Goal: Task Accomplishment & Management: Use online tool/utility

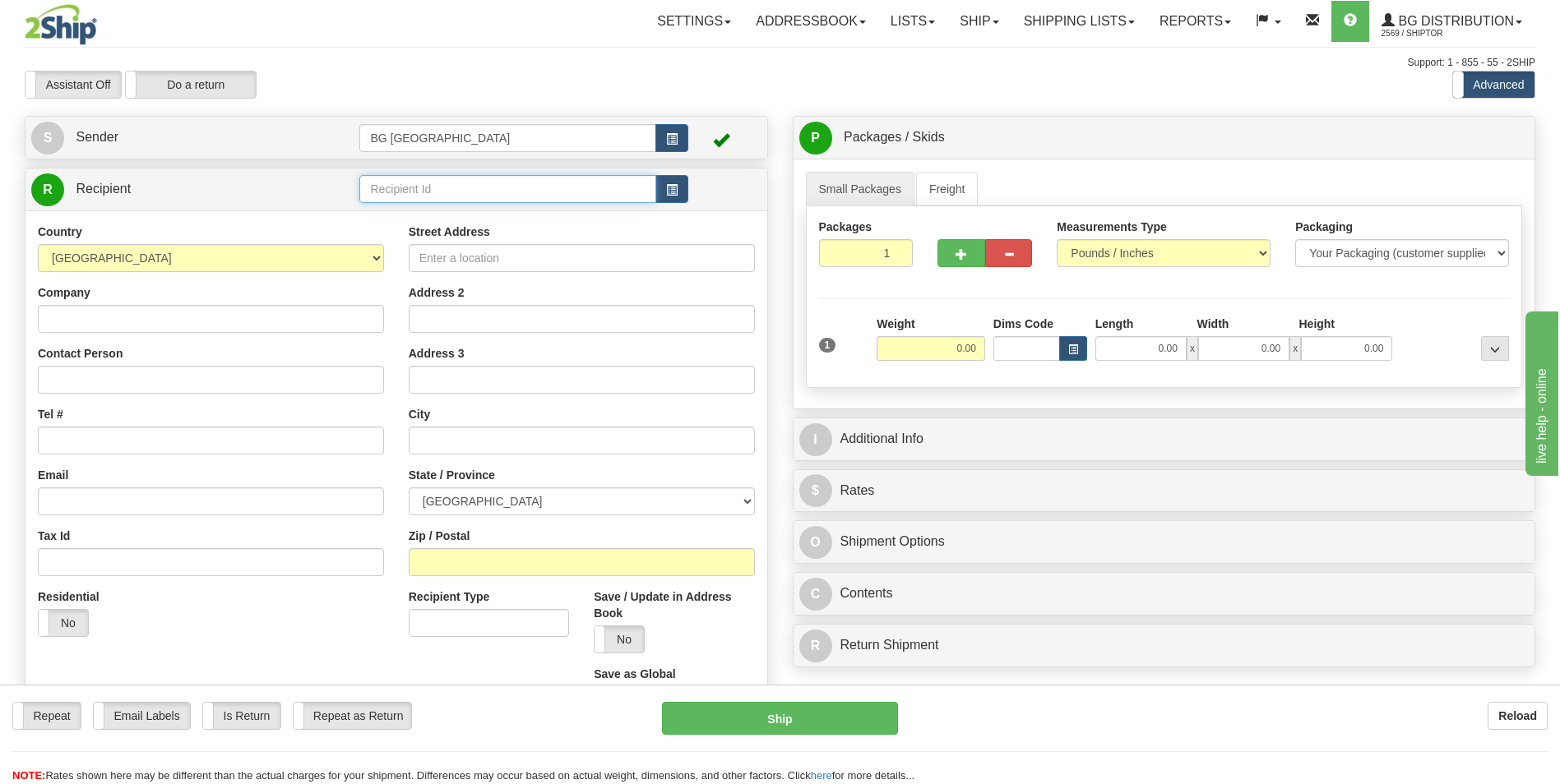
click at [403, 200] on input "text" at bounding box center [507, 188] width 296 height 28
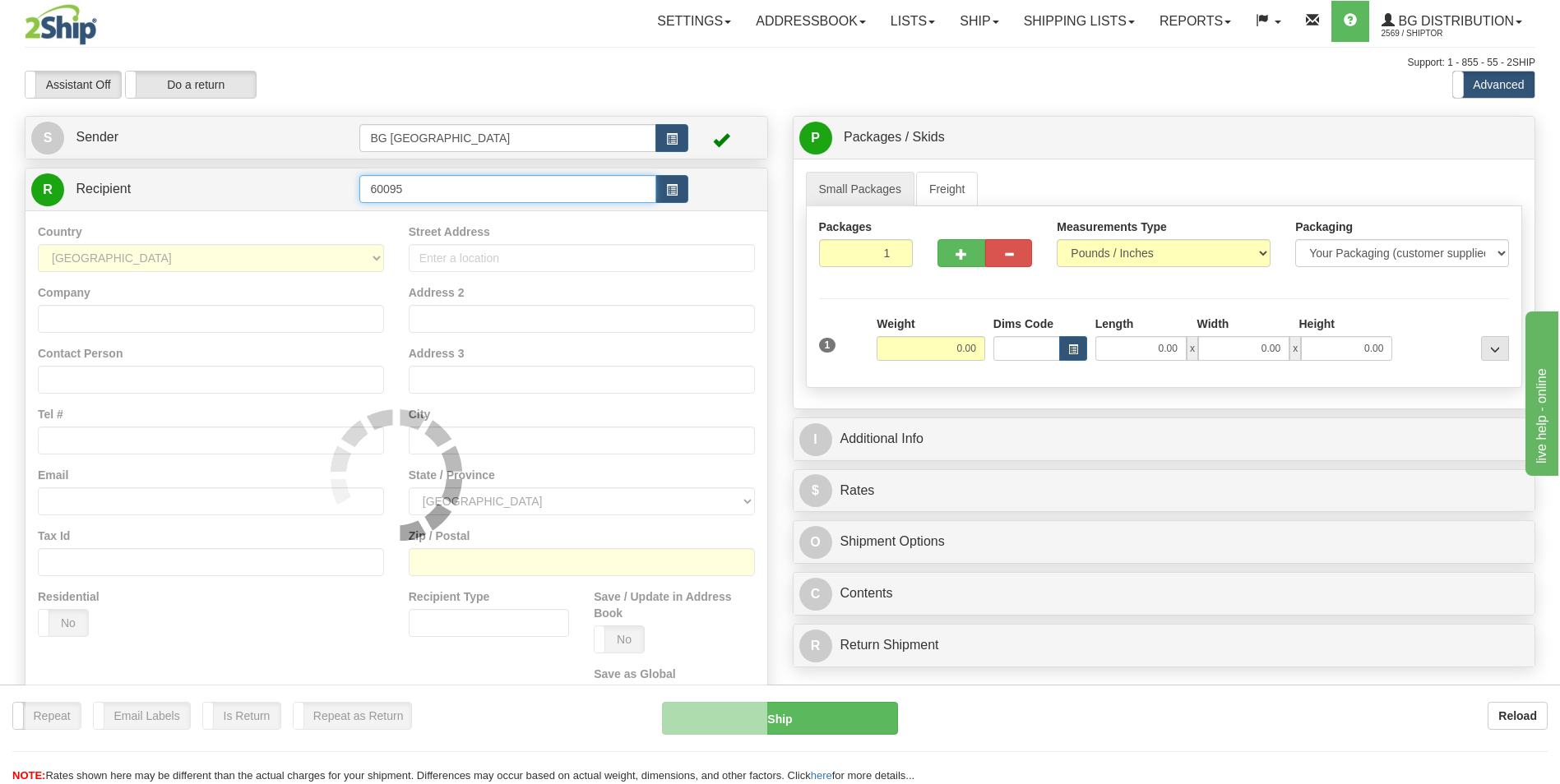
type input "60095"
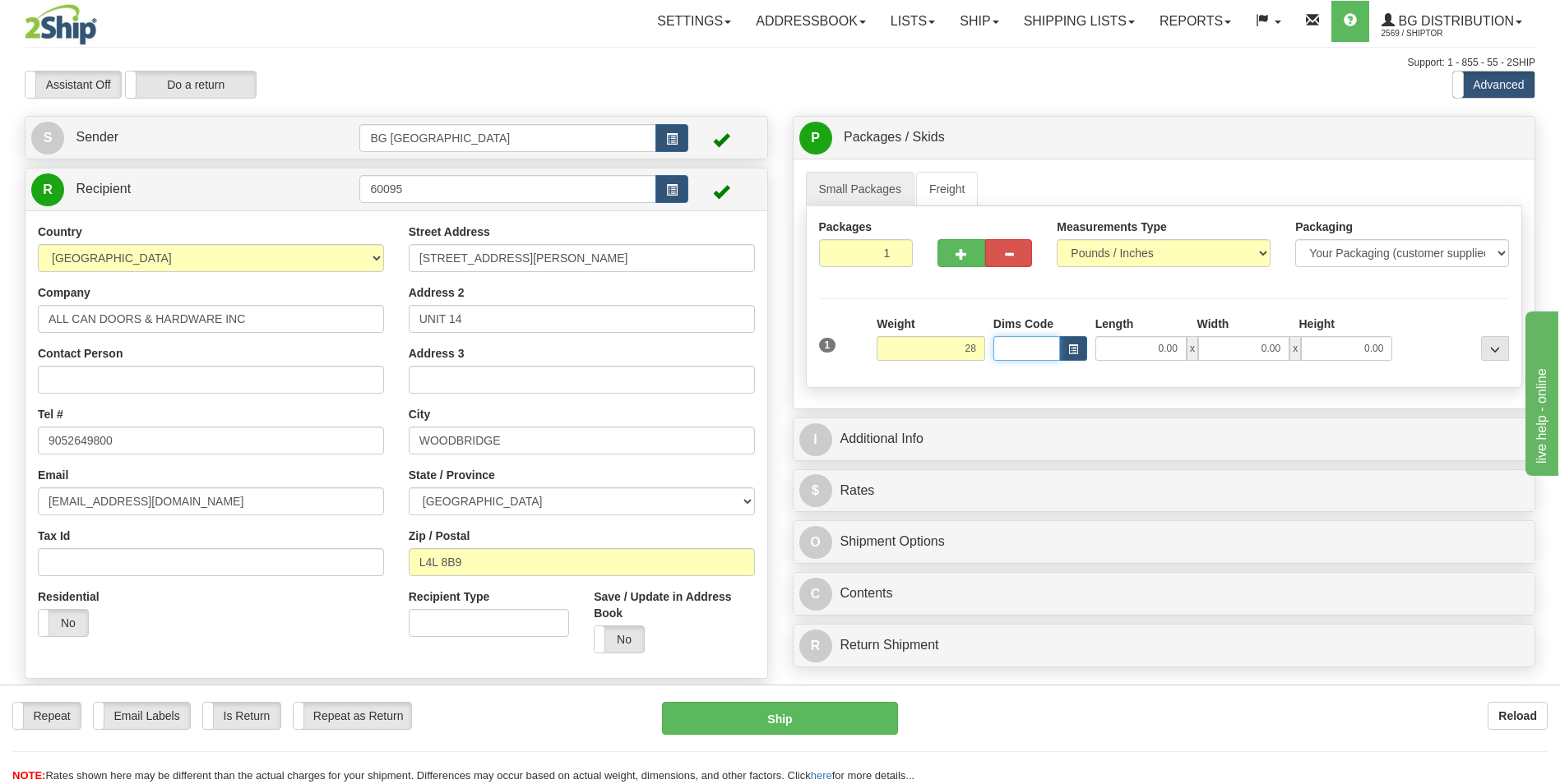
type input "28.00"
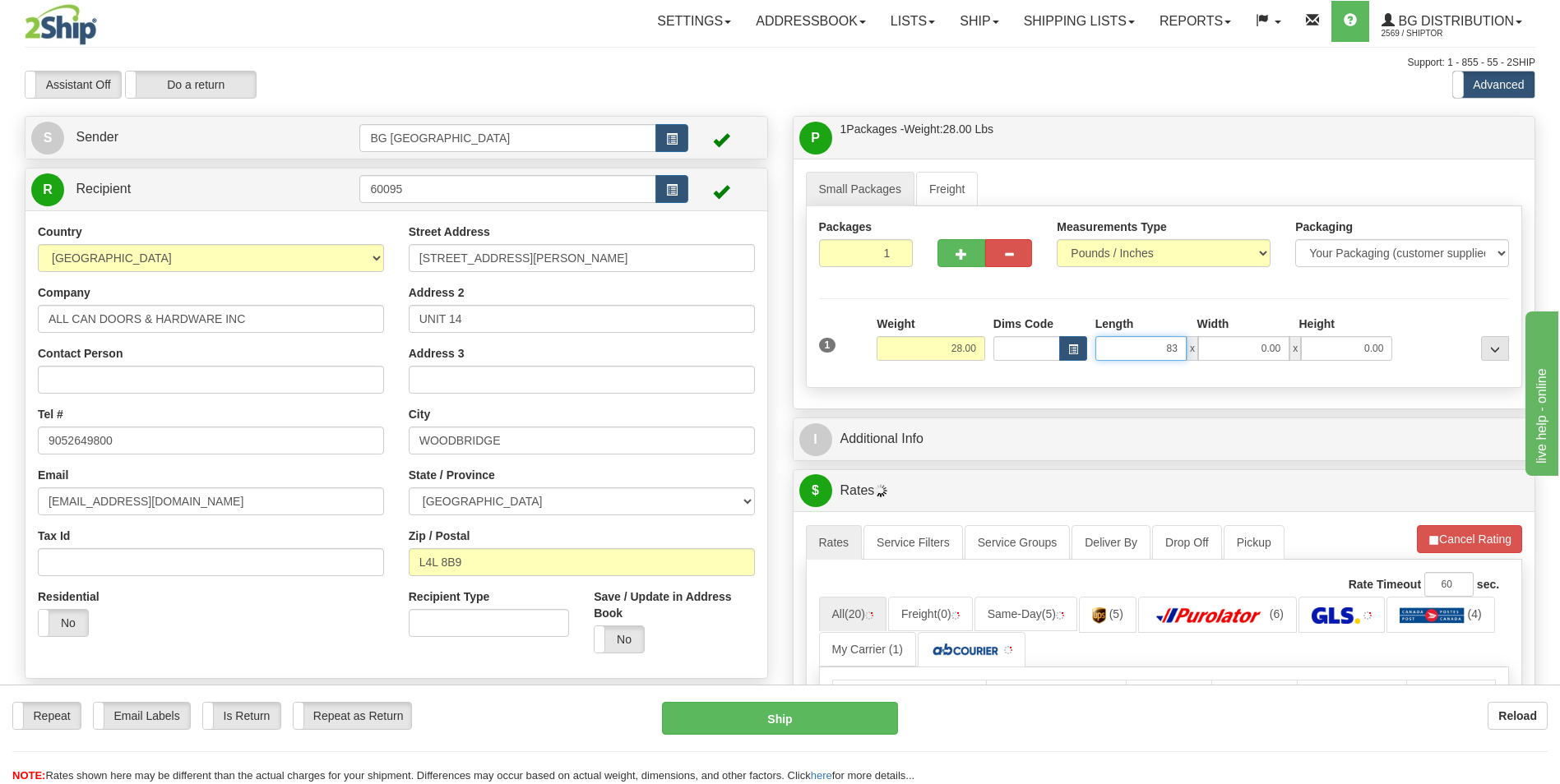
type input "83.00"
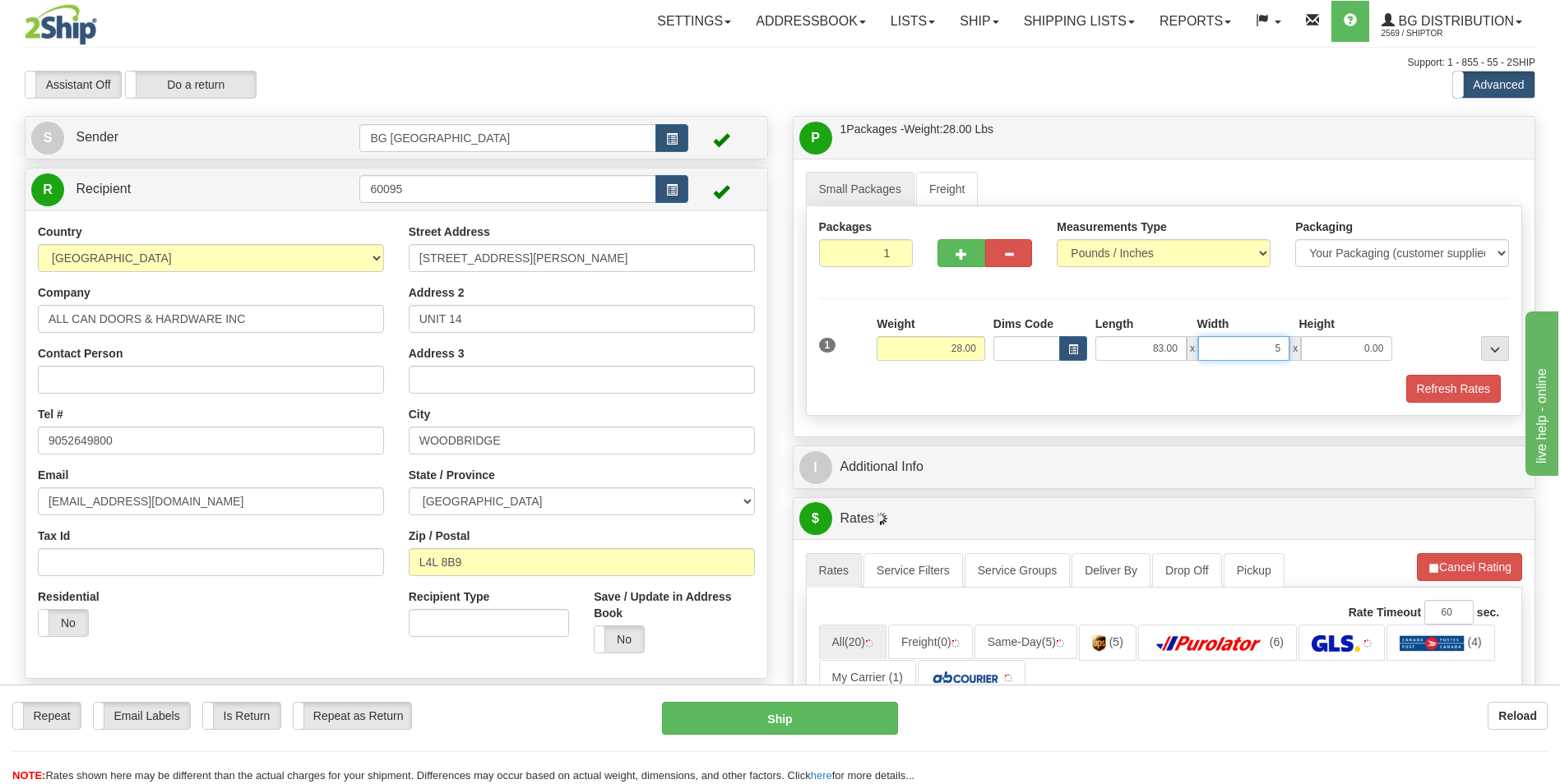
type input "5.00"
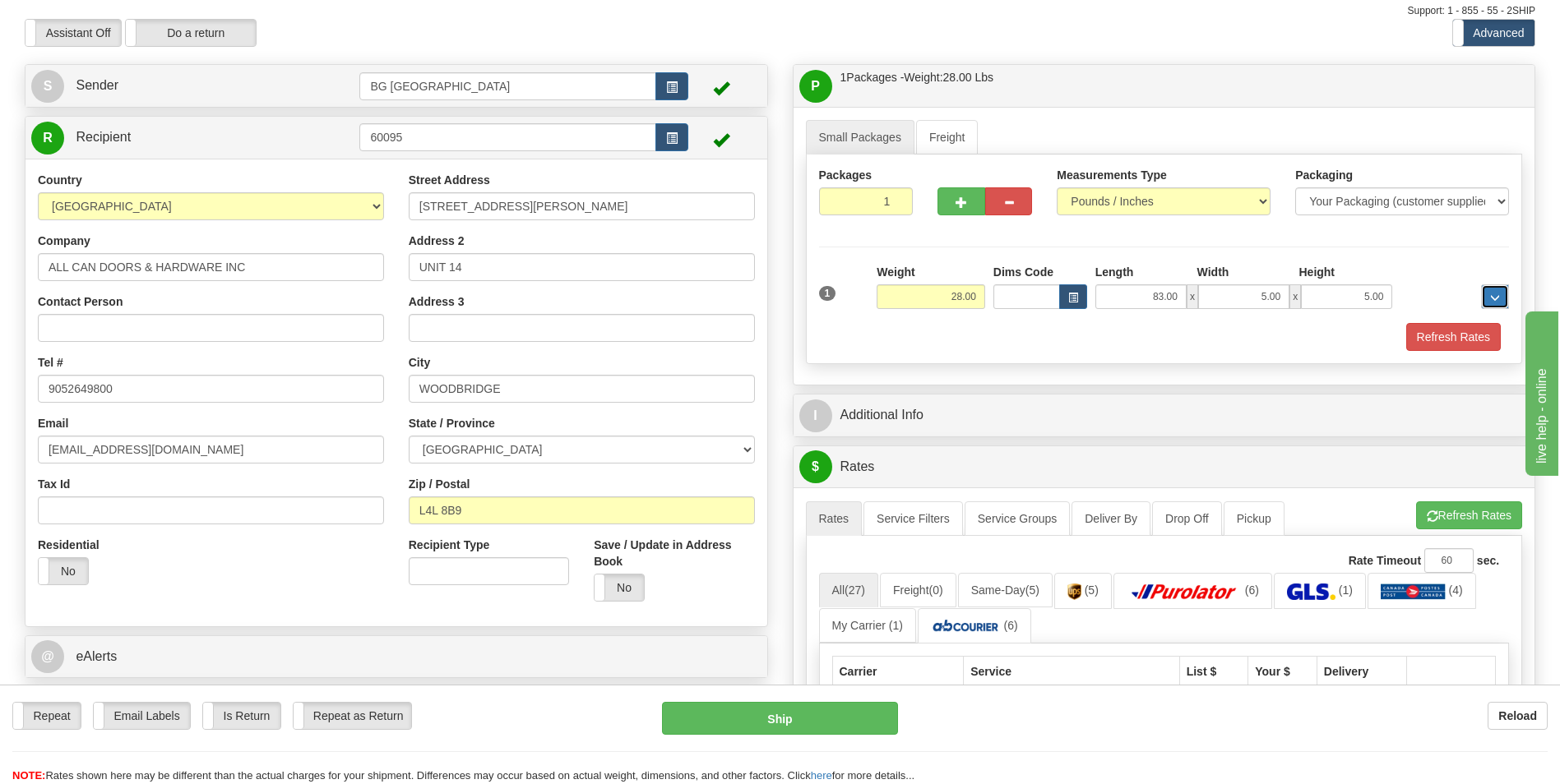
scroll to position [164, 0]
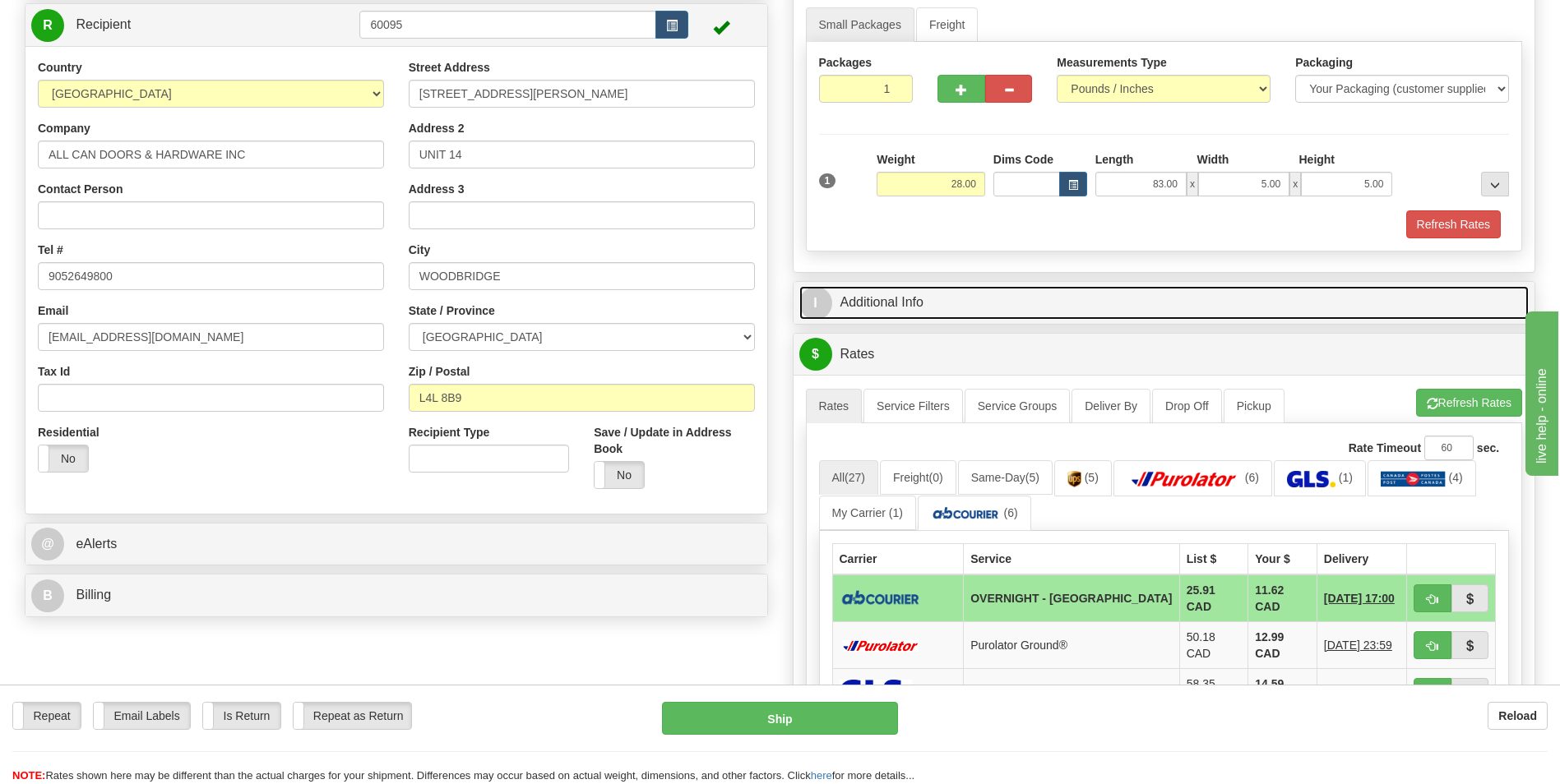
click at [939, 311] on link "I Additional Info" at bounding box center [1163, 303] width 730 height 34
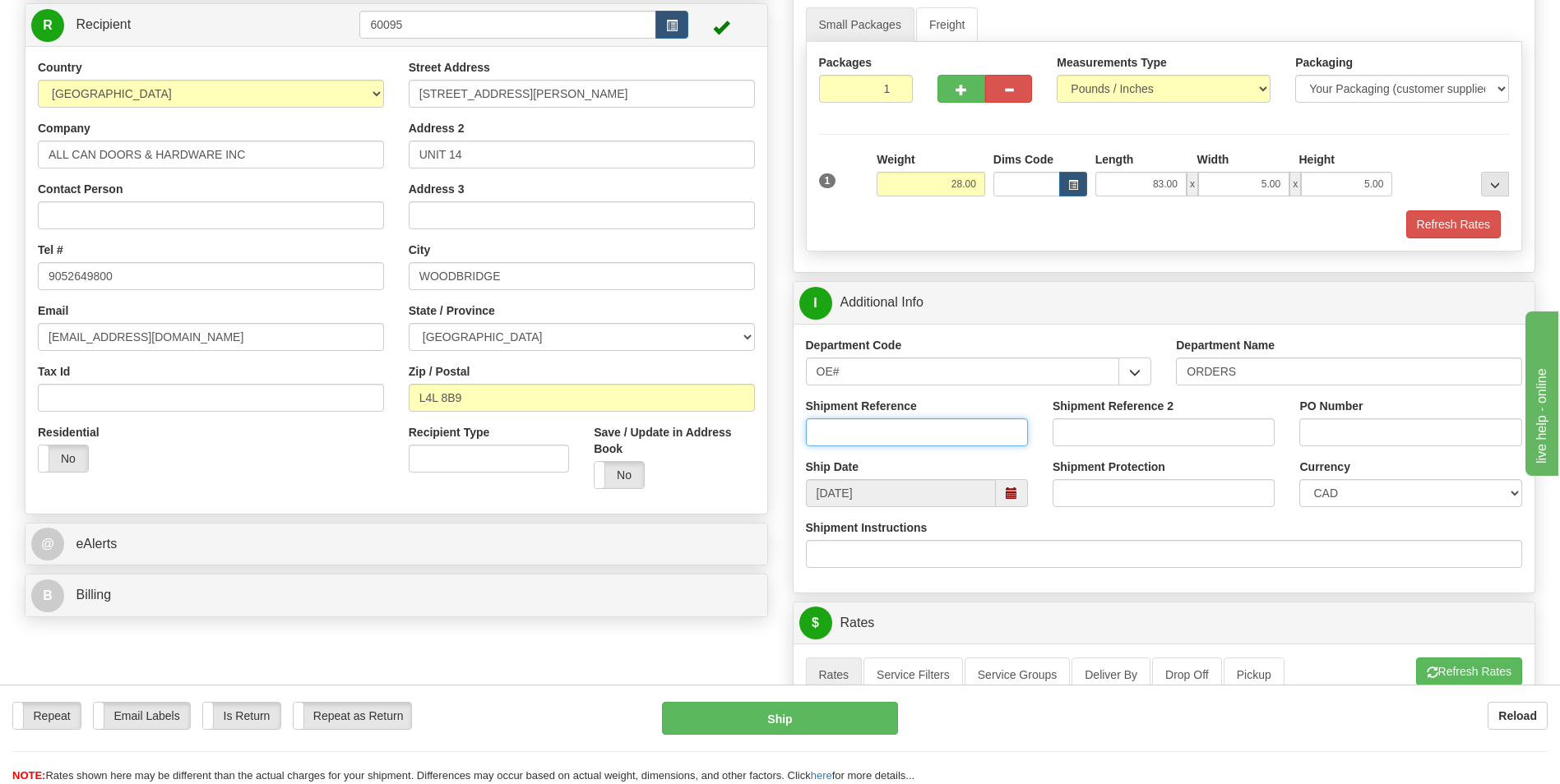
click at [867, 432] on input "Shipment Reference" at bounding box center [916, 431] width 222 height 28
type input "70182991-00"
click at [1358, 438] on input "PO Number" at bounding box center [1409, 431] width 222 height 28
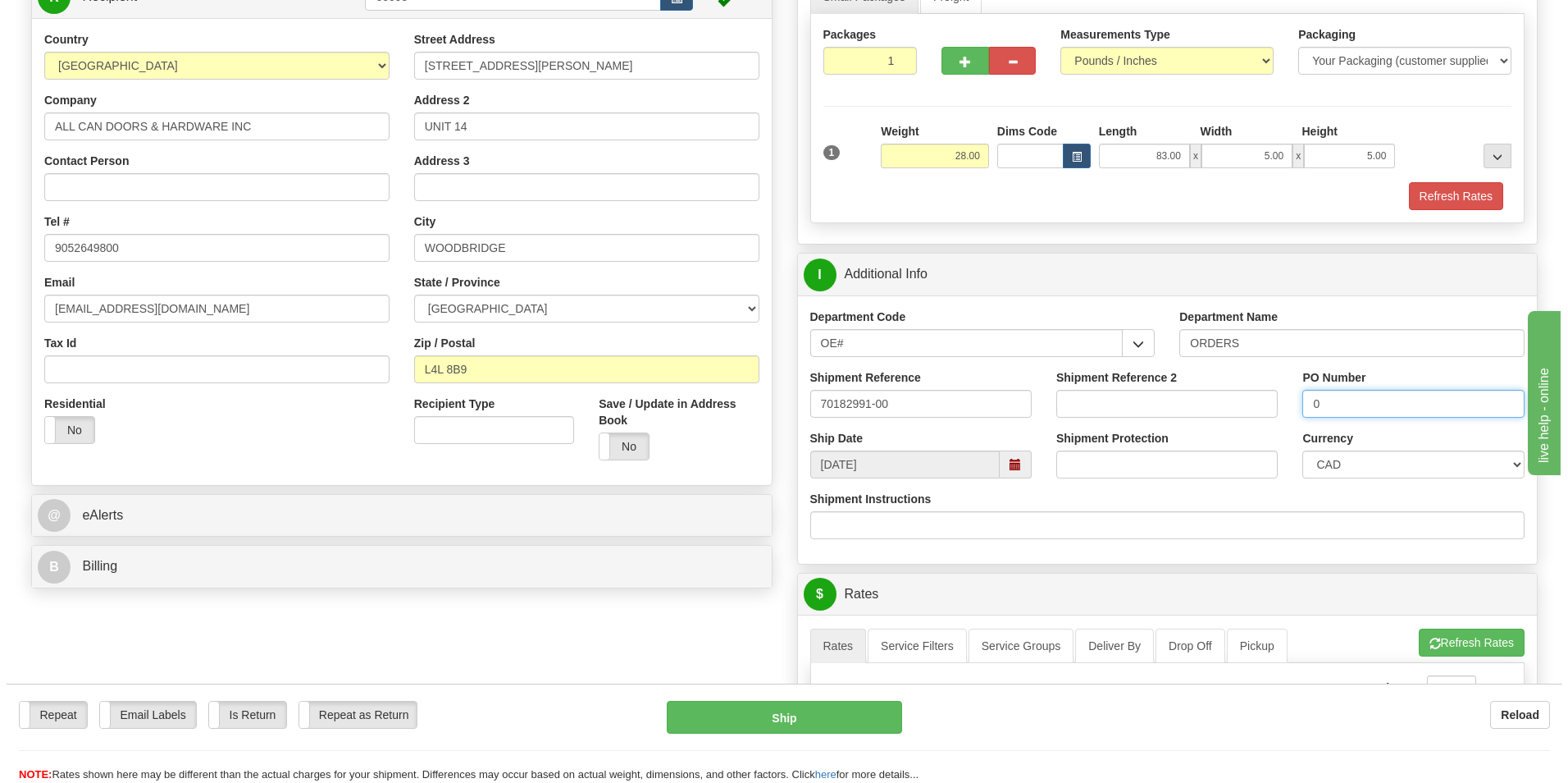
scroll to position [493, 0]
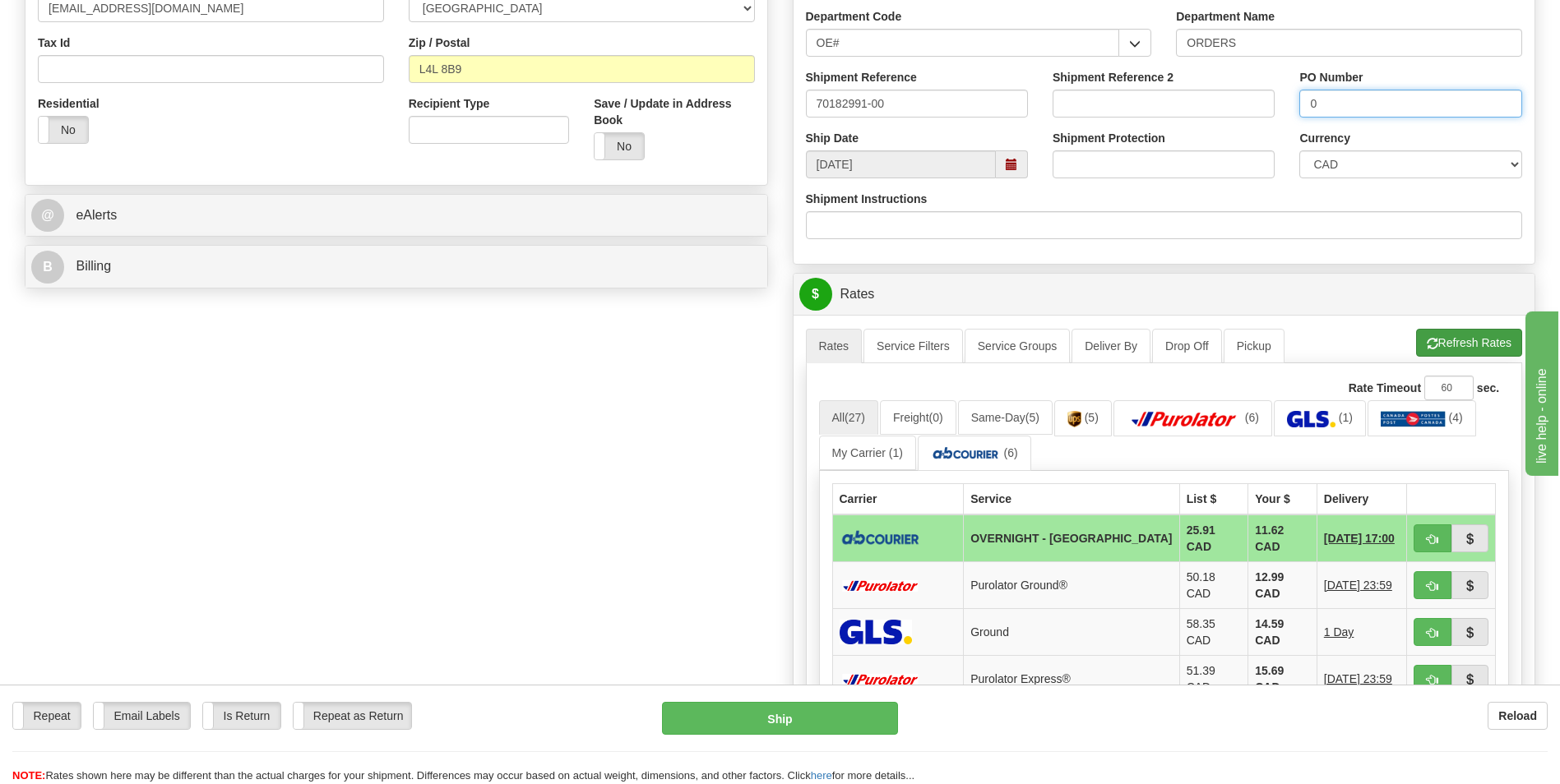
type input "0"
click at [1431, 353] on button "Refresh Rates" at bounding box center [1468, 342] width 106 height 28
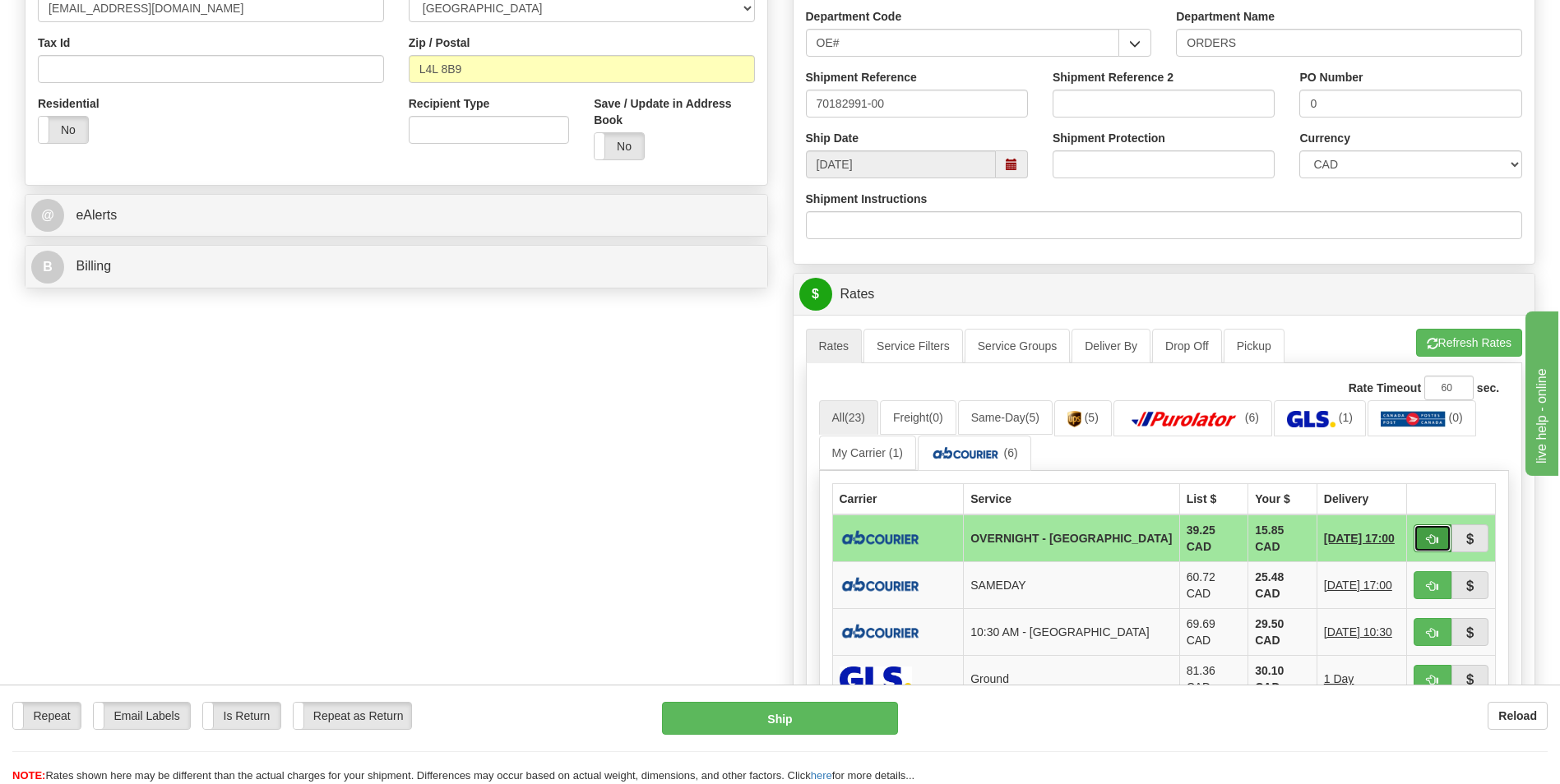
click at [1439, 530] on button "button" at bounding box center [1433, 537] width 38 height 28
type input "4"
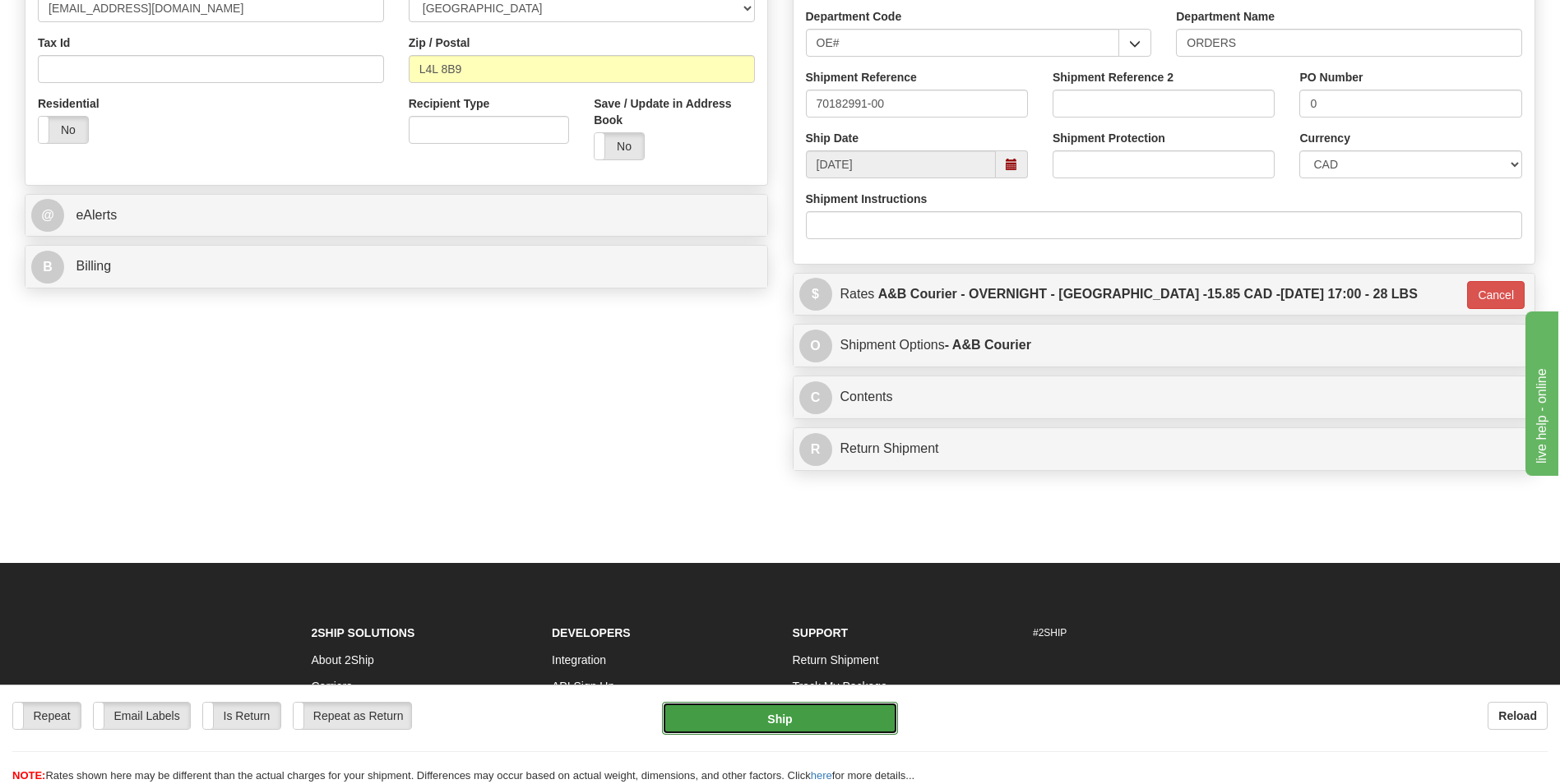
click at [741, 714] on button "Ship" at bounding box center [779, 718] width 235 height 33
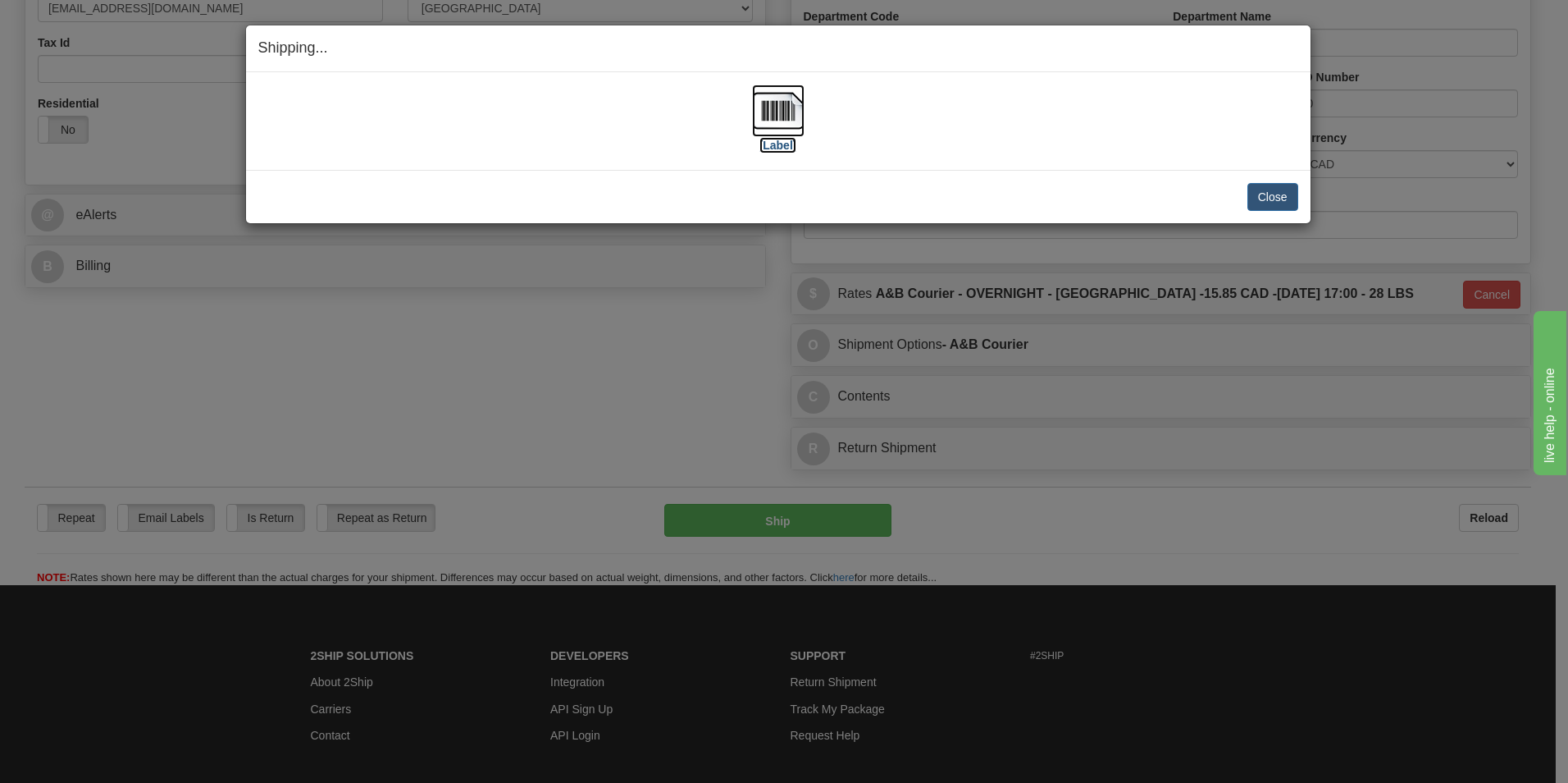
click at [764, 112] on img at bounding box center [778, 110] width 53 height 53
click at [1275, 197] on button "Close" at bounding box center [1272, 196] width 51 height 28
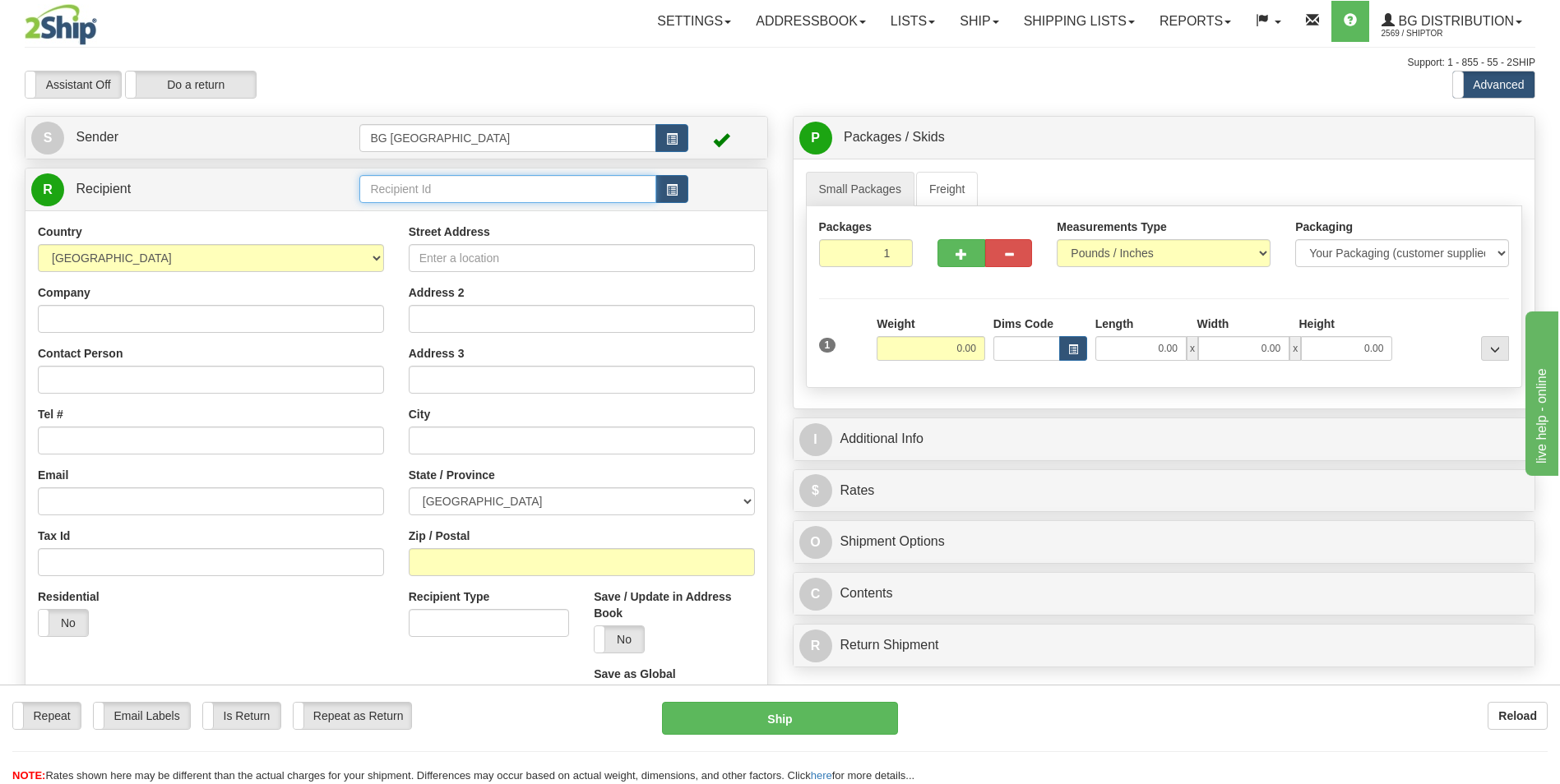
click at [442, 196] on input "text" at bounding box center [507, 188] width 296 height 28
click at [420, 220] on div "60485" at bounding box center [504, 214] width 280 height 18
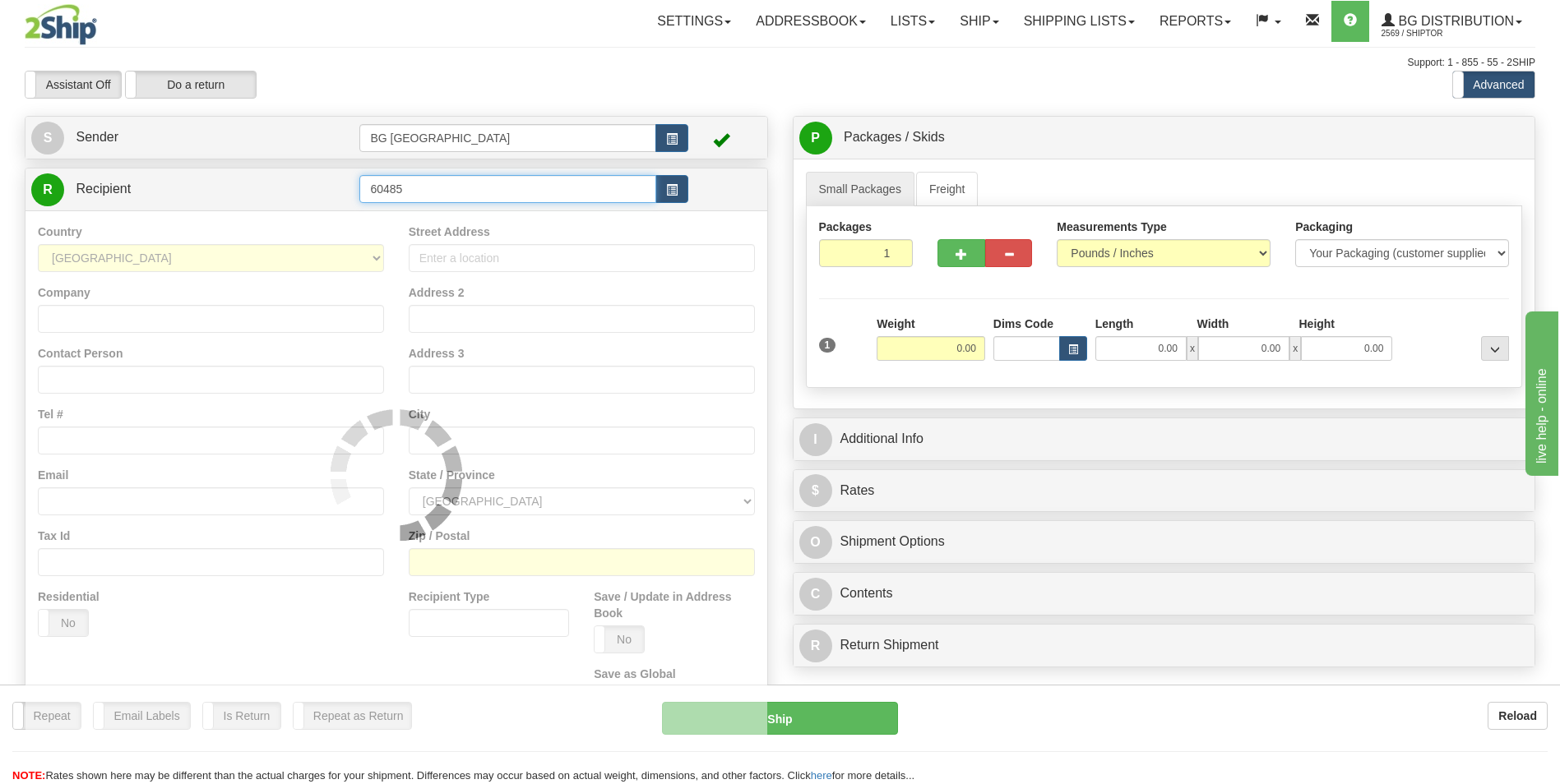
type input "60485"
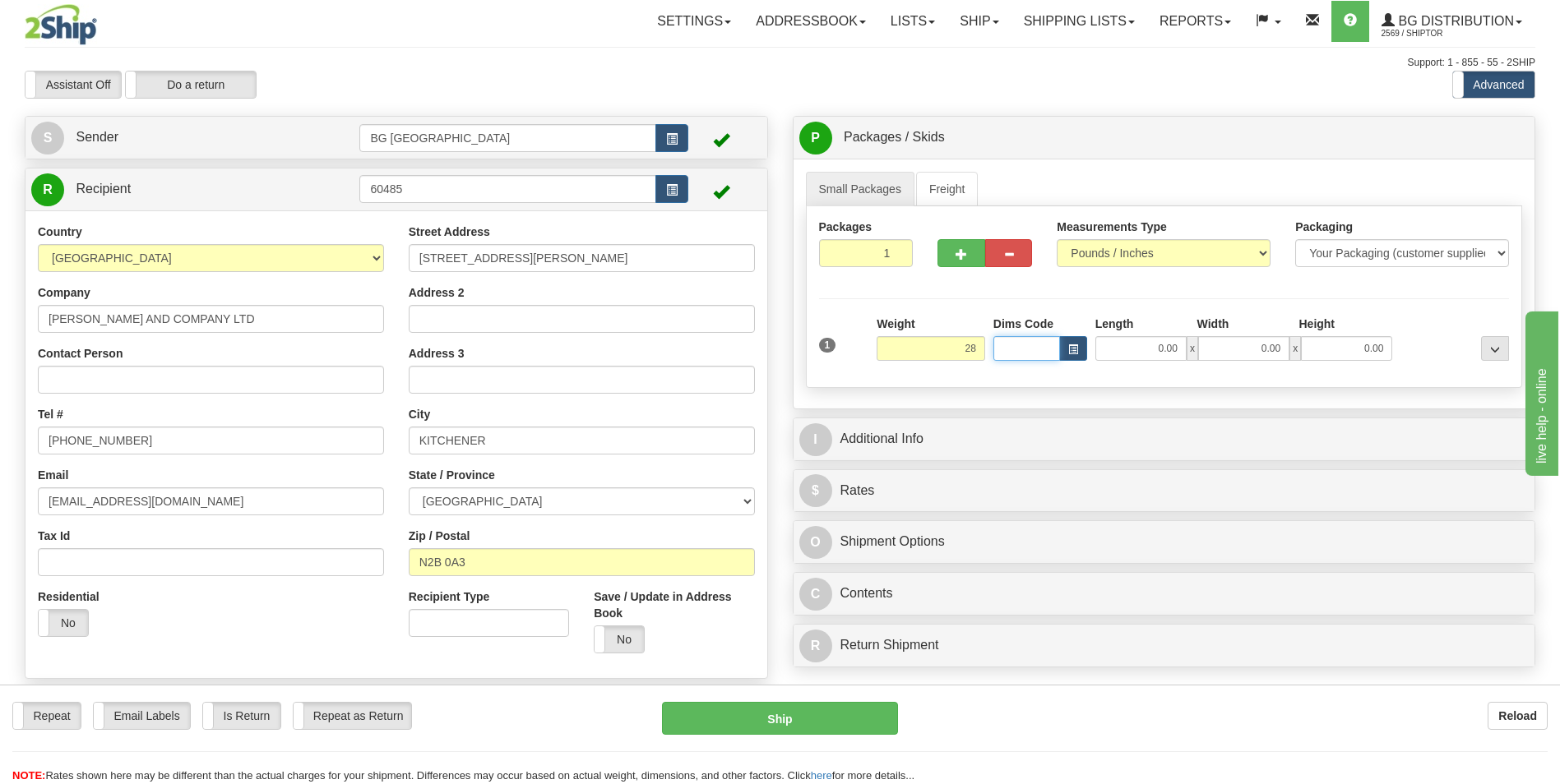
type input "28.00"
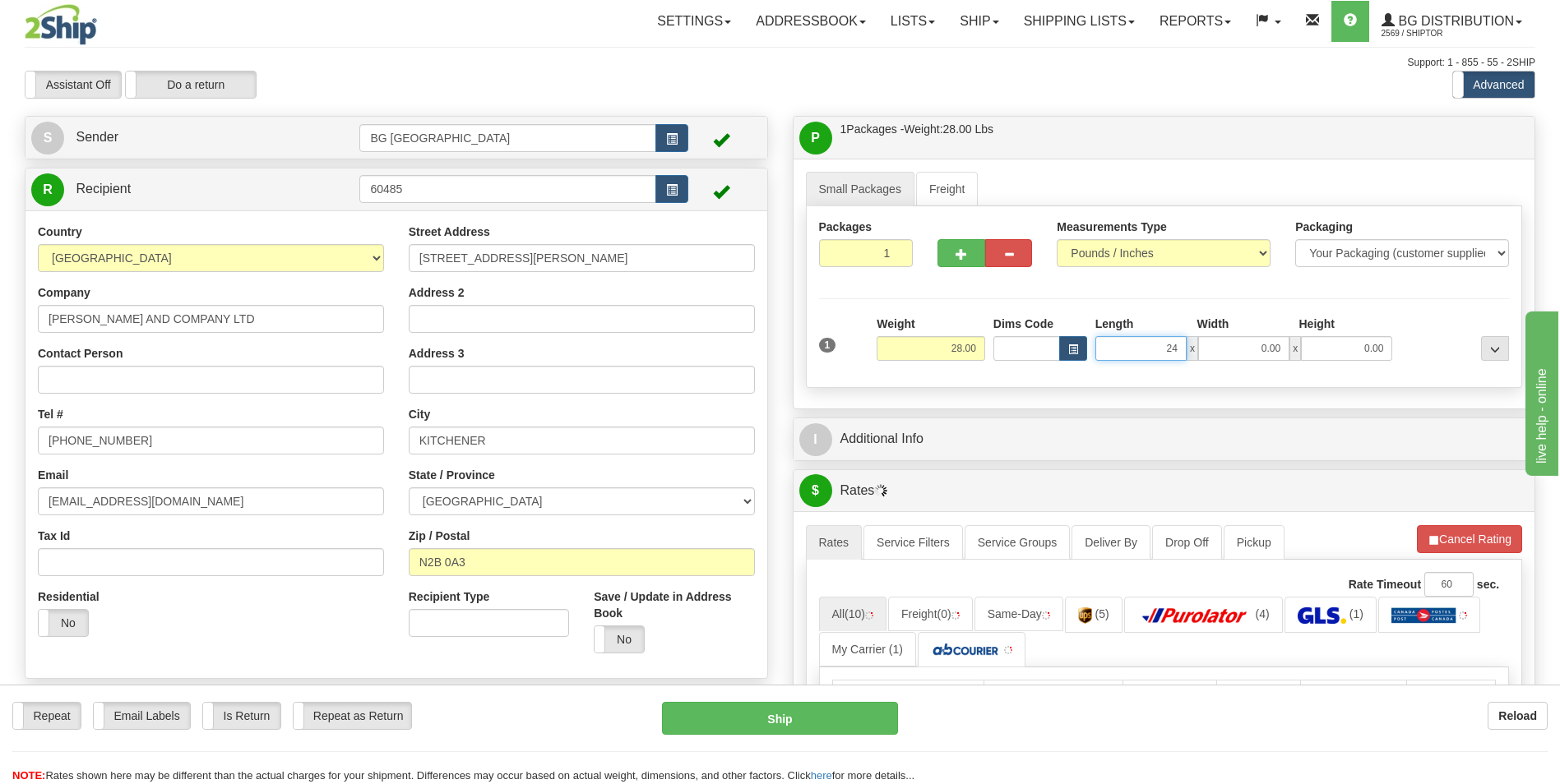
type input "24.00"
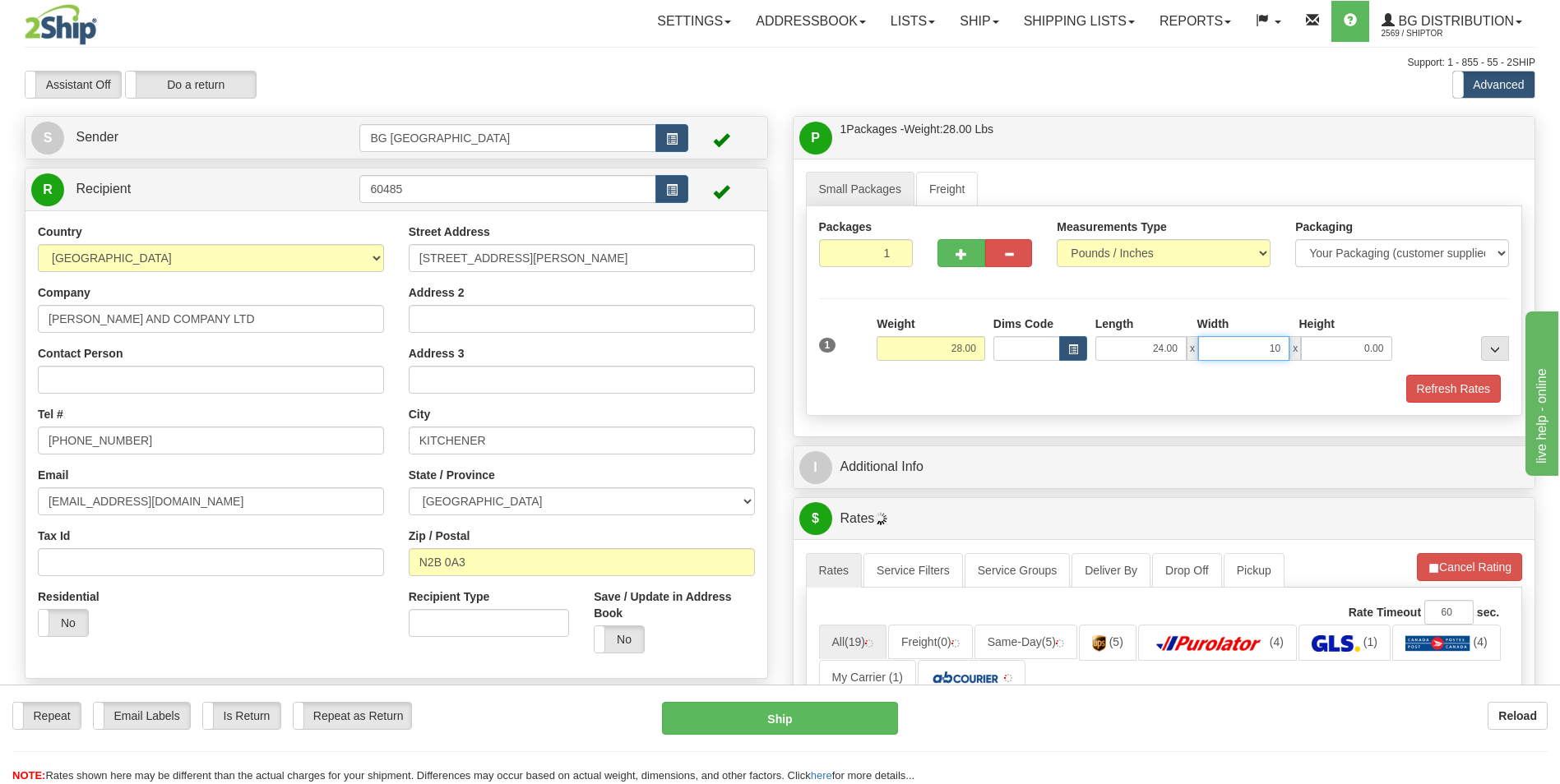
type input "10.00"
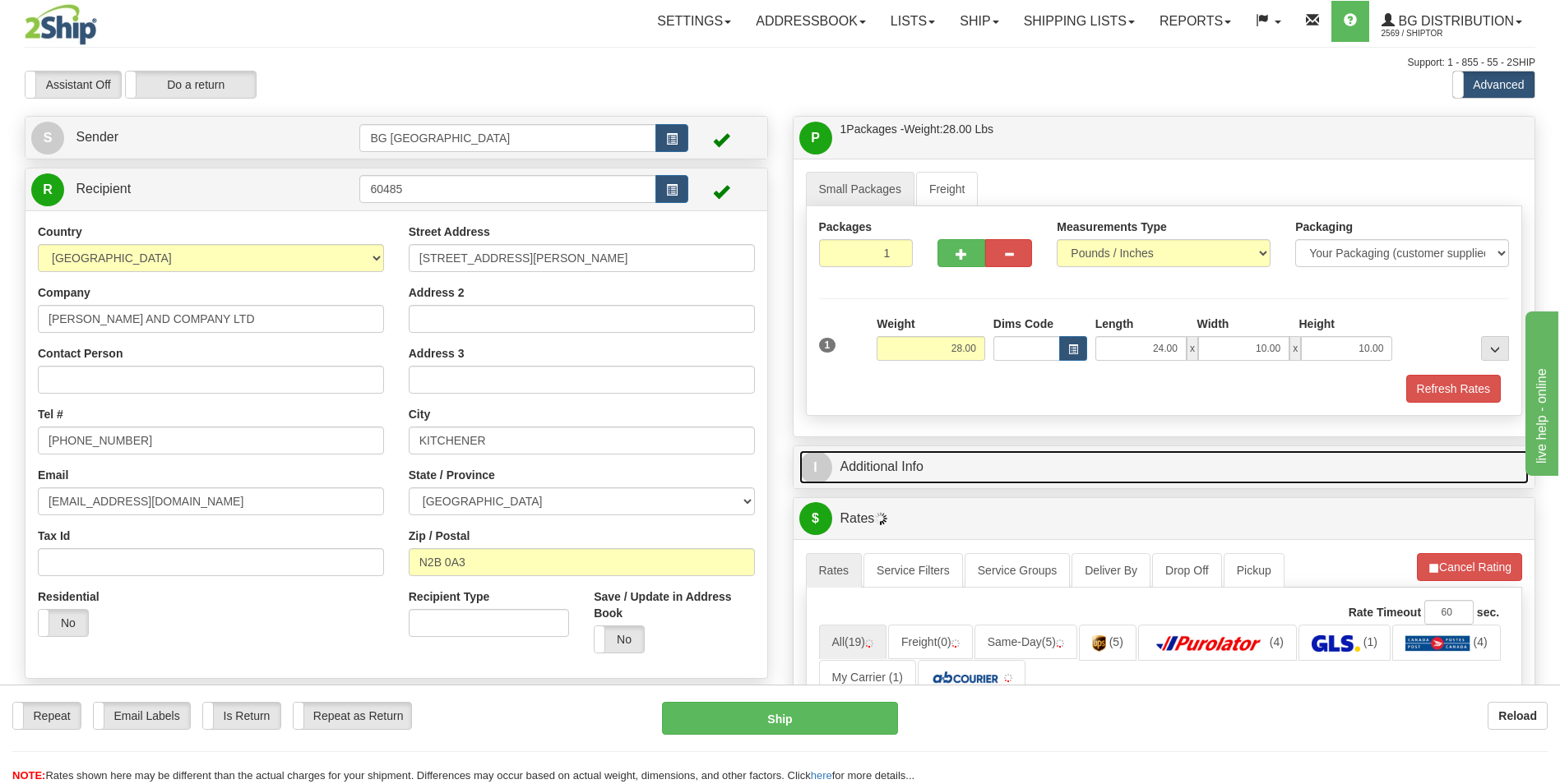
click at [889, 468] on link "I Additional Info" at bounding box center [1163, 467] width 730 height 34
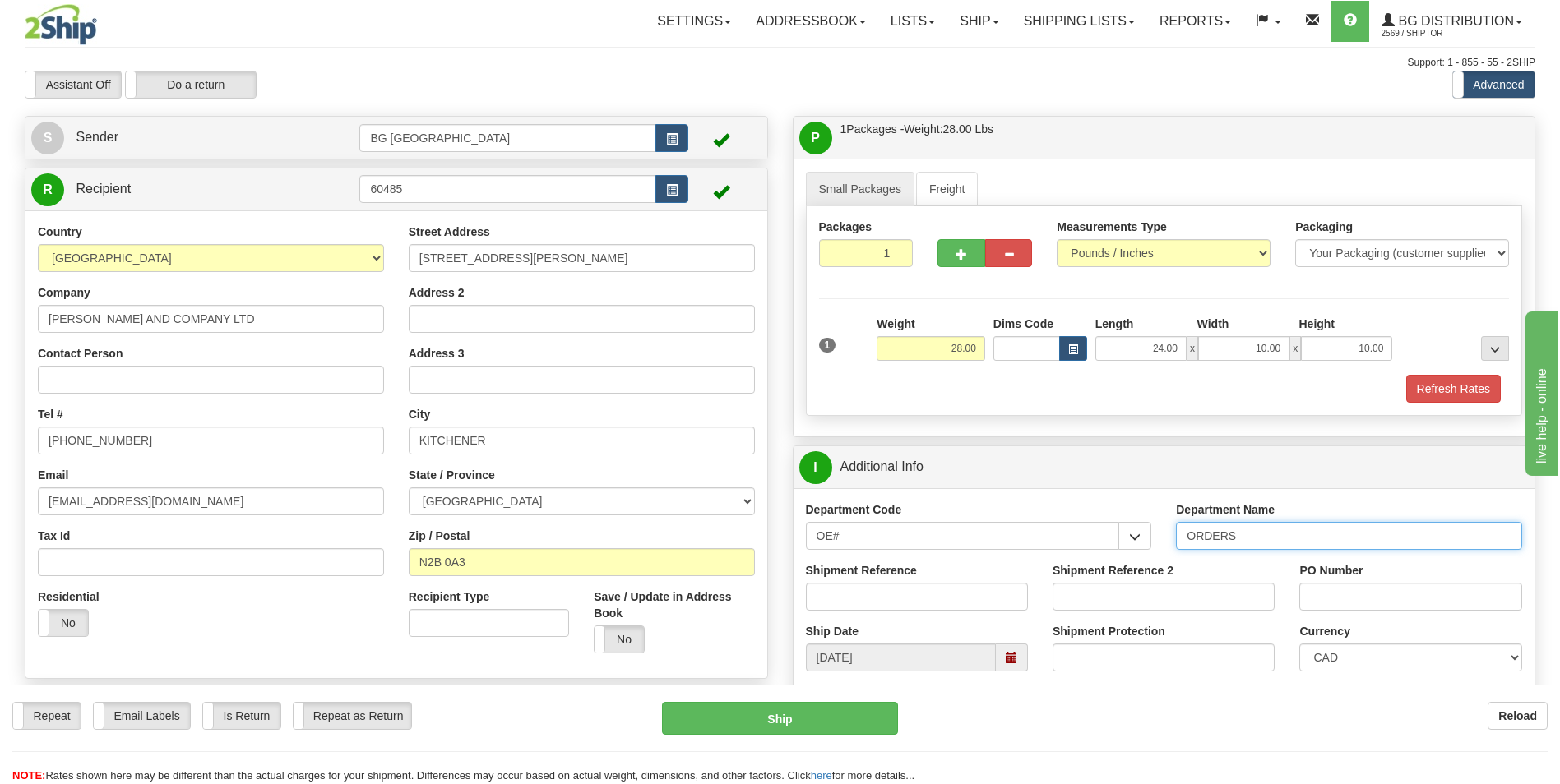
click at [1271, 544] on input "ORDERS" at bounding box center [1349, 536] width 346 height 28
type input "70184561-00"
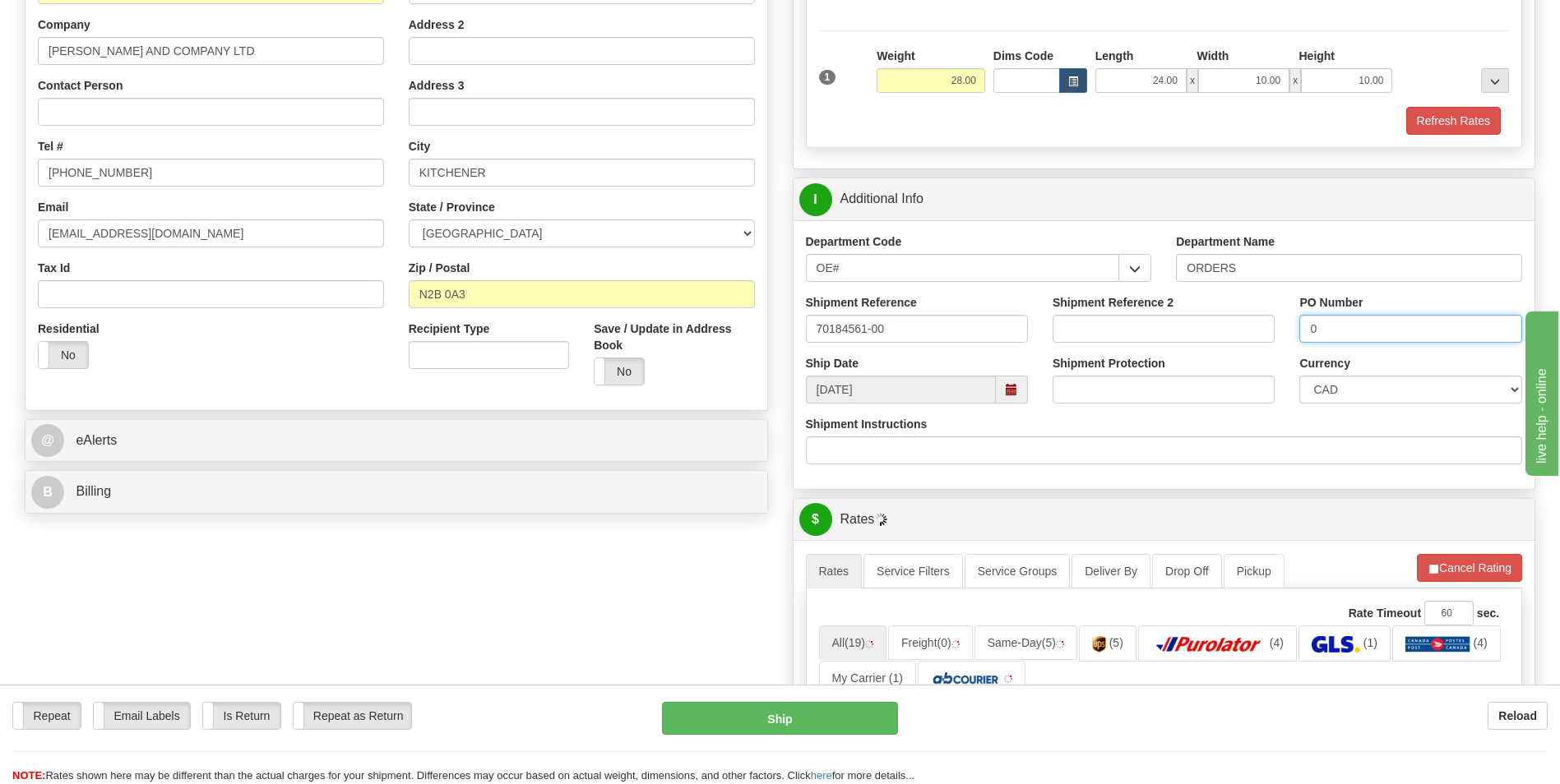
scroll to position [328, 0]
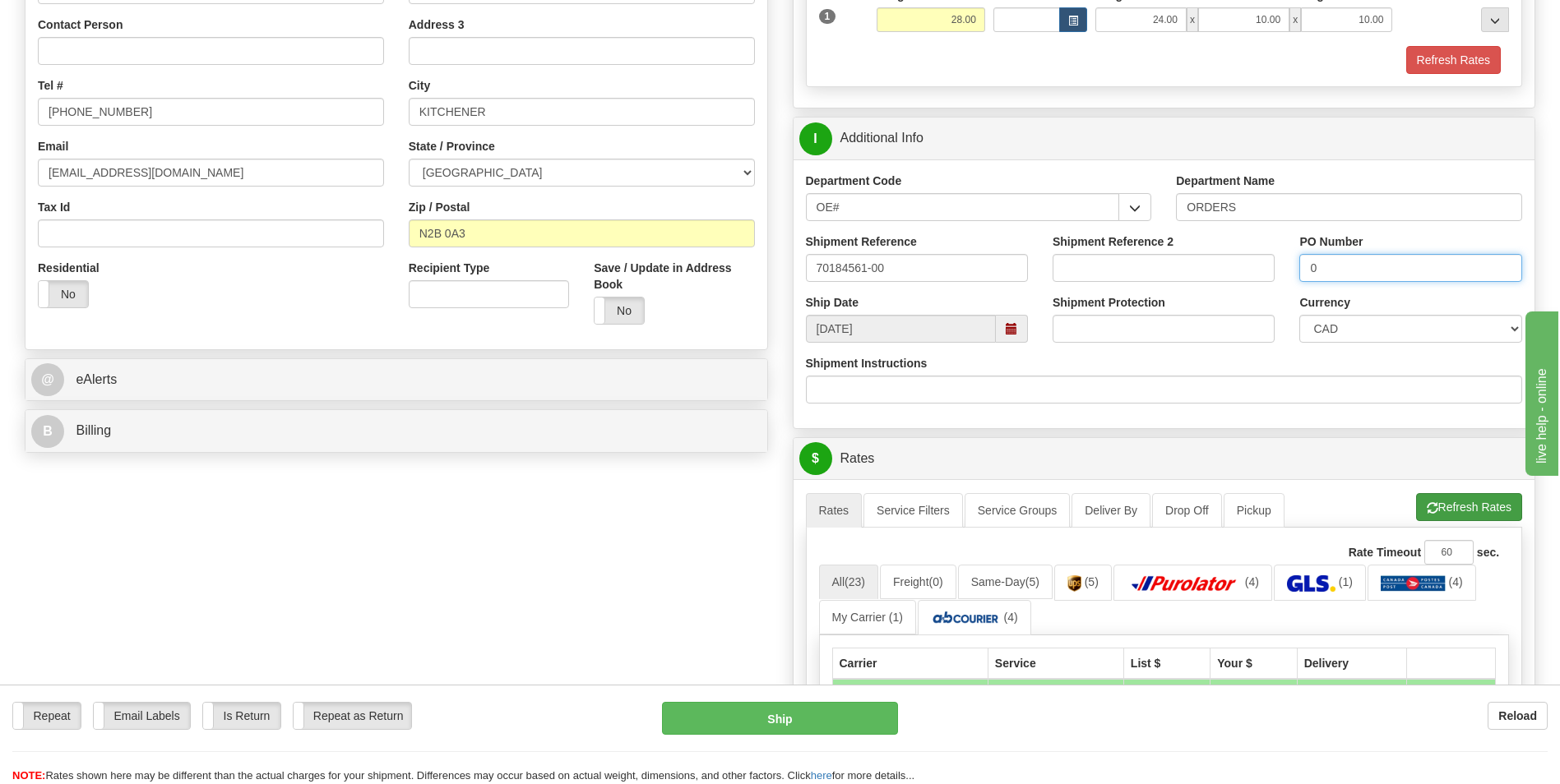
type input "0"
click at [1415, 510] on button "Refresh Rates" at bounding box center [1468, 507] width 106 height 28
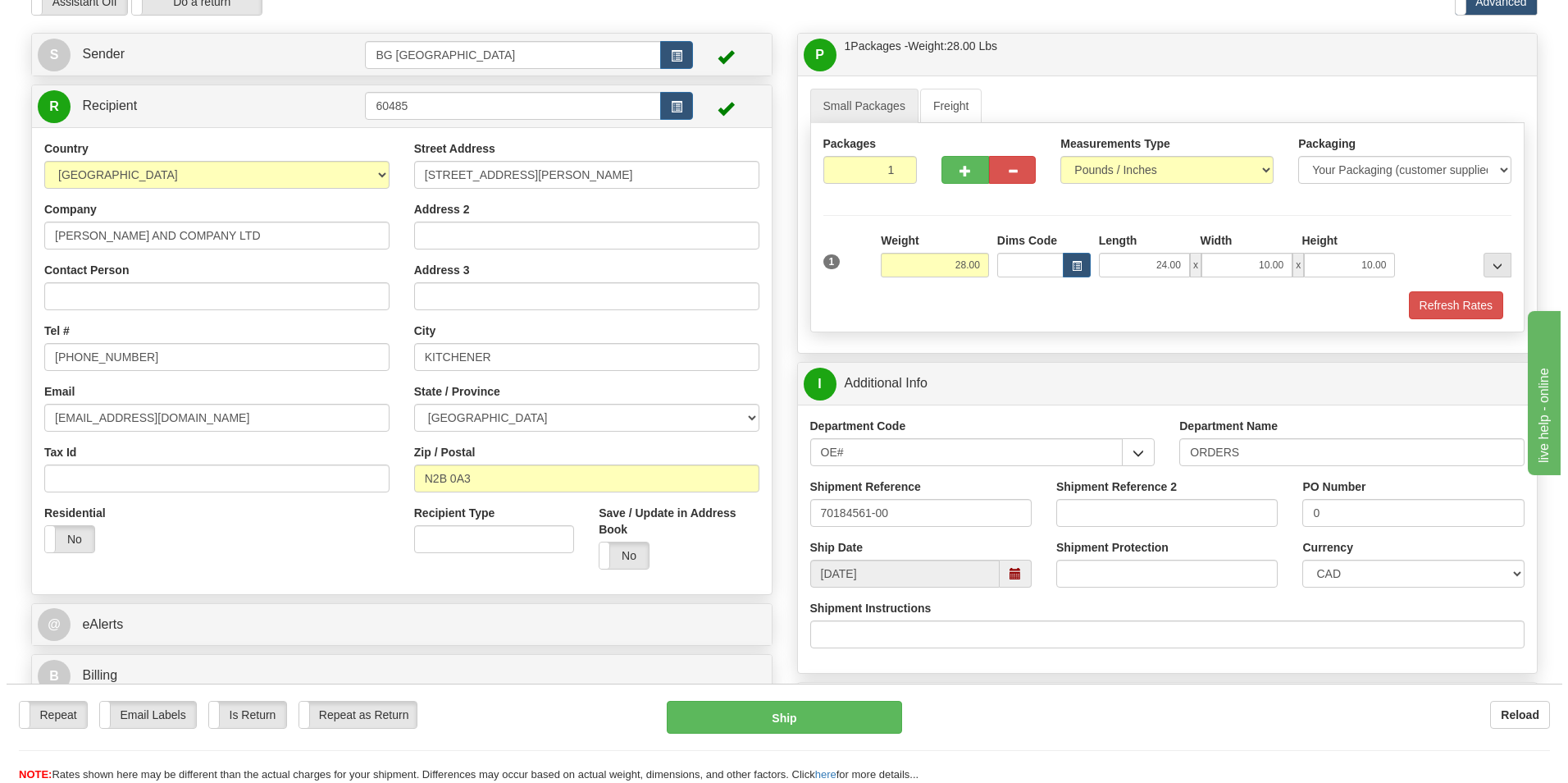
scroll to position [493, 0]
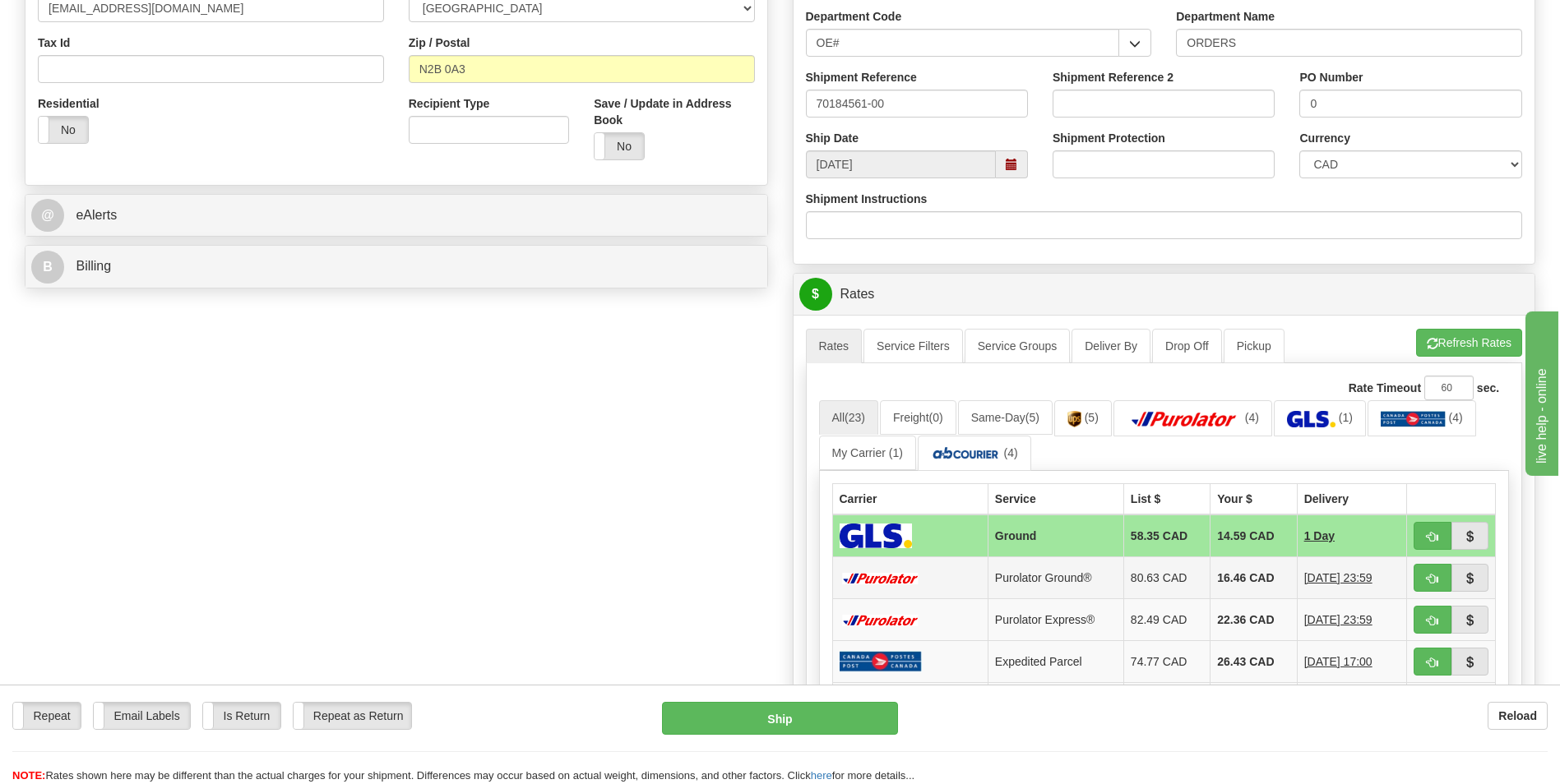
click at [1236, 572] on td "16.46 CAD" at bounding box center [1253, 578] width 86 height 42
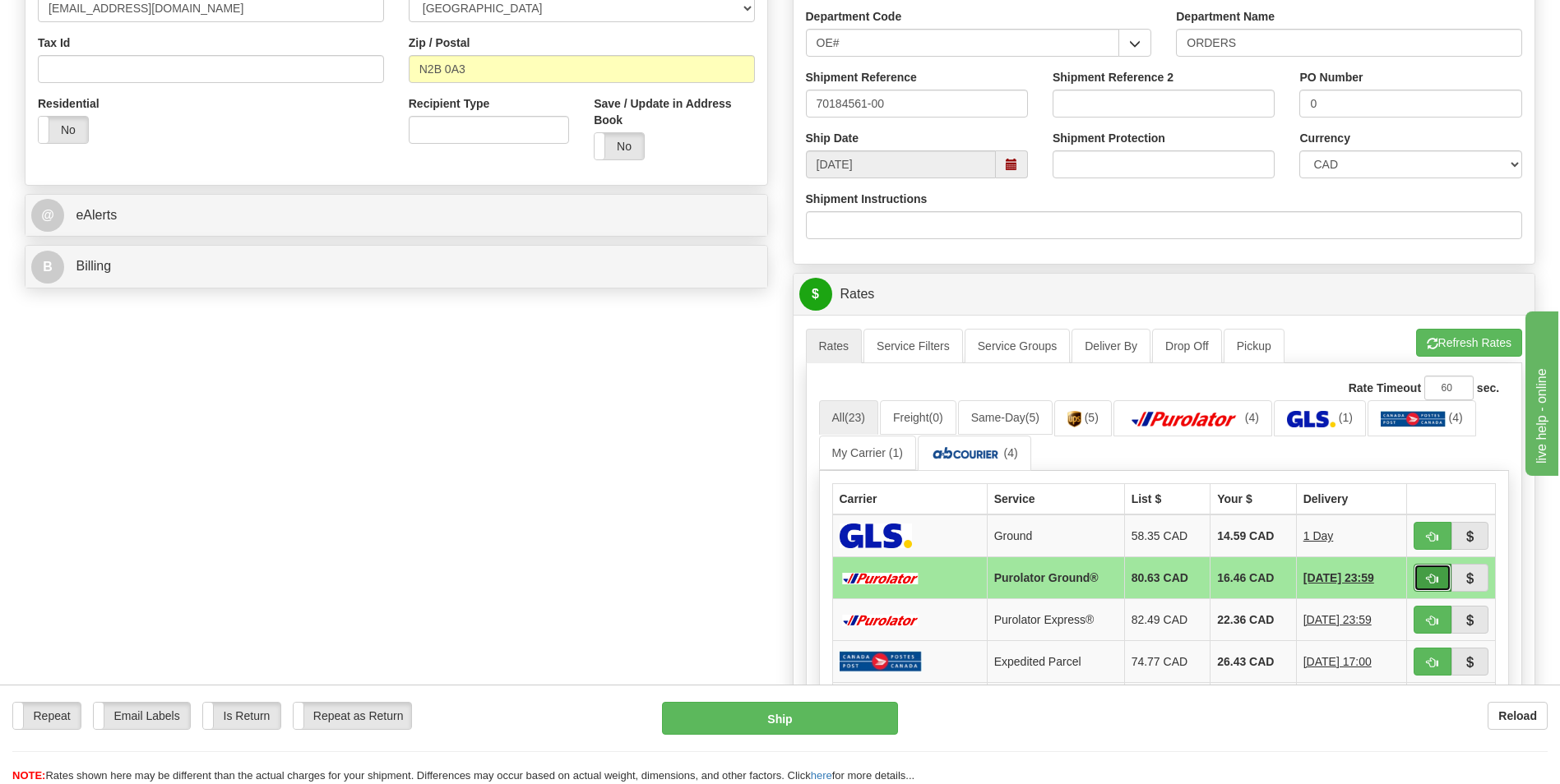
click at [1426, 574] on span "button" at bounding box center [1432, 579] width 12 height 11
type input "260"
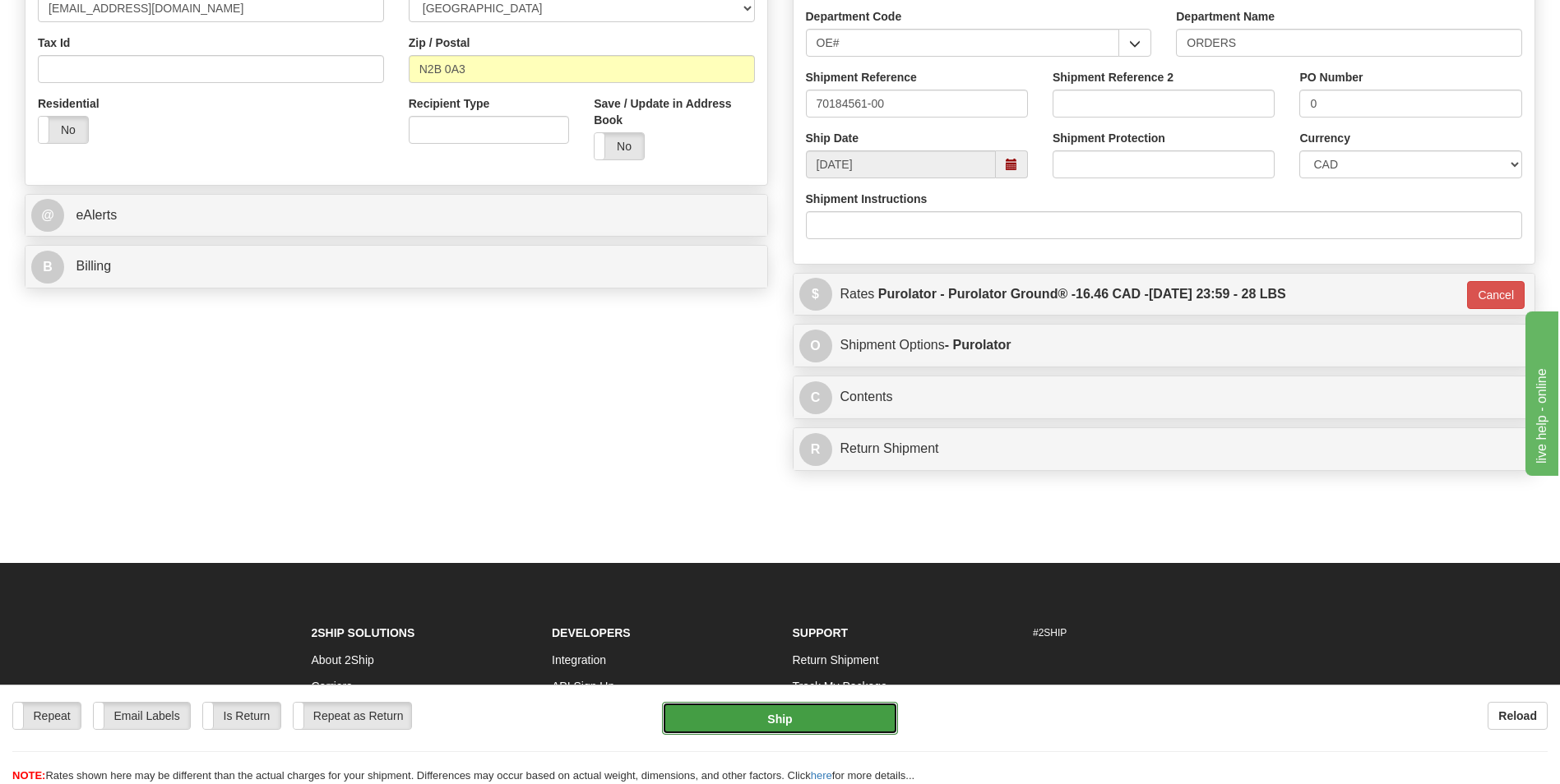
click at [834, 724] on button "Ship" at bounding box center [779, 718] width 235 height 33
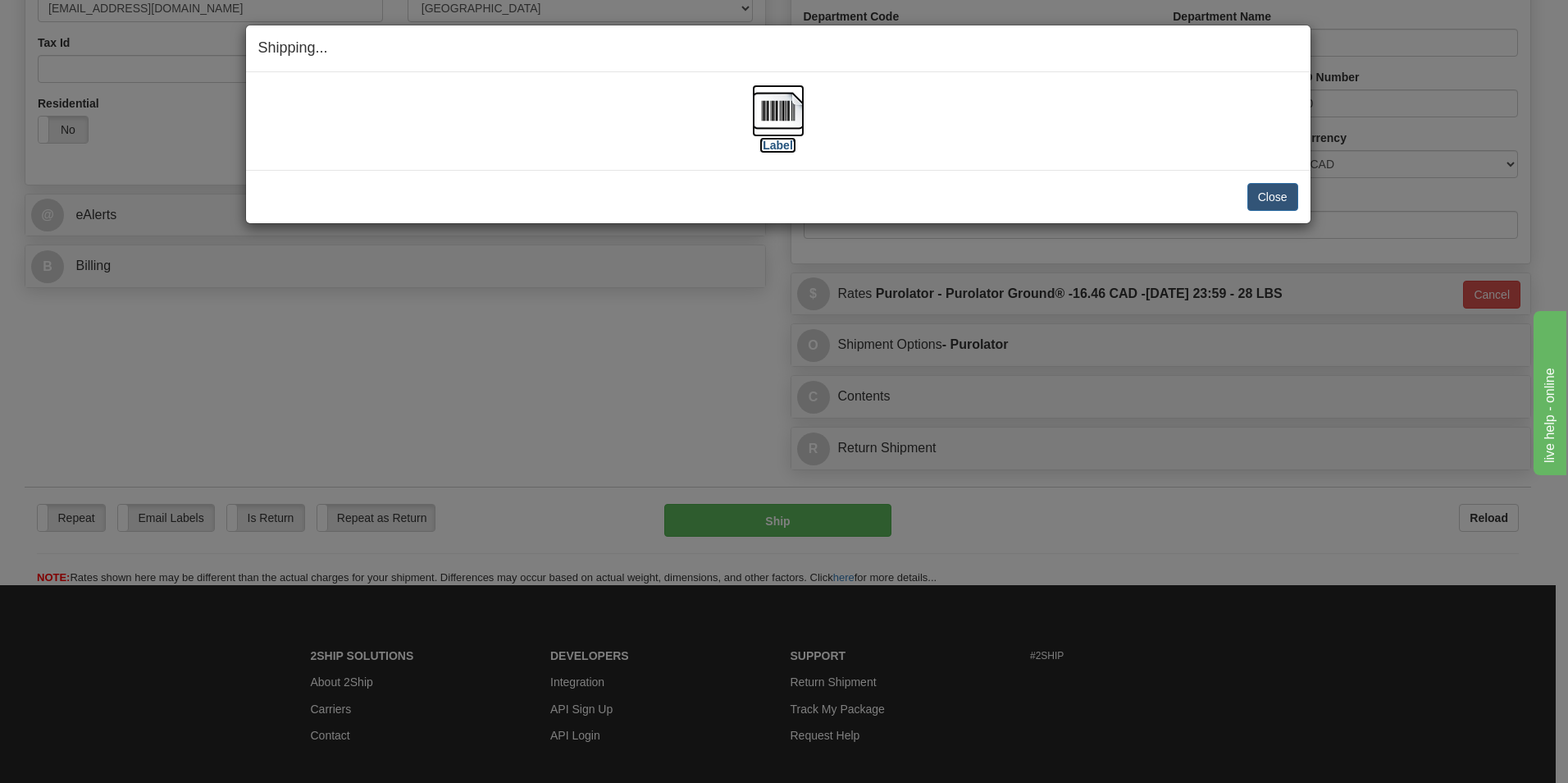
click at [801, 127] on img at bounding box center [778, 110] width 53 height 53
click at [1267, 211] on button "Close" at bounding box center [1272, 196] width 51 height 28
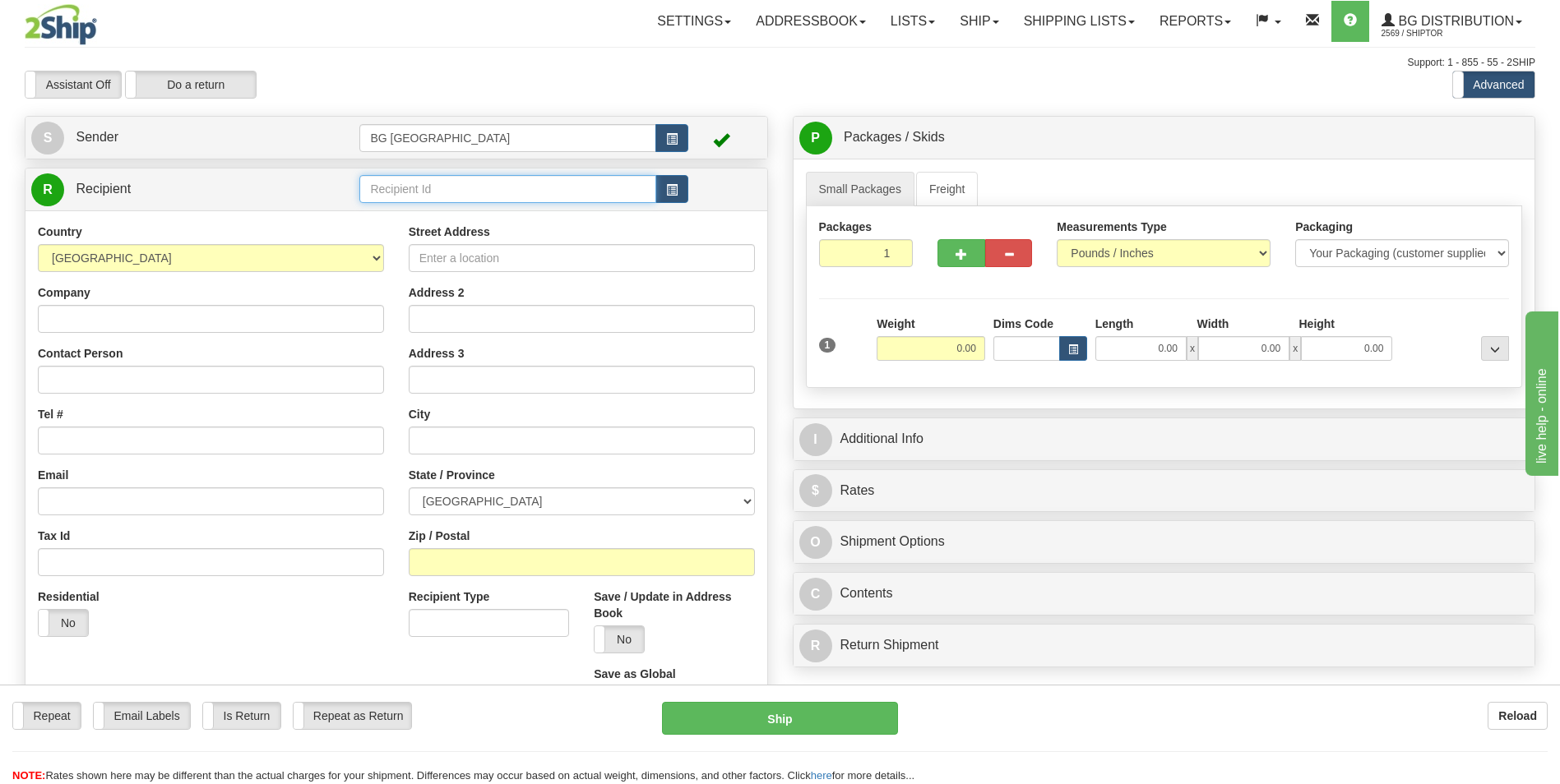
click at [458, 181] on input "text" at bounding box center [507, 188] width 296 height 28
click at [435, 209] on div "60128" at bounding box center [504, 214] width 280 height 18
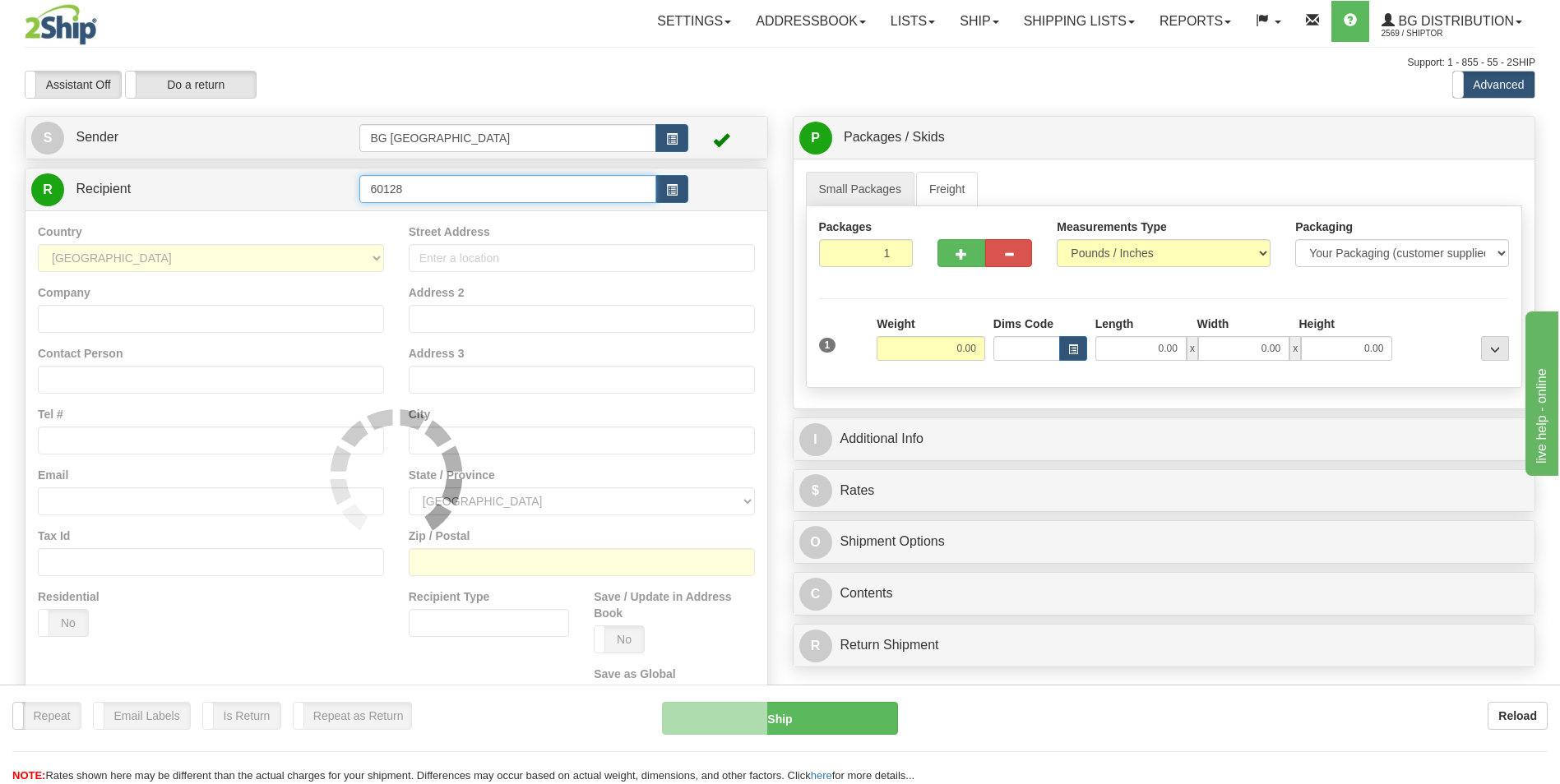
type input "60128"
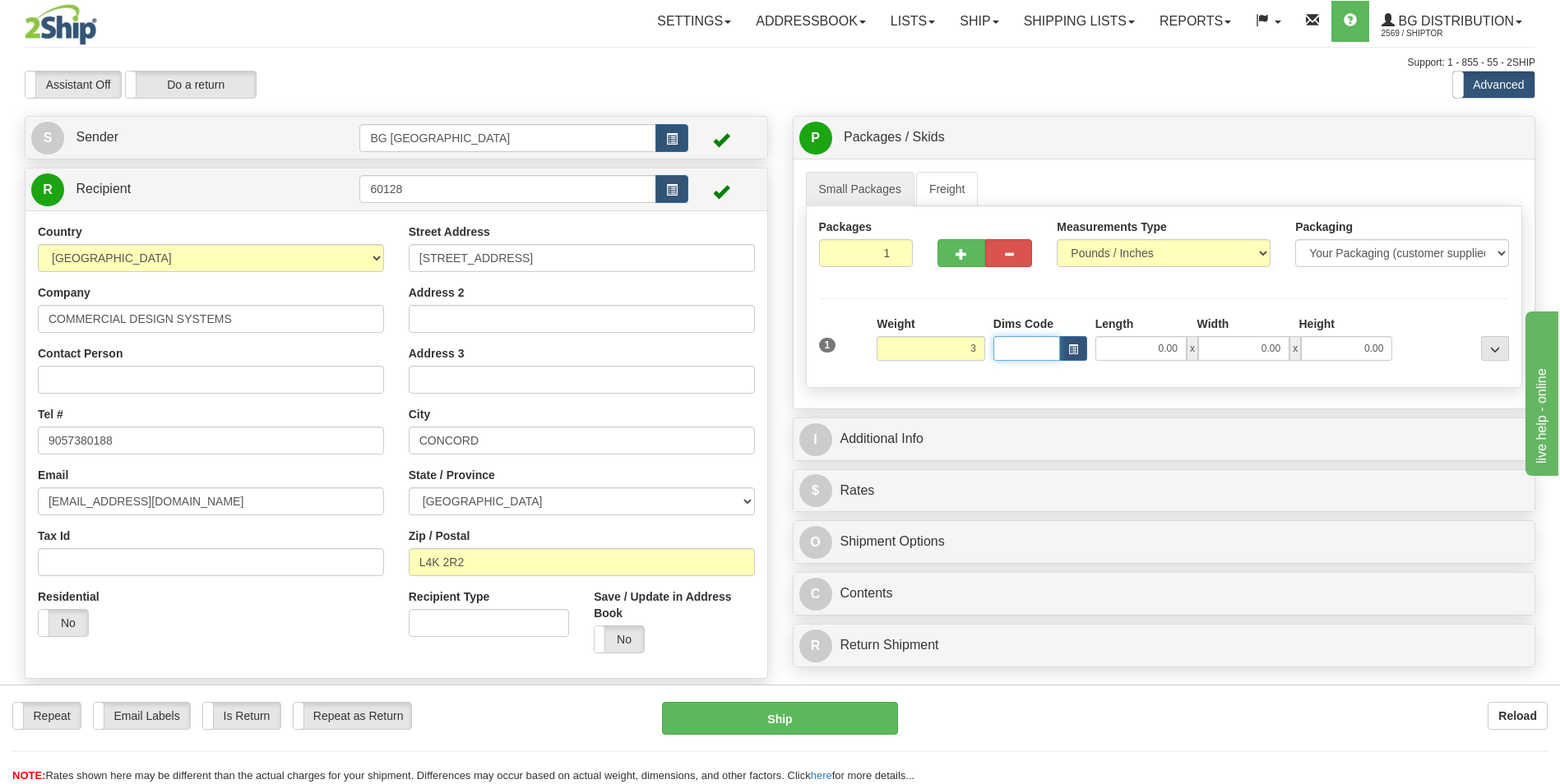
type input "3.00"
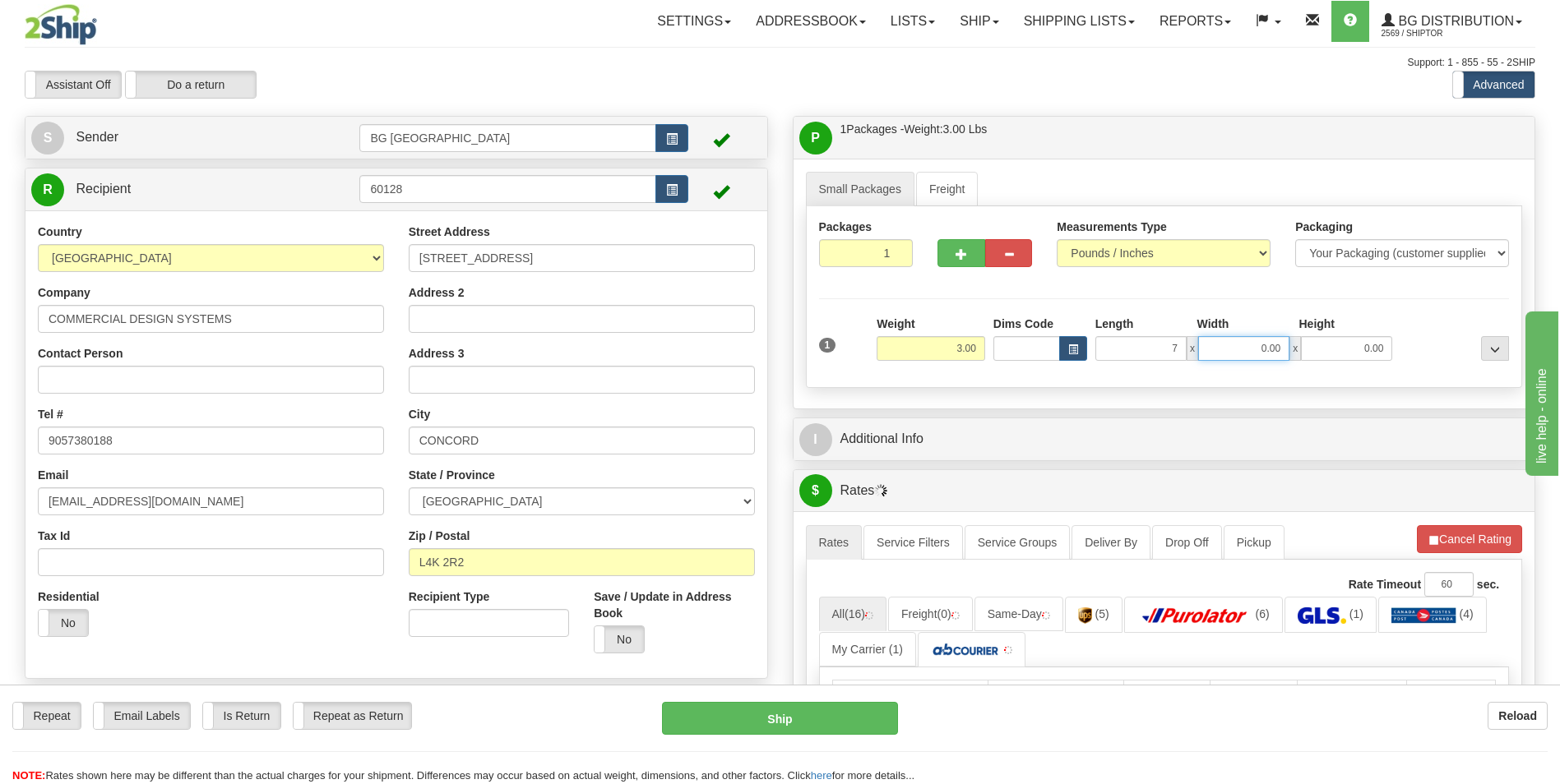
type input "7.00"
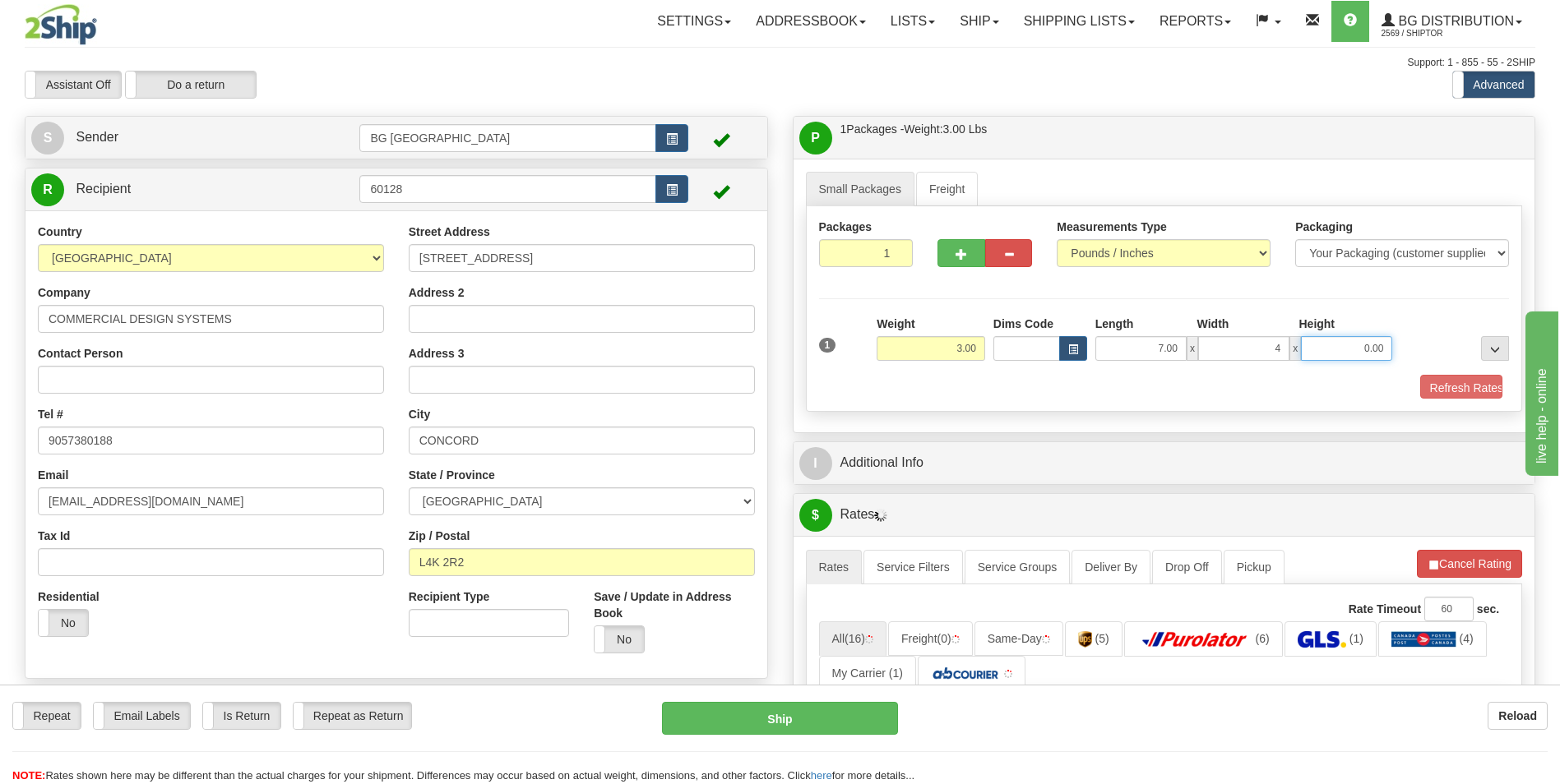
type input "4.00"
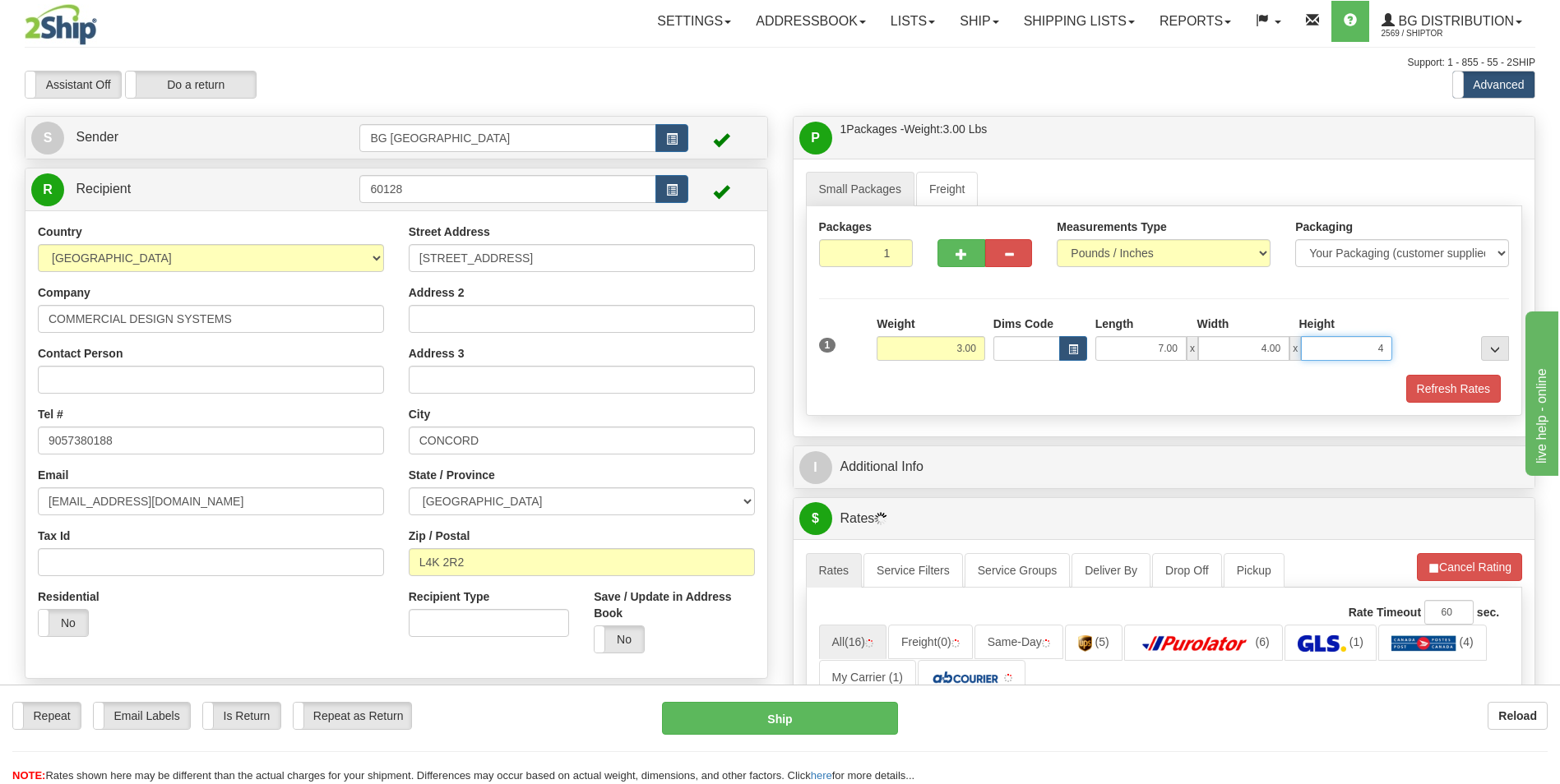
type input "4.00"
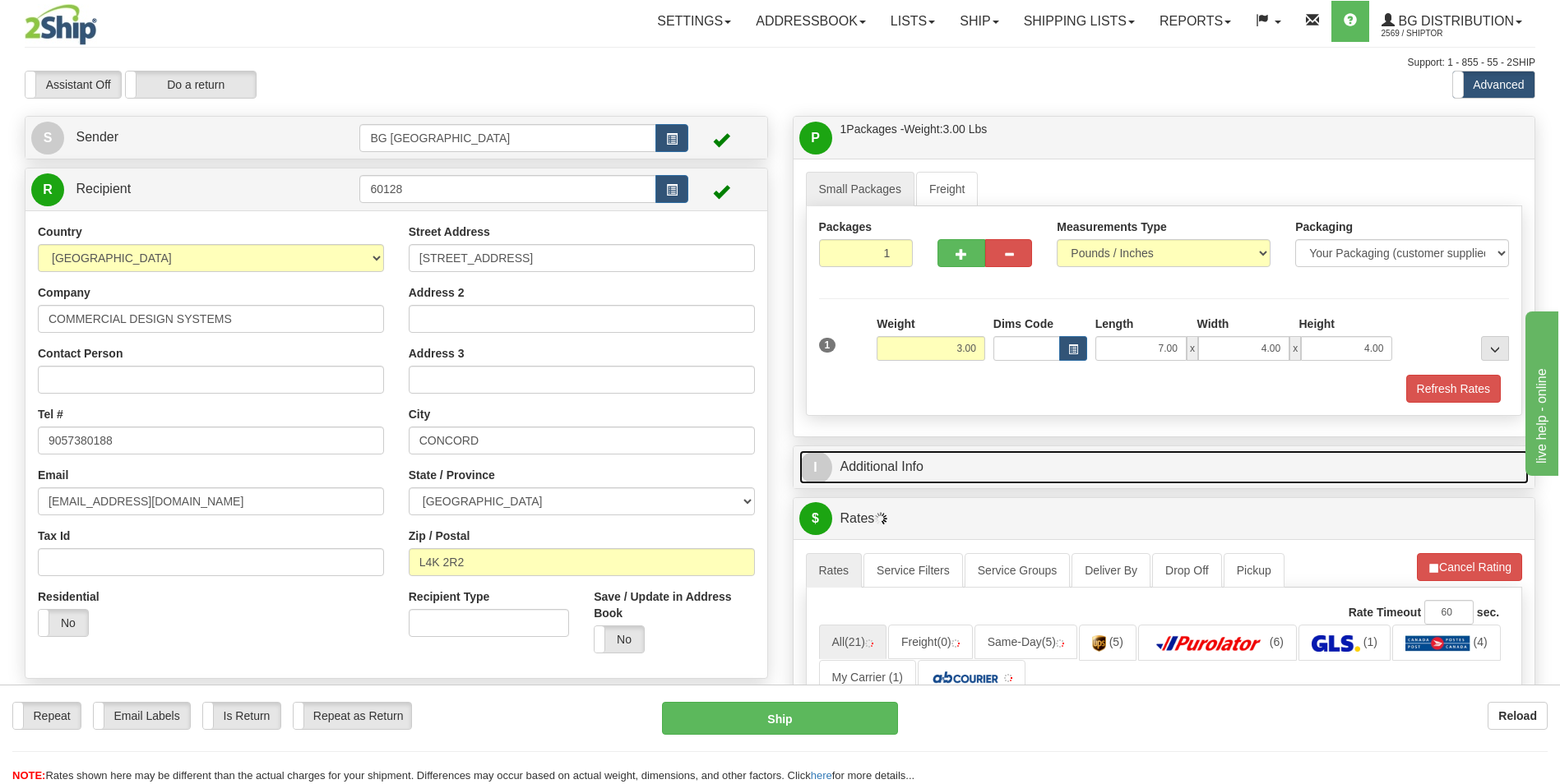
click at [931, 463] on link "I Additional Info" at bounding box center [1163, 467] width 730 height 34
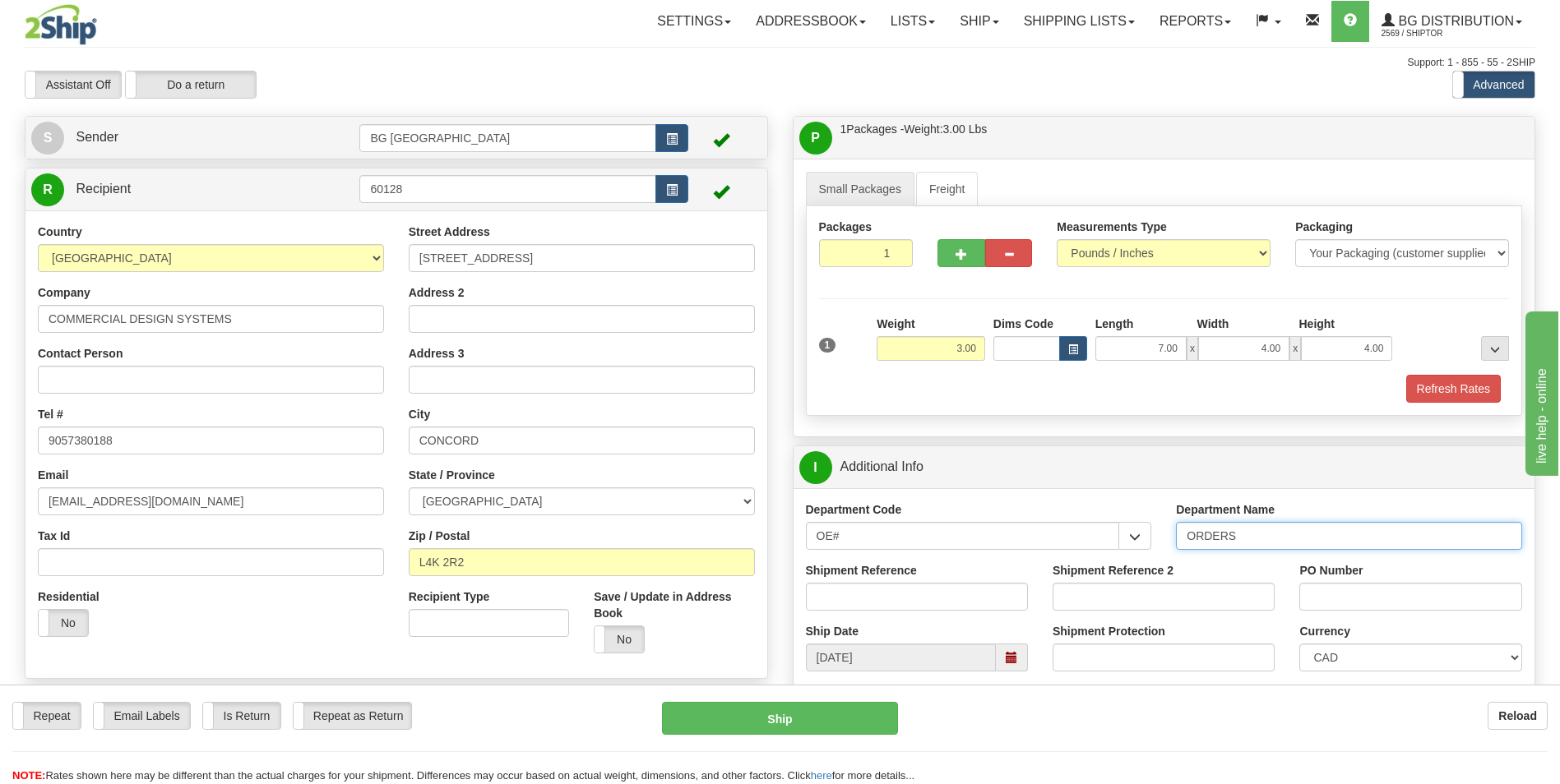
click at [1276, 540] on input "ORDERS" at bounding box center [1349, 536] width 346 height 28
type input "70184444-00"
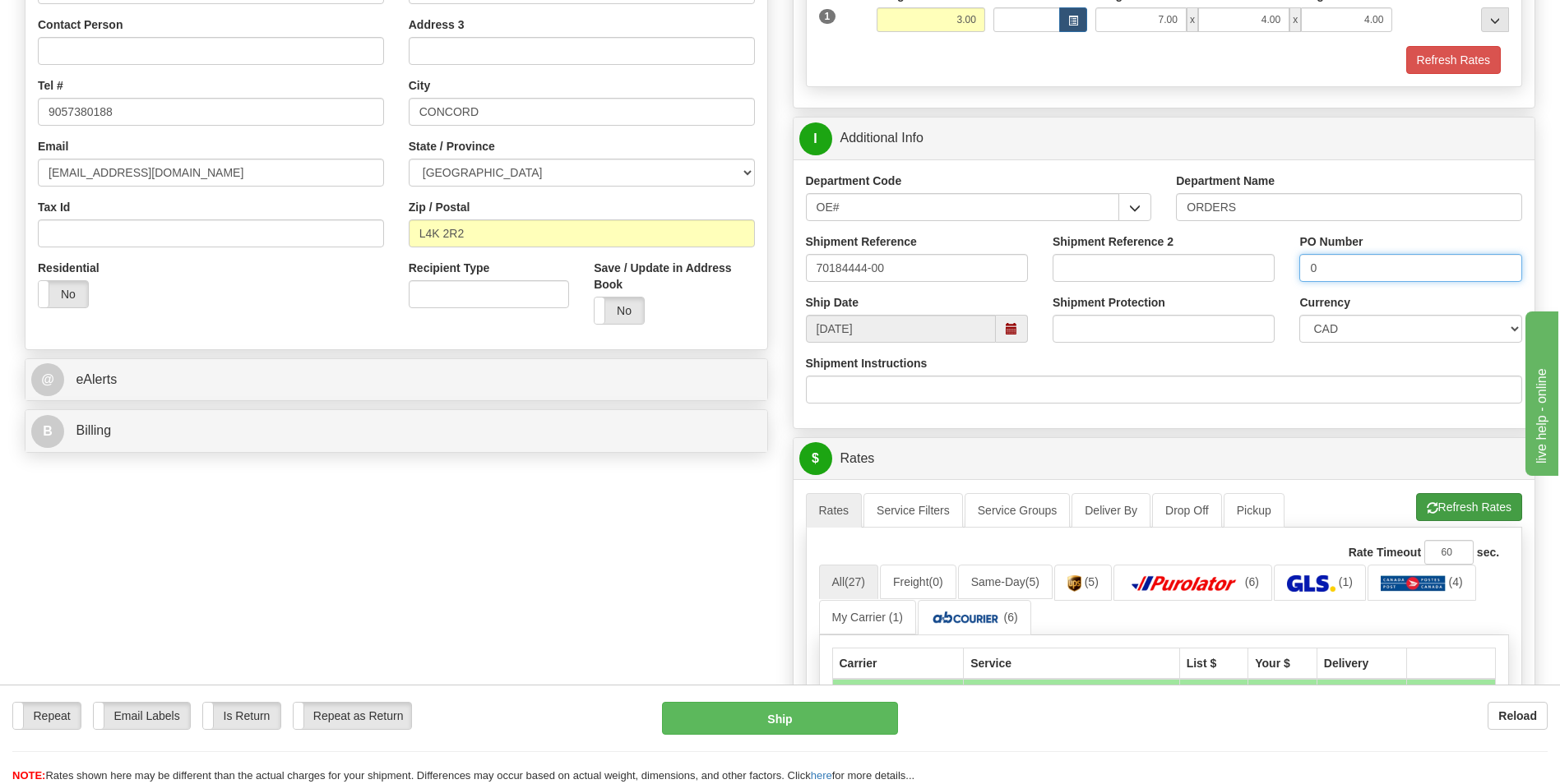
type input "0"
click at [1426, 513] on span "button" at bounding box center [1432, 509] width 12 height 11
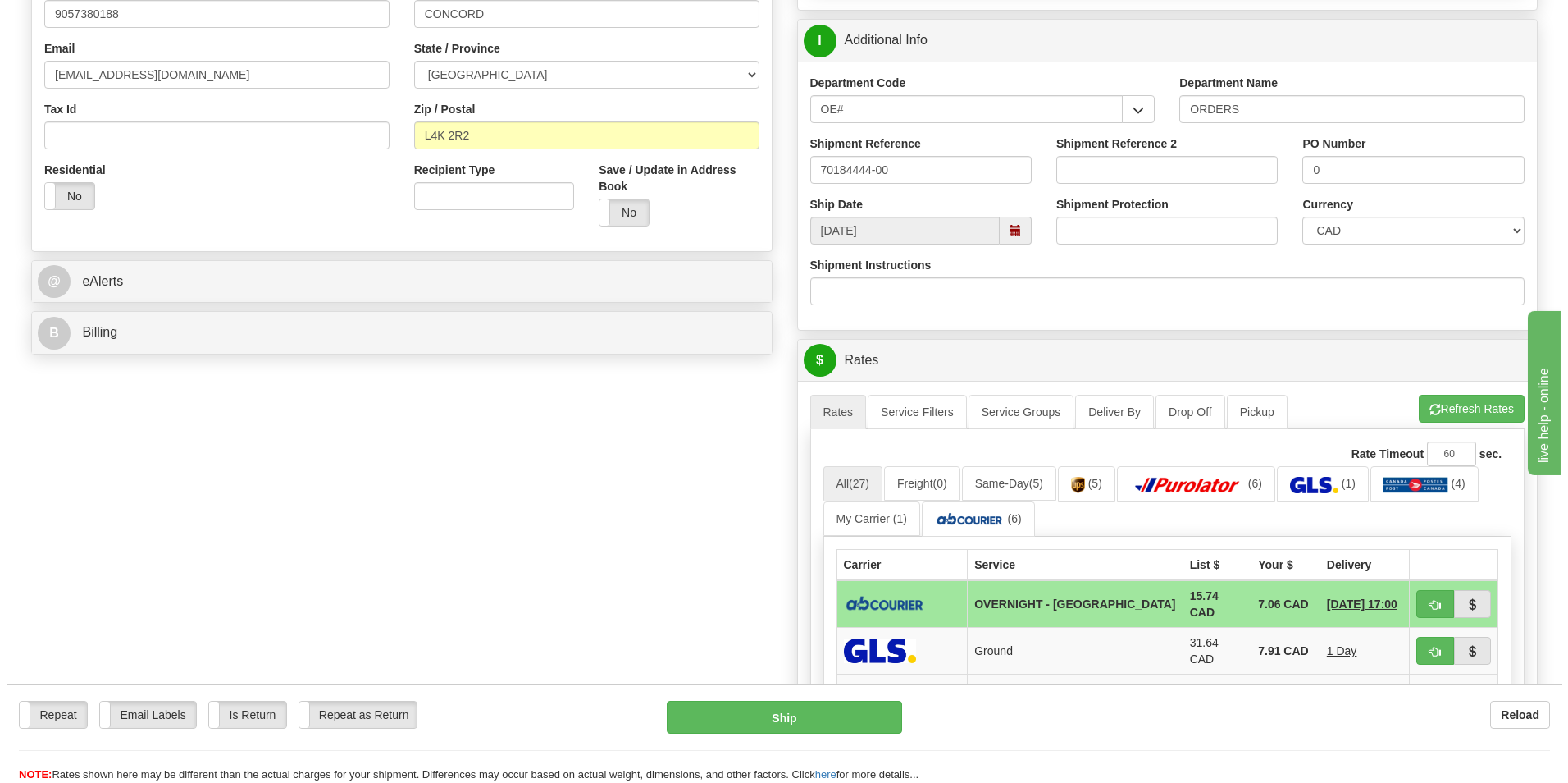
scroll to position [574, 0]
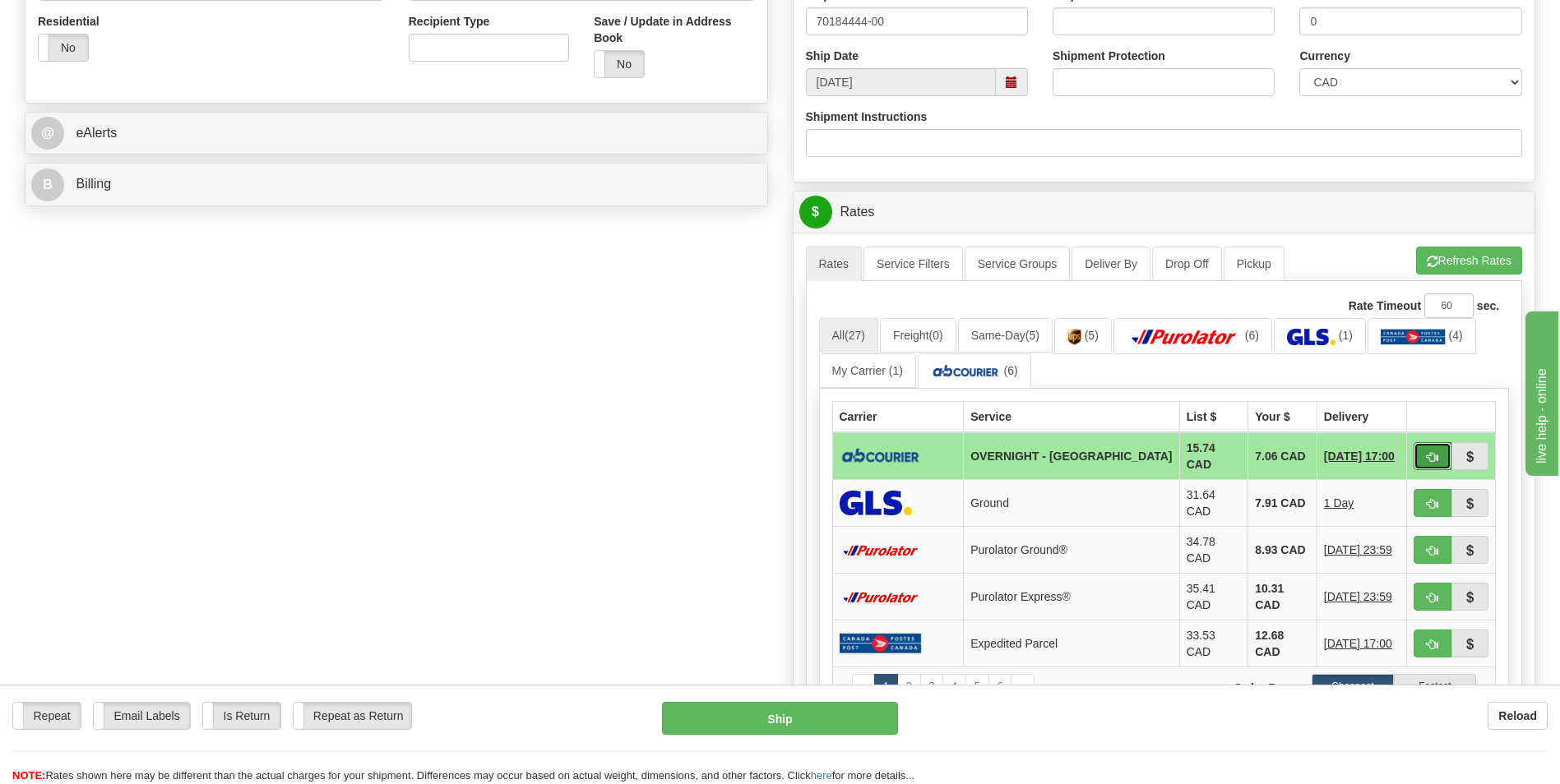
click at [1424, 447] on button "button" at bounding box center [1433, 456] width 38 height 28
type input "4"
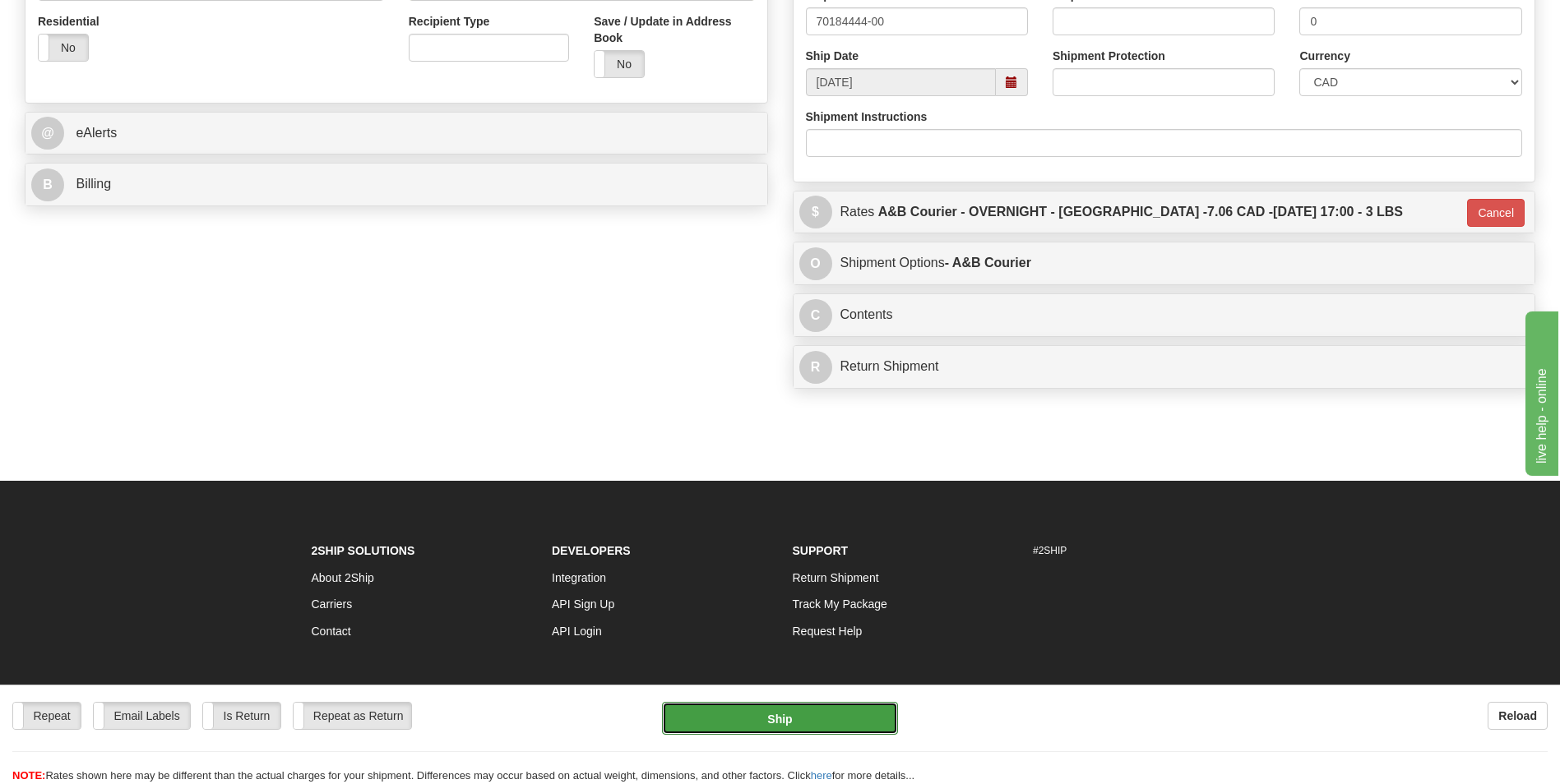
click at [847, 705] on button "Ship" at bounding box center [779, 718] width 235 height 33
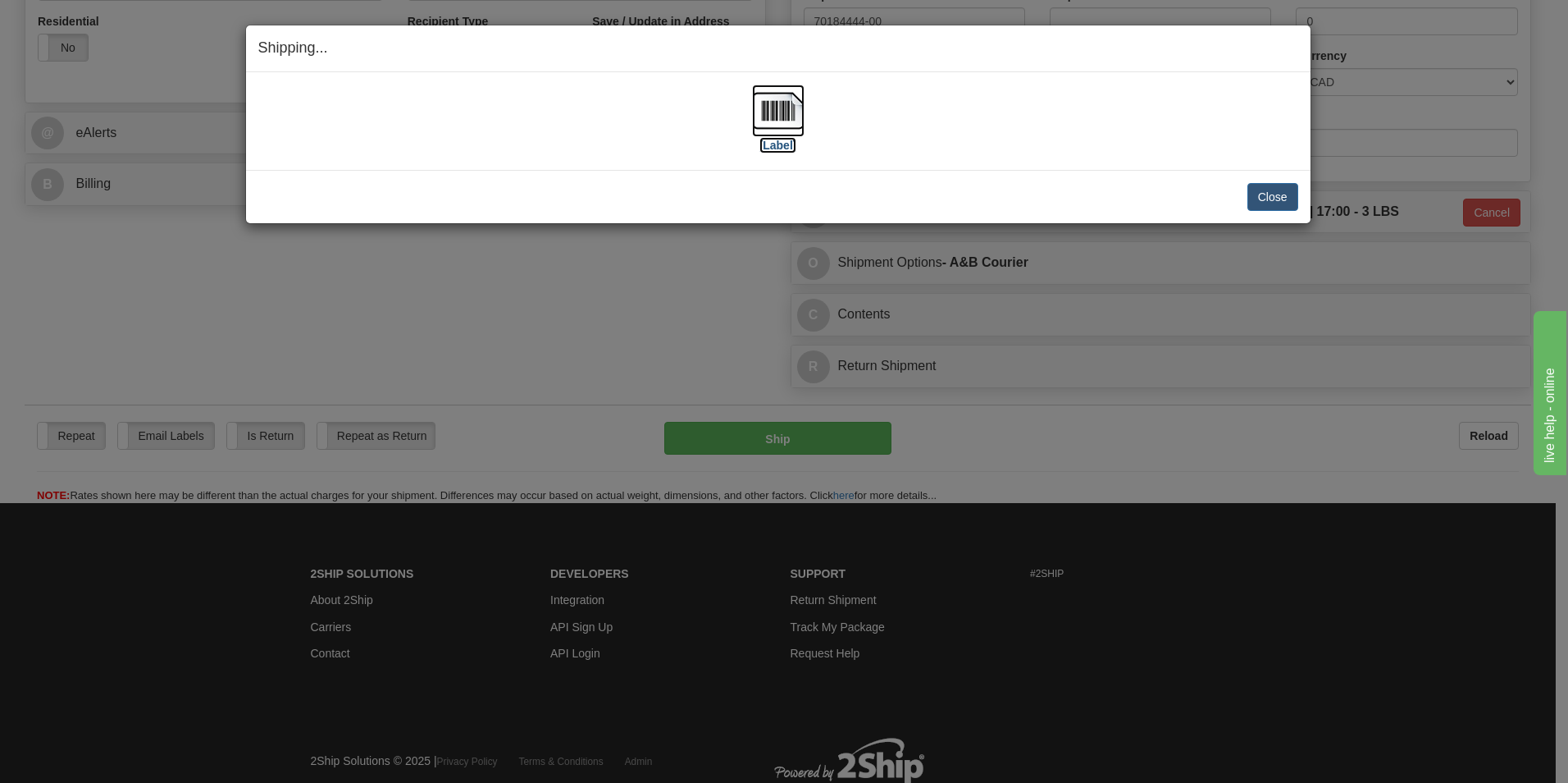
click at [763, 115] on img at bounding box center [778, 110] width 53 height 53
click at [1266, 186] on button "Close" at bounding box center [1272, 196] width 51 height 28
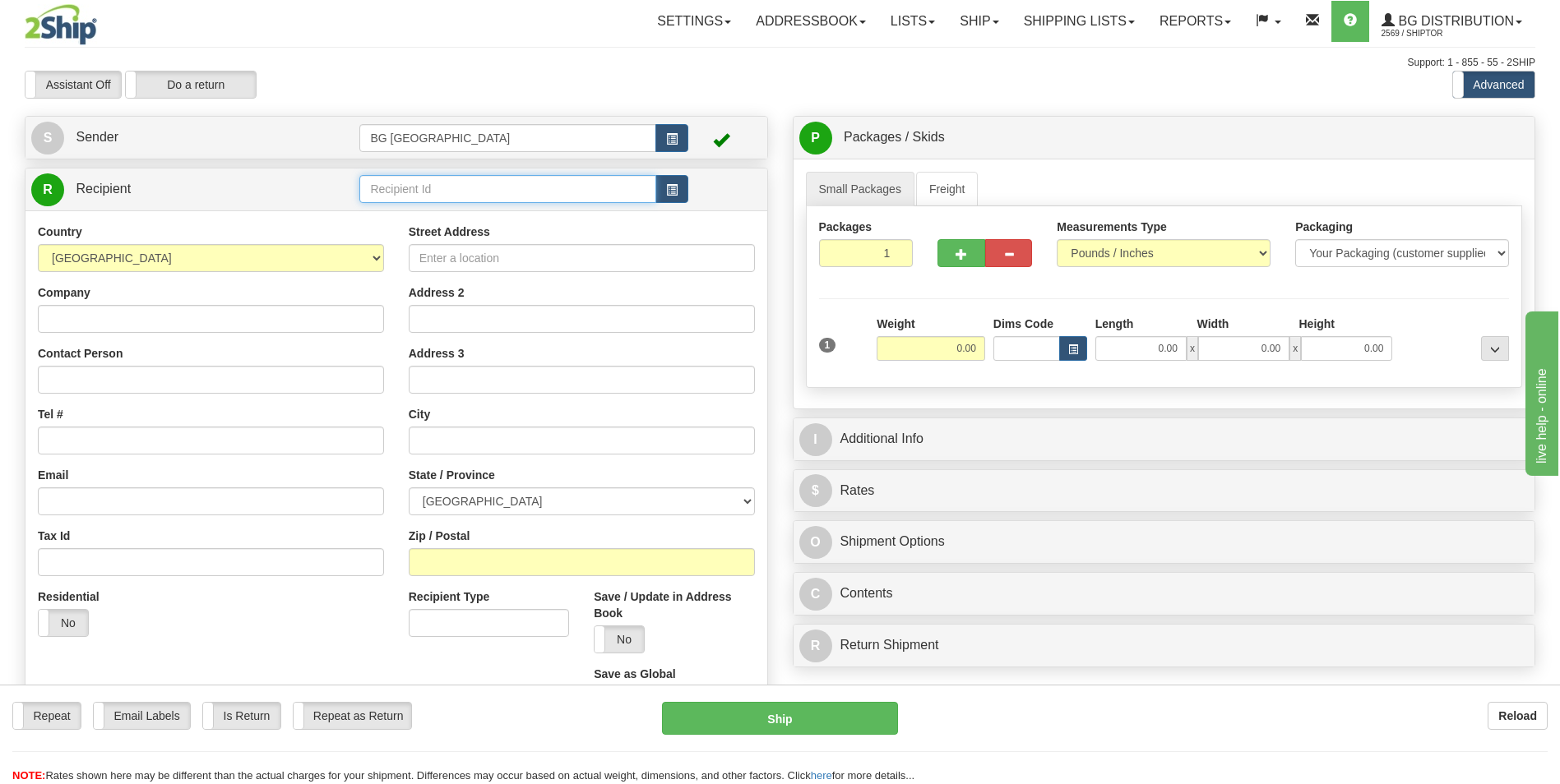
click at [399, 192] on input "text" at bounding box center [507, 188] width 296 height 28
click at [387, 218] on div "60074" at bounding box center [504, 214] width 280 height 18
type input "60074"
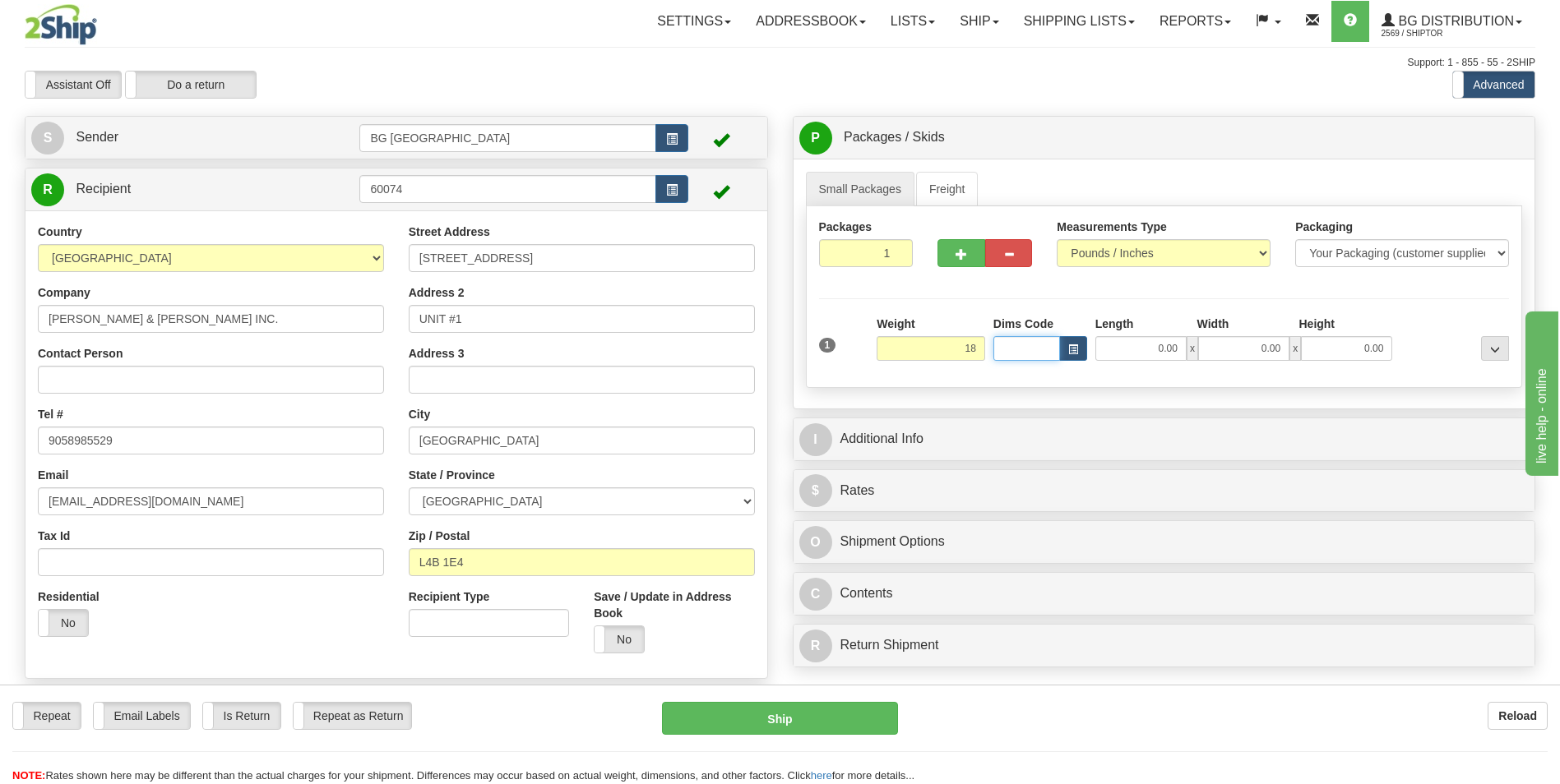
type input "18.00"
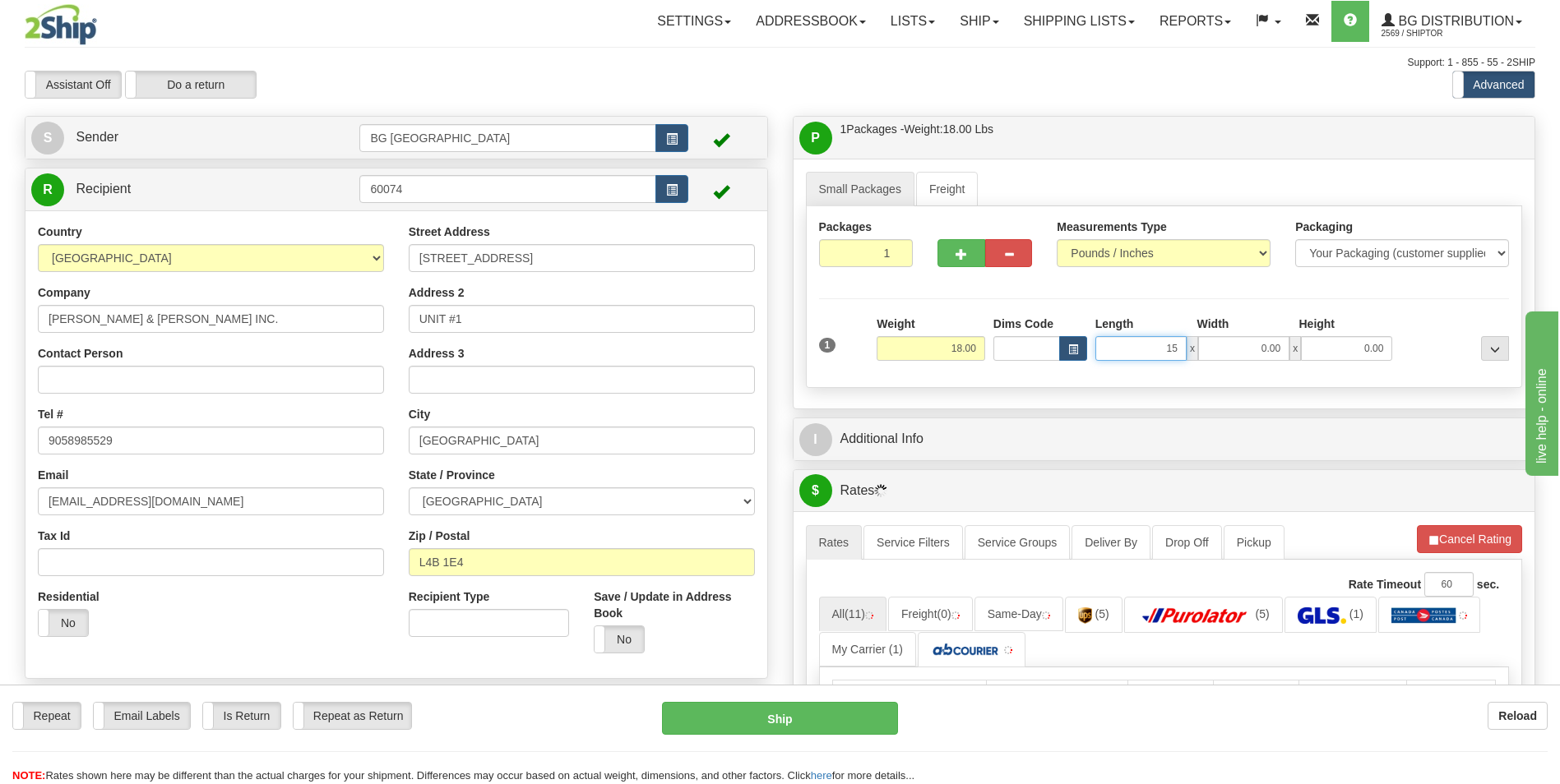
type input "15.00"
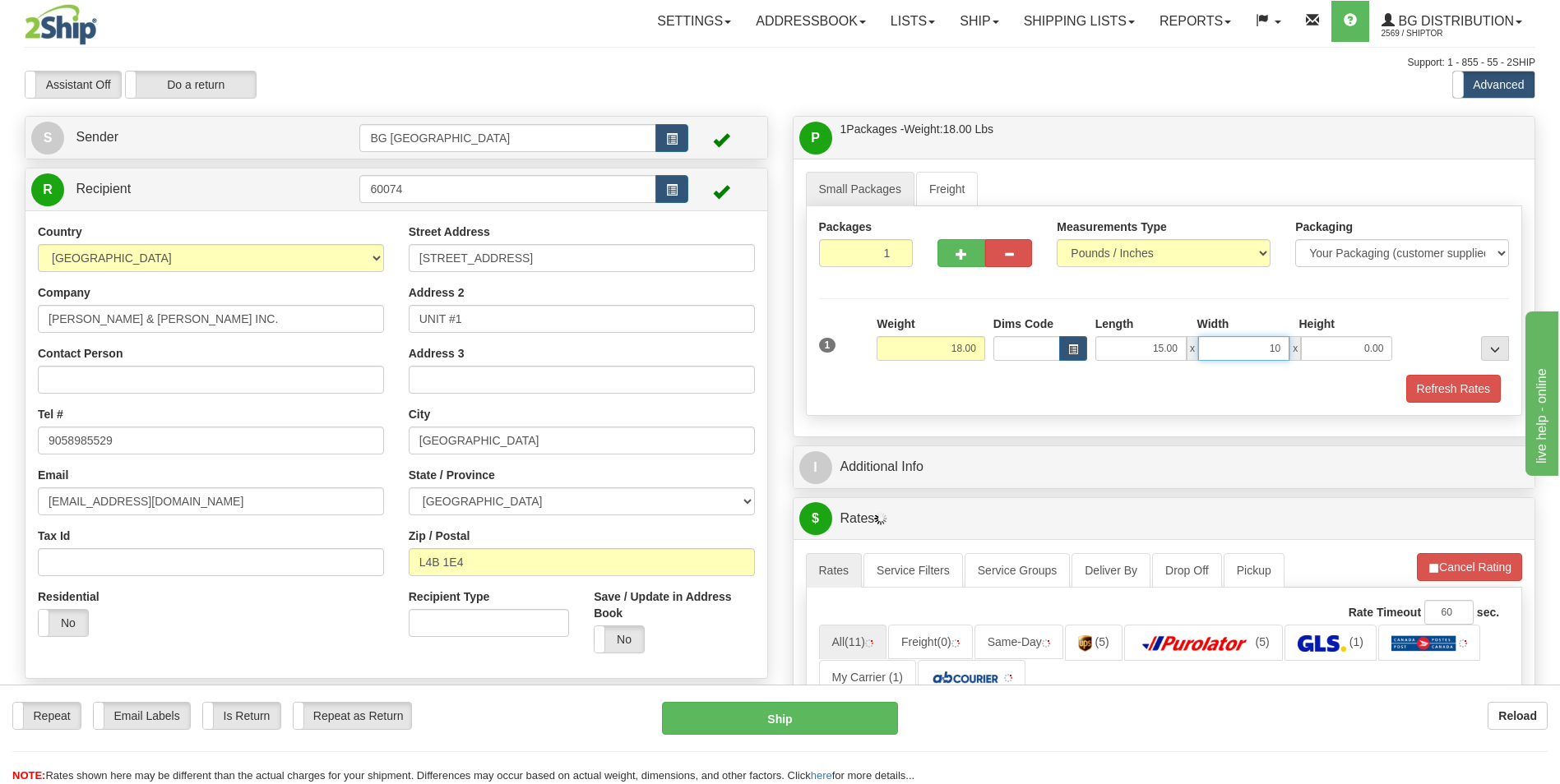
type input "10.00"
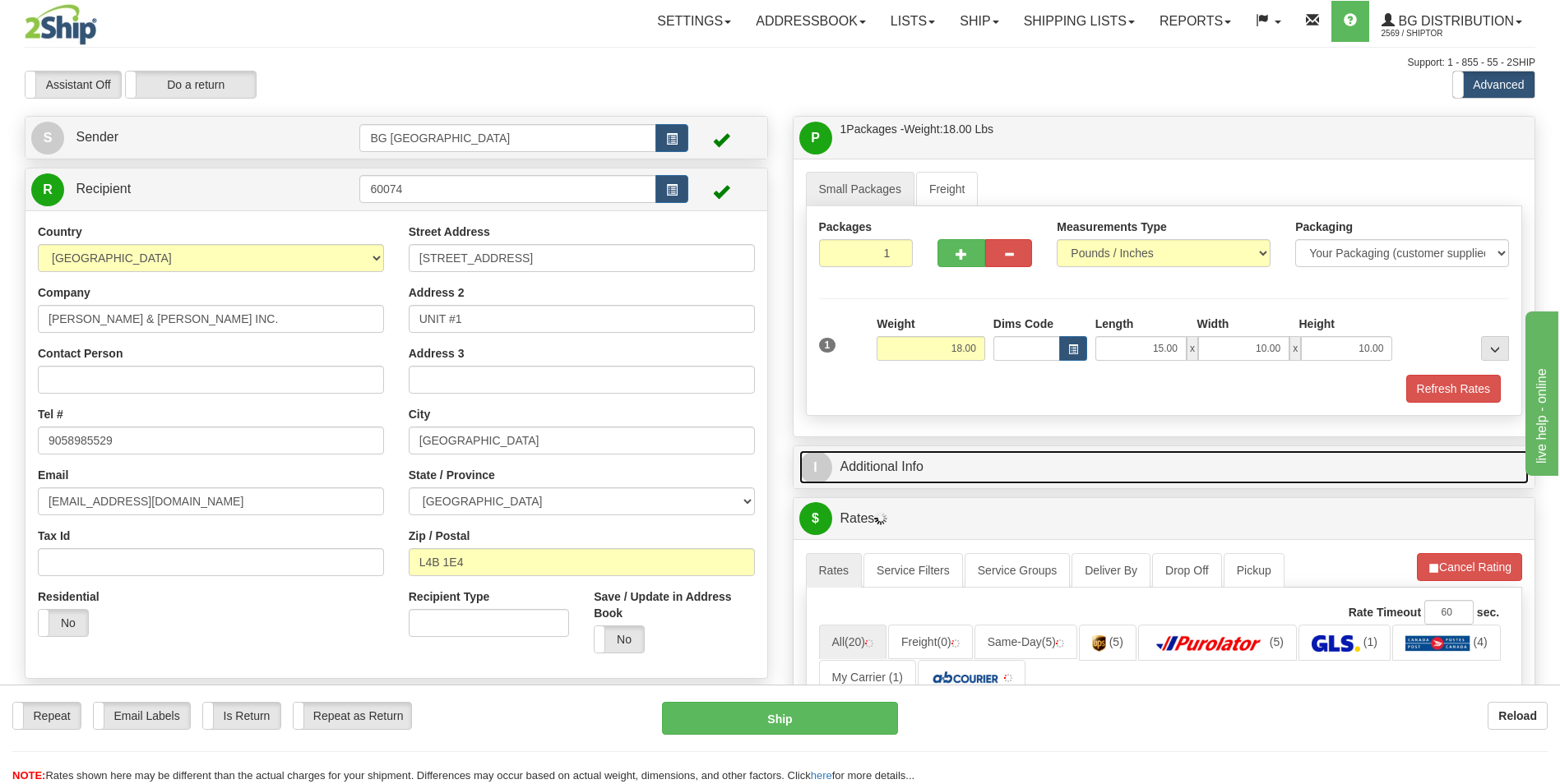
click at [953, 462] on link "I Additional Info" at bounding box center [1163, 467] width 730 height 34
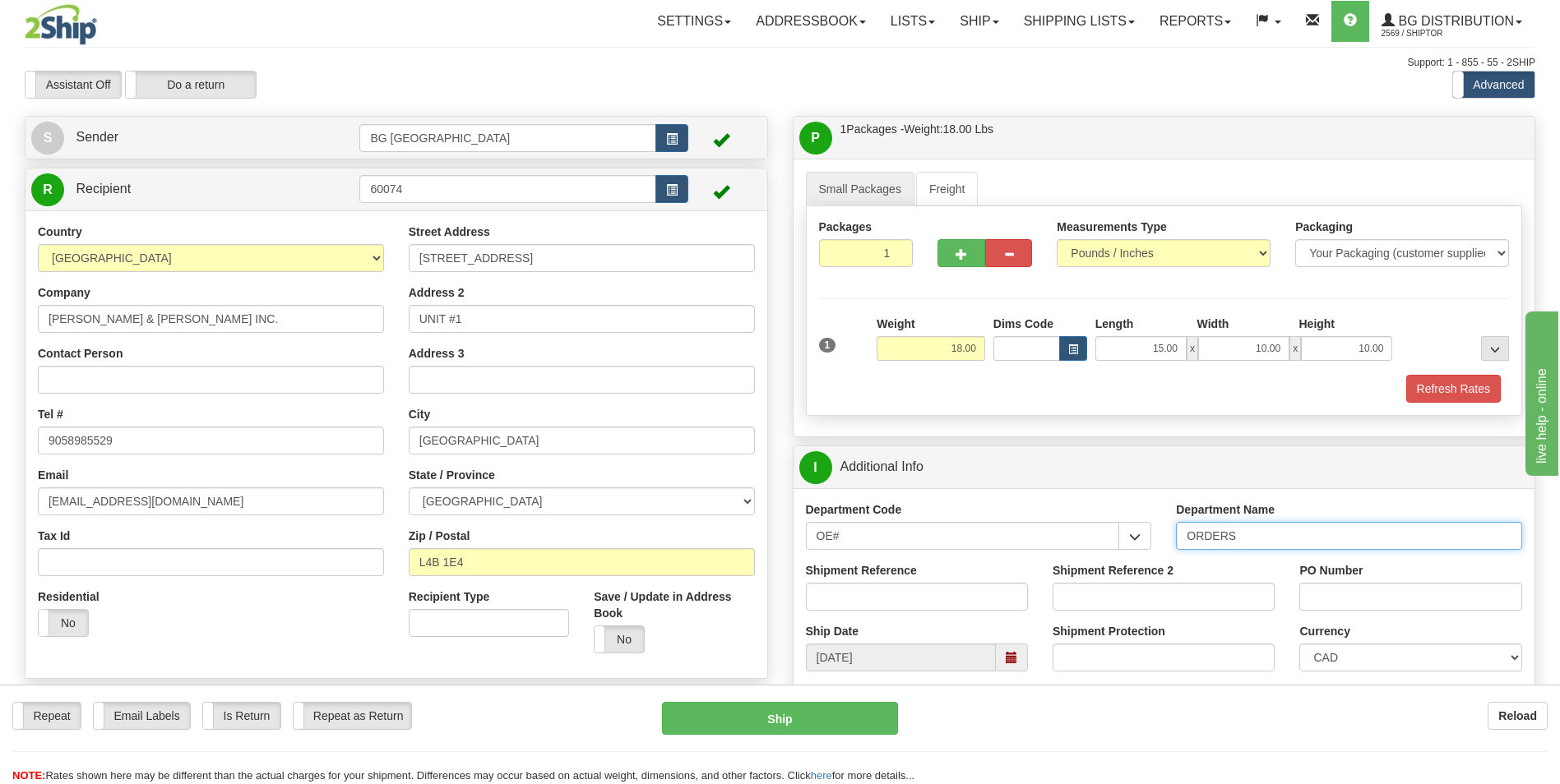
click at [1236, 536] on input "ORDERS" at bounding box center [1349, 536] width 346 height 28
type input "70184114-00"
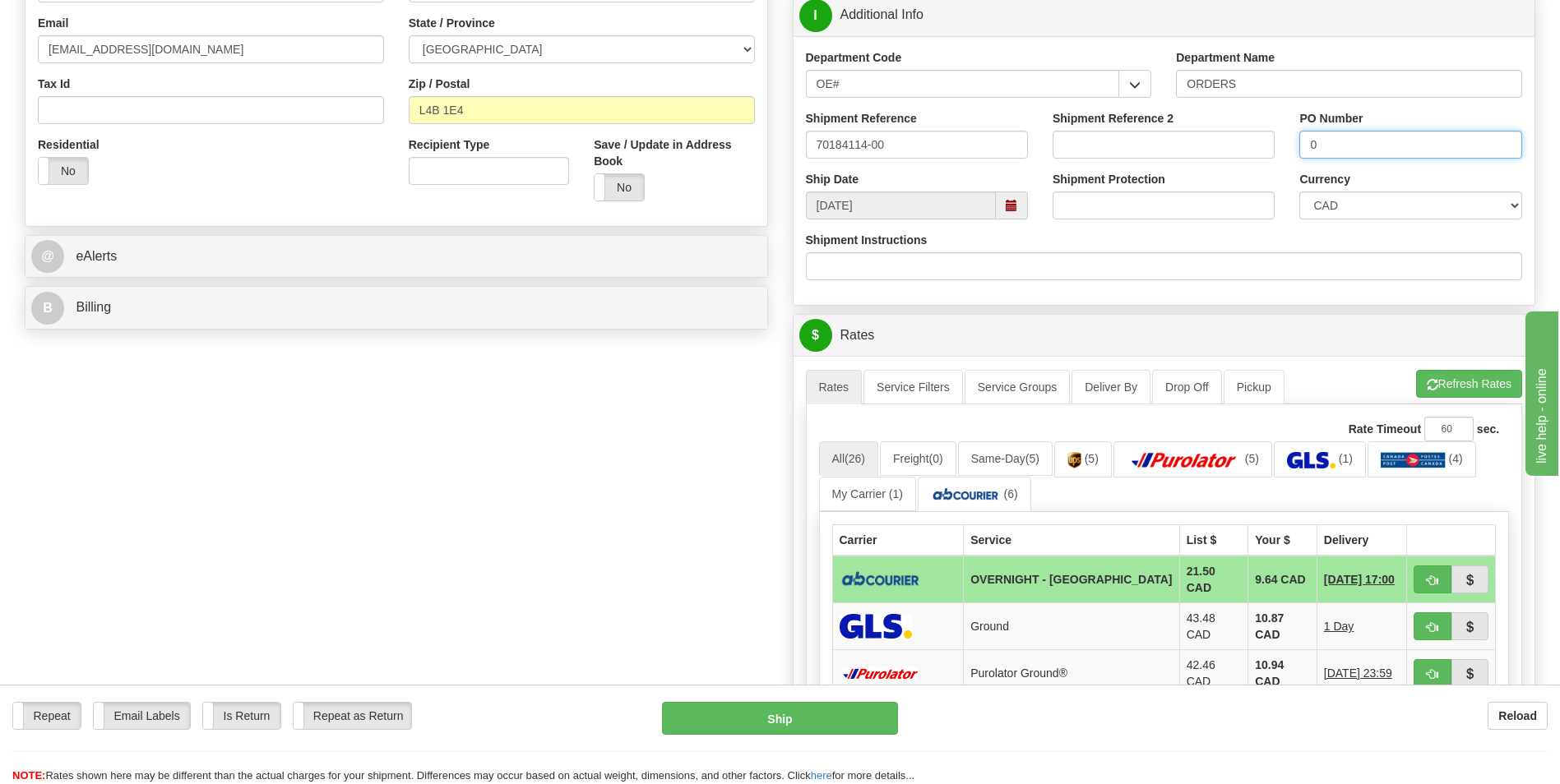
scroll to position [493, 0]
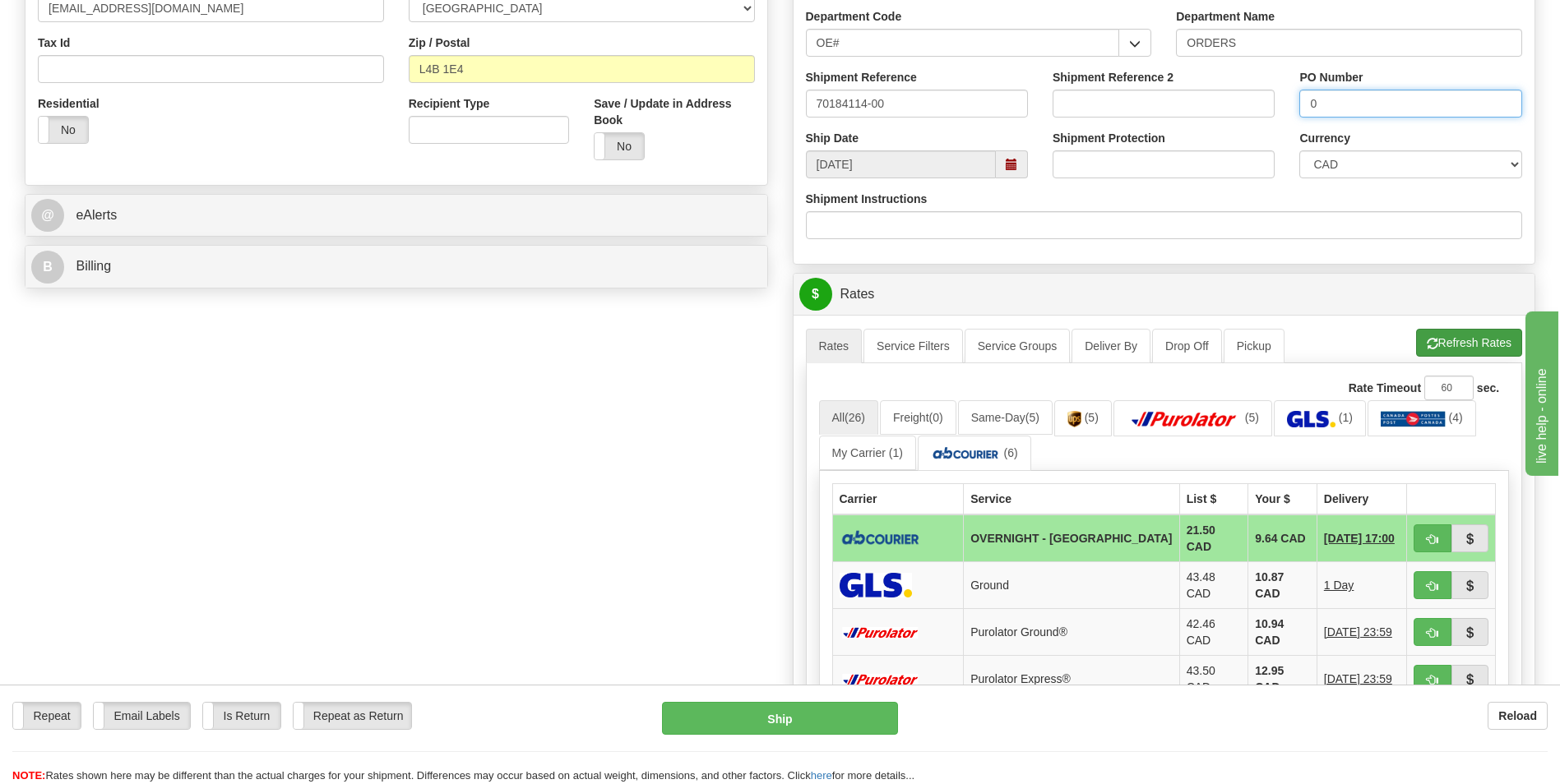
type input "0"
click at [1434, 347] on button "Refresh Rates" at bounding box center [1468, 342] width 106 height 28
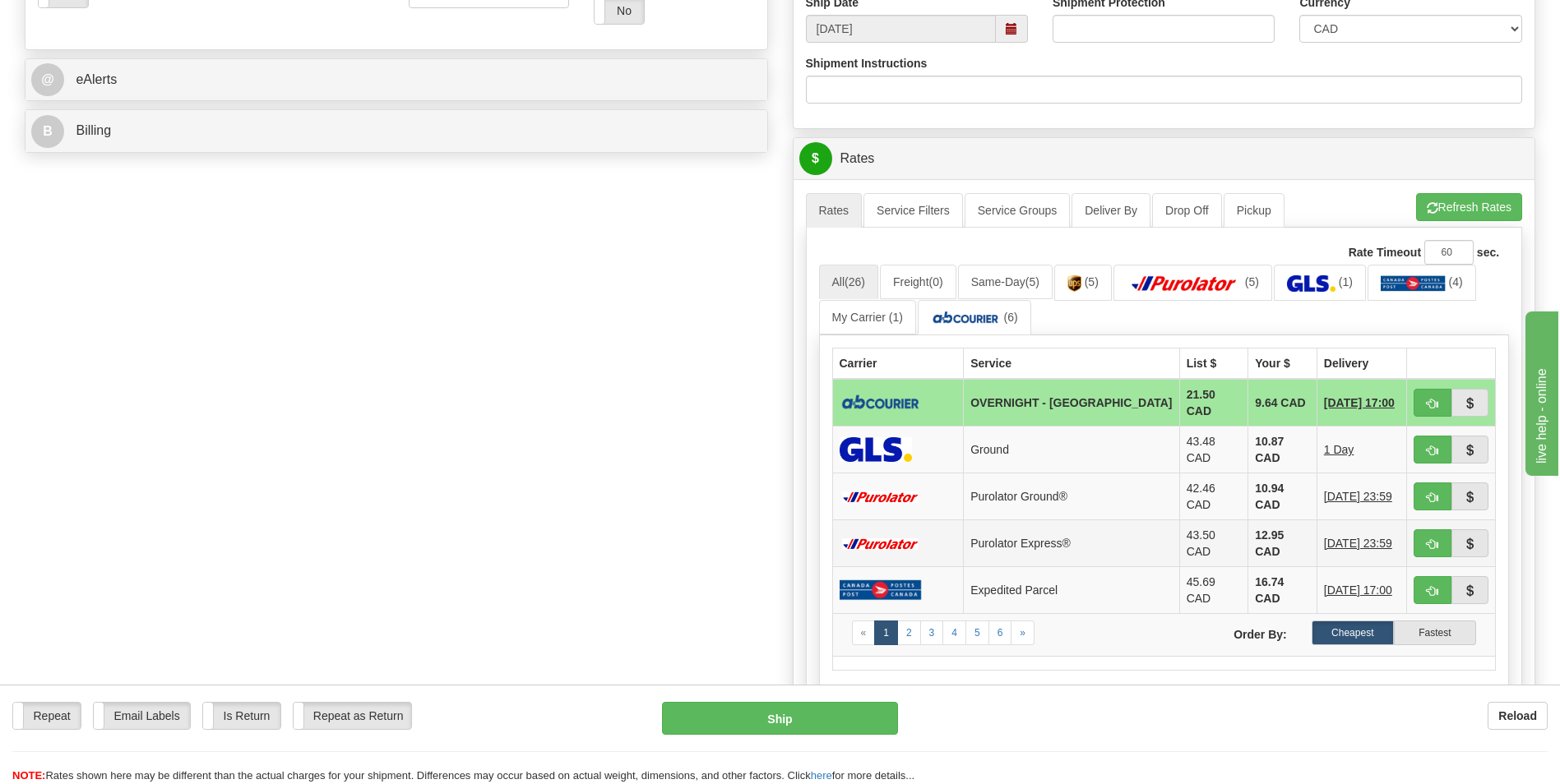
scroll to position [658, 0]
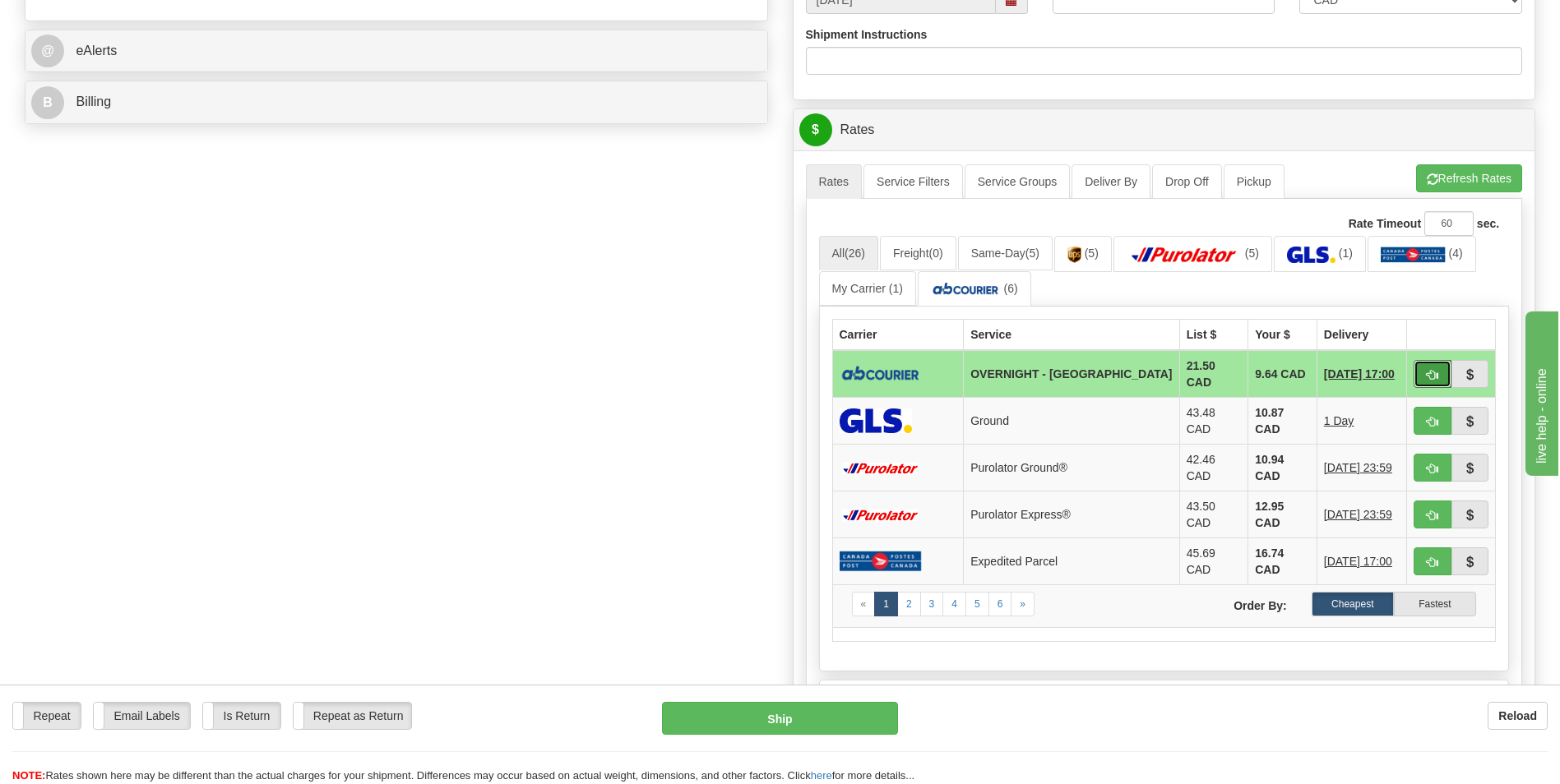
click at [1418, 372] on button "button" at bounding box center [1433, 373] width 38 height 28
type input "4"
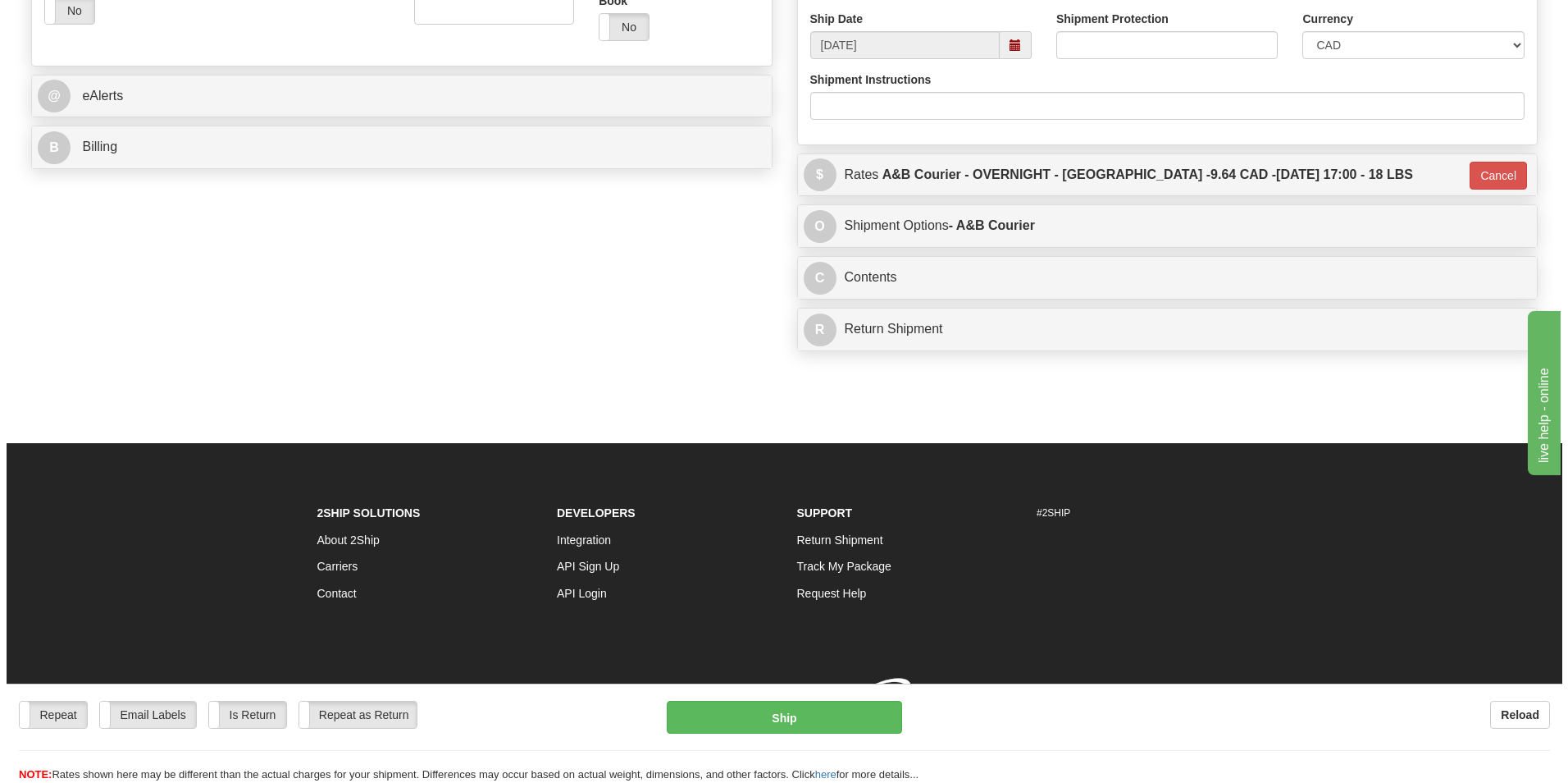
scroll to position [633, 0]
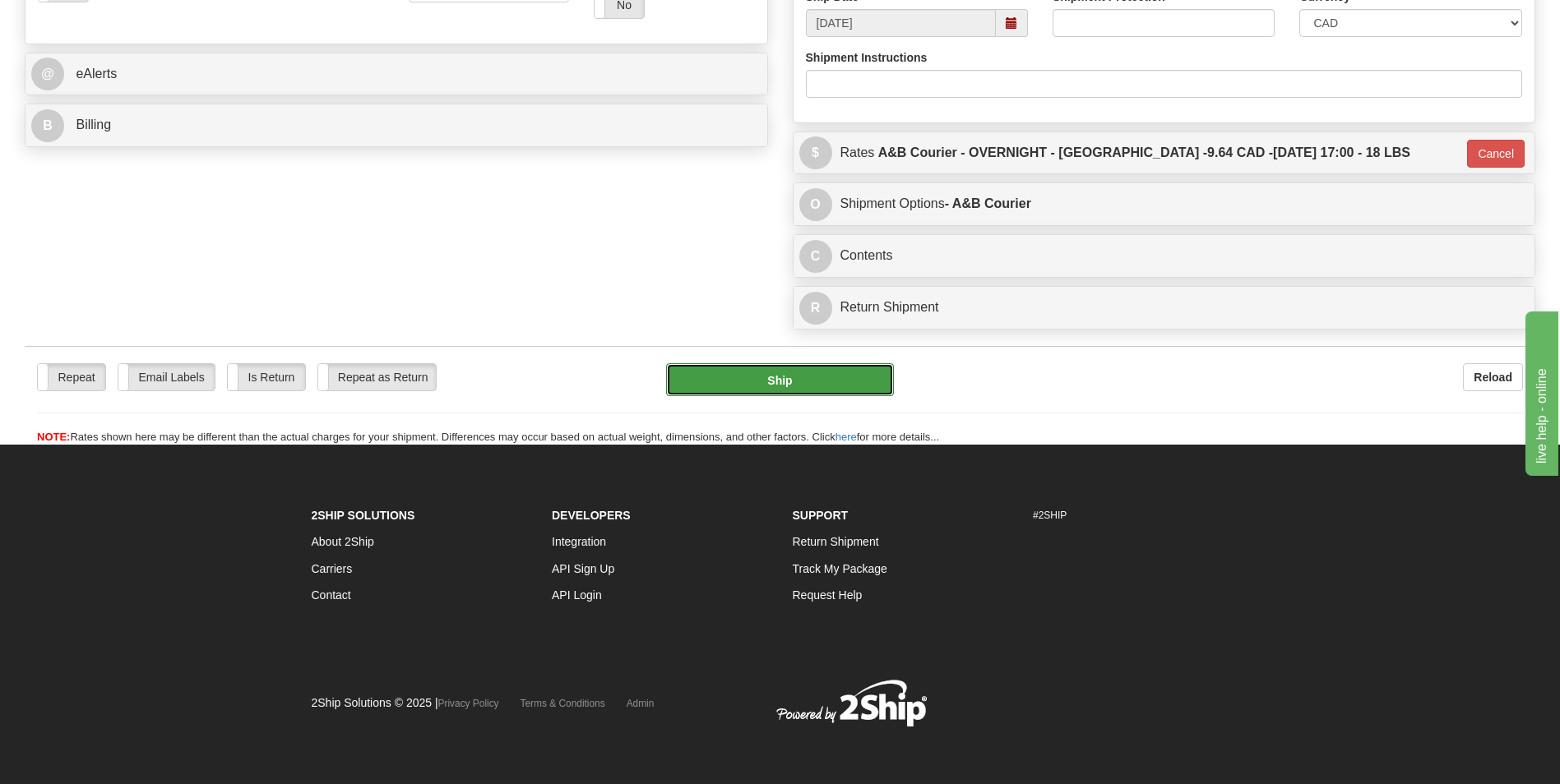
click at [811, 387] on button "Ship" at bounding box center [779, 379] width 227 height 33
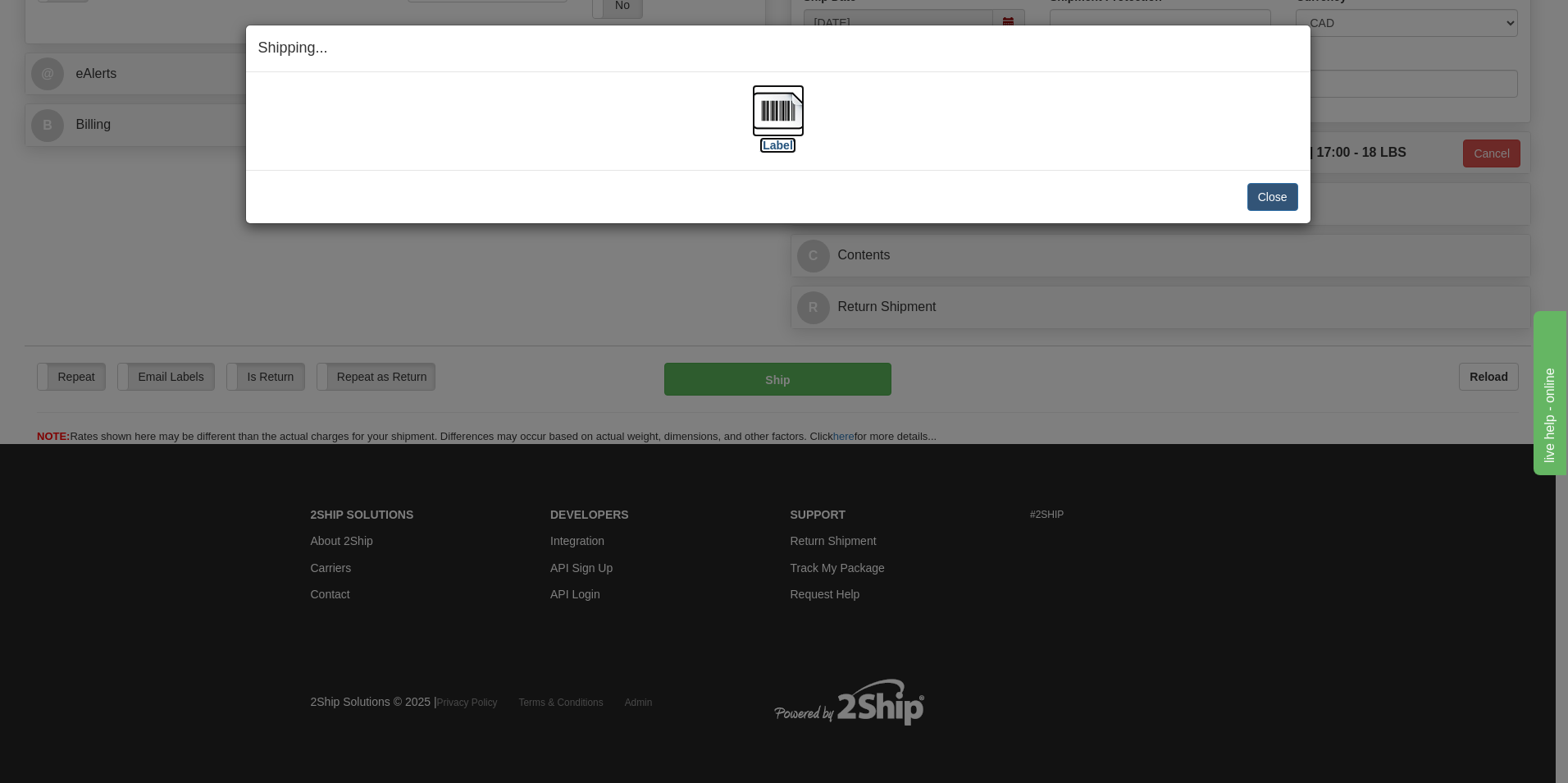
click at [765, 112] on img at bounding box center [778, 110] width 53 height 53
click at [1267, 205] on button "Close" at bounding box center [1272, 196] width 51 height 28
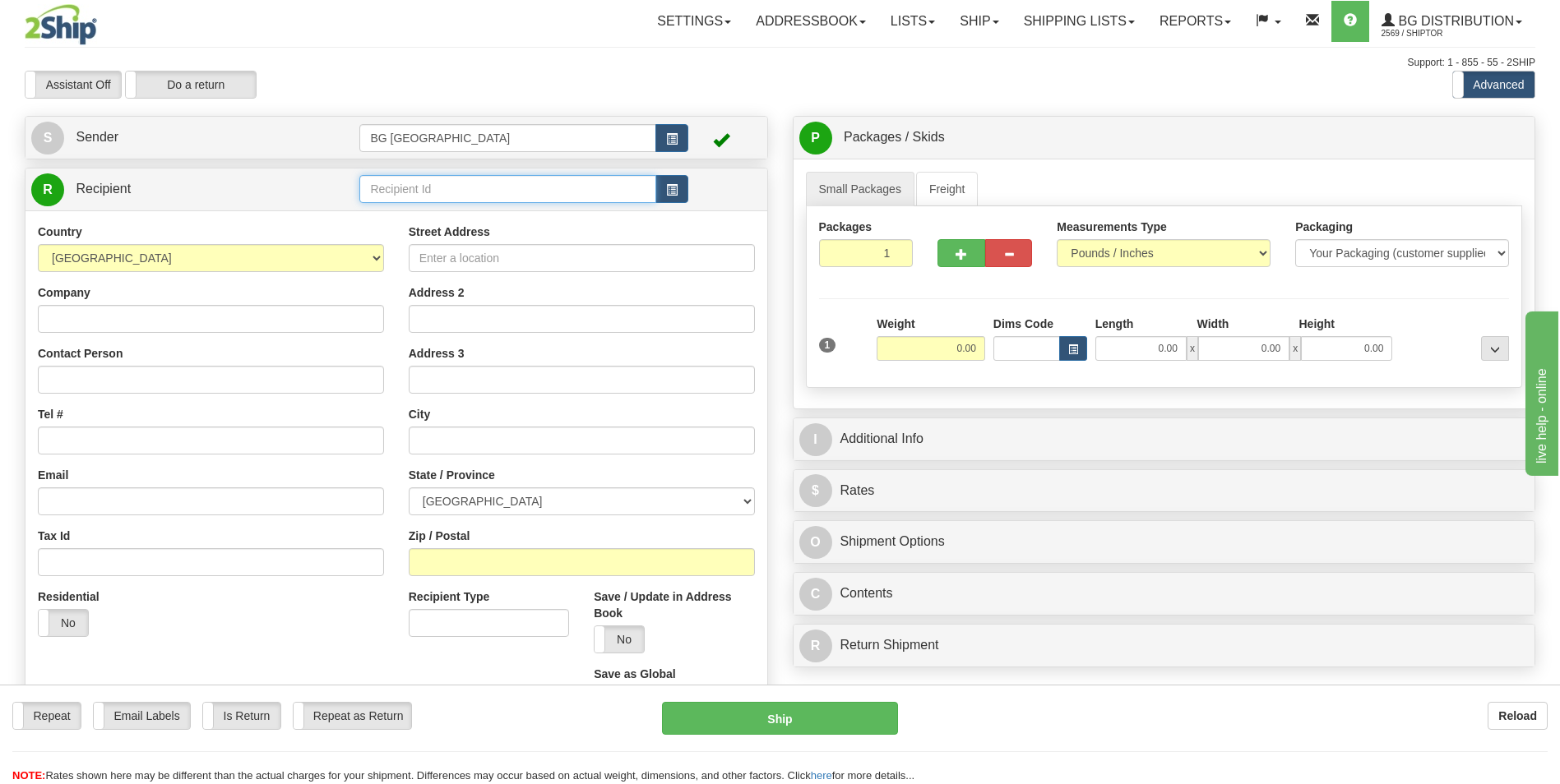
click at [442, 187] on input "text" at bounding box center [507, 188] width 296 height 28
click at [410, 209] on div "60020" at bounding box center [504, 214] width 280 height 18
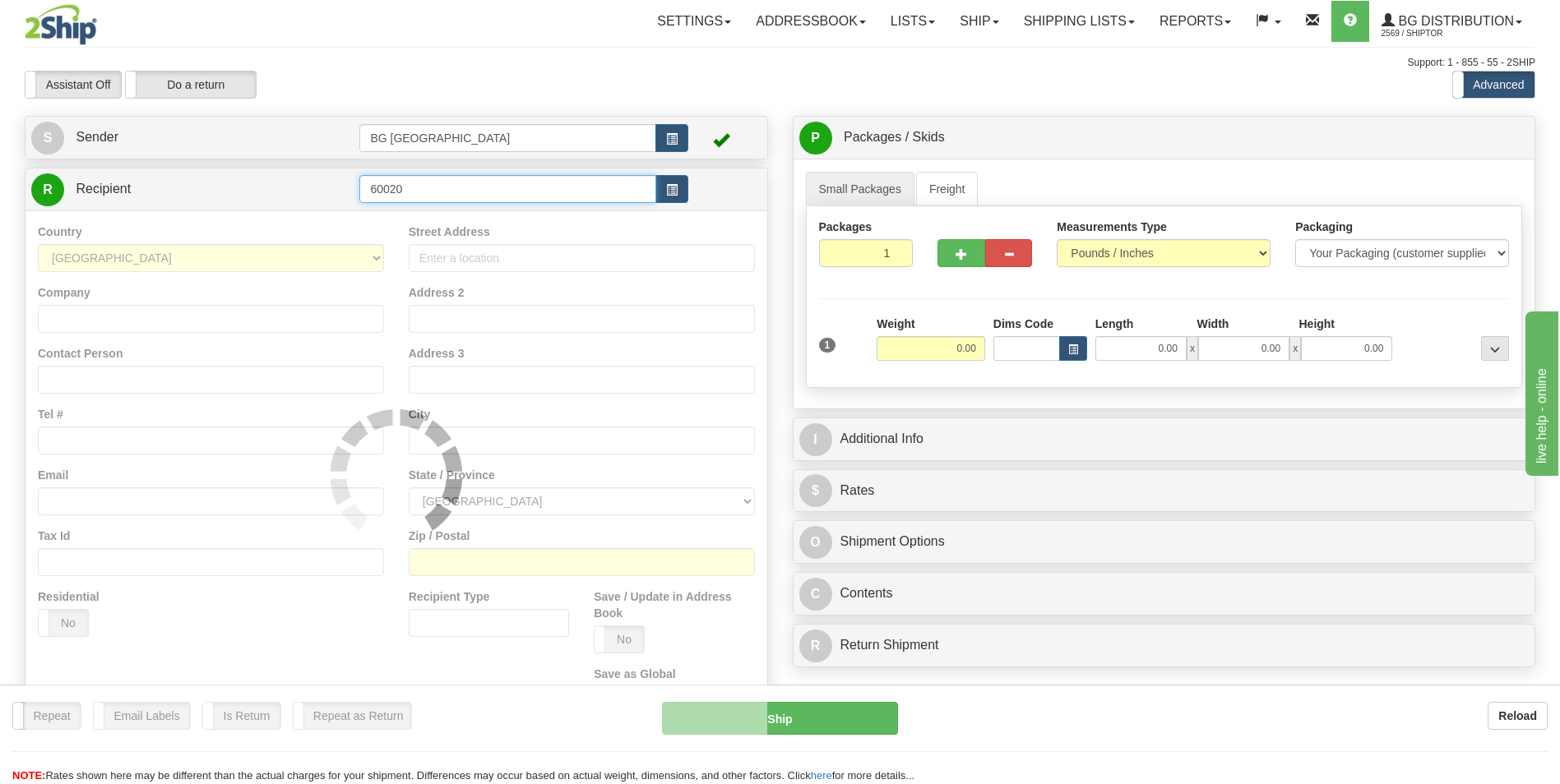
type input "60020"
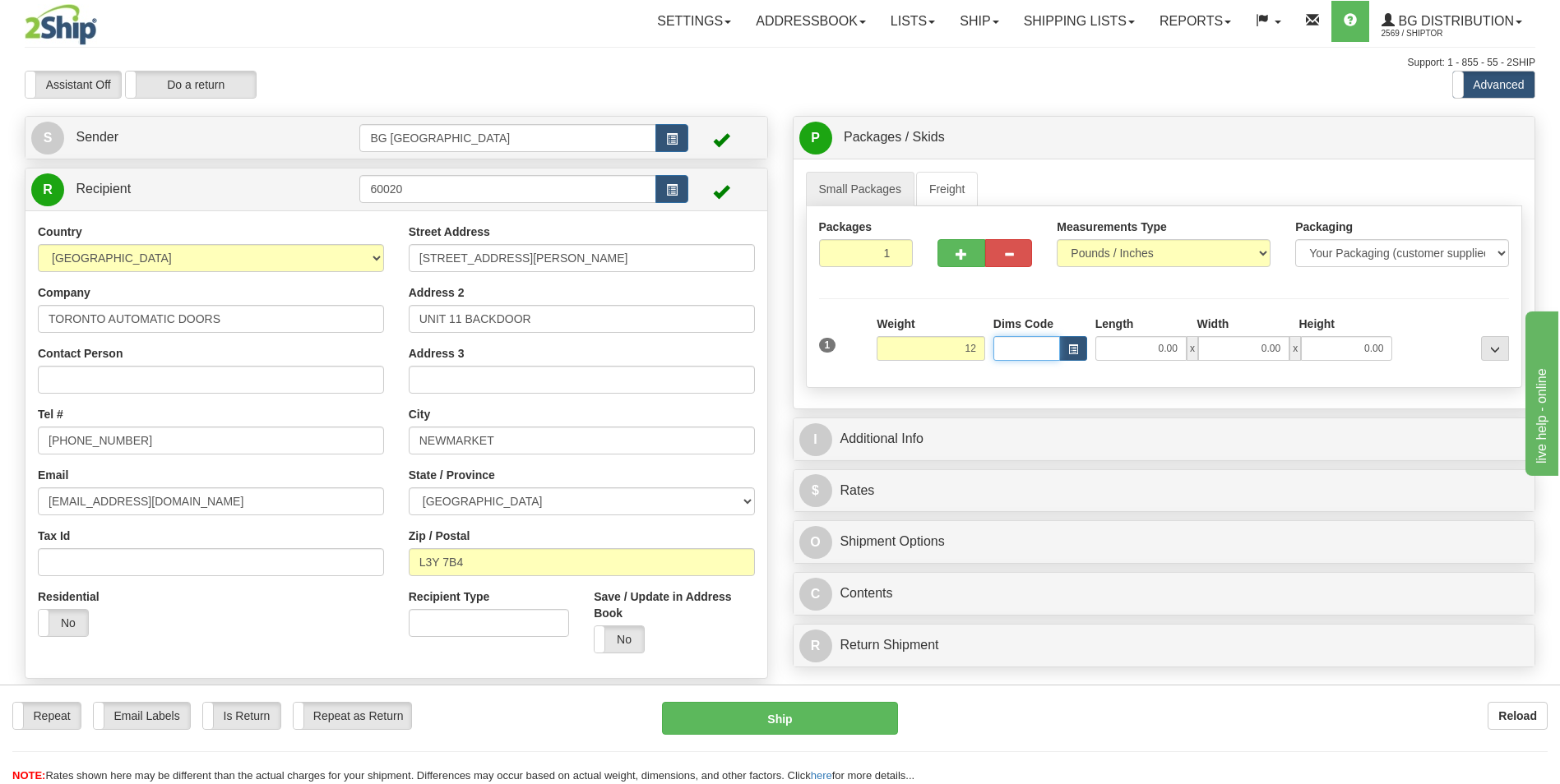
type input "12.00"
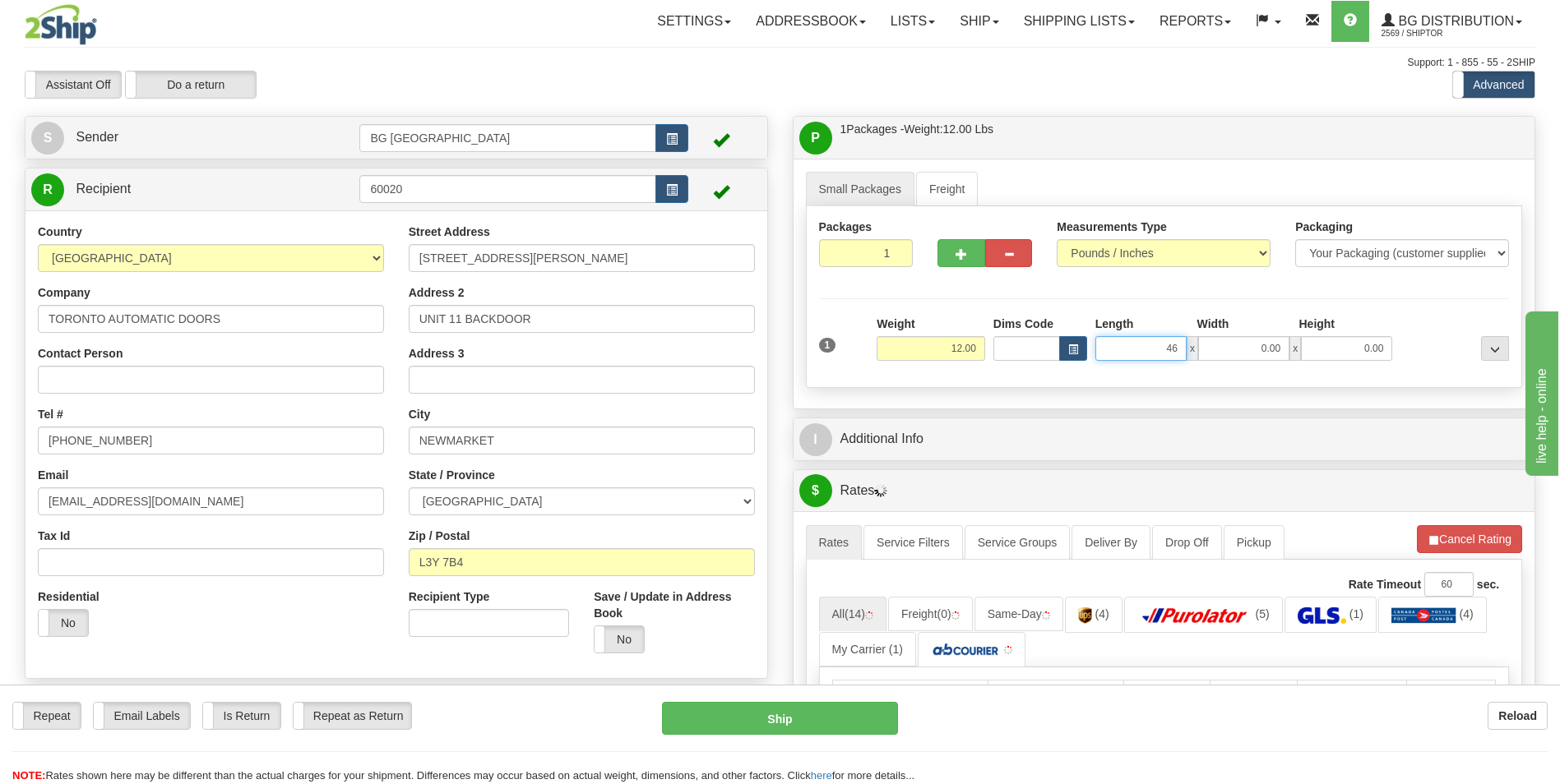
type input "46.00"
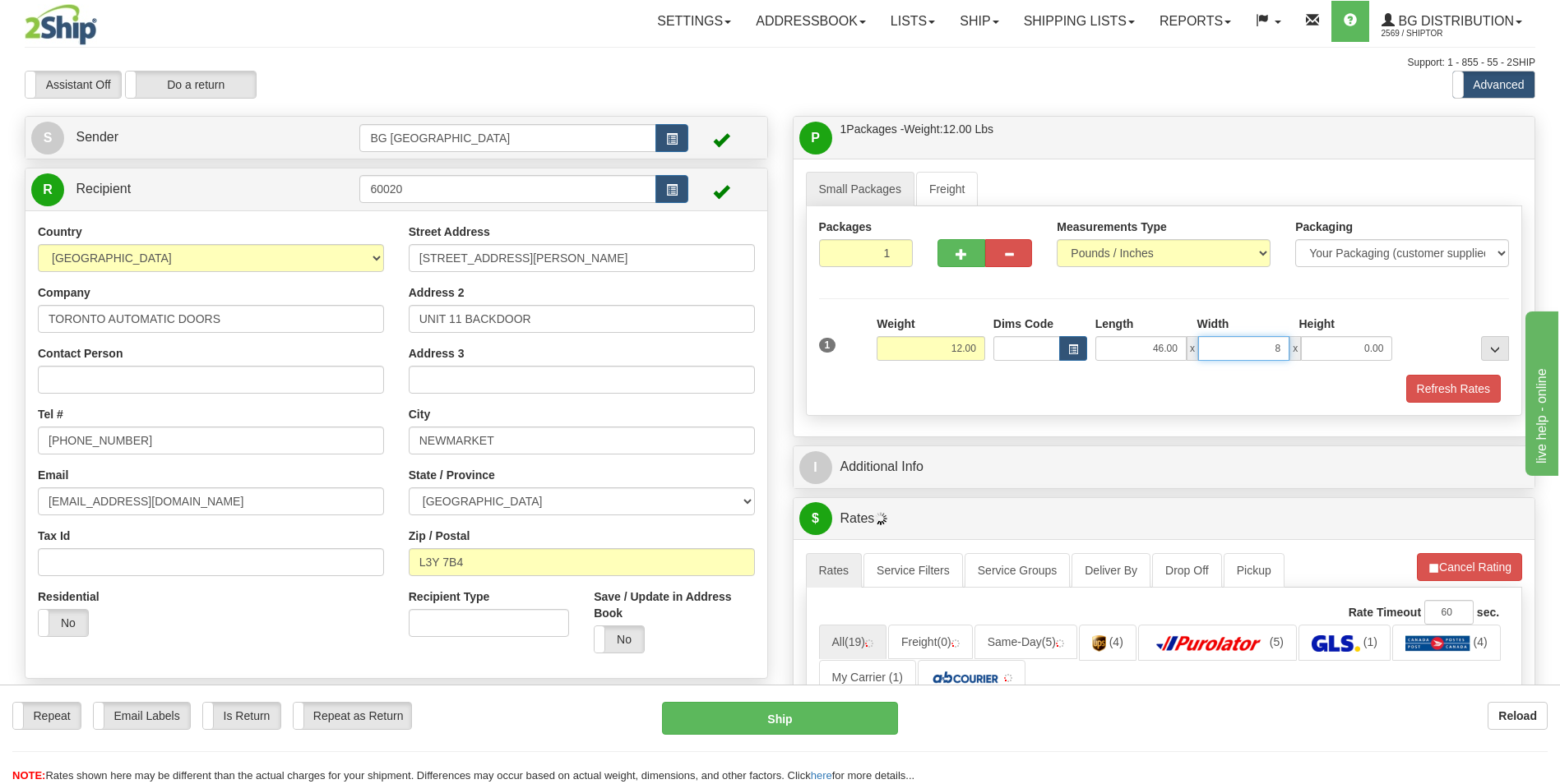
type input "8.00"
type input "3.00"
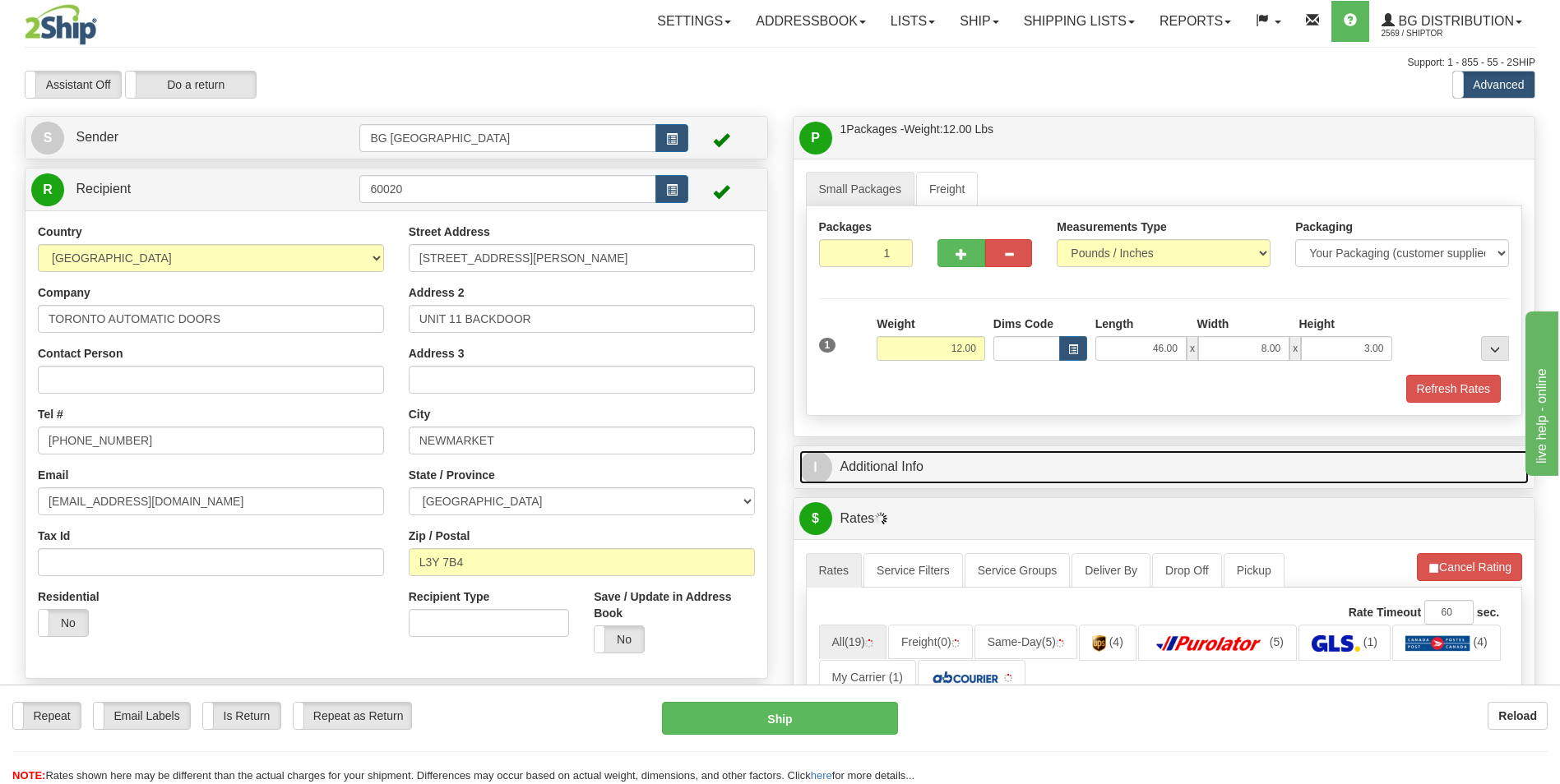
click at [925, 465] on link "I Additional Info" at bounding box center [1163, 467] width 730 height 34
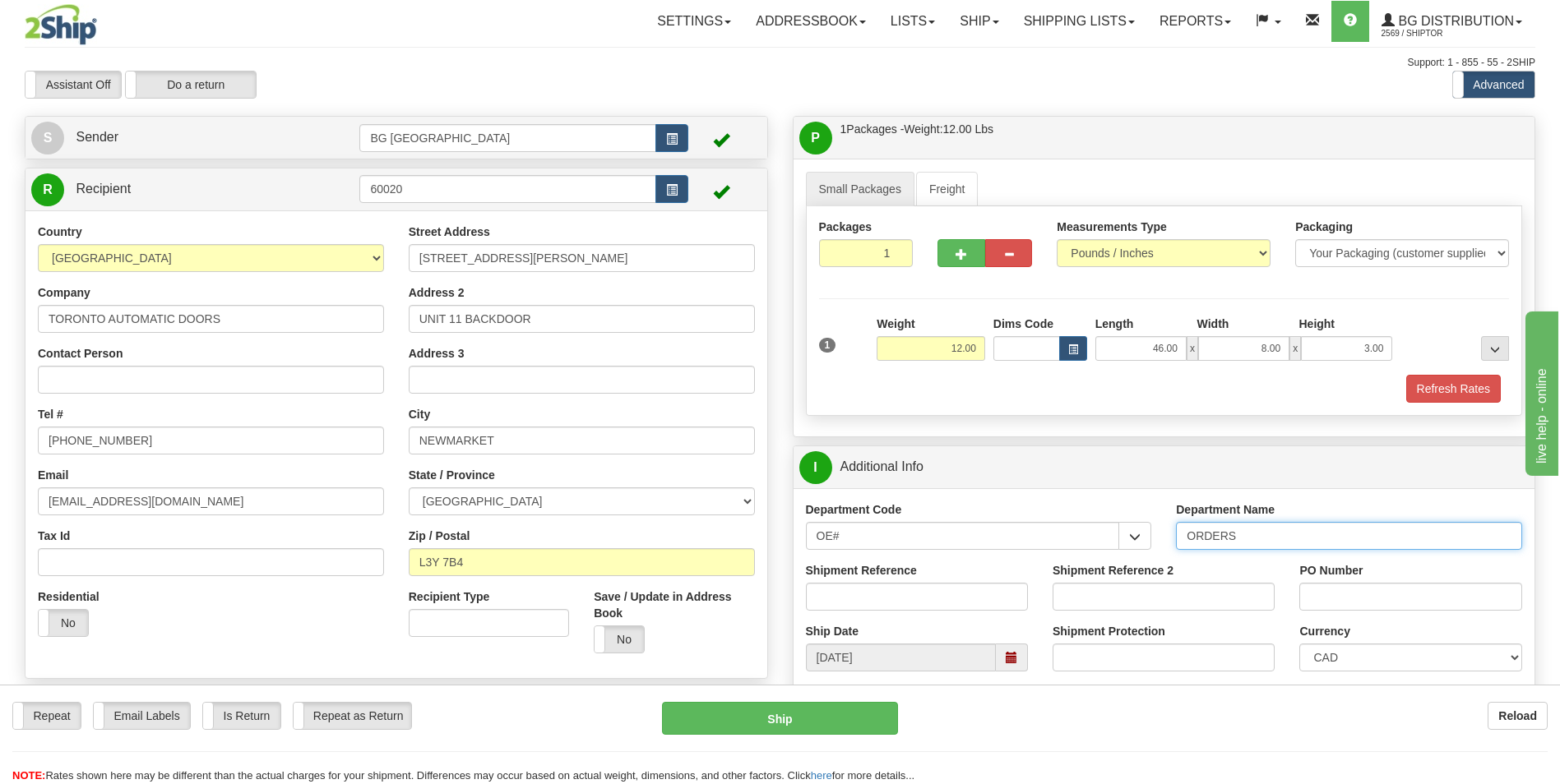
click at [1253, 527] on input "ORDERS" at bounding box center [1349, 536] width 346 height 28
type input "70184569-00"
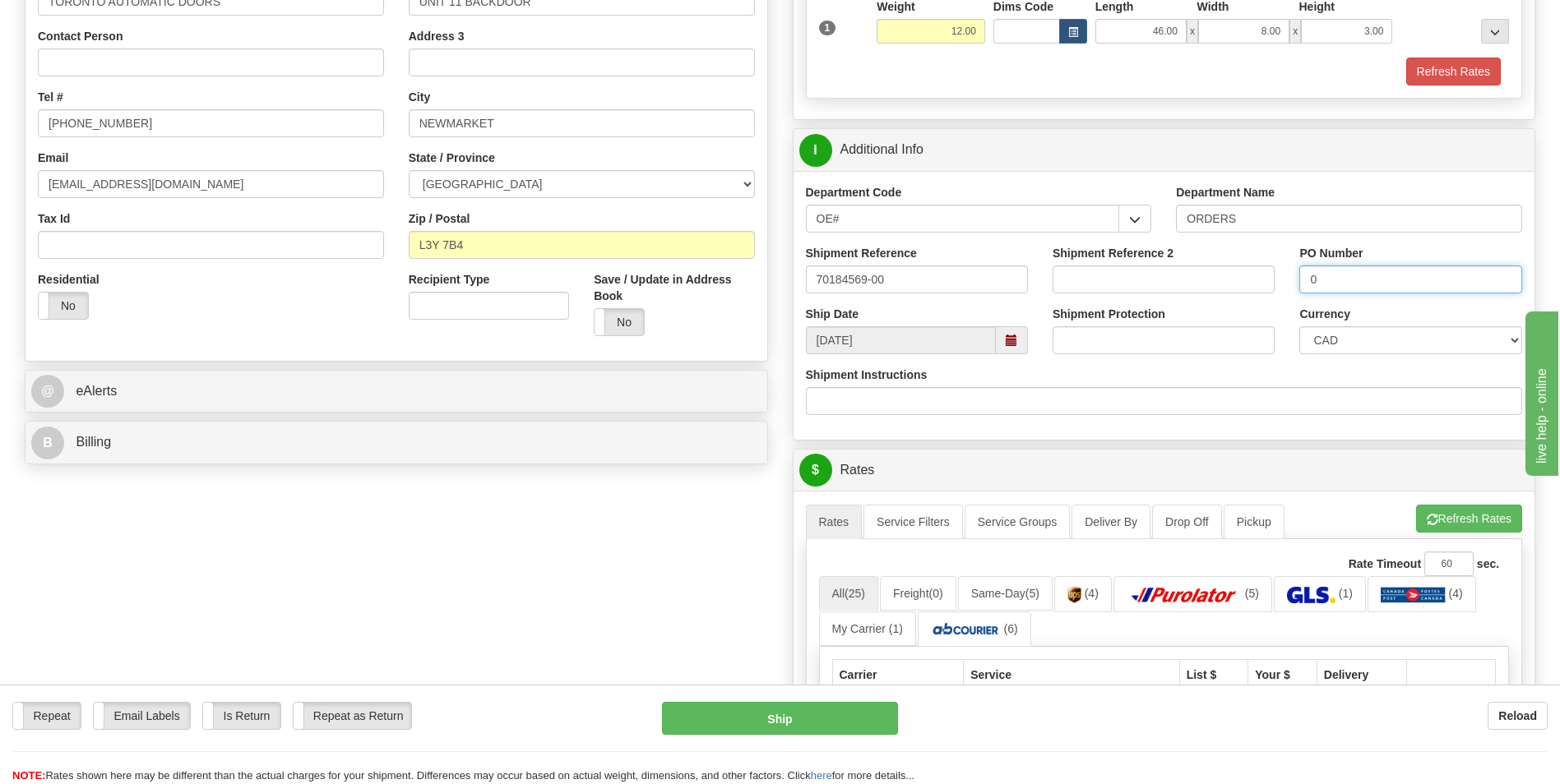
scroll to position [328, 0]
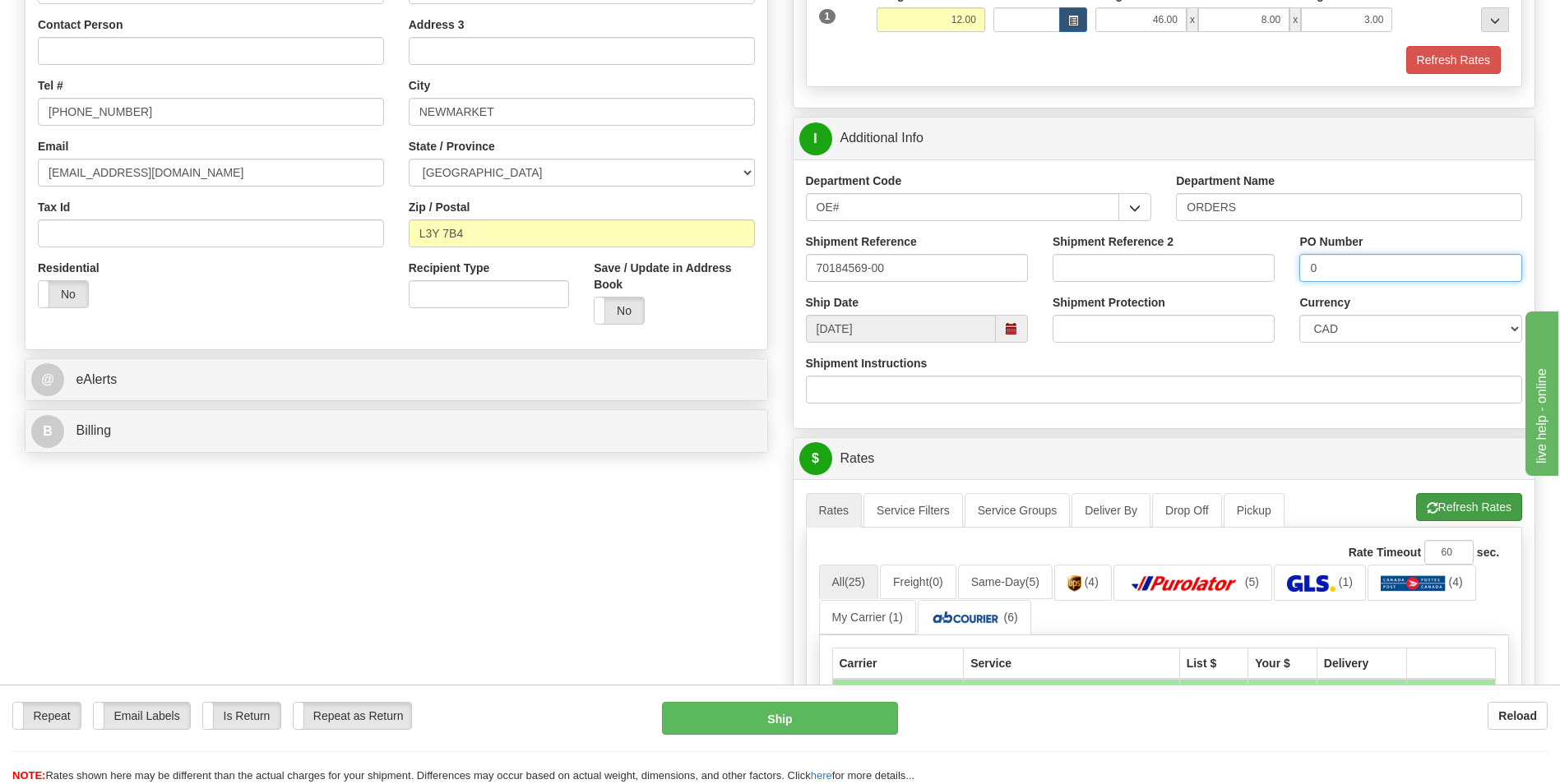
type input "0"
click at [1451, 516] on button "Refresh Rates" at bounding box center [1468, 507] width 106 height 28
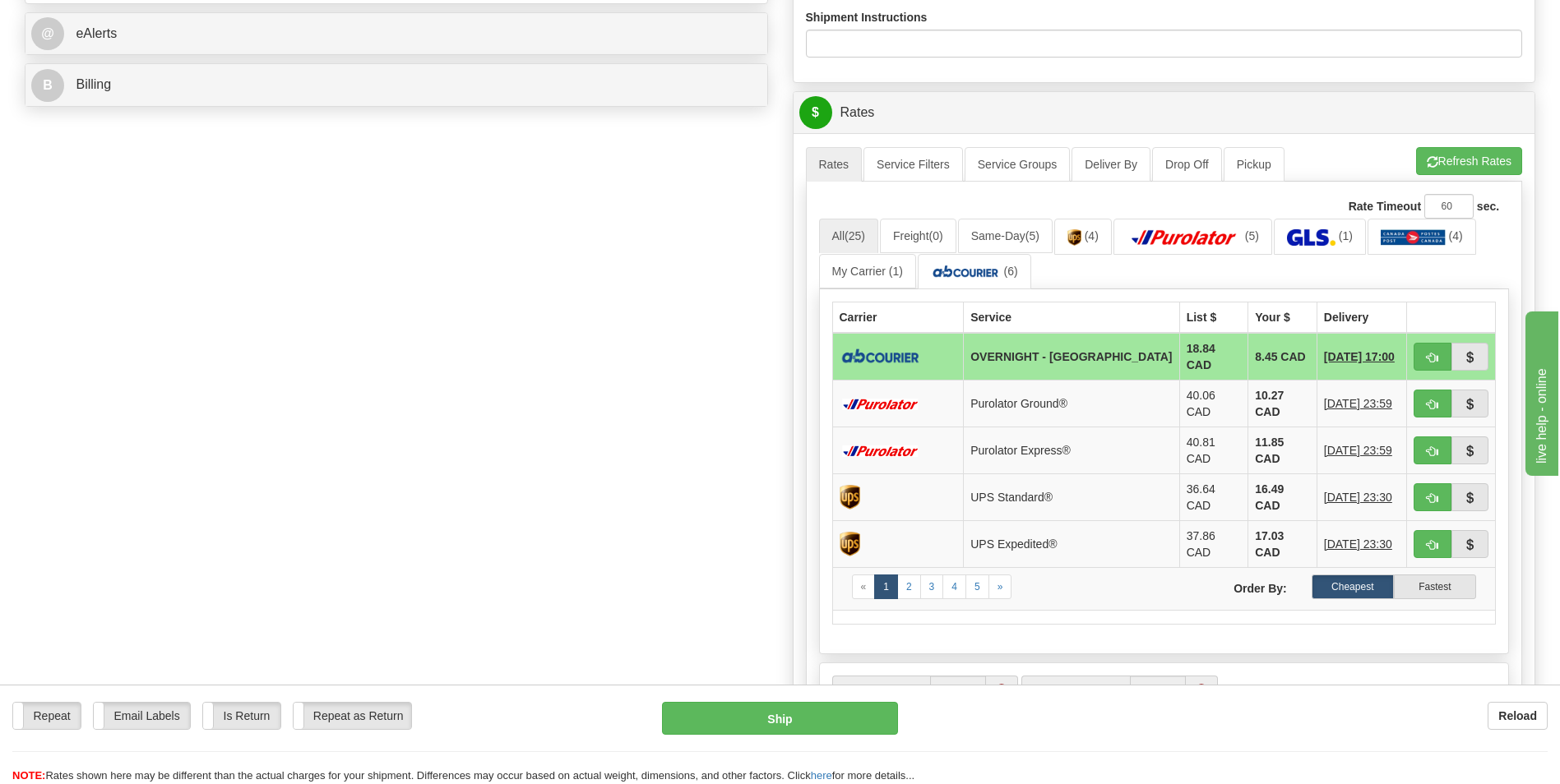
scroll to position [739, 0]
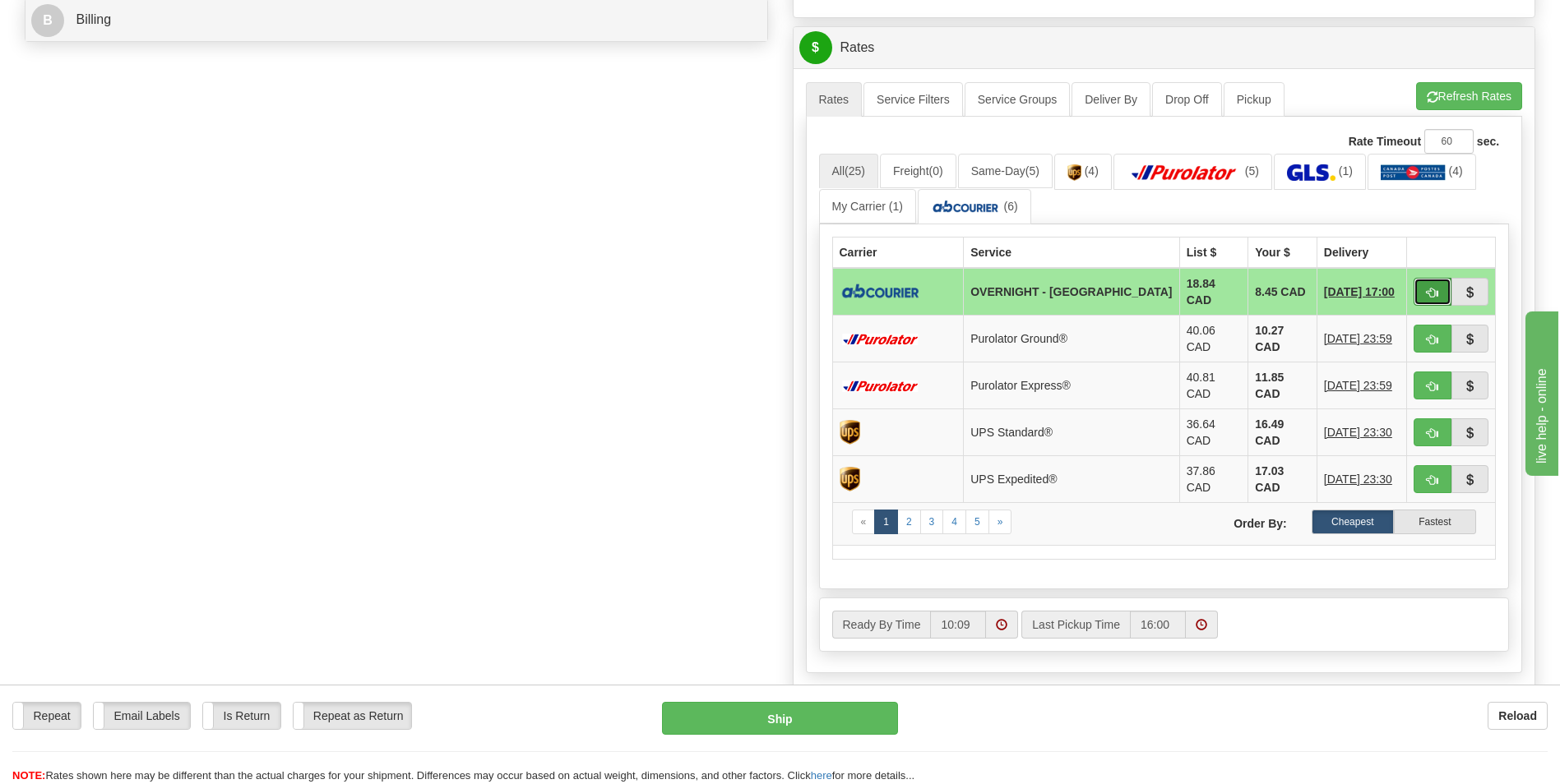
click at [1423, 285] on button "button" at bounding box center [1433, 292] width 38 height 28
type input "4"
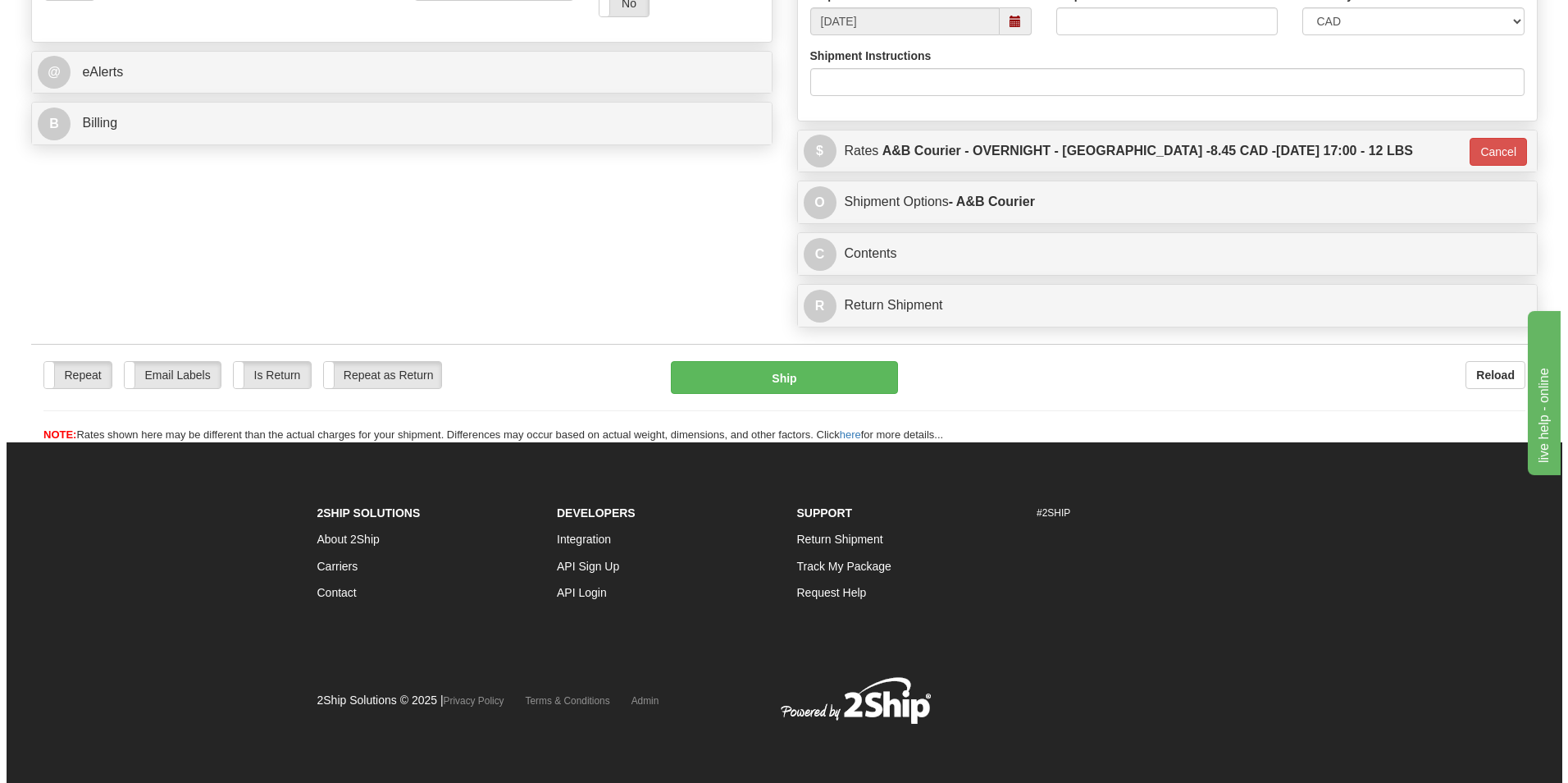
scroll to position [635, 0]
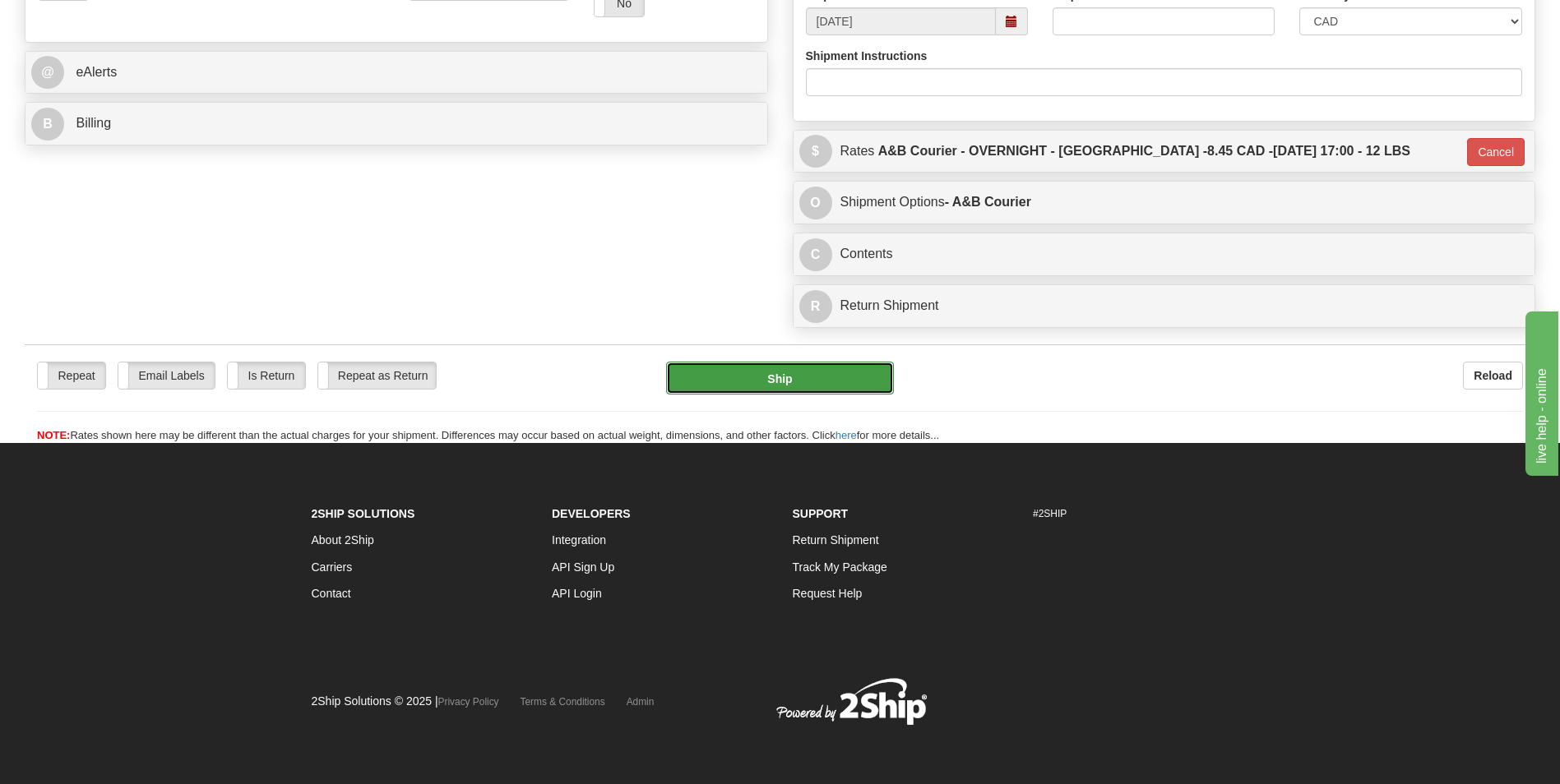
click at [821, 388] on button "Ship" at bounding box center [779, 378] width 227 height 33
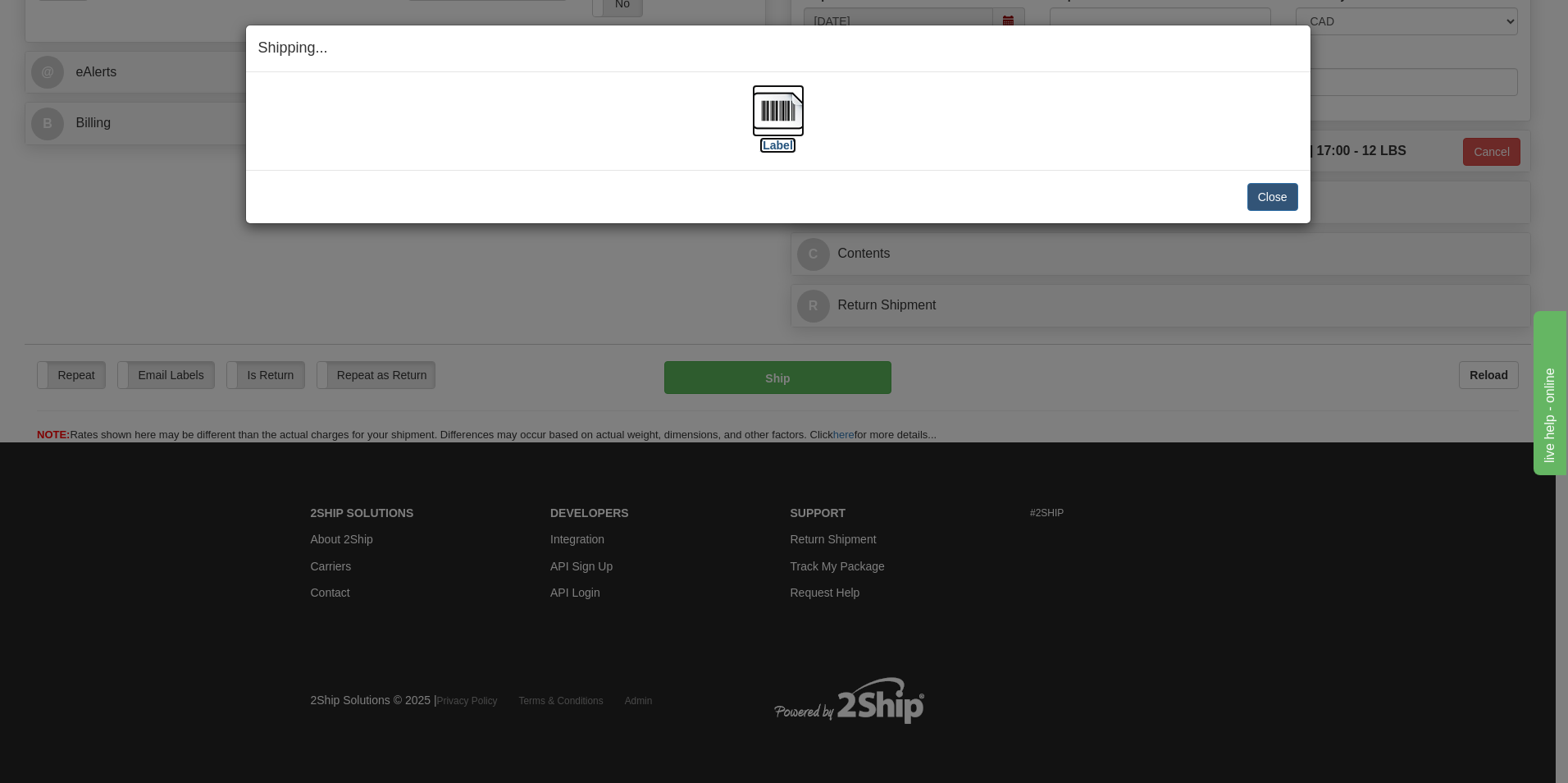
click at [759, 103] on img at bounding box center [778, 110] width 53 height 53
click at [1256, 191] on button "Close" at bounding box center [1272, 196] width 51 height 28
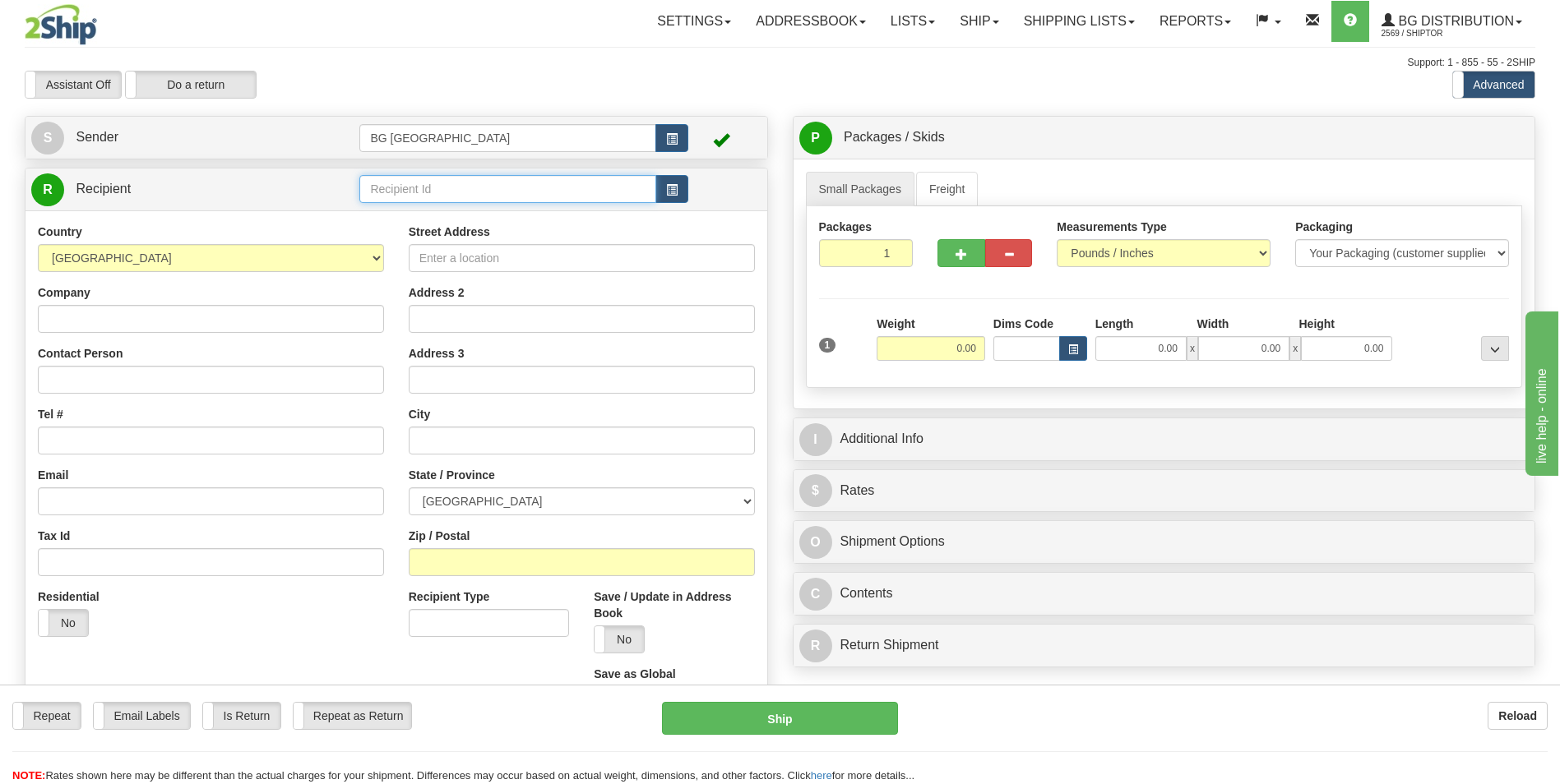
click at [390, 187] on input "text" at bounding box center [507, 188] width 296 height 28
click at [385, 212] on div "60464" at bounding box center [504, 214] width 280 height 18
type input "60464"
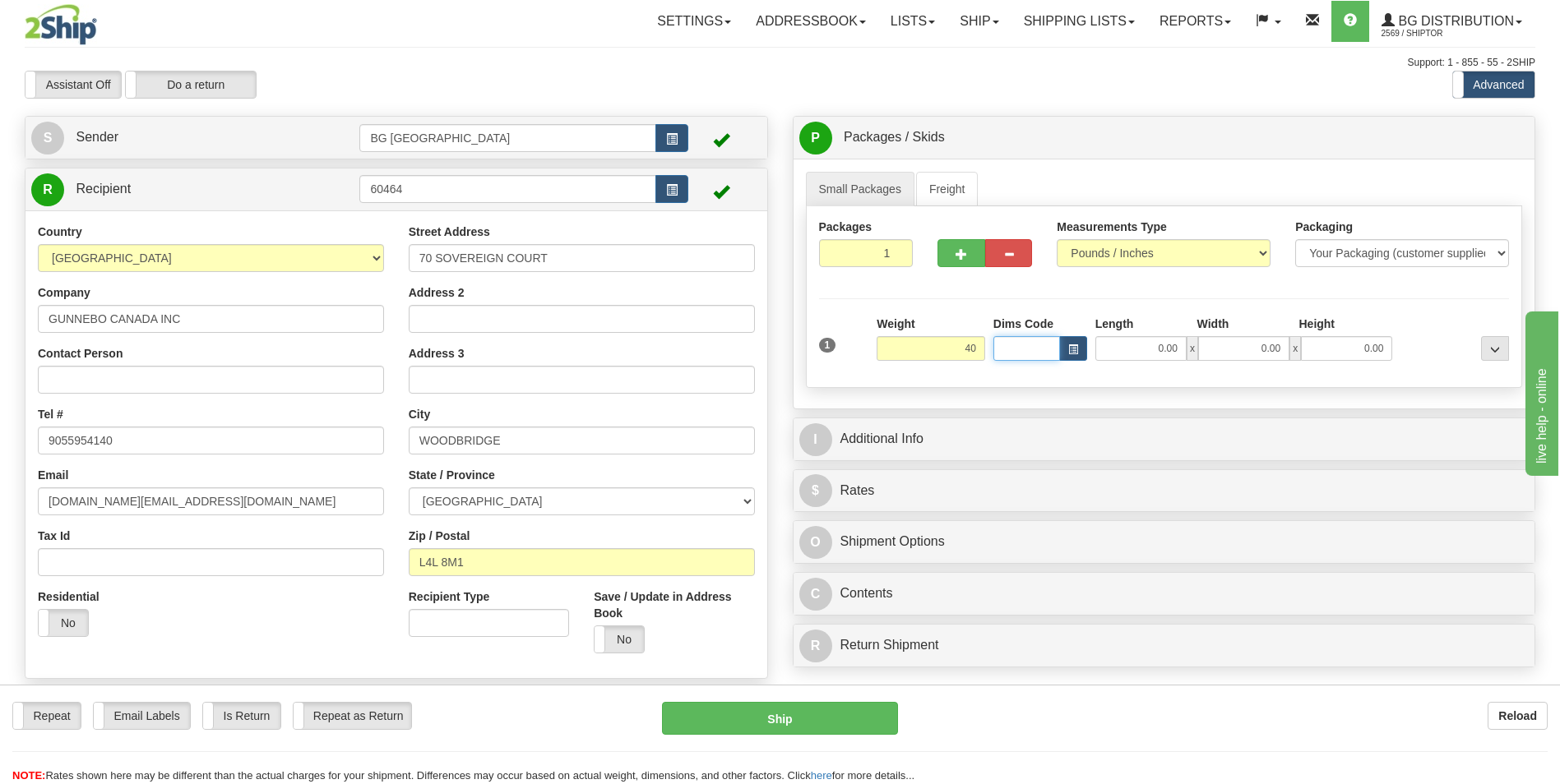
type input "40.00"
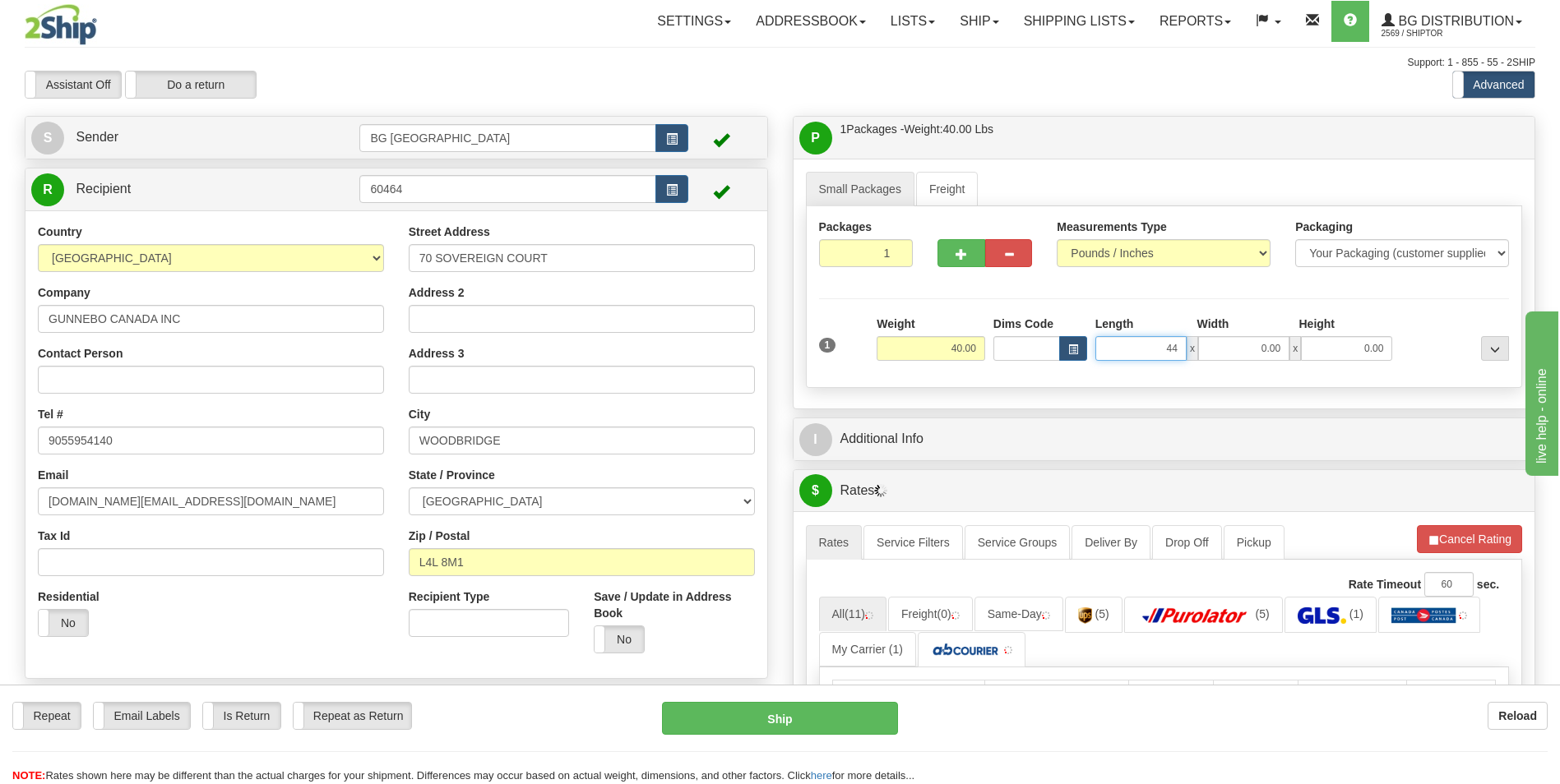
type input "44.00"
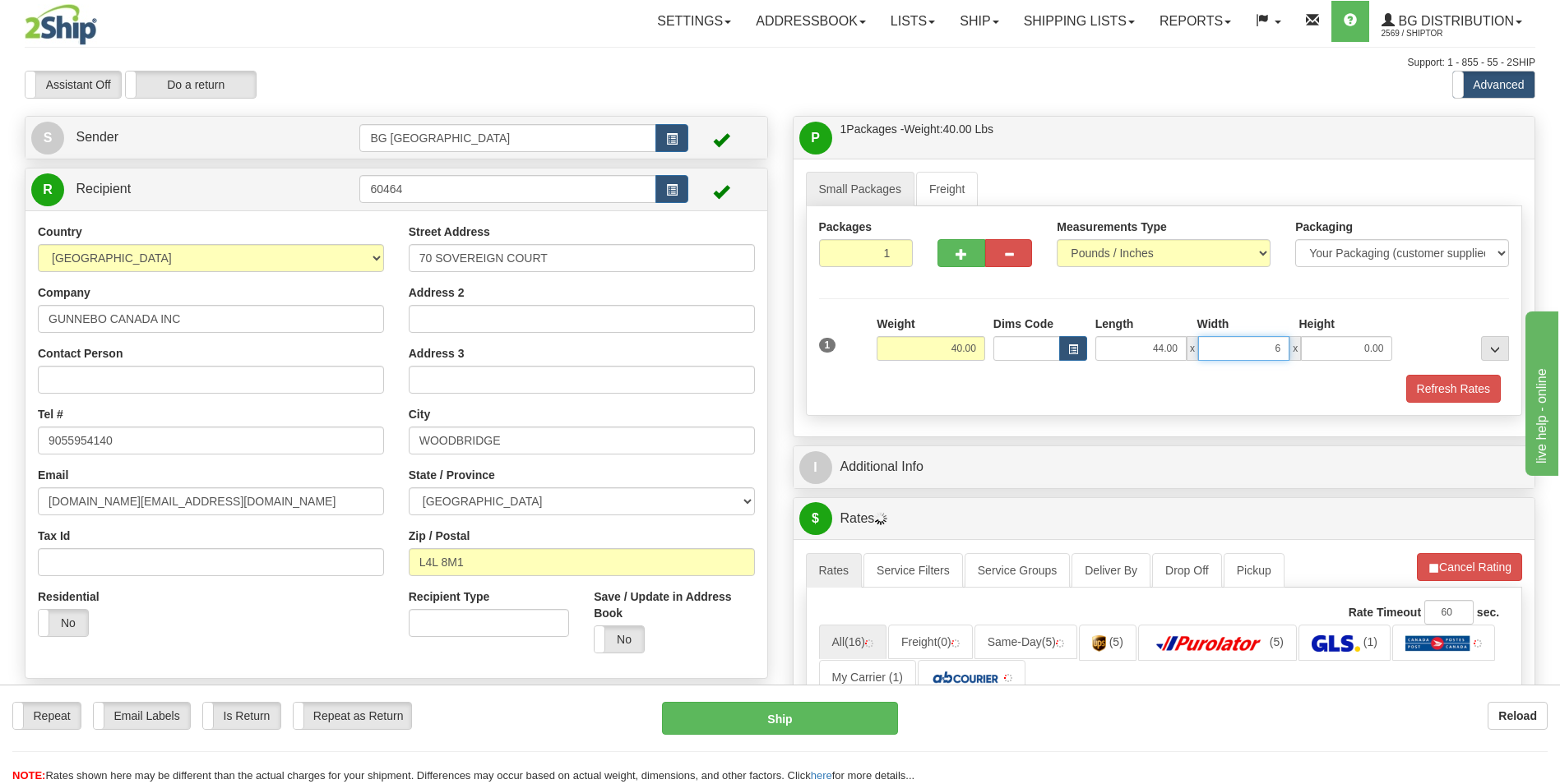
type input "6.00"
type input "5.00"
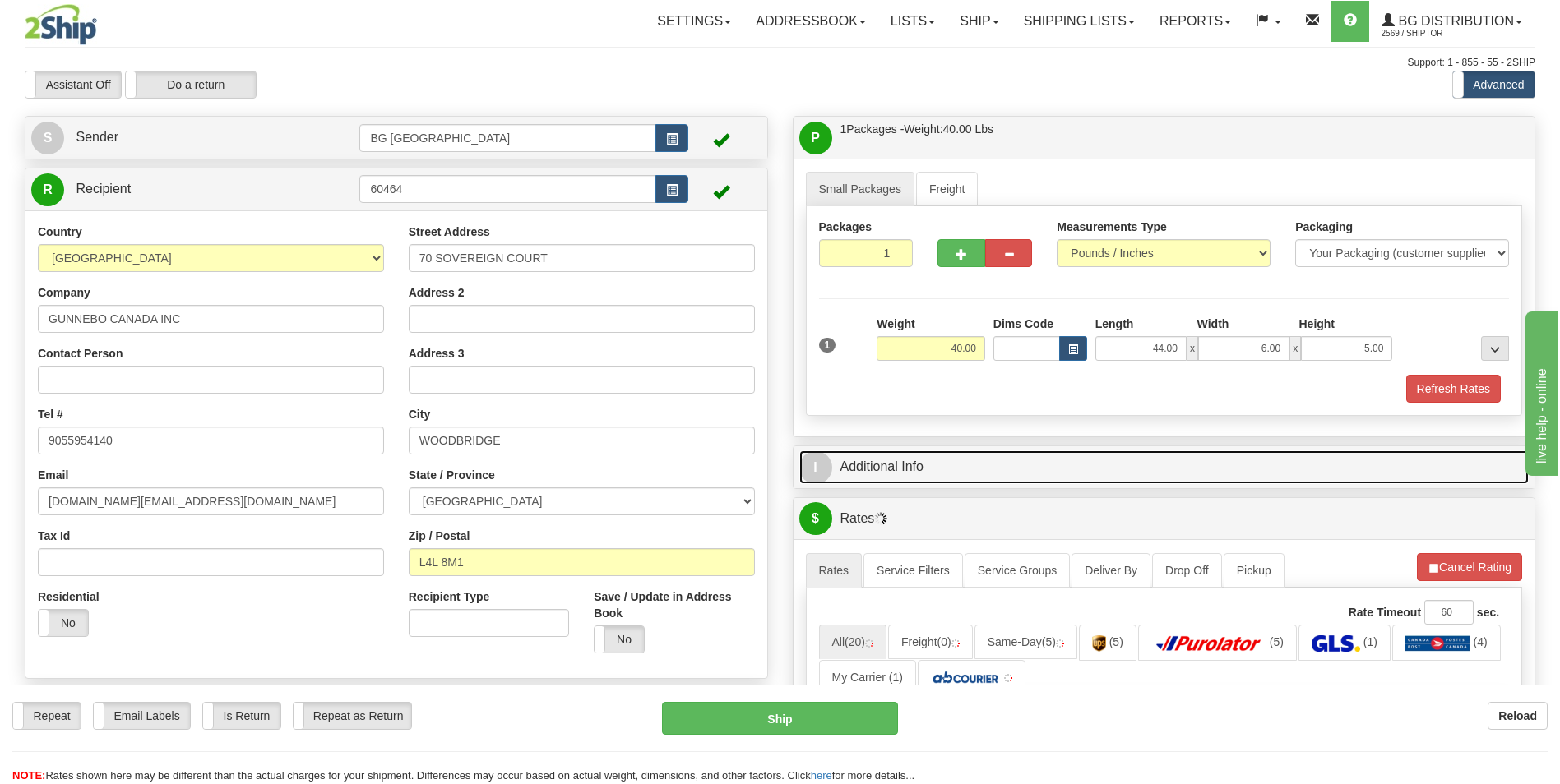
click at [1004, 468] on link "I Additional Info" at bounding box center [1163, 467] width 730 height 34
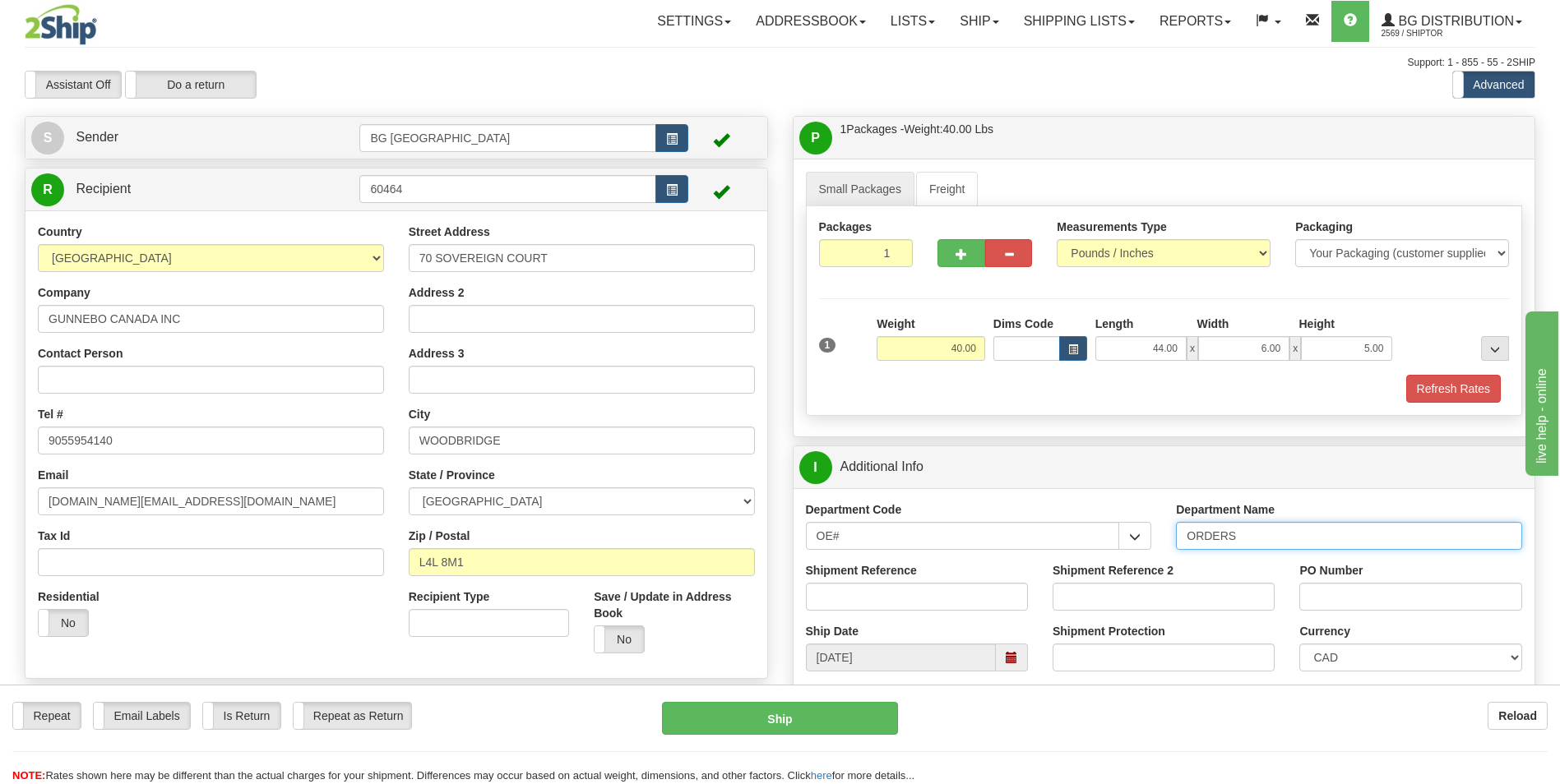
click at [1249, 542] on input "ORDERS" at bounding box center [1349, 536] width 346 height 28
type input "70184548-00"
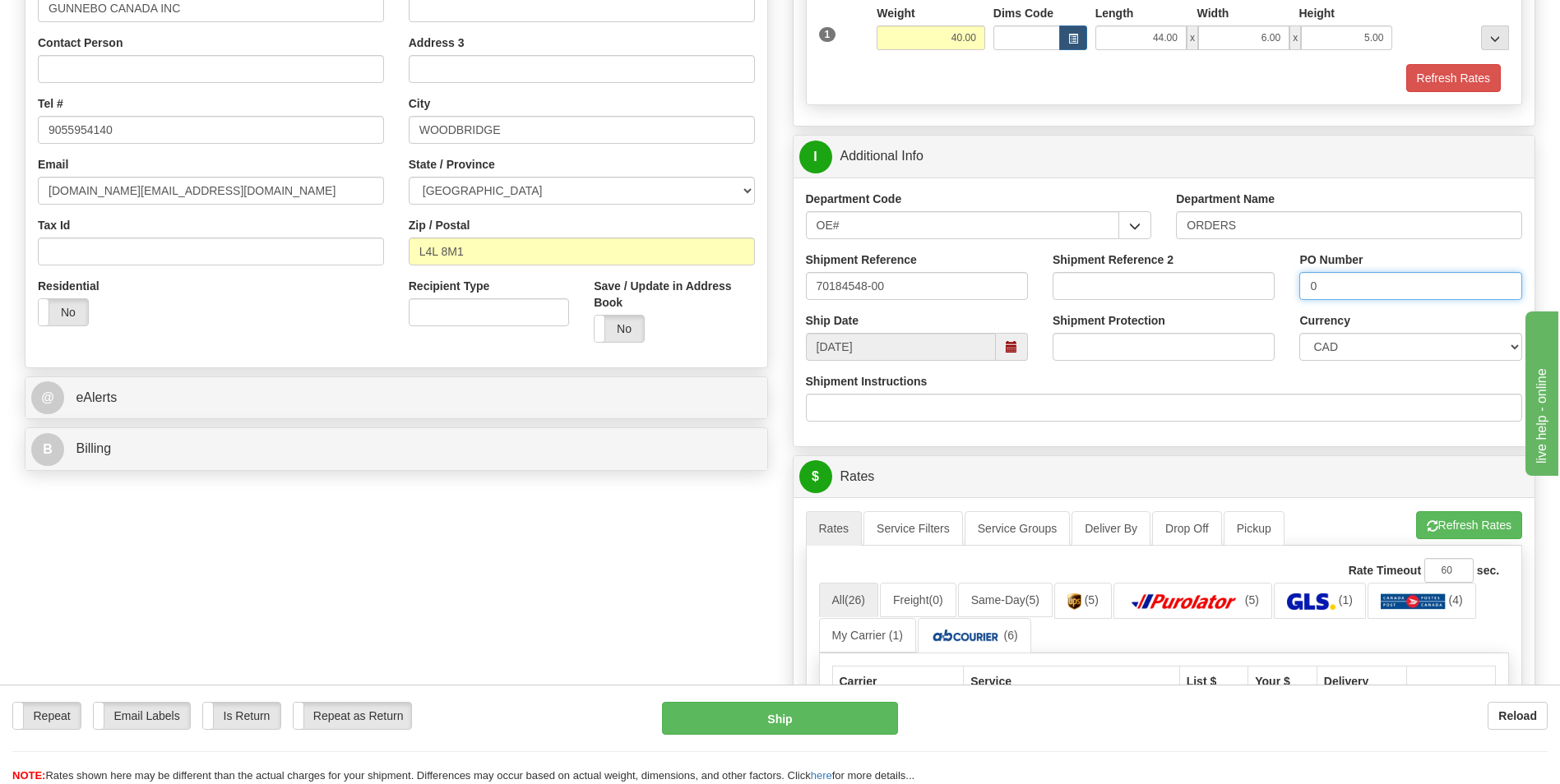
scroll to position [328, 0]
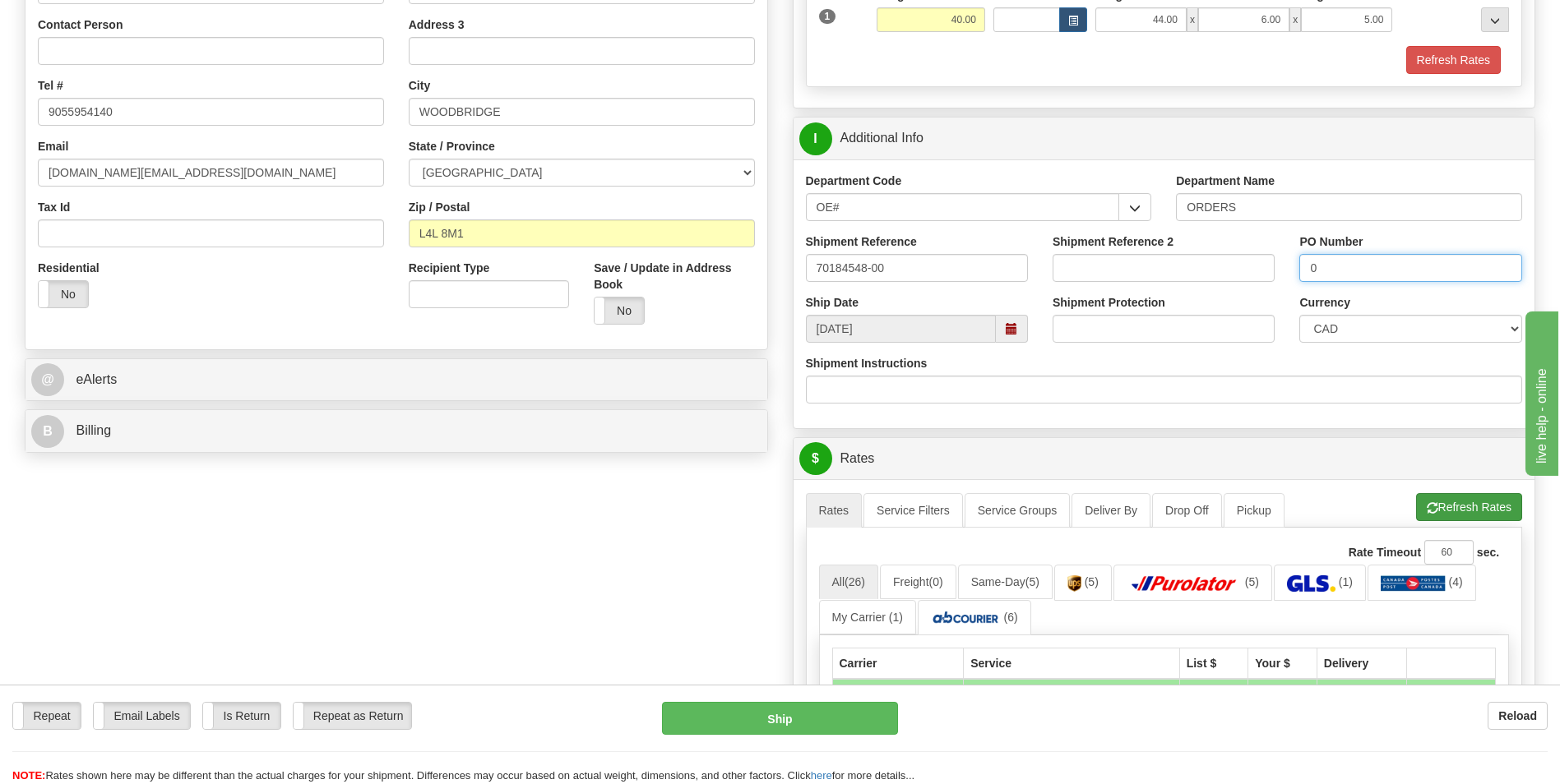
type input "0"
click at [1426, 510] on span "button" at bounding box center [1432, 509] width 12 height 11
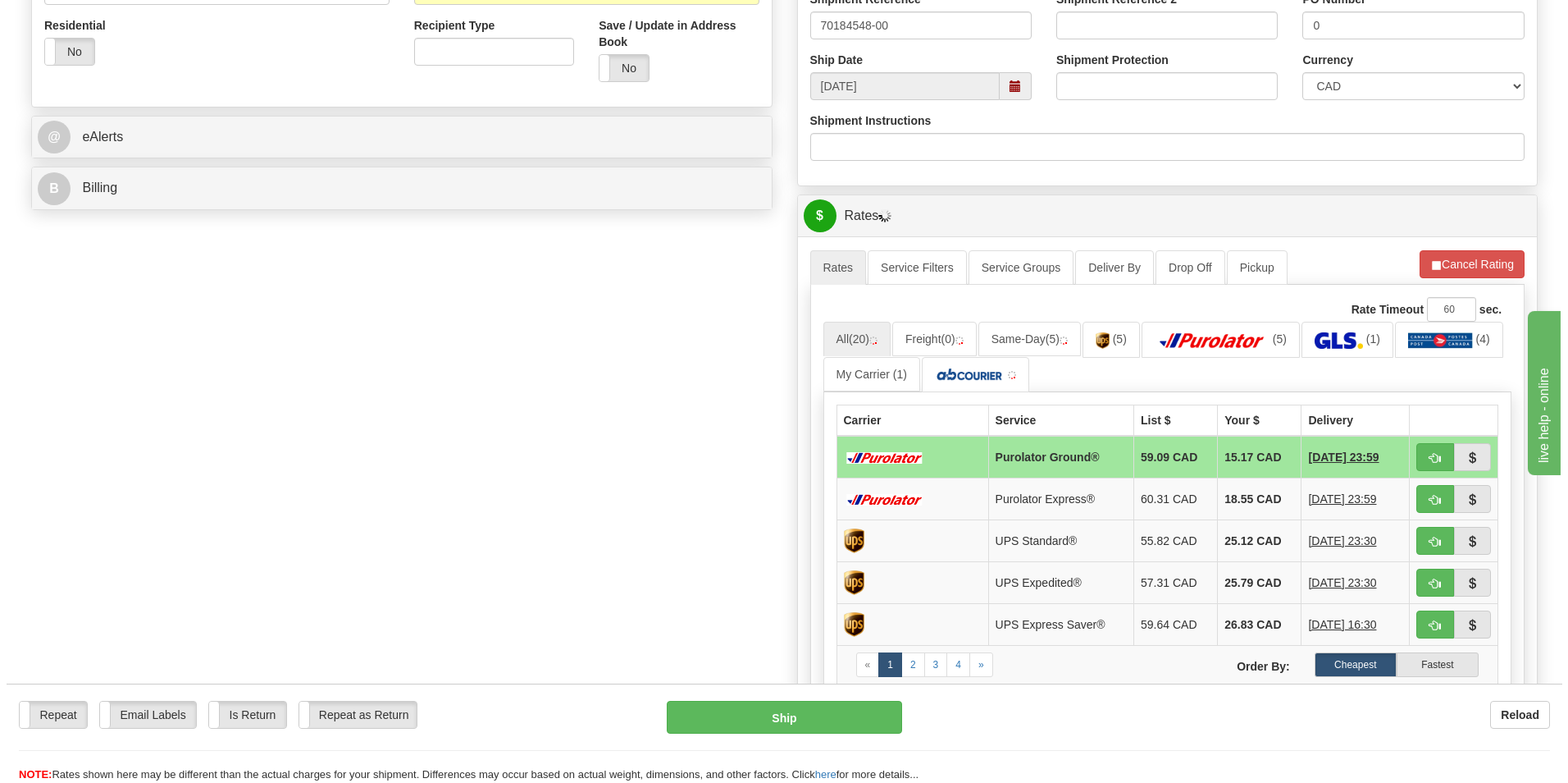
scroll to position [574, 0]
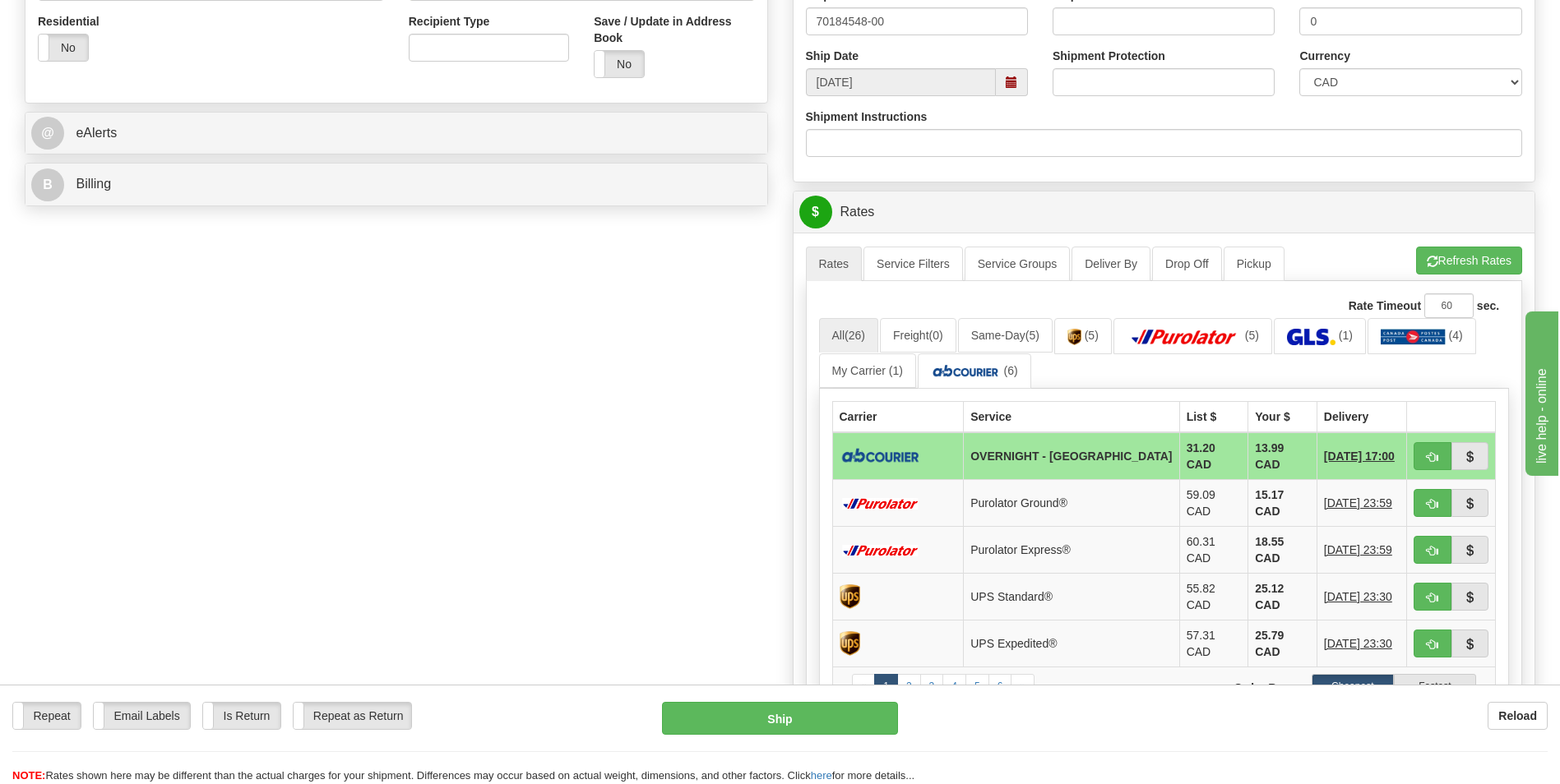
click at [1253, 460] on td "13.99 CAD" at bounding box center [1283, 456] width 69 height 48
click at [1427, 458] on span "button" at bounding box center [1432, 457] width 12 height 11
type input "4"
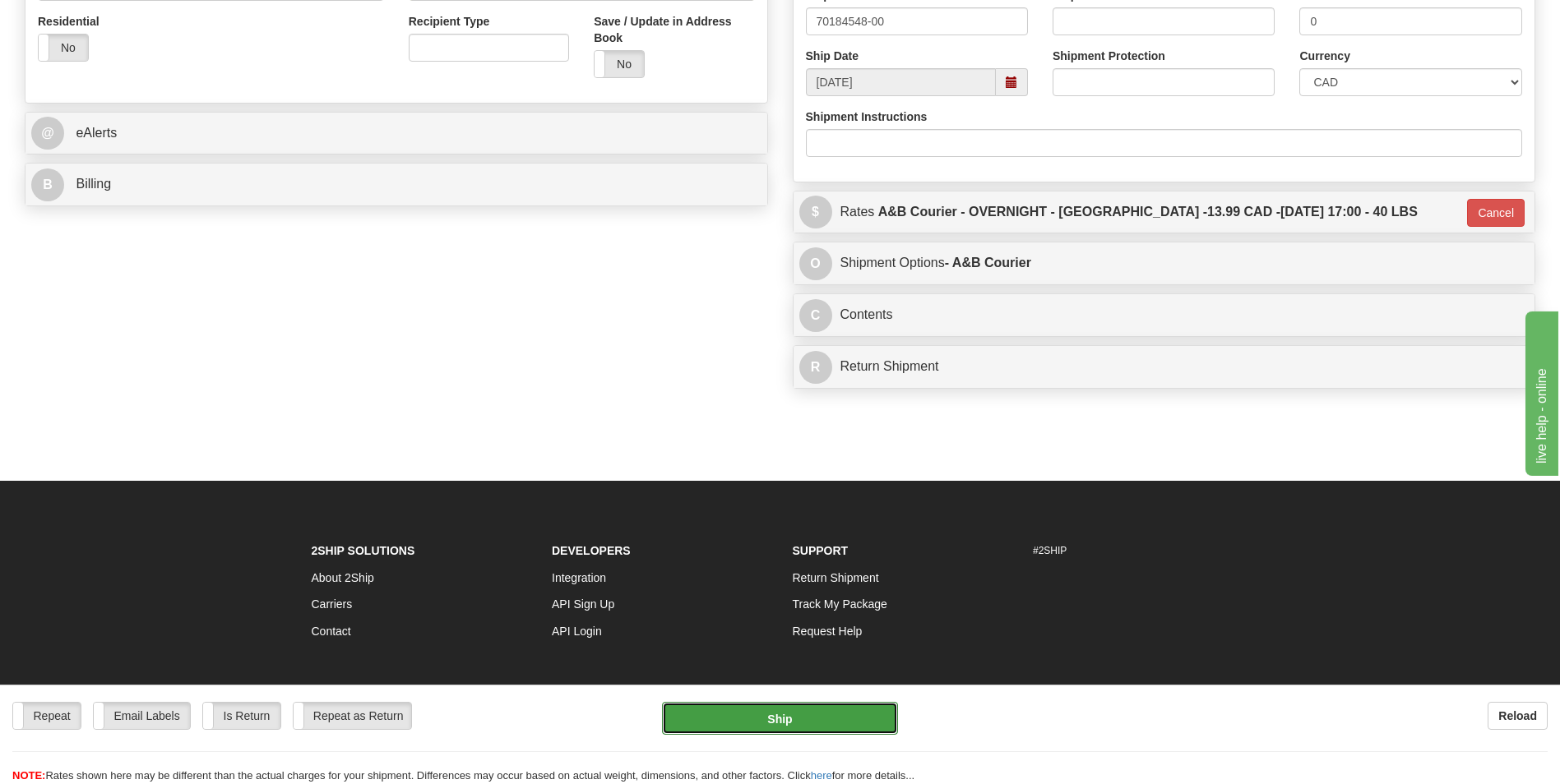
click at [792, 720] on button "Ship" at bounding box center [779, 718] width 235 height 33
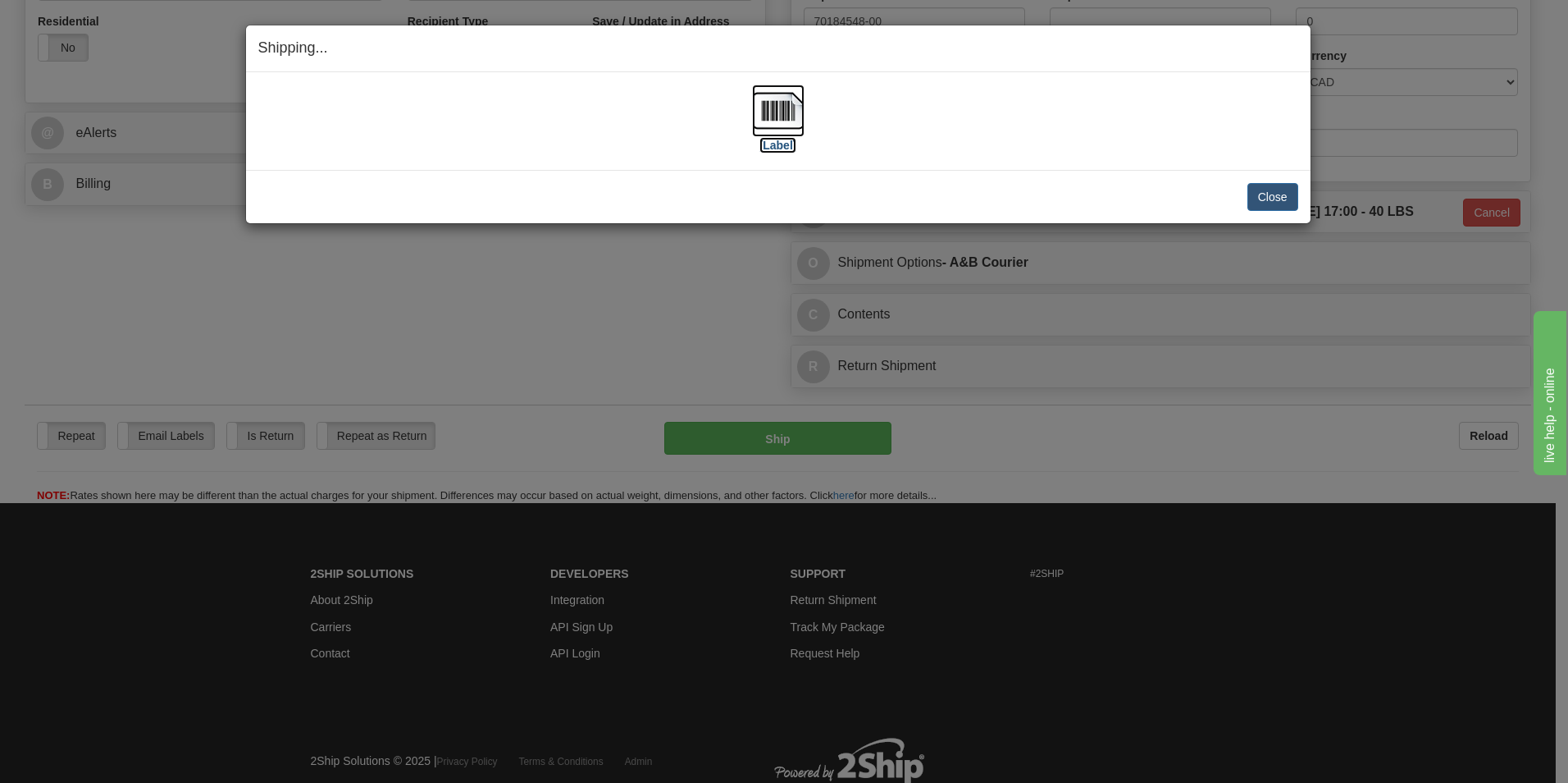
click at [784, 103] on img at bounding box center [778, 110] width 53 height 53
click at [1271, 196] on button "Close" at bounding box center [1272, 196] width 51 height 28
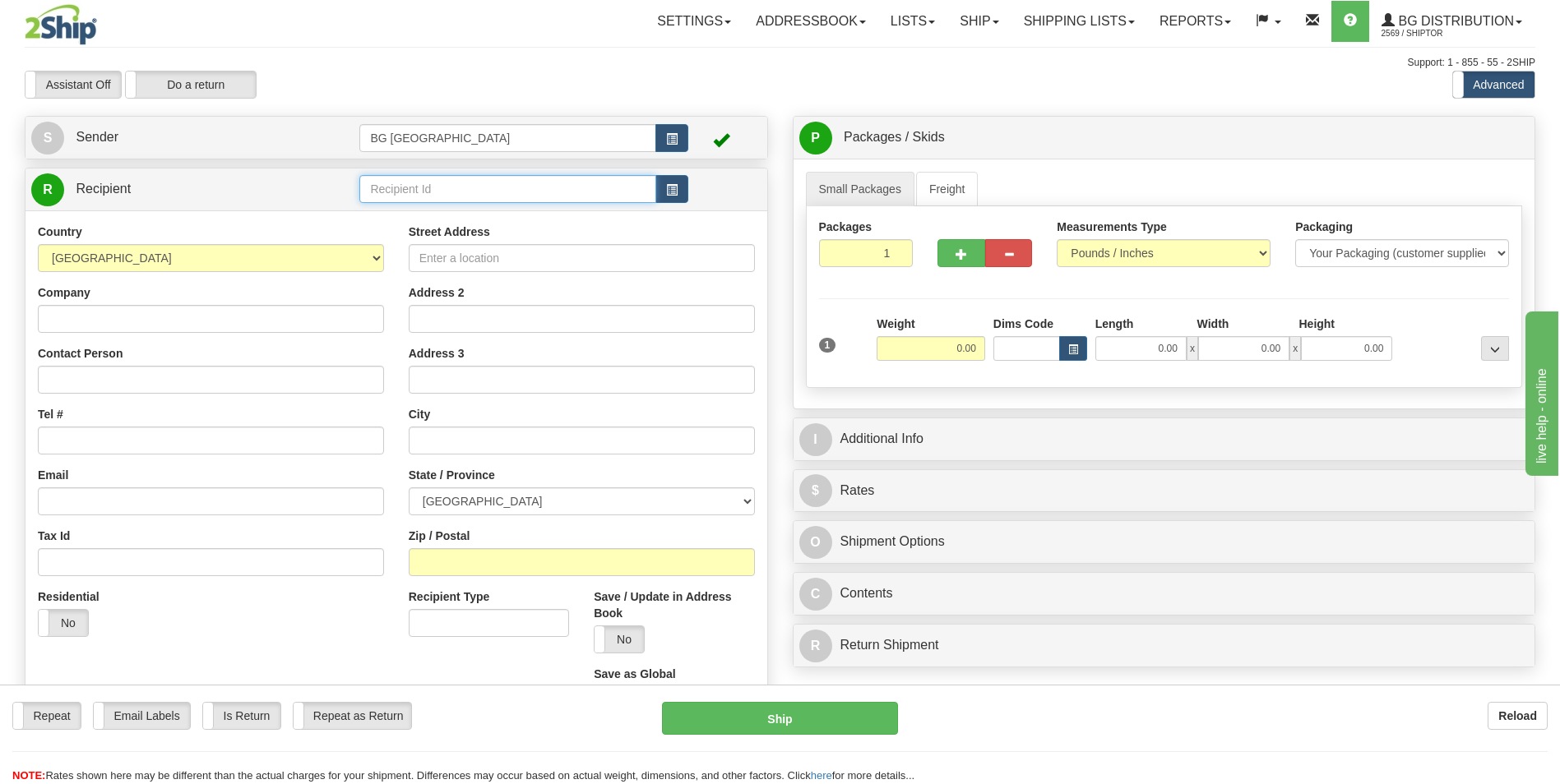
click at [401, 188] on input "text" at bounding box center [507, 188] width 296 height 28
click at [392, 210] on div "60531" at bounding box center [504, 214] width 280 height 18
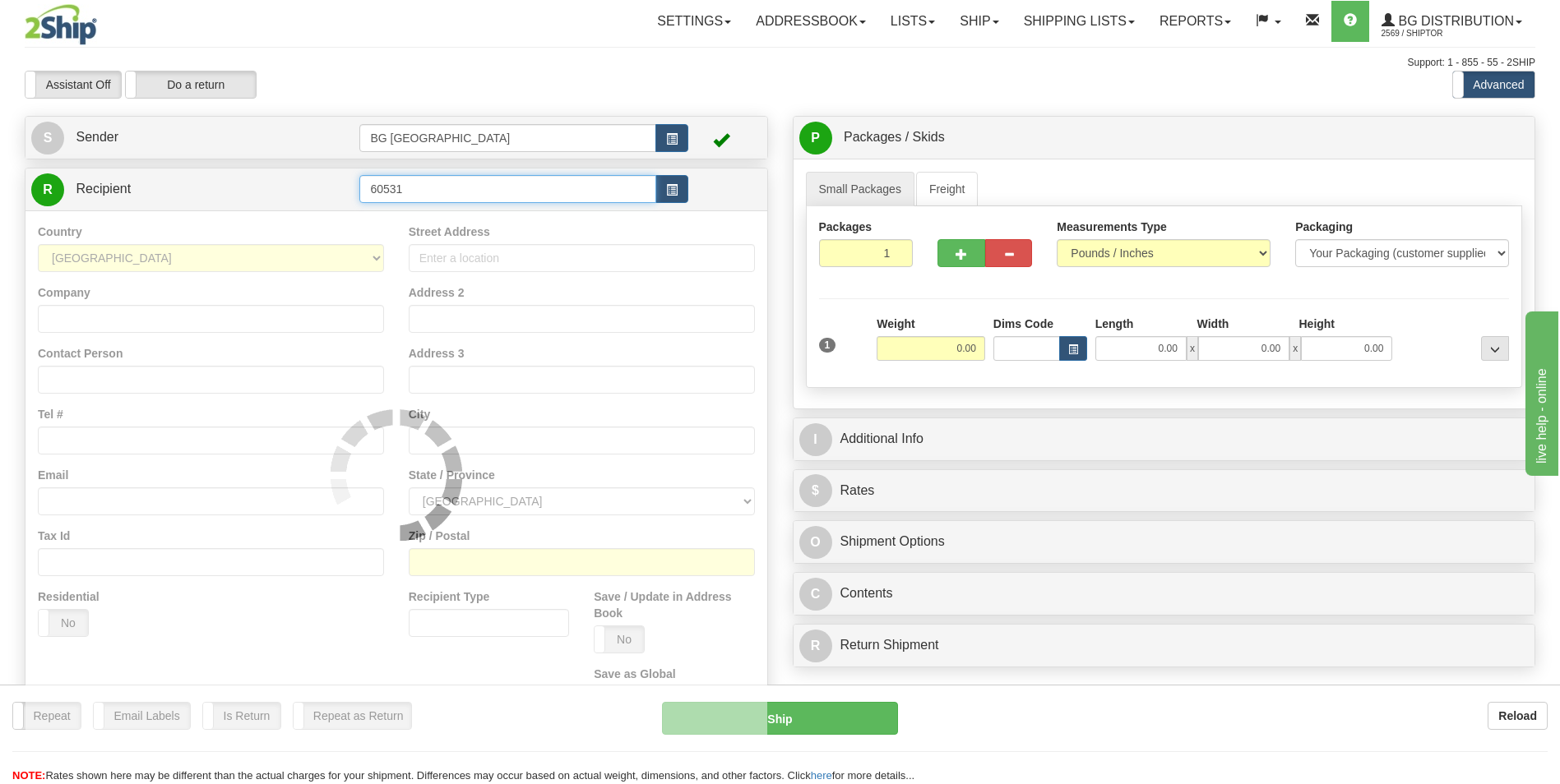
type input "60531"
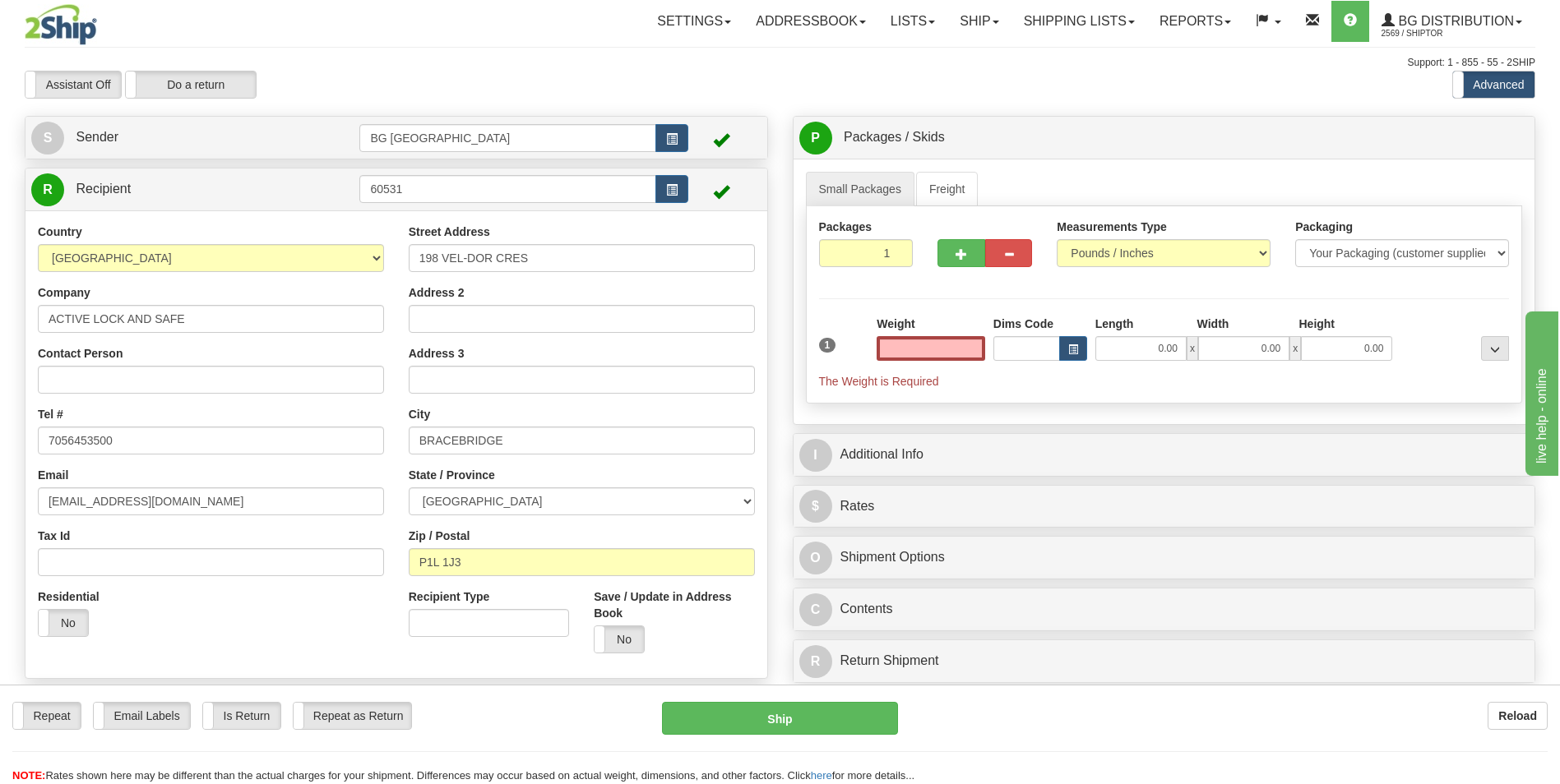
type input "0.00"
click at [889, 344] on input "0.00" at bounding box center [930, 348] width 109 height 24
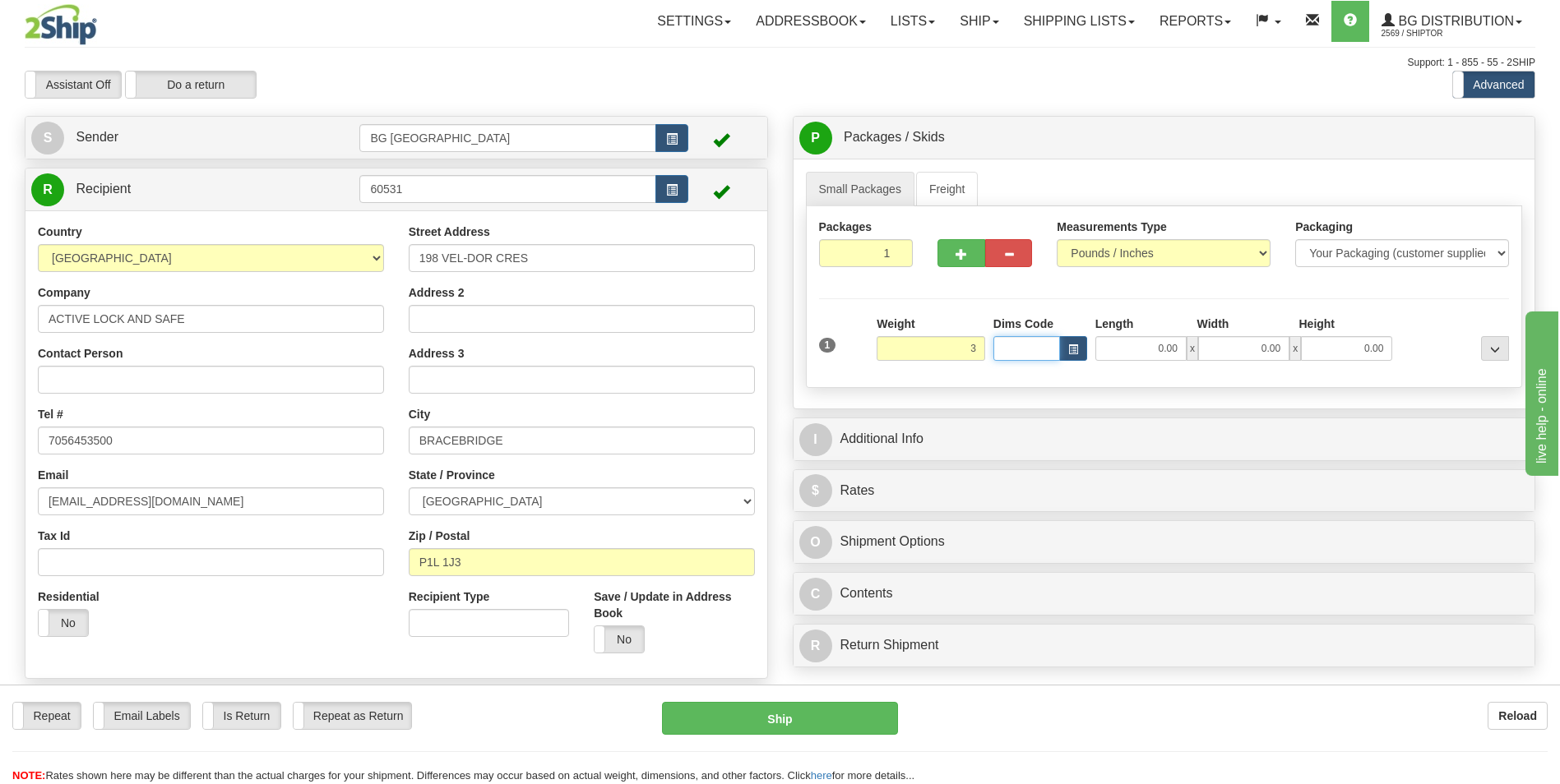
type input "3.00"
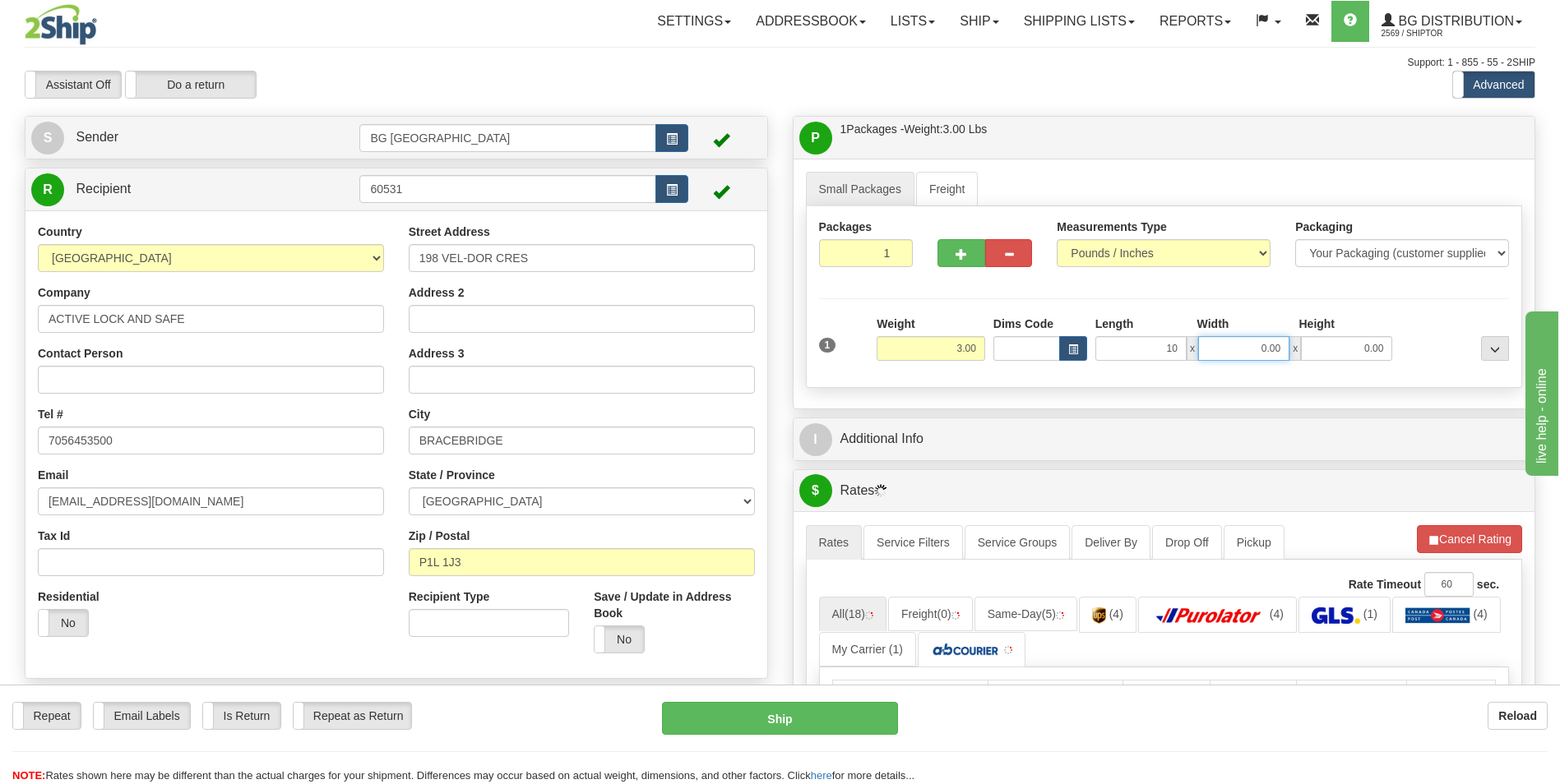
type input "10.00"
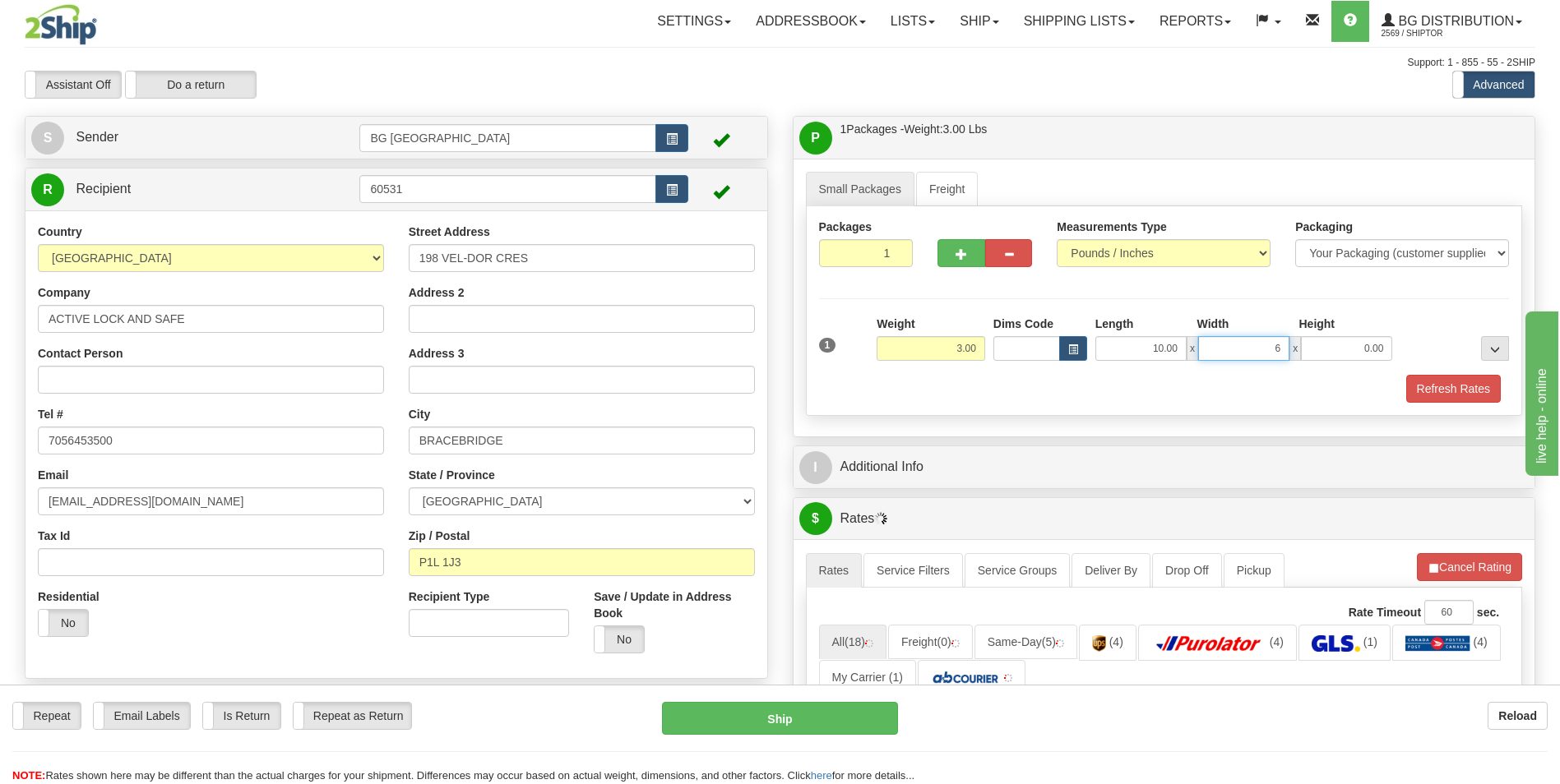
type input "6.00"
type input "5.00"
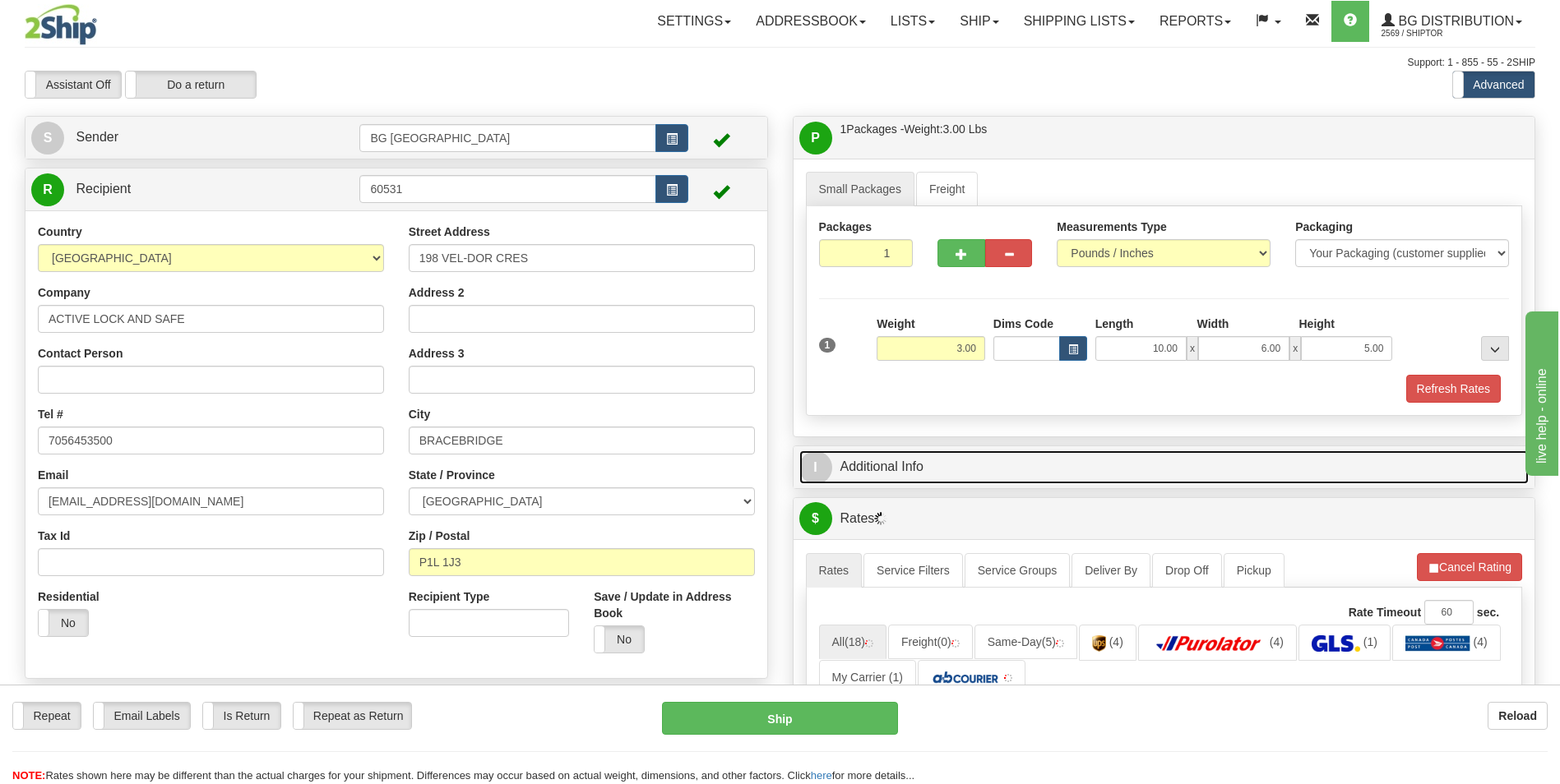
click at [890, 475] on link "I Additional Info" at bounding box center [1163, 467] width 730 height 34
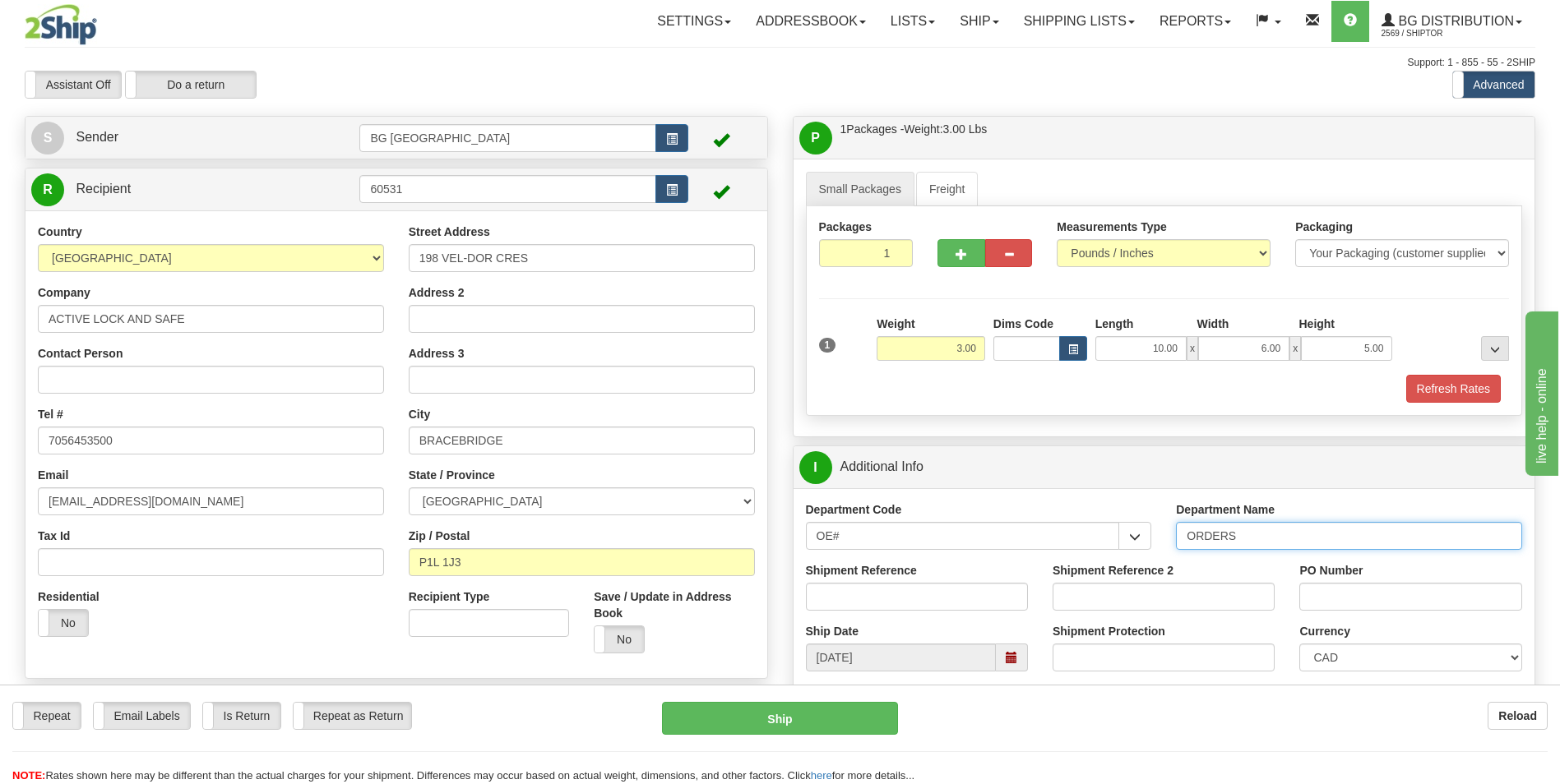
click at [1295, 533] on input "ORDERS" at bounding box center [1349, 536] width 346 height 28
type input "70184550-00"
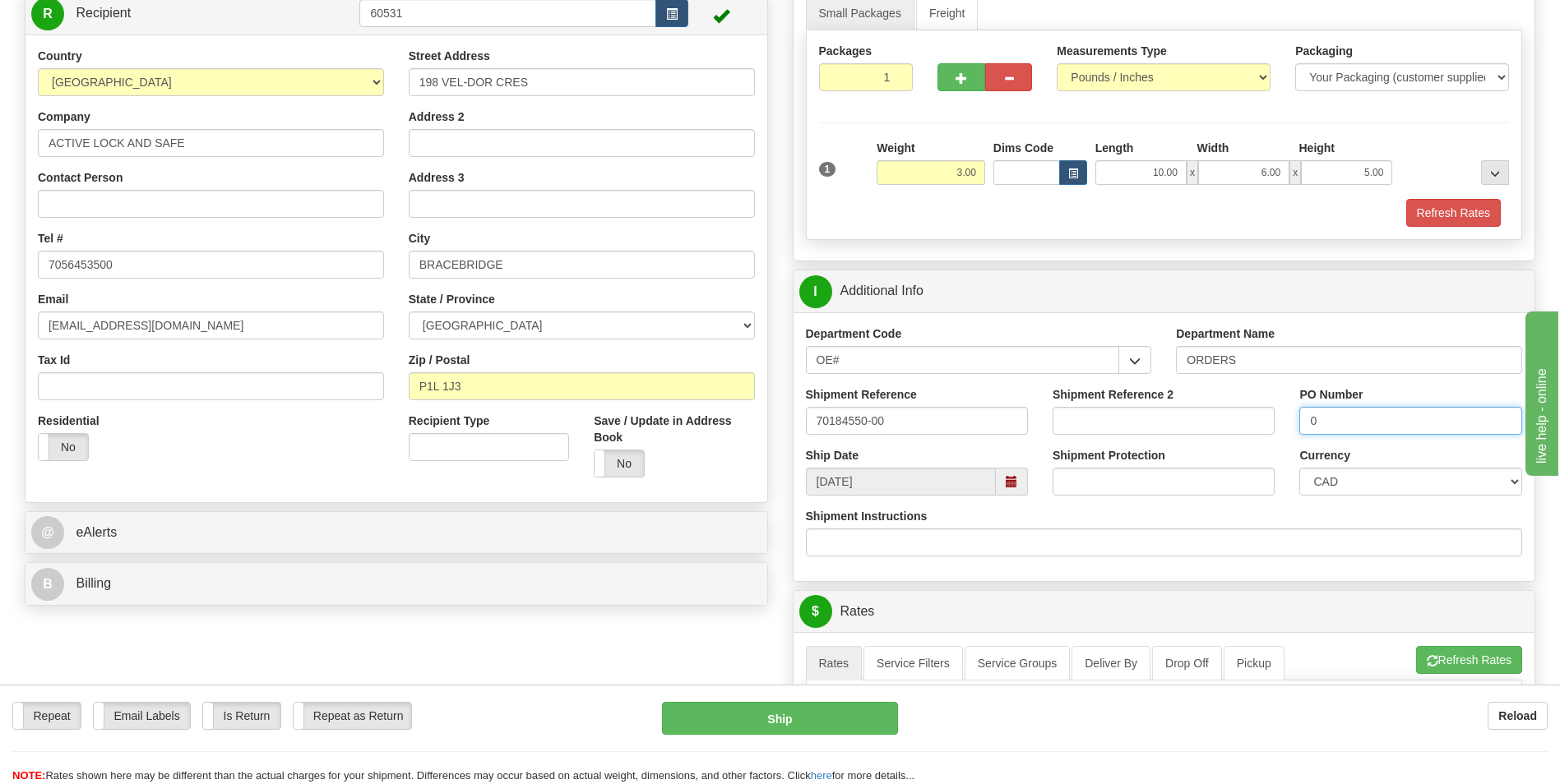
scroll to position [328, 0]
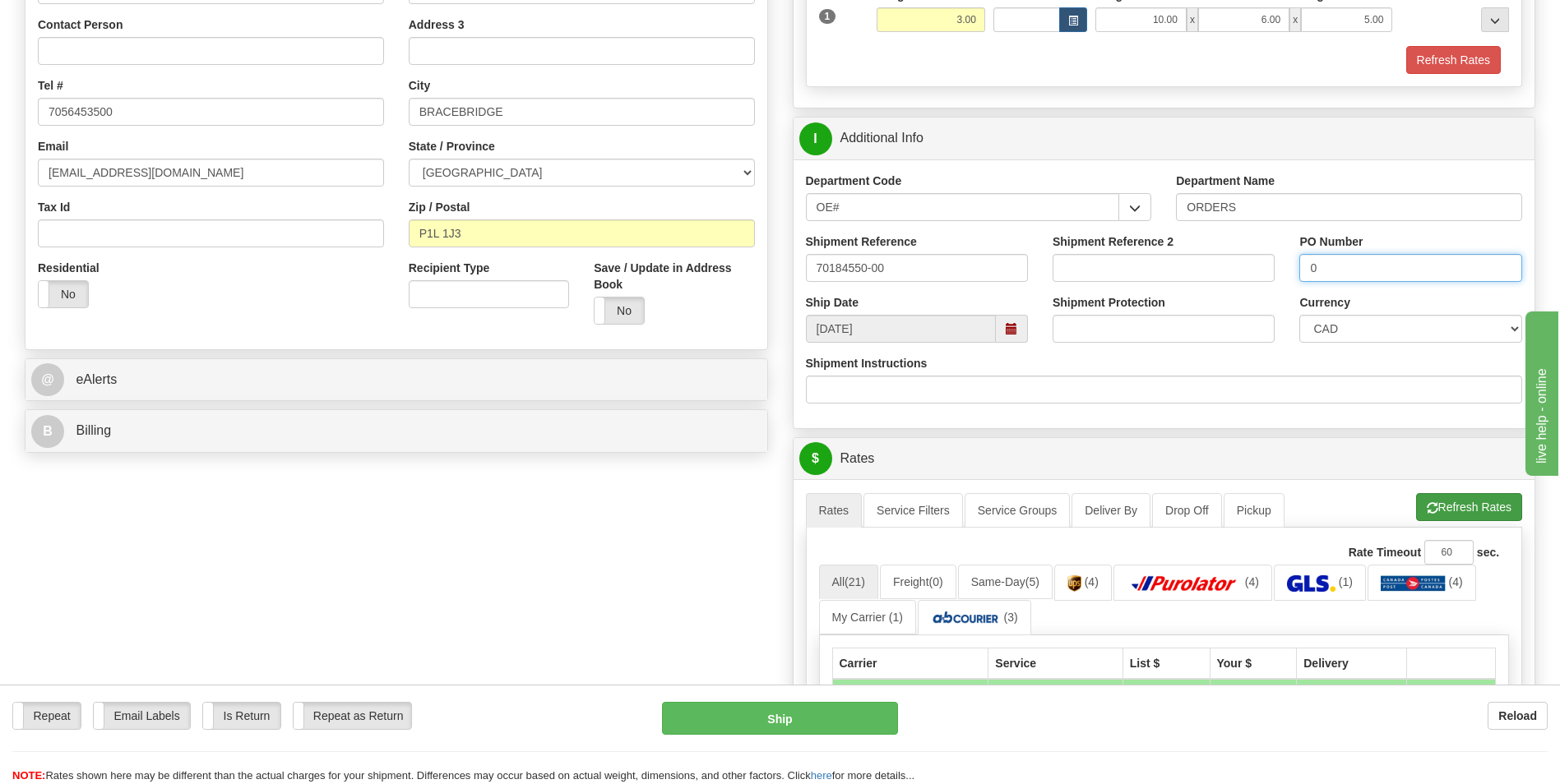
type input "0"
click at [1415, 496] on button "Refresh Rates" at bounding box center [1468, 507] width 106 height 28
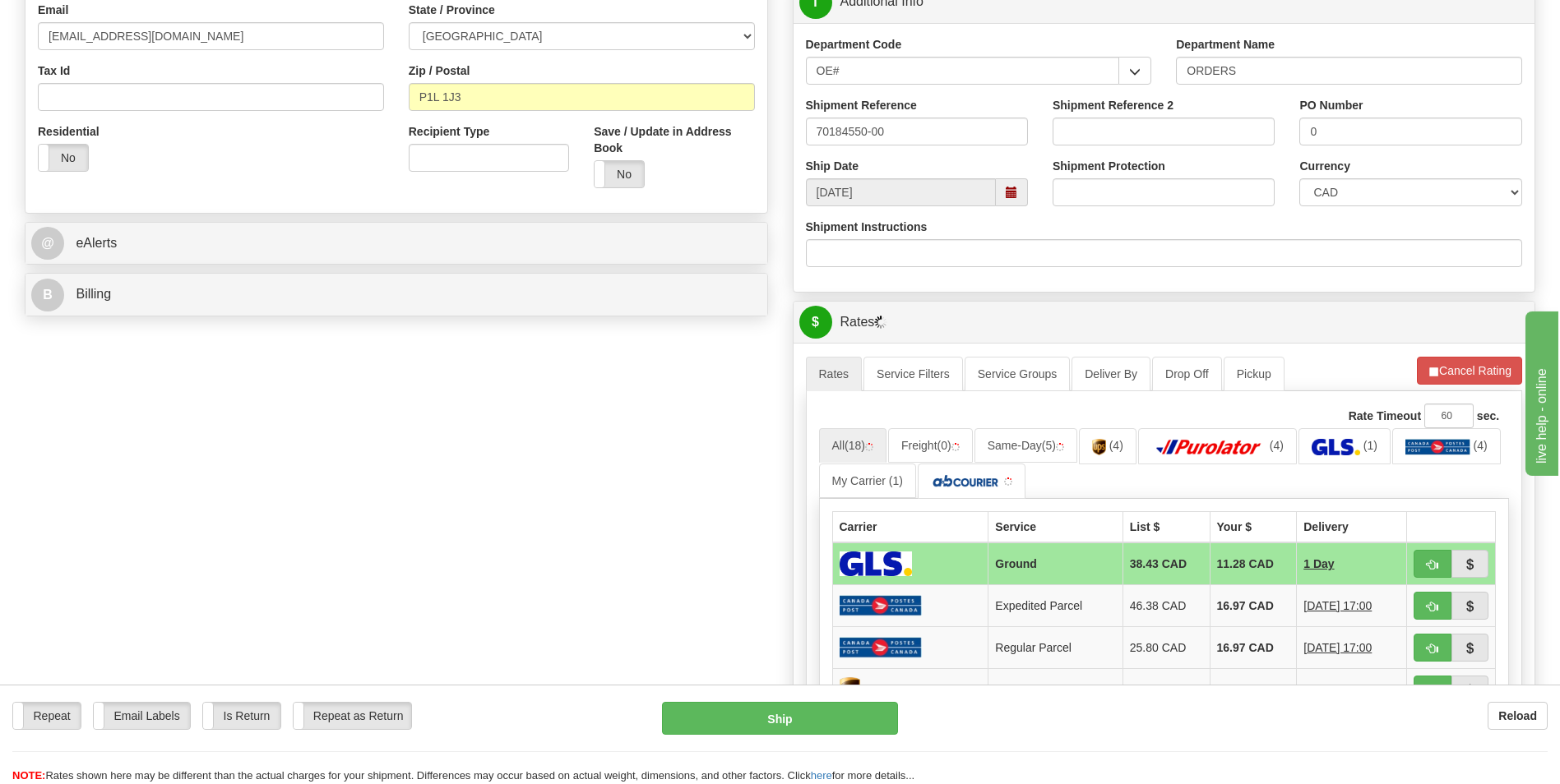
scroll to position [493, 0]
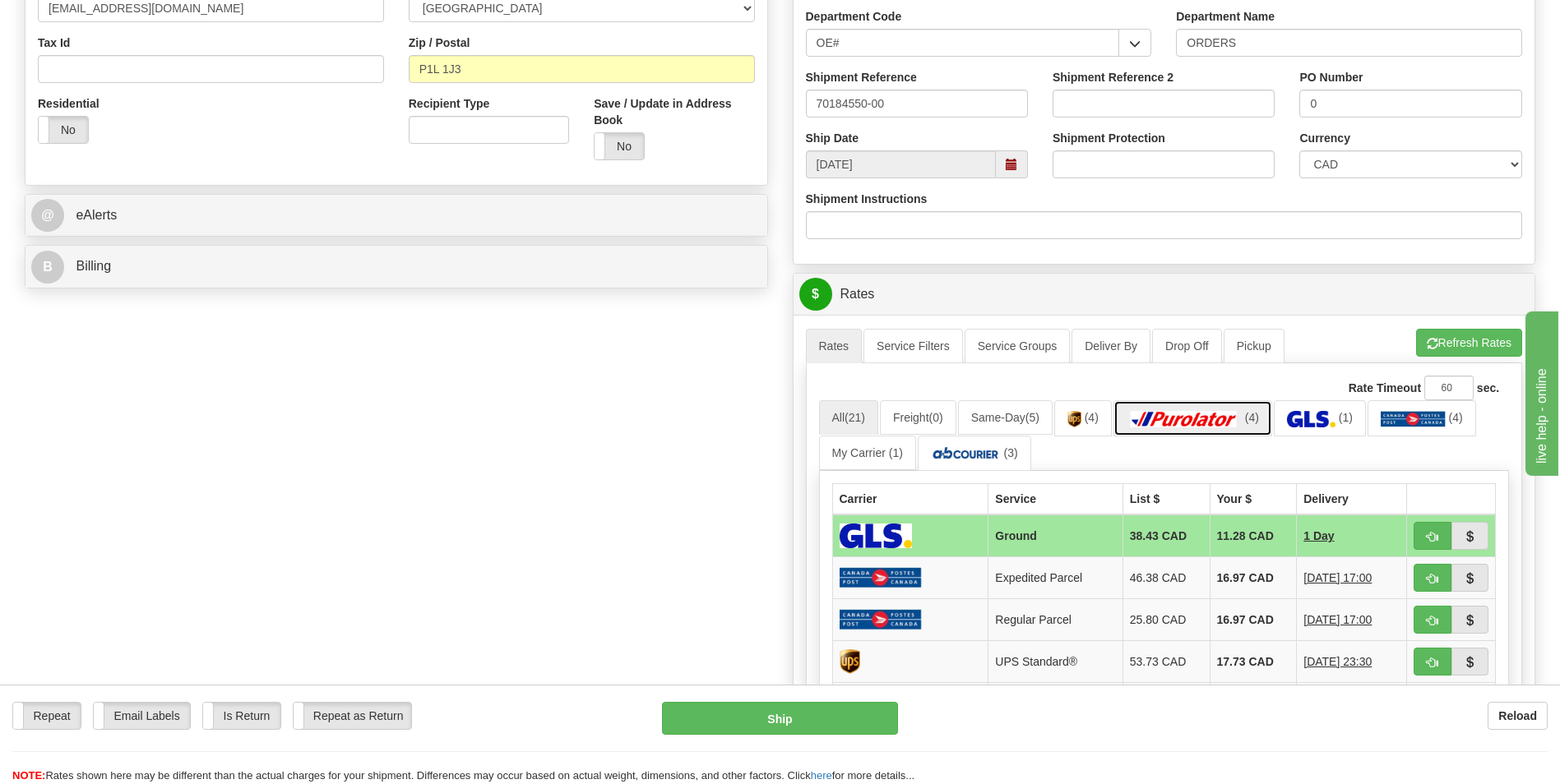
click at [1211, 414] on img at bounding box center [1184, 419] width 115 height 16
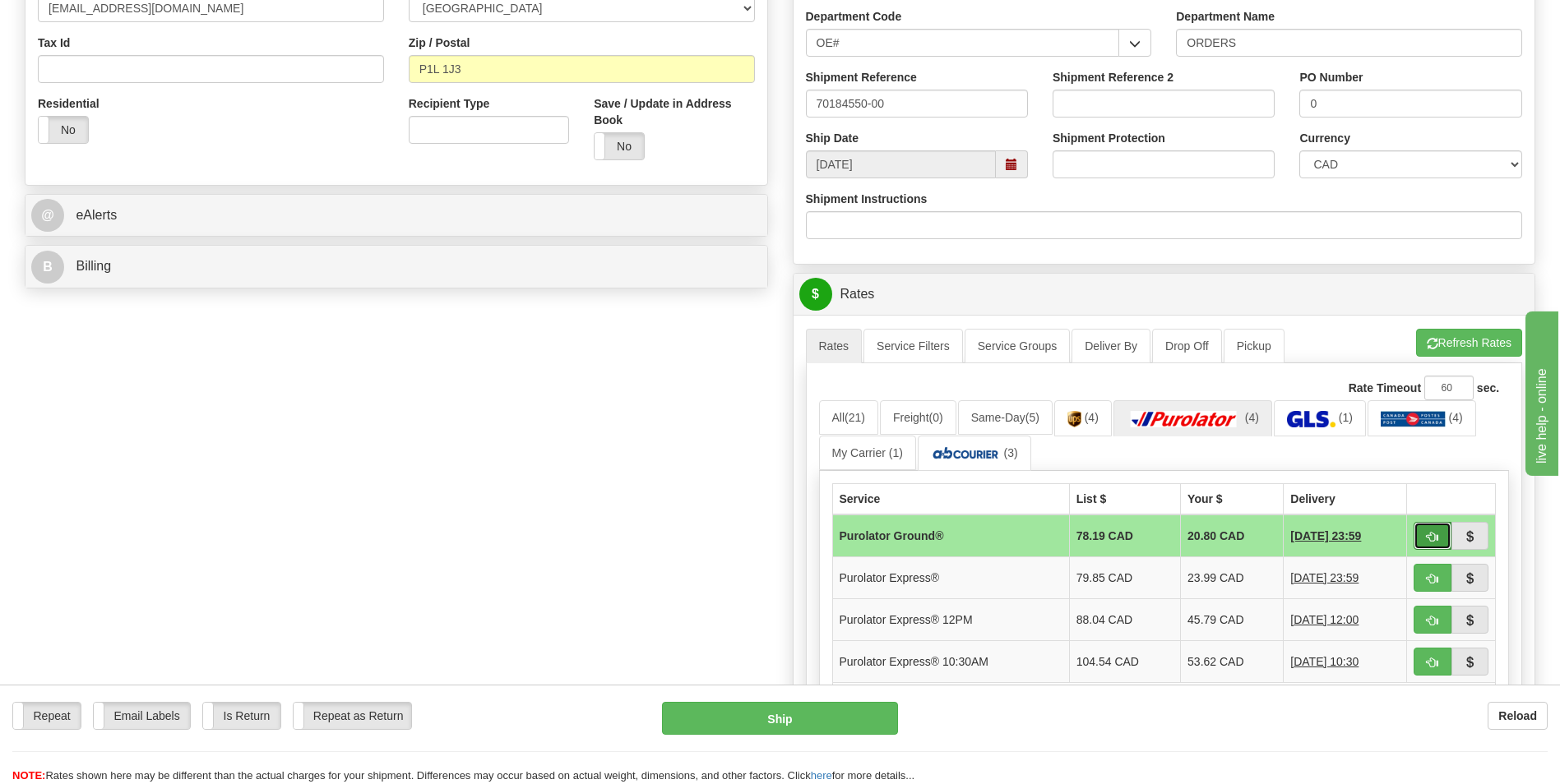
click at [1422, 532] on button "button" at bounding box center [1433, 536] width 38 height 28
type input "260"
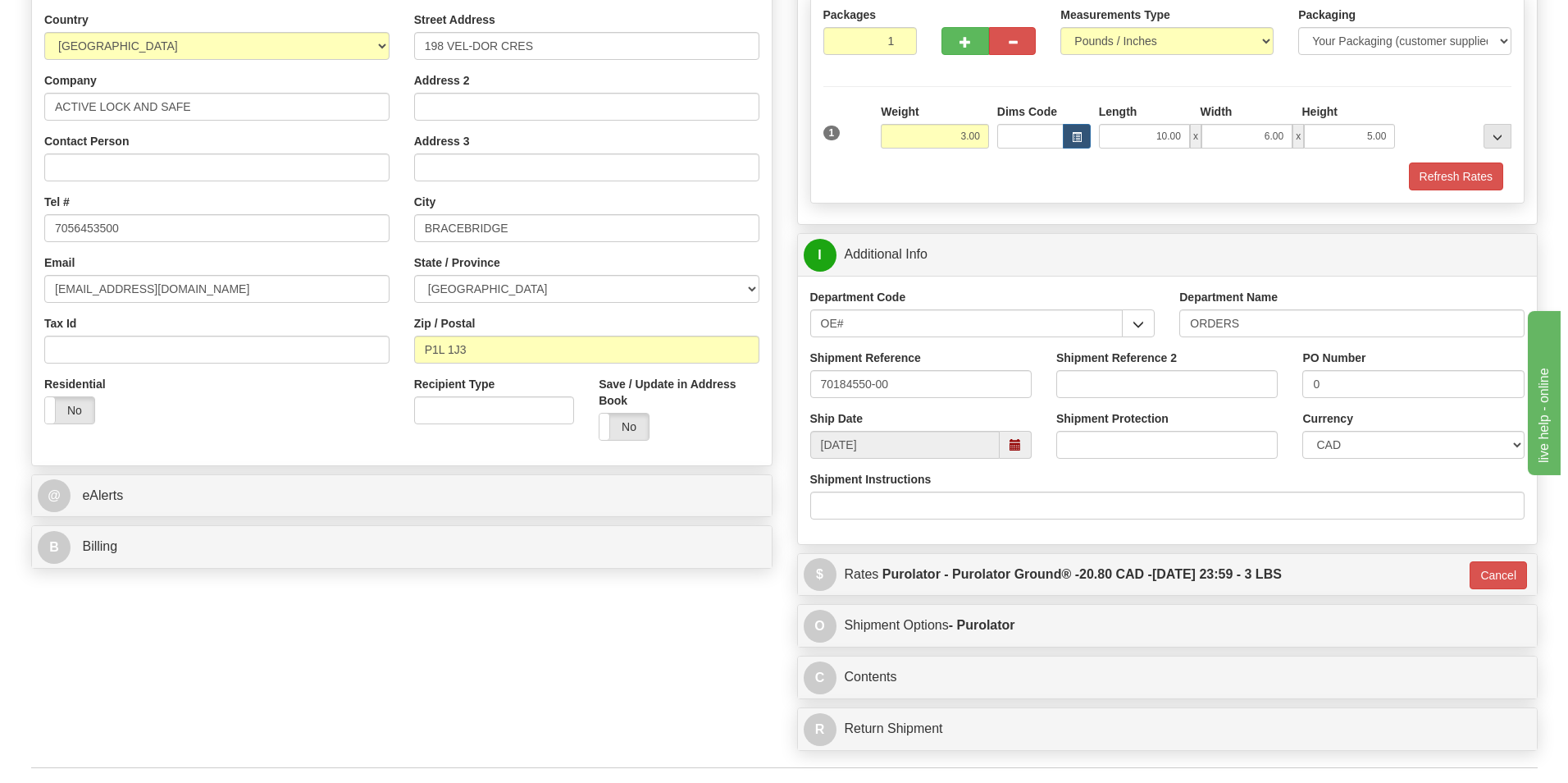
scroll to position [574, 0]
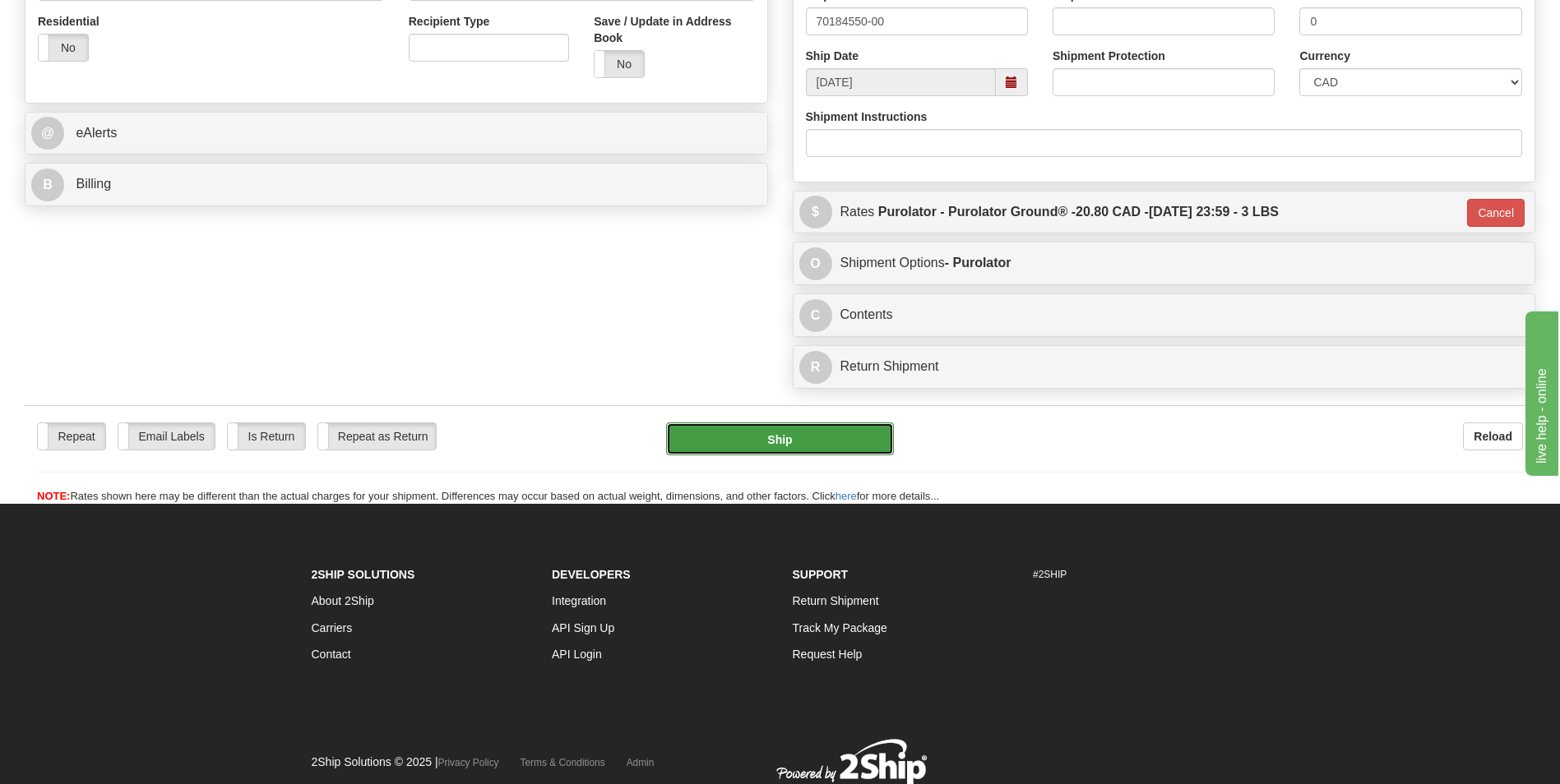
click at [802, 437] on button "Ship" at bounding box center [779, 439] width 227 height 33
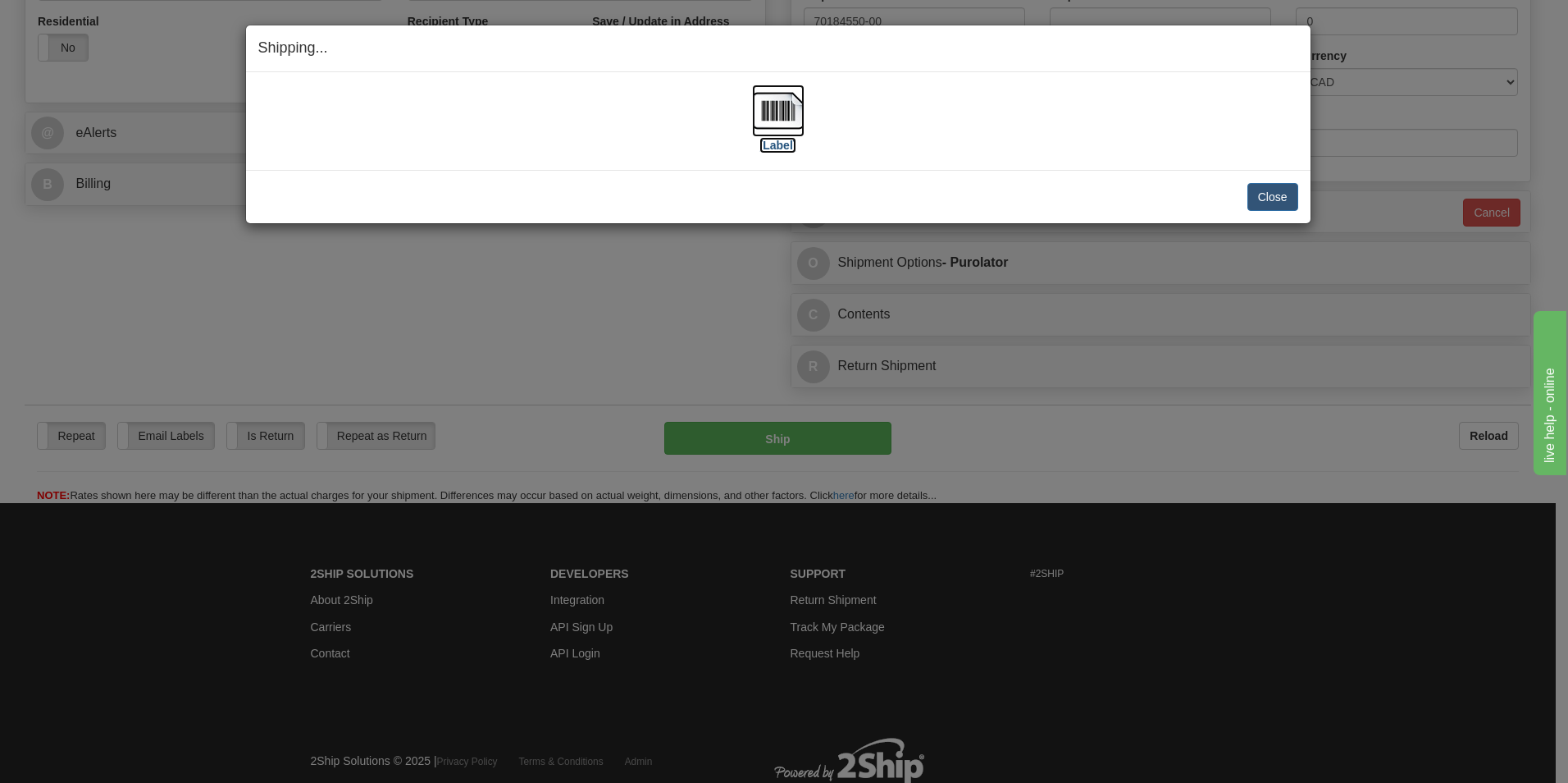
click at [767, 125] on img at bounding box center [778, 110] width 53 height 53
click at [1247, 192] on button "Close" at bounding box center [1272, 196] width 51 height 28
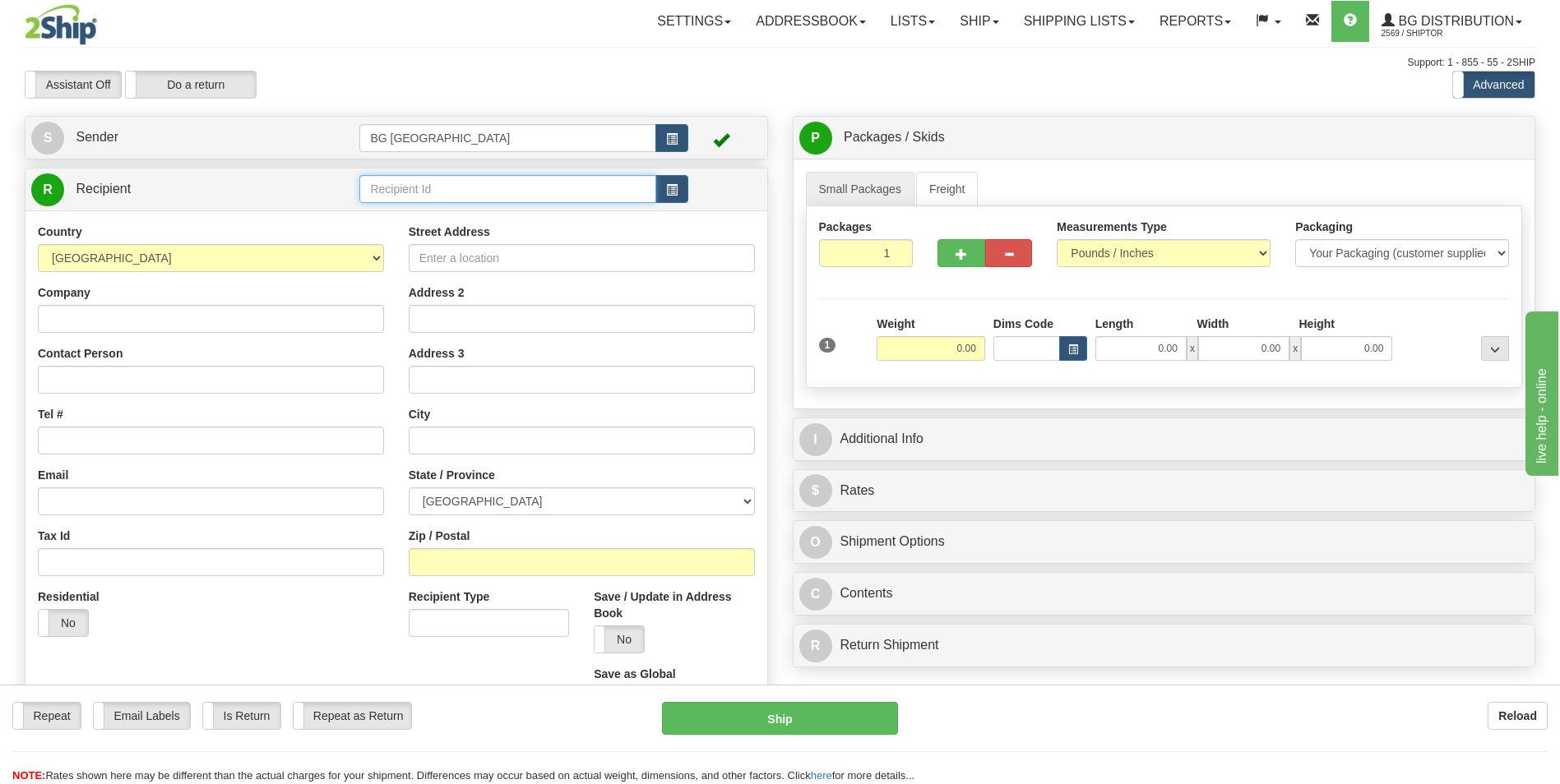
click at [426, 179] on input "text" at bounding box center [507, 188] width 296 height 28
click at [381, 221] on div "60353" at bounding box center [504, 214] width 279 height 16
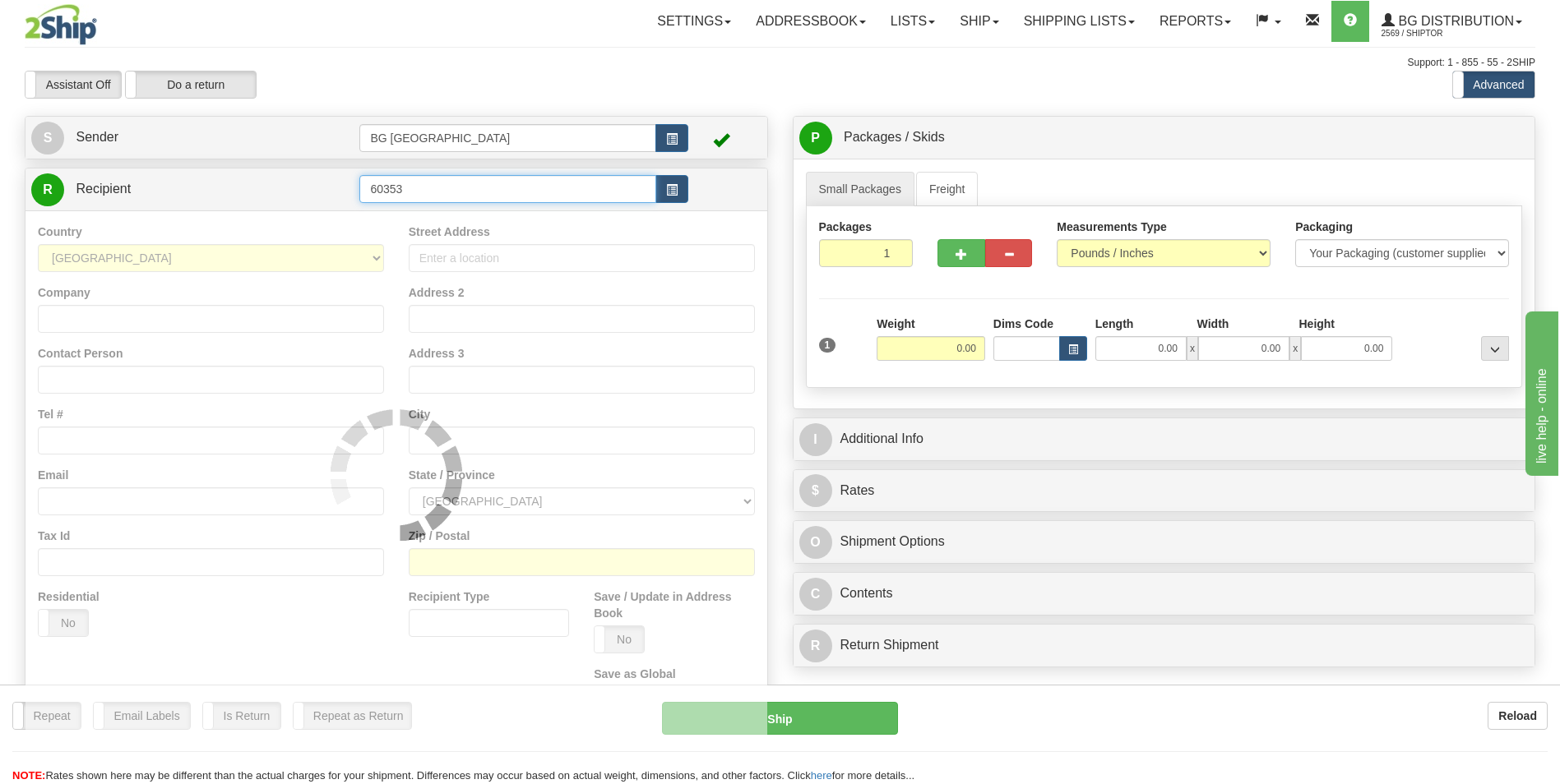
type input "60353"
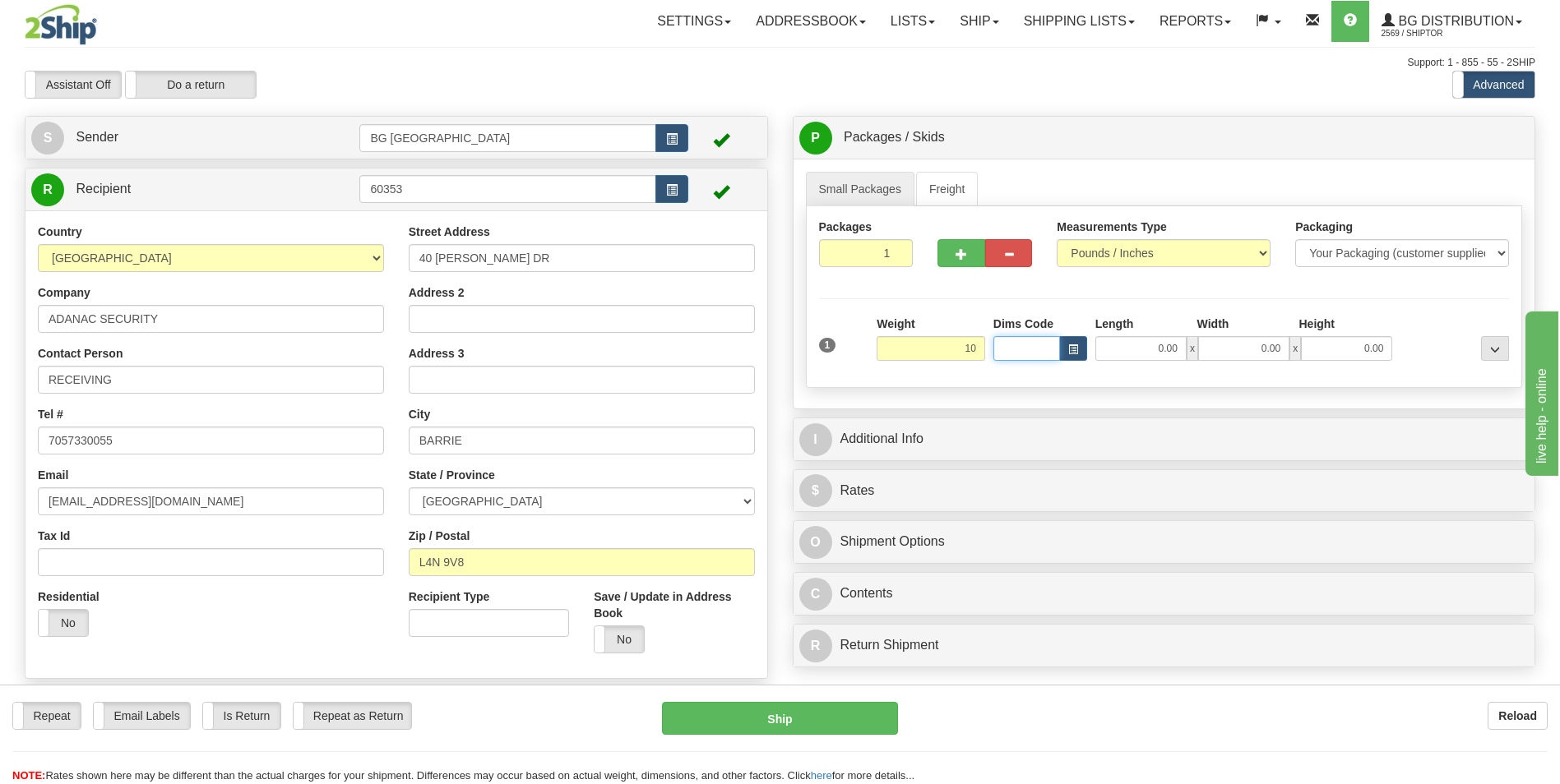
type input "10.00"
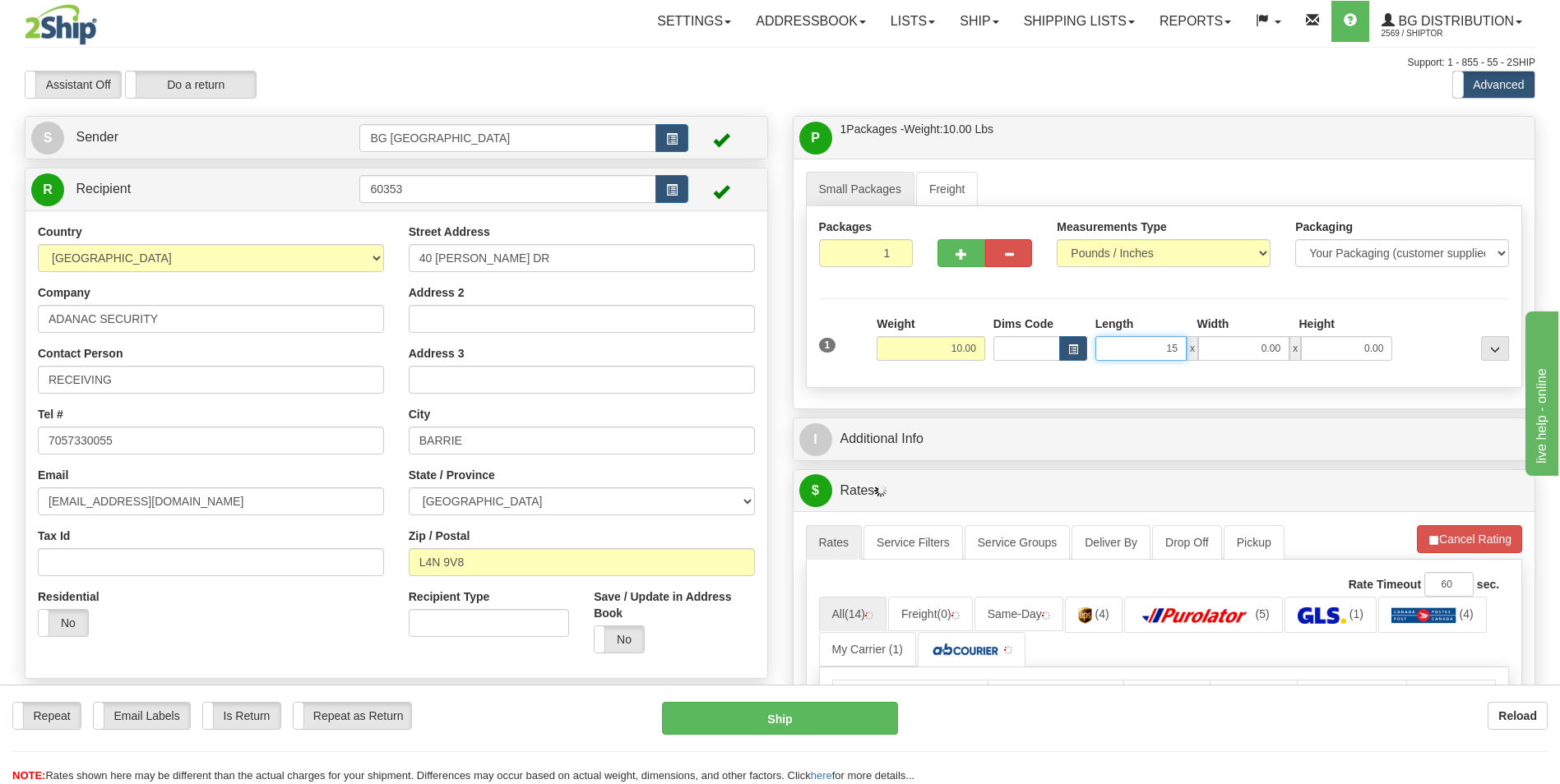
type input "15.00"
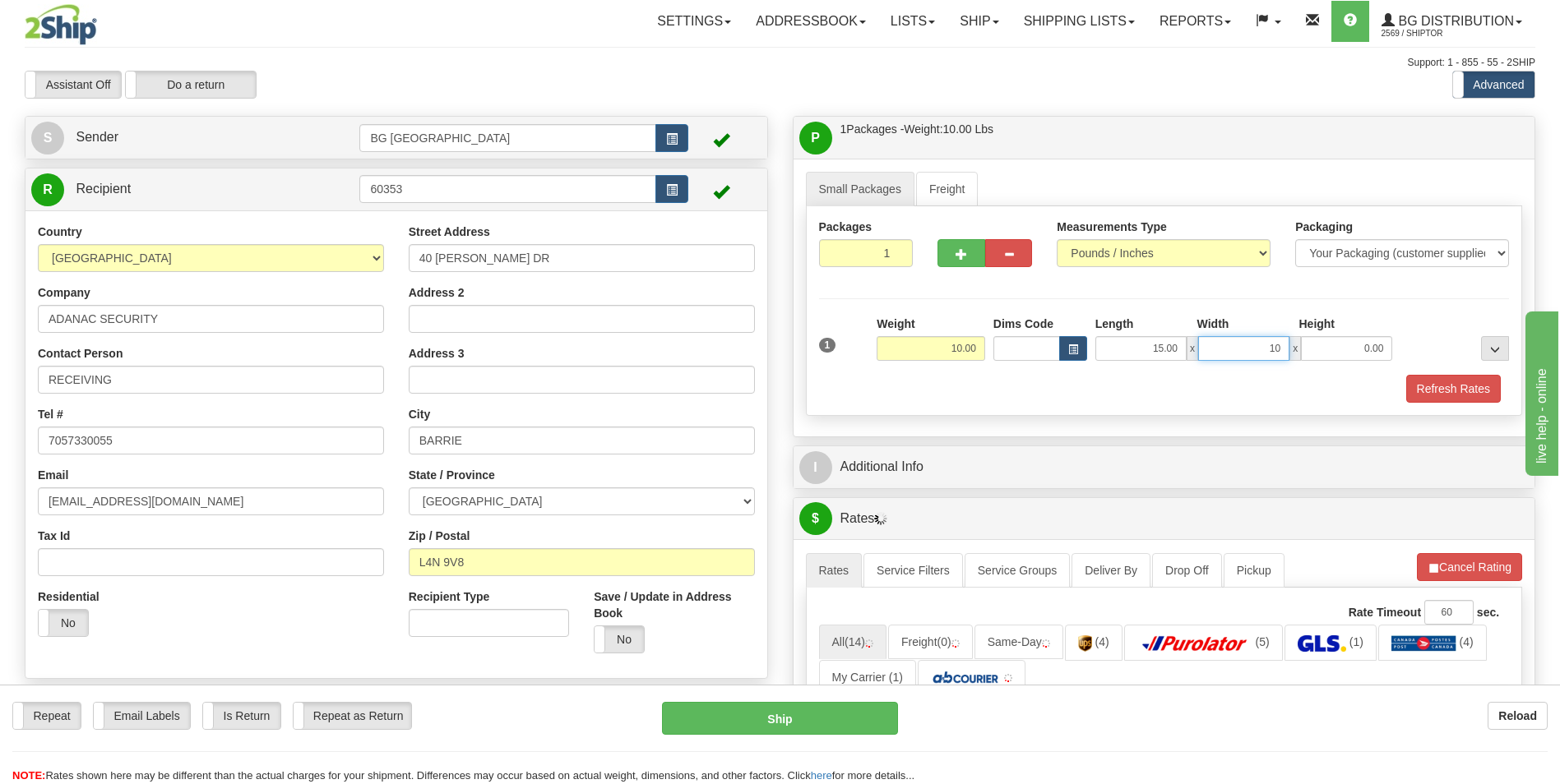
type input "10.00"
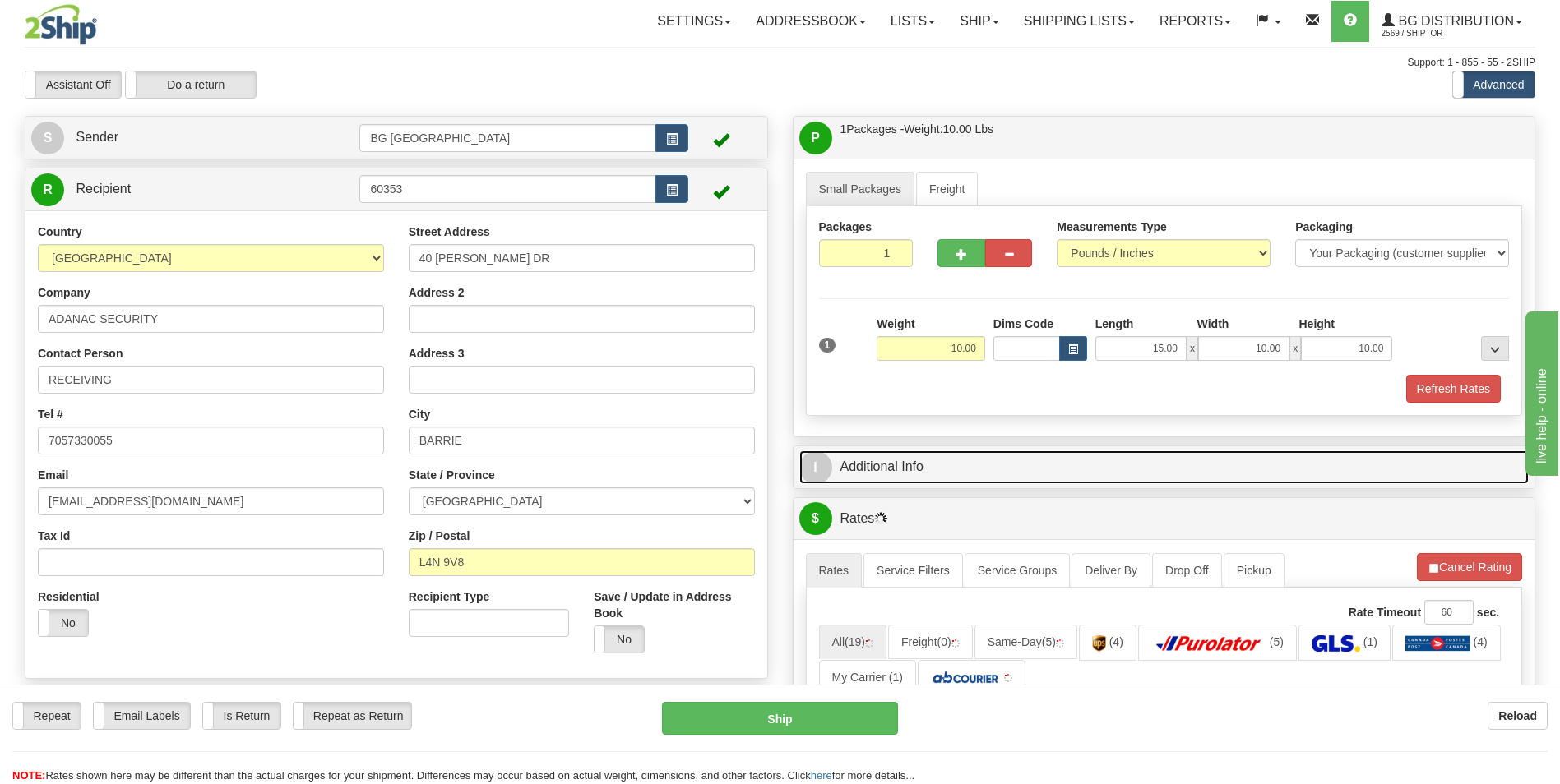
click at [923, 462] on link "I Additional Info" at bounding box center [1163, 467] width 730 height 34
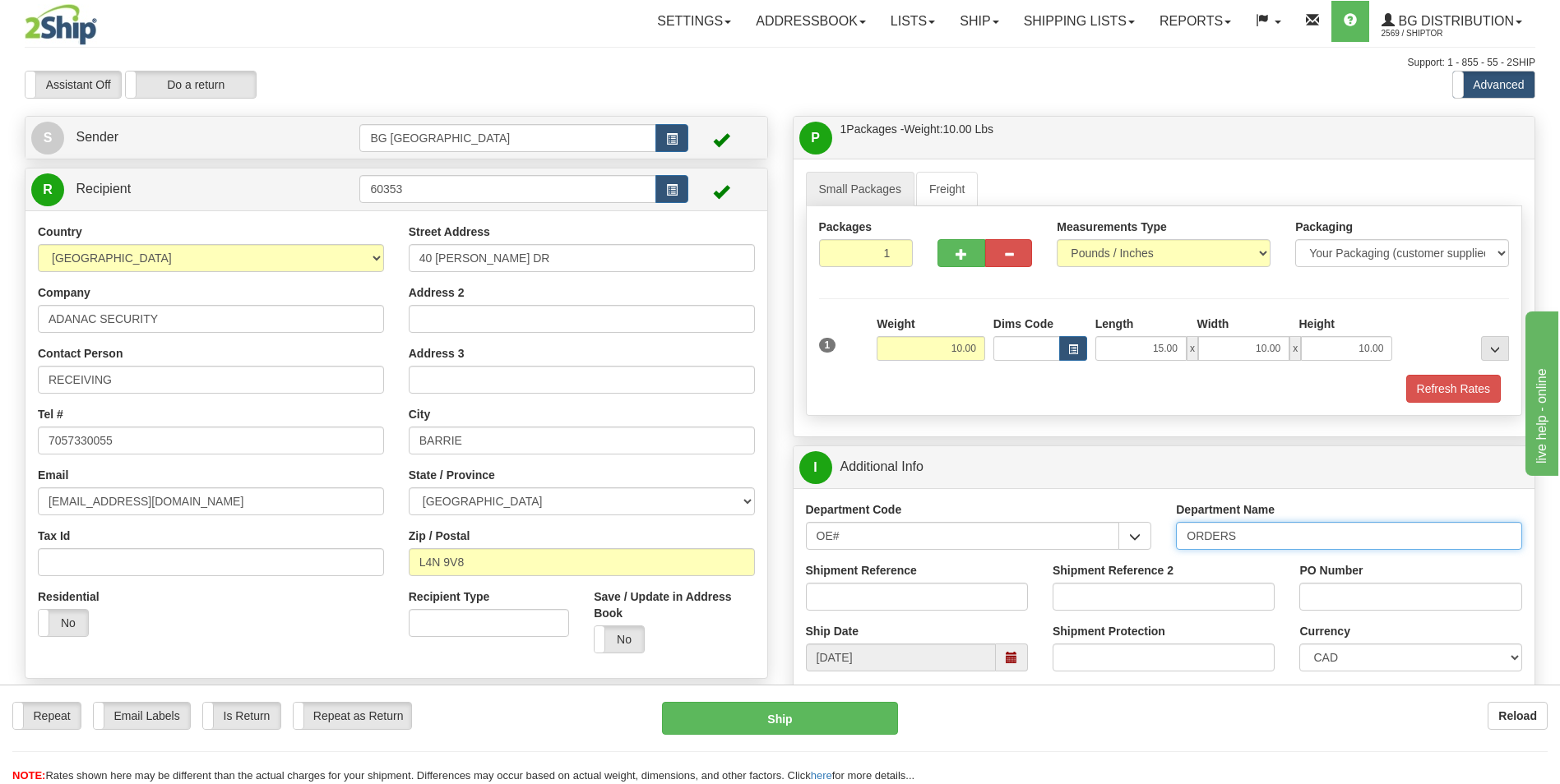
click at [1243, 538] on input "ORDERS" at bounding box center [1349, 536] width 346 height 28
type input "70184585-00"
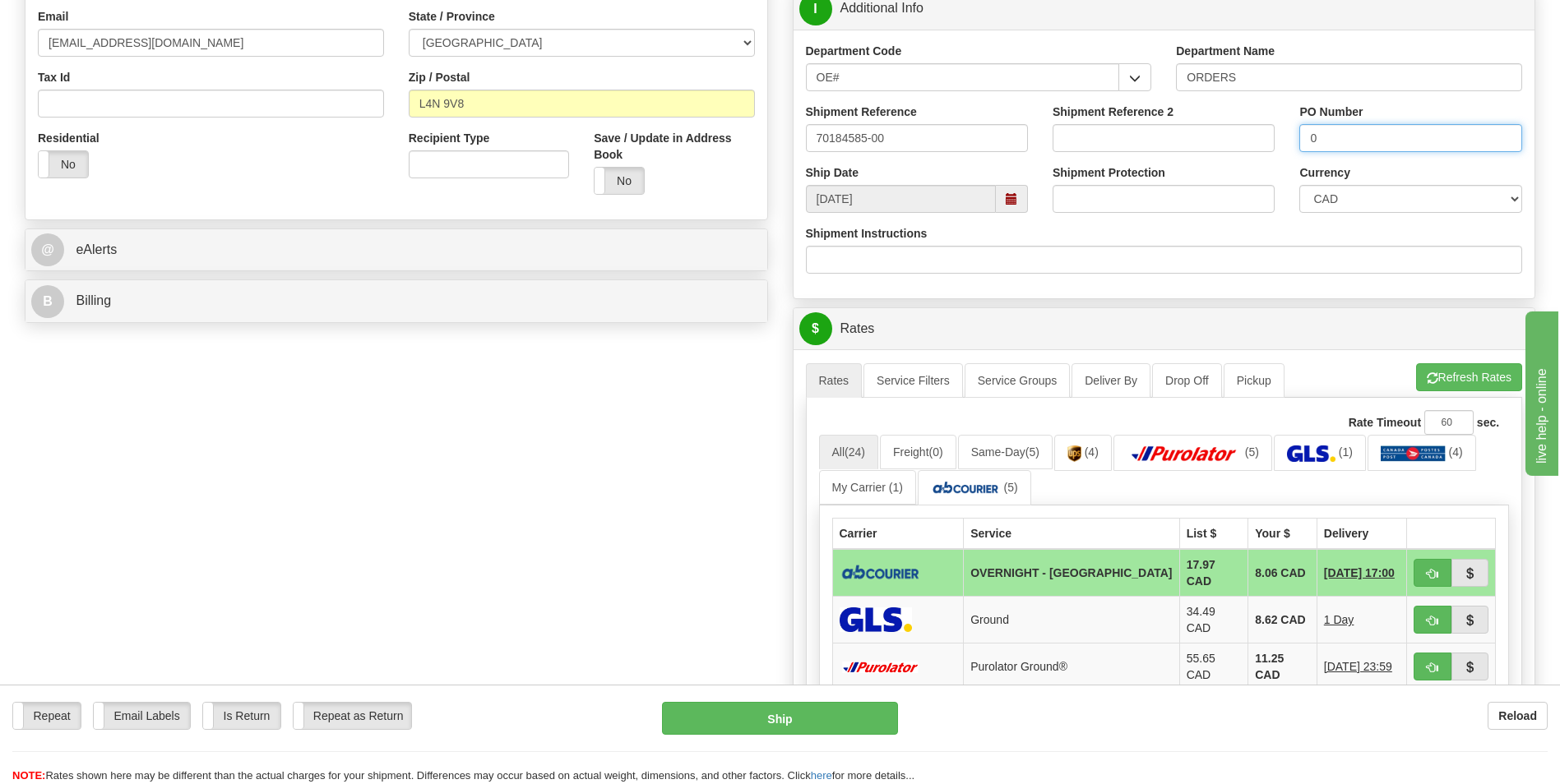
scroll to position [493, 0]
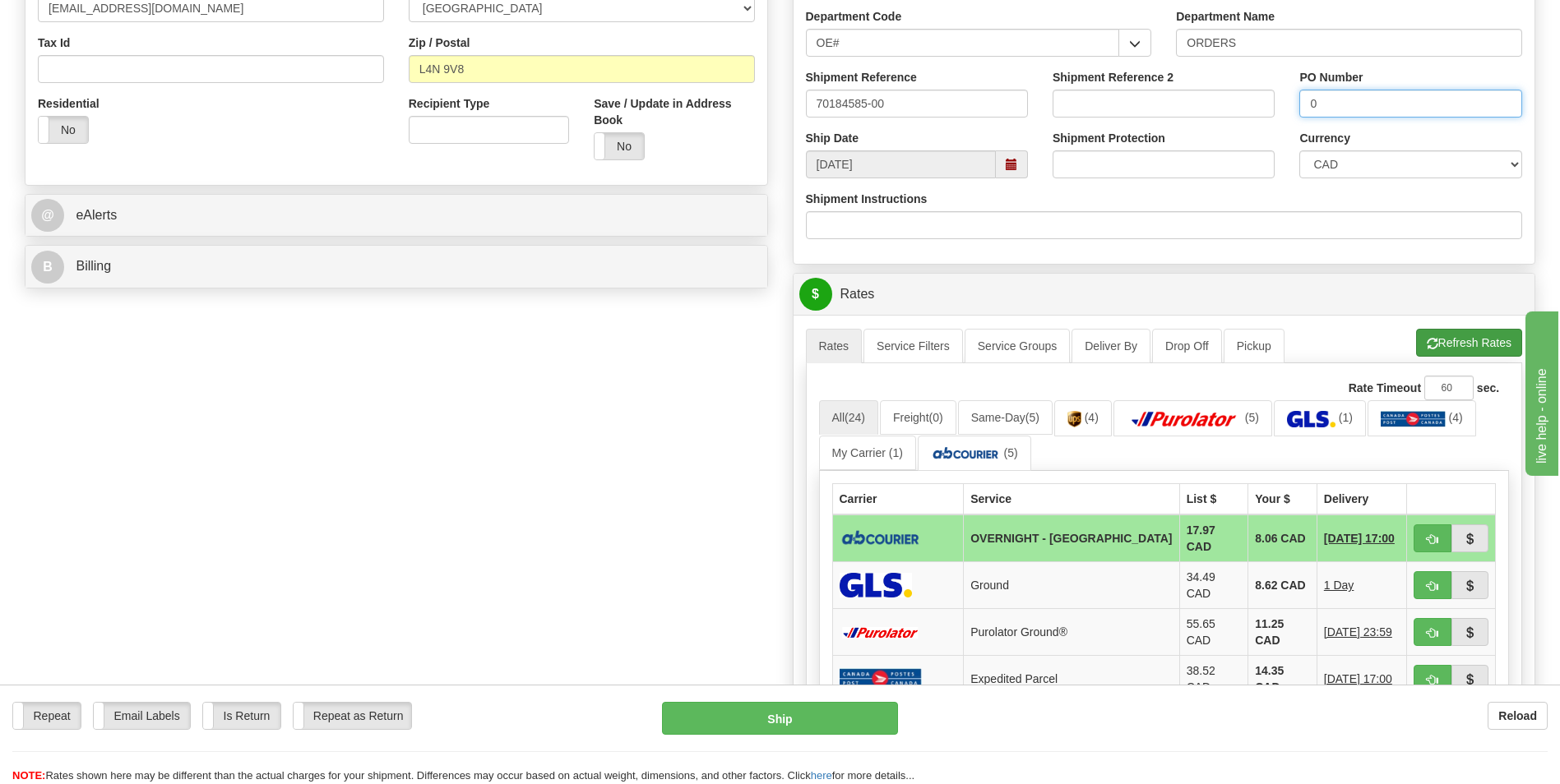
type input "0"
click at [1489, 347] on button "Refresh Rates" at bounding box center [1468, 342] width 106 height 28
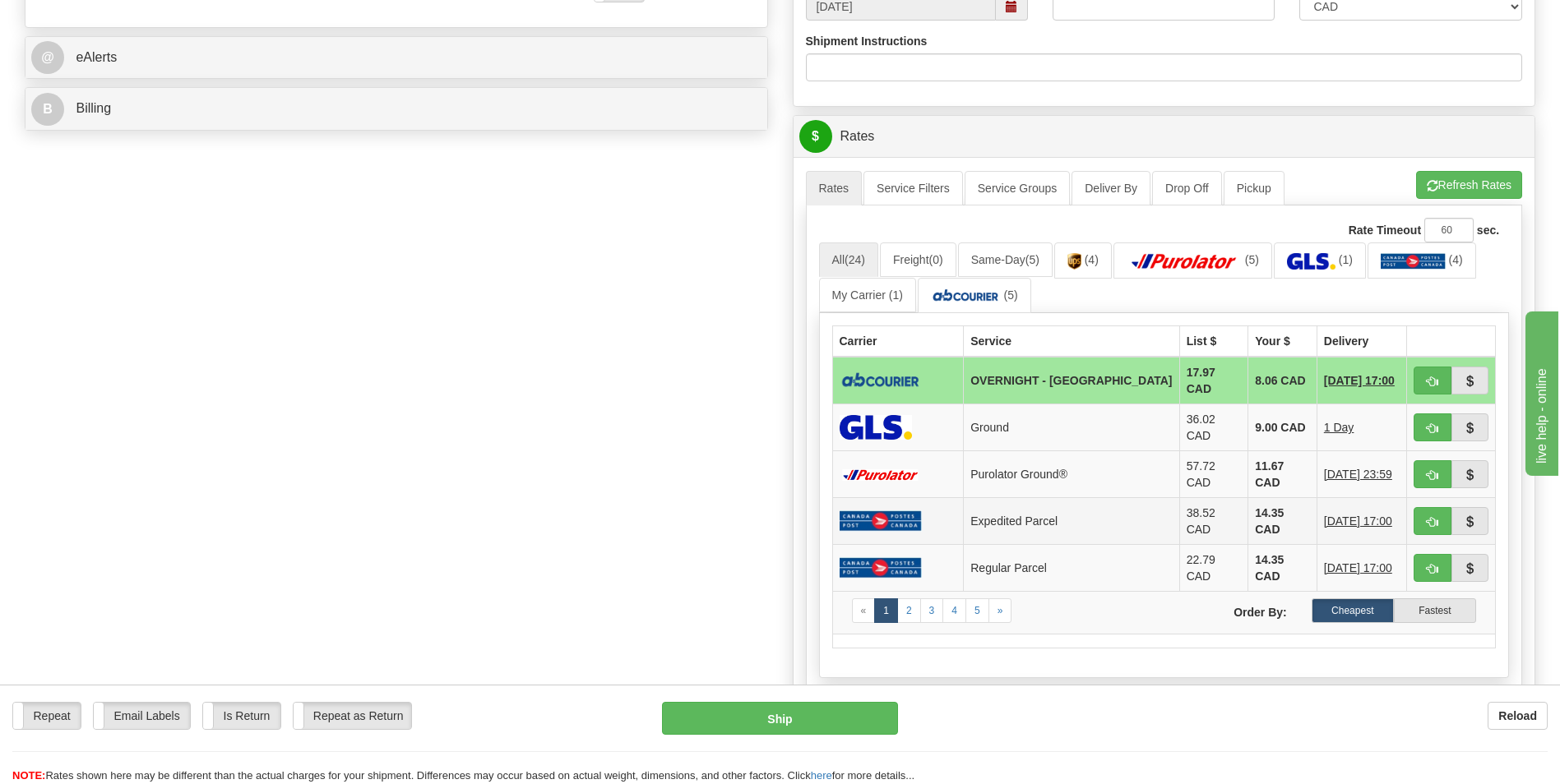
scroll to position [658, 0]
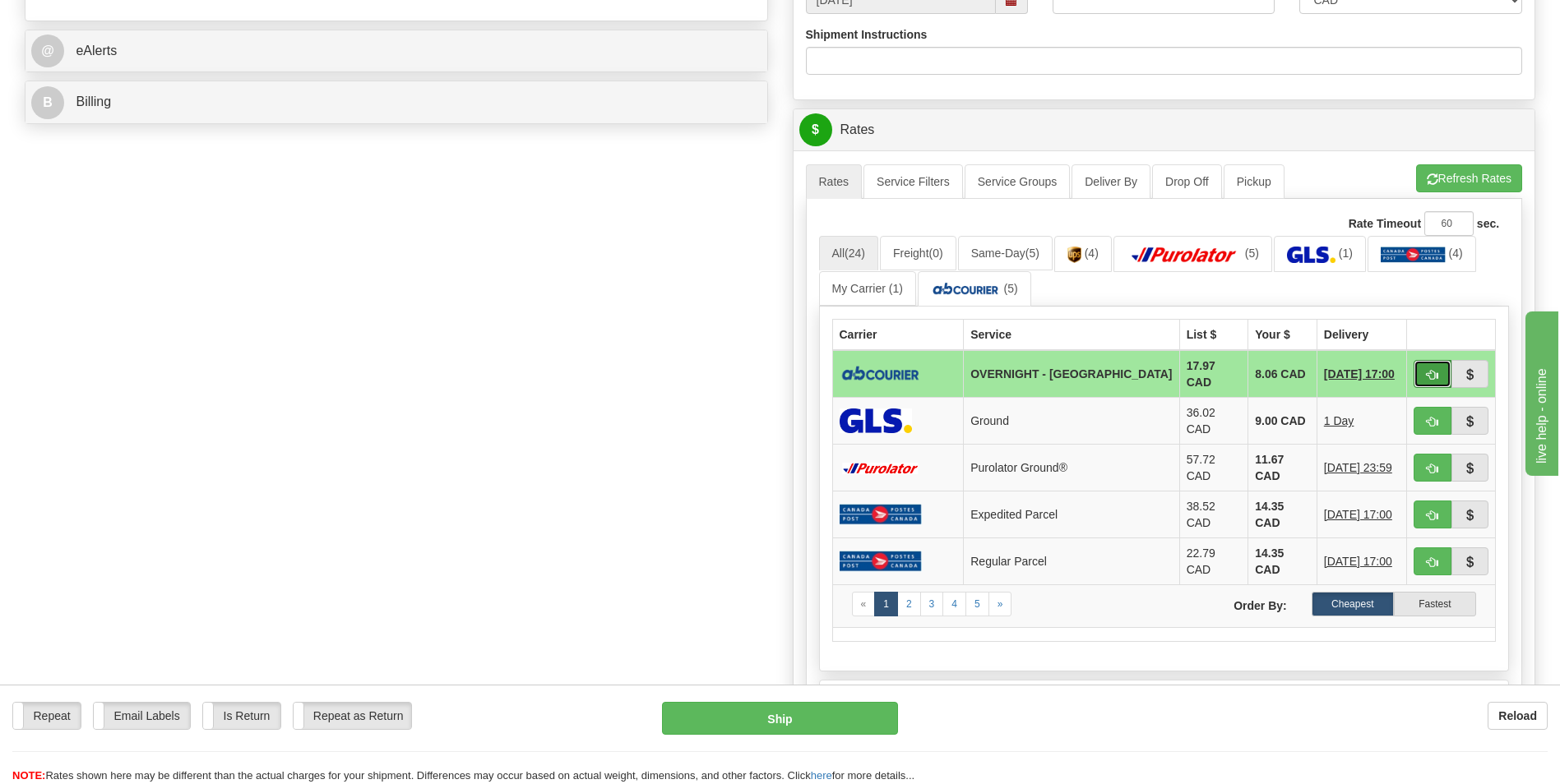
click at [1417, 361] on button "button" at bounding box center [1433, 373] width 38 height 28
type input "4"
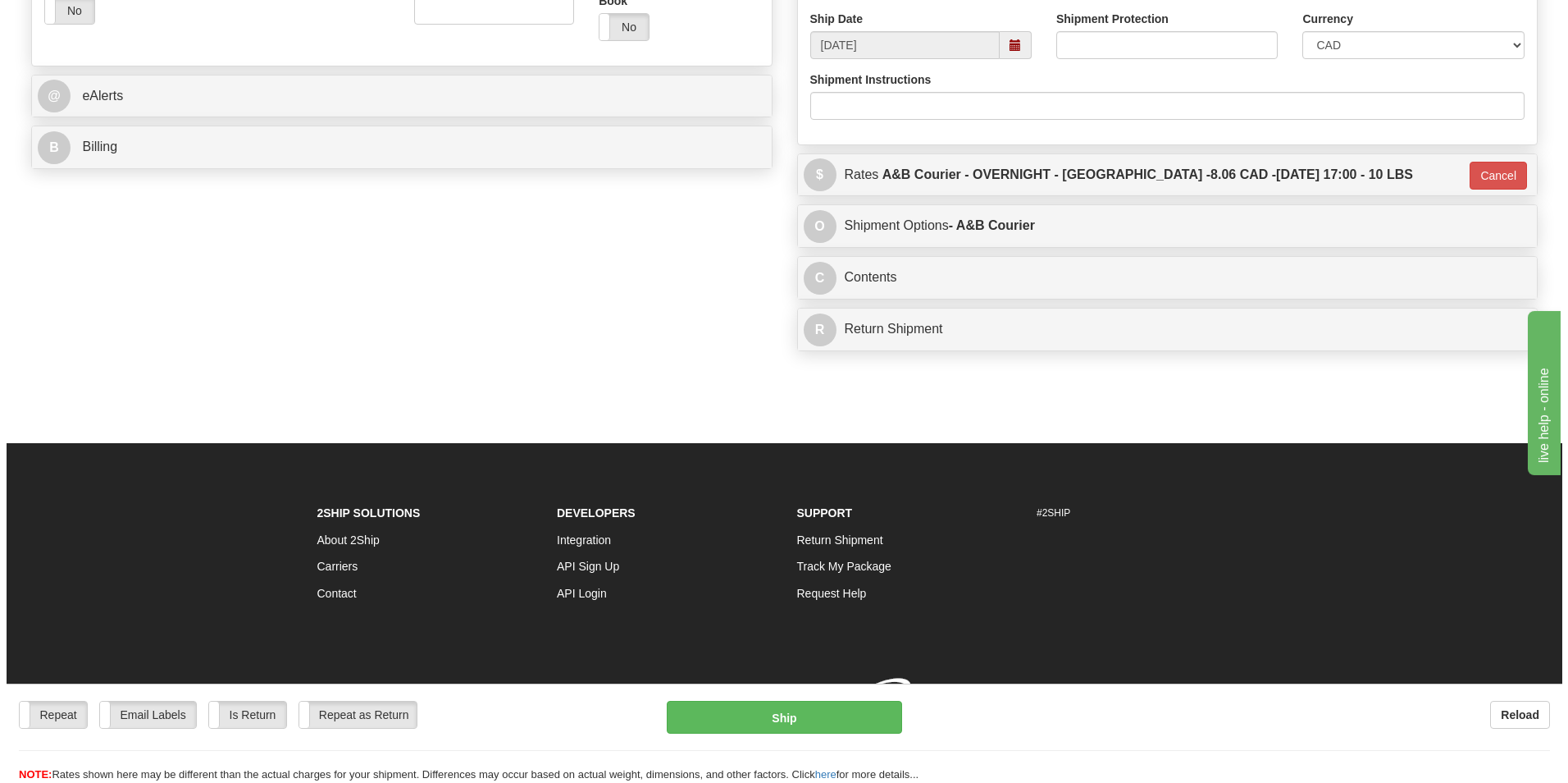
scroll to position [635, 0]
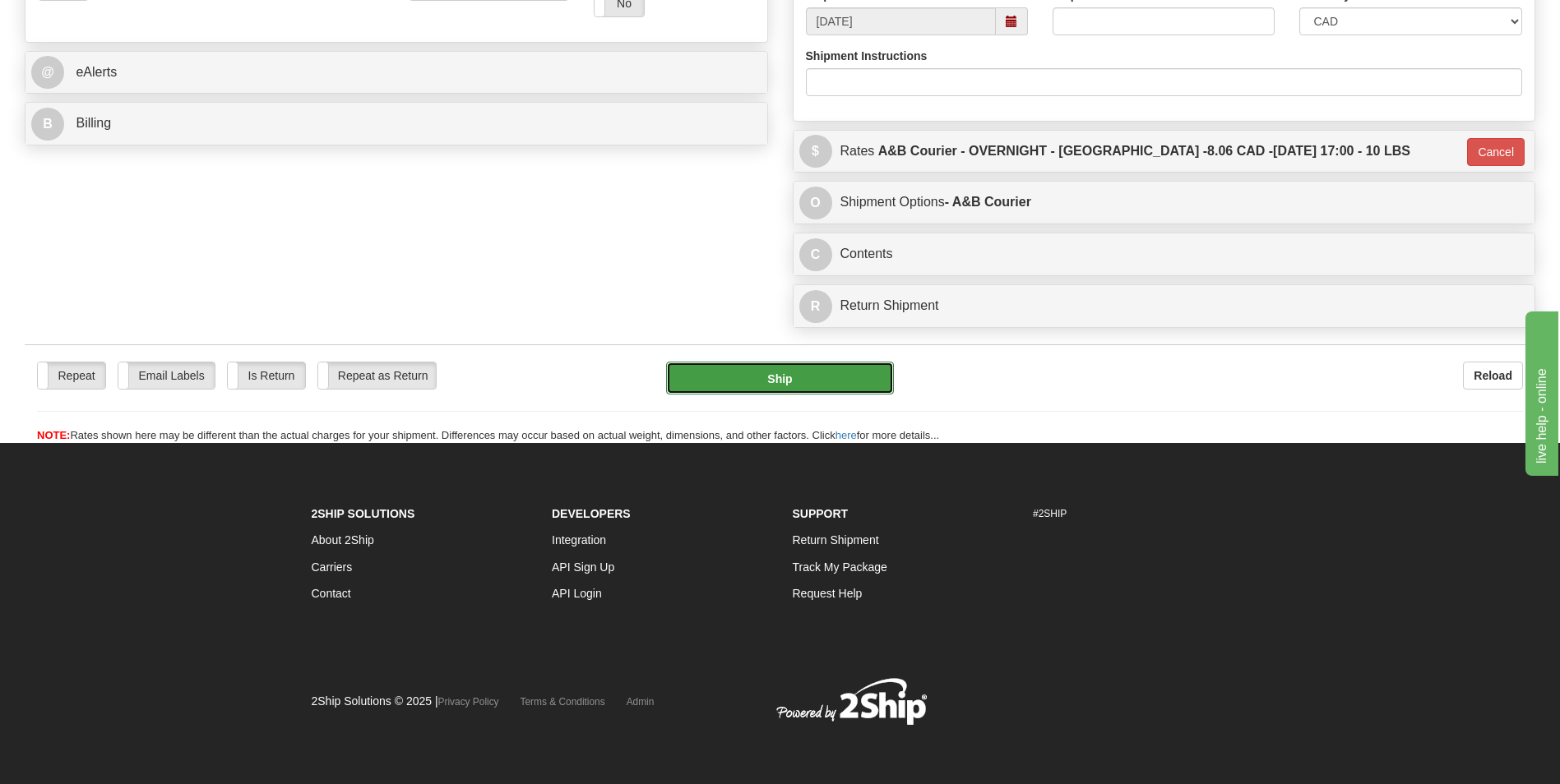
click at [762, 370] on button "Ship" at bounding box center [779, 378] width 227 height 33
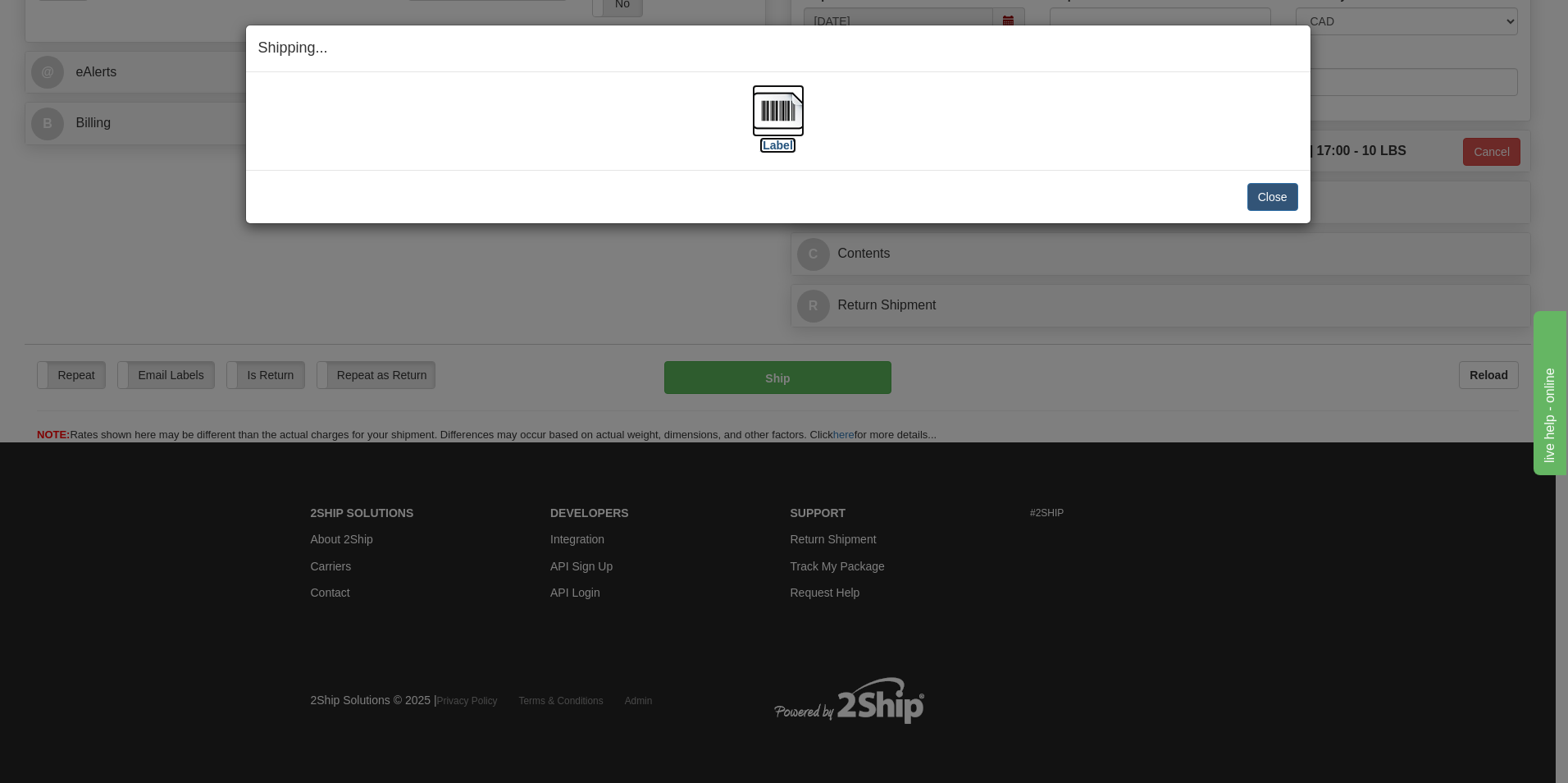
click at [792, 107] on img at bounding box center [778, 110] width 53 height 53
click at [1262, 205] on button "Close" at bounding box center [1272, 196] width 51 height 28
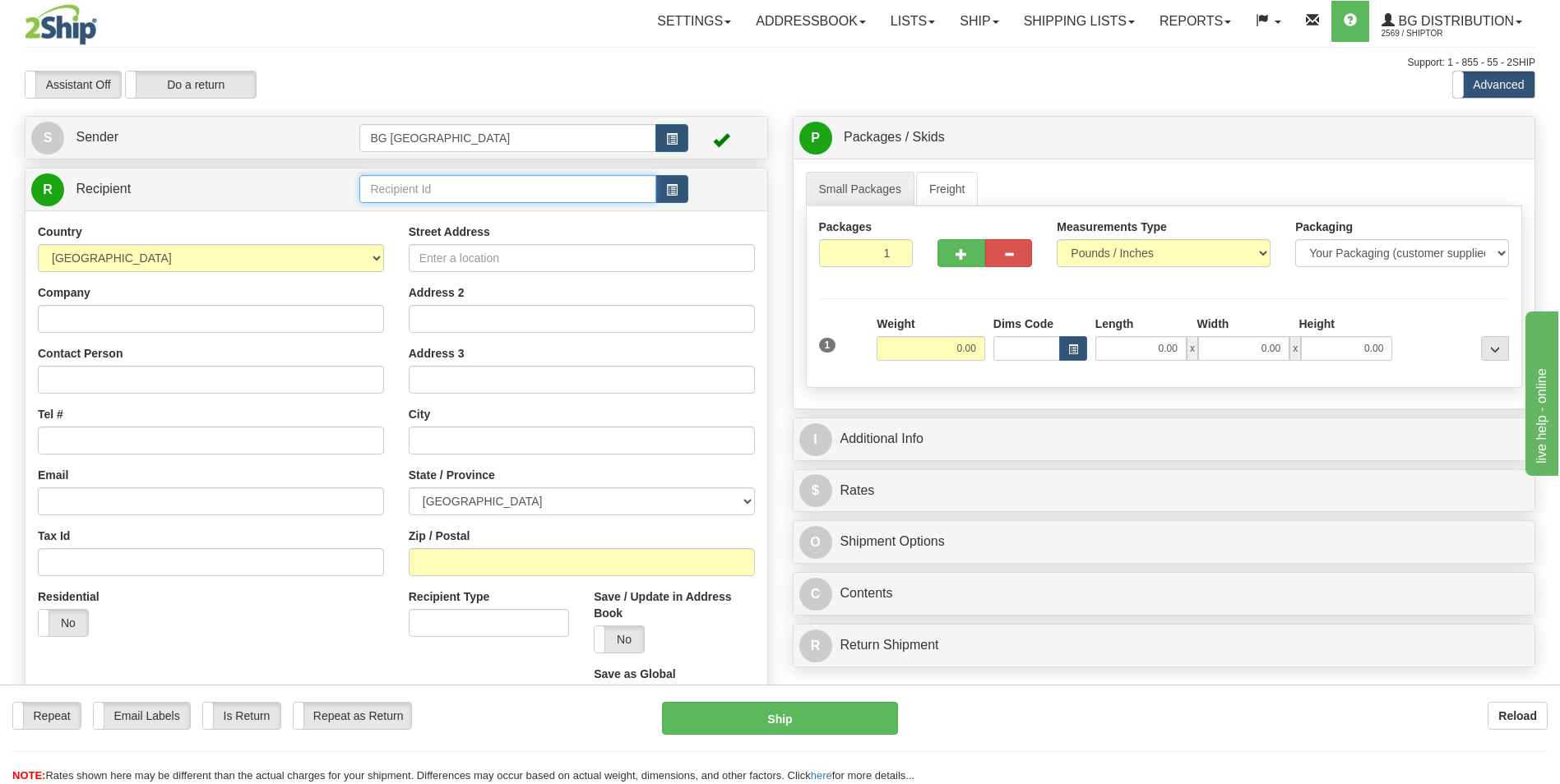
click at [434, 190] on input "text" at bounding box center [507, 188] width 296 height 28
click at [408, 210] on div "60792" at bounding box center [504, 214] width 280 height 18
type input "60792"
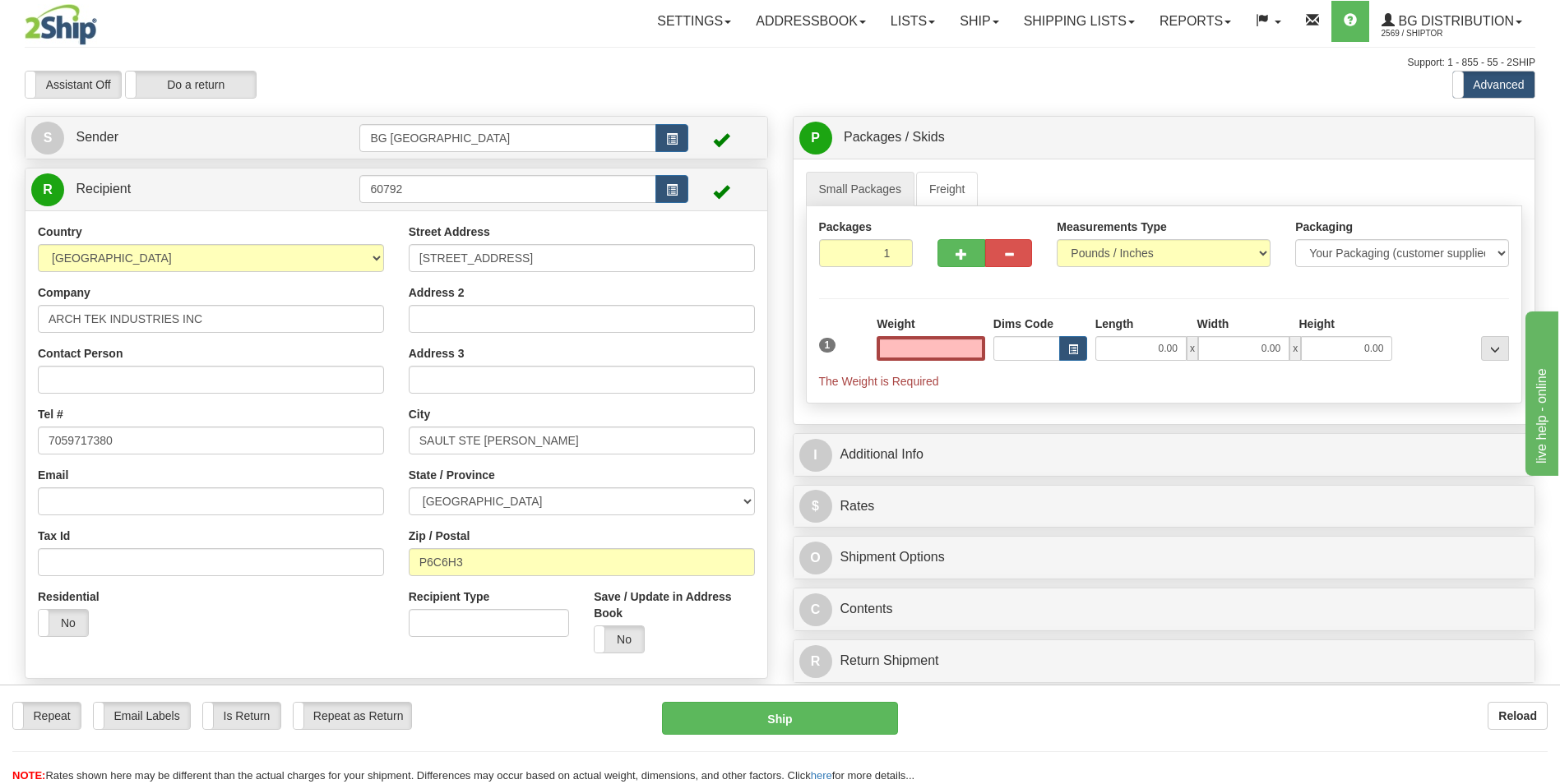
type input "0.00"
click at [914, 353] on input "0.00" at bounding box center [930, 348] width 109 height 24
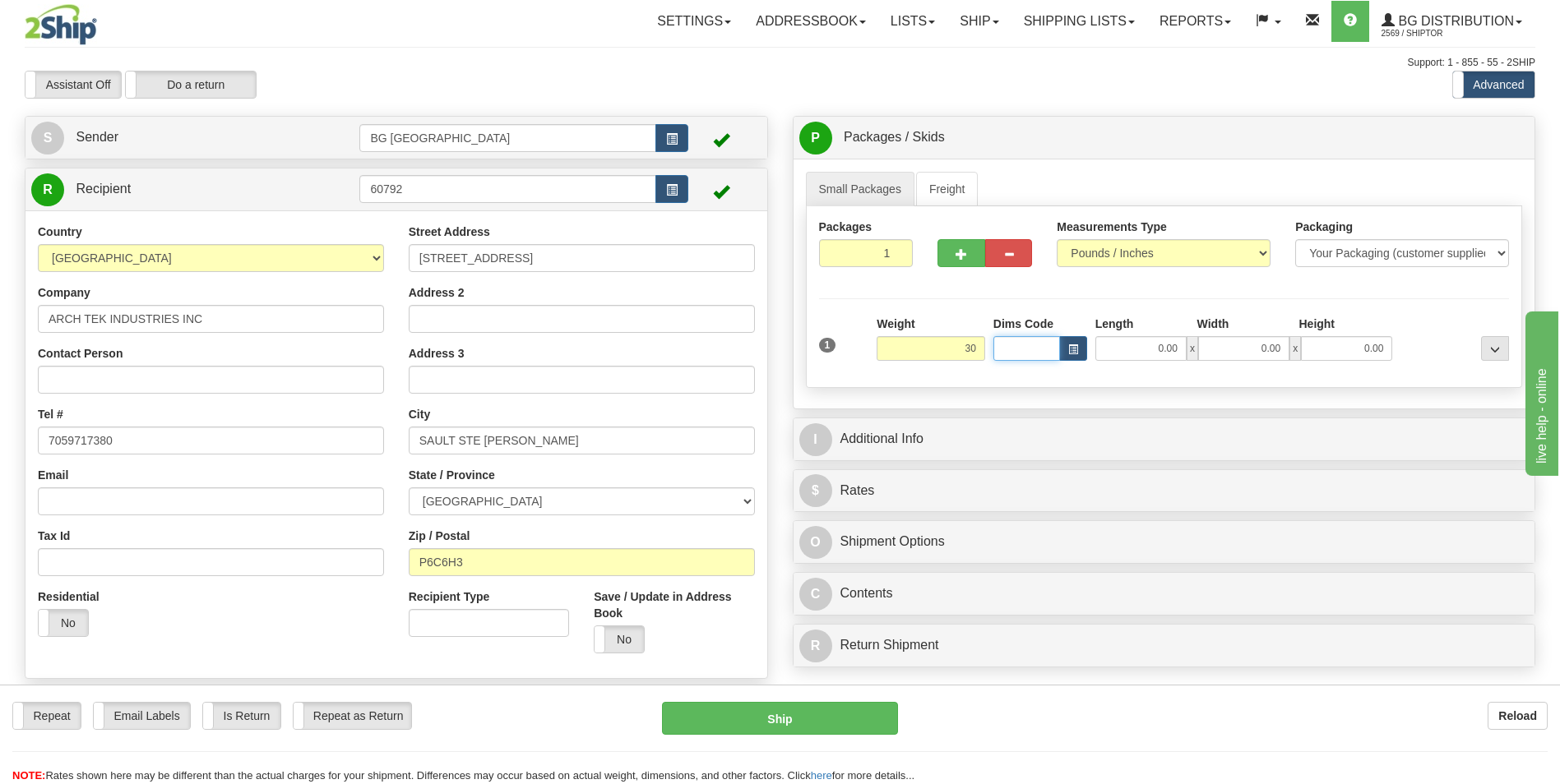
type input "30.00"
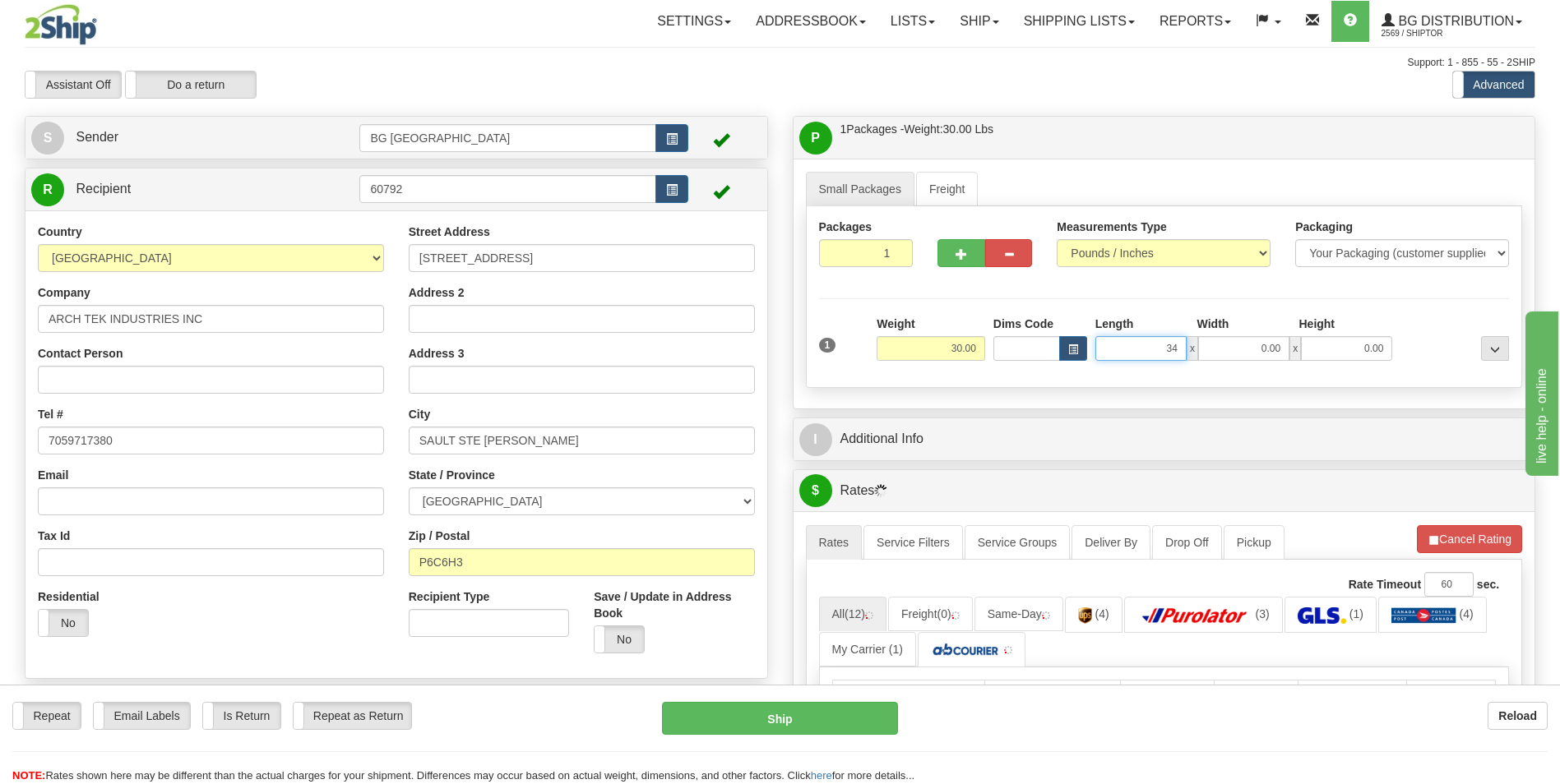
type input "34.00"
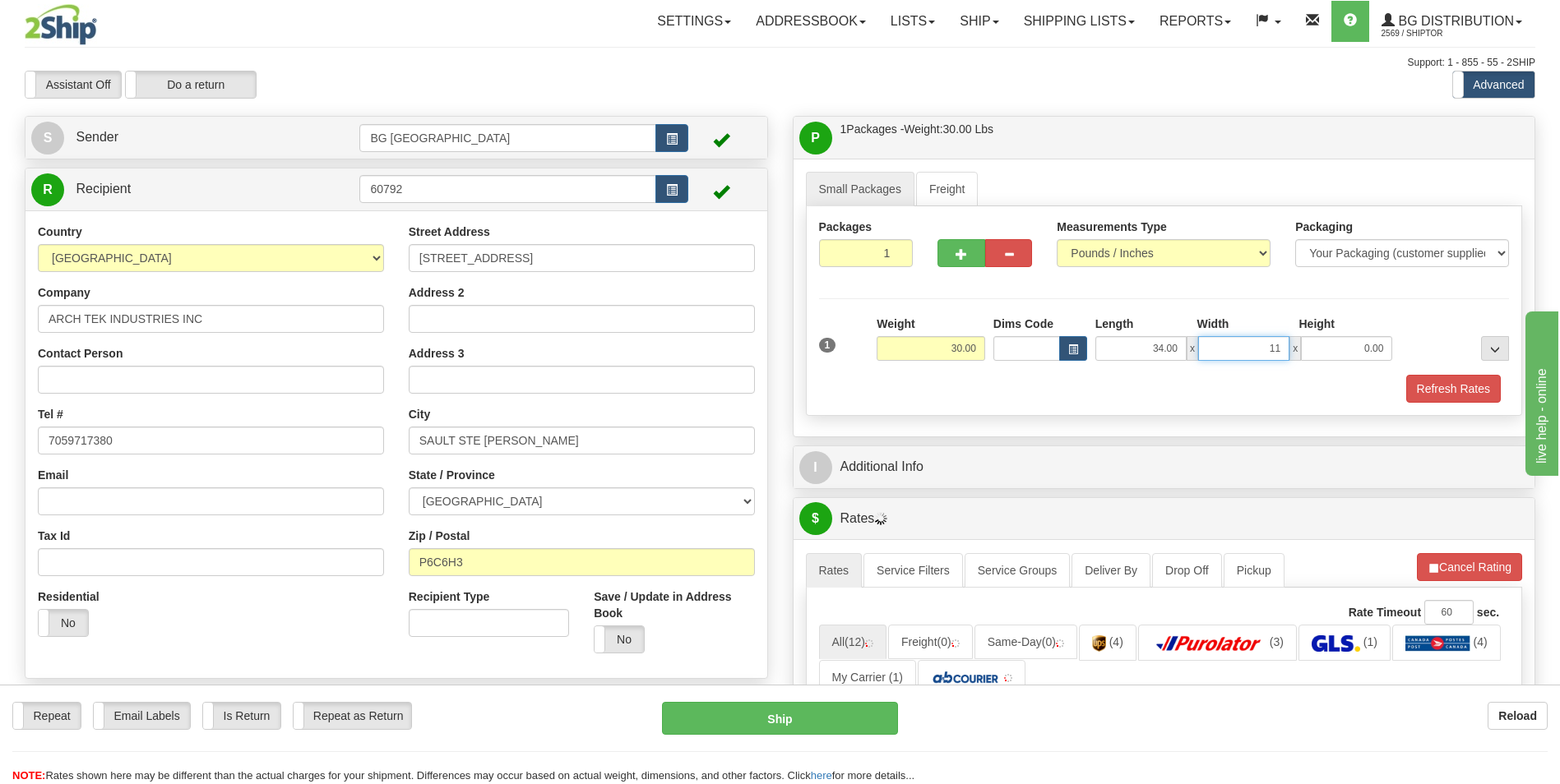
type input "11.00"
type input "9.00"
click at [964, 258] on span "button" at bounding box center [960, 255] width 12 height 11
type input "2"
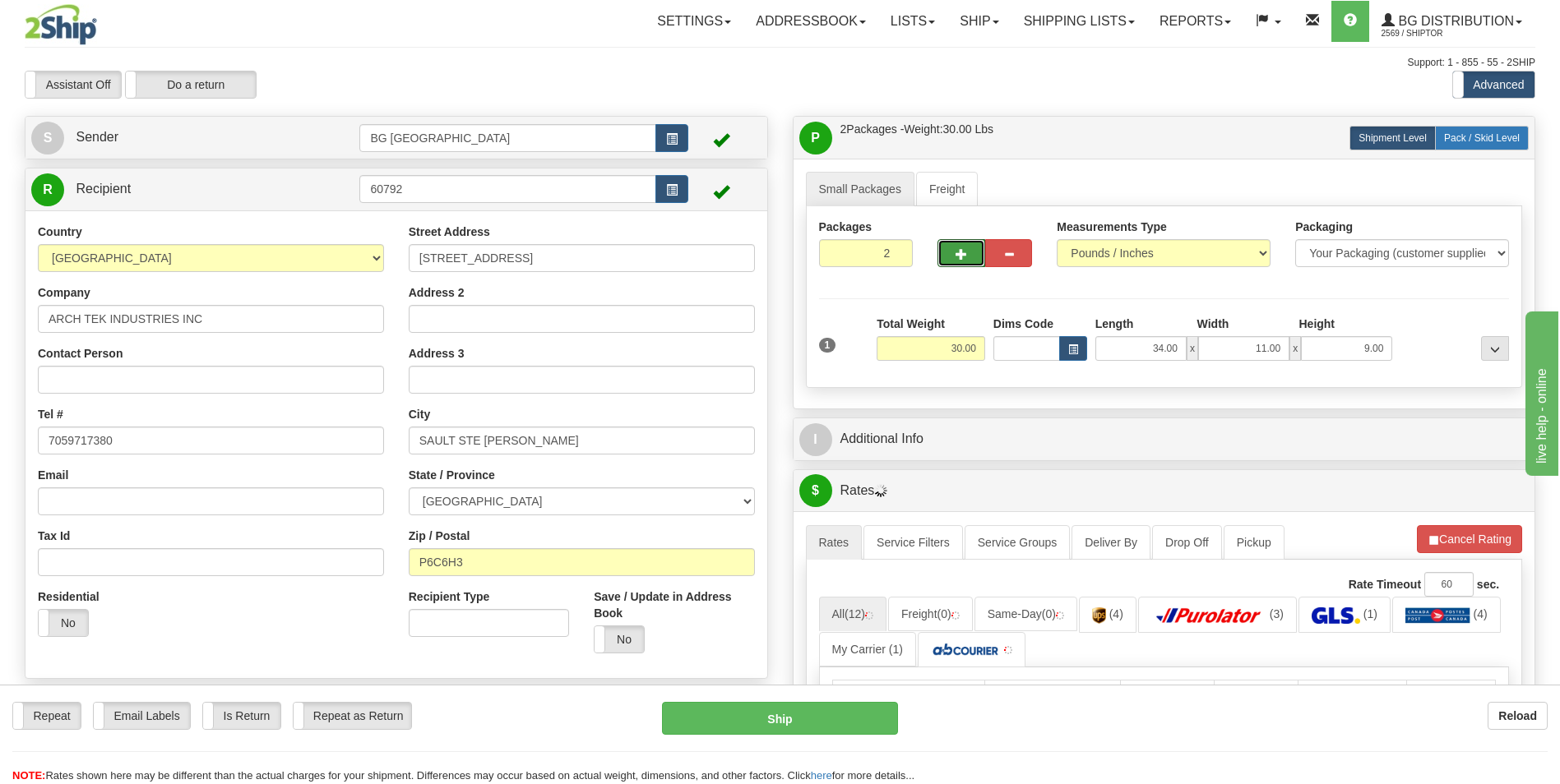
click at [1474, 144] on label "Pack / Skid Level Pack.." at bounding box center [1481, 137] width 93 height 24
radio input "true"
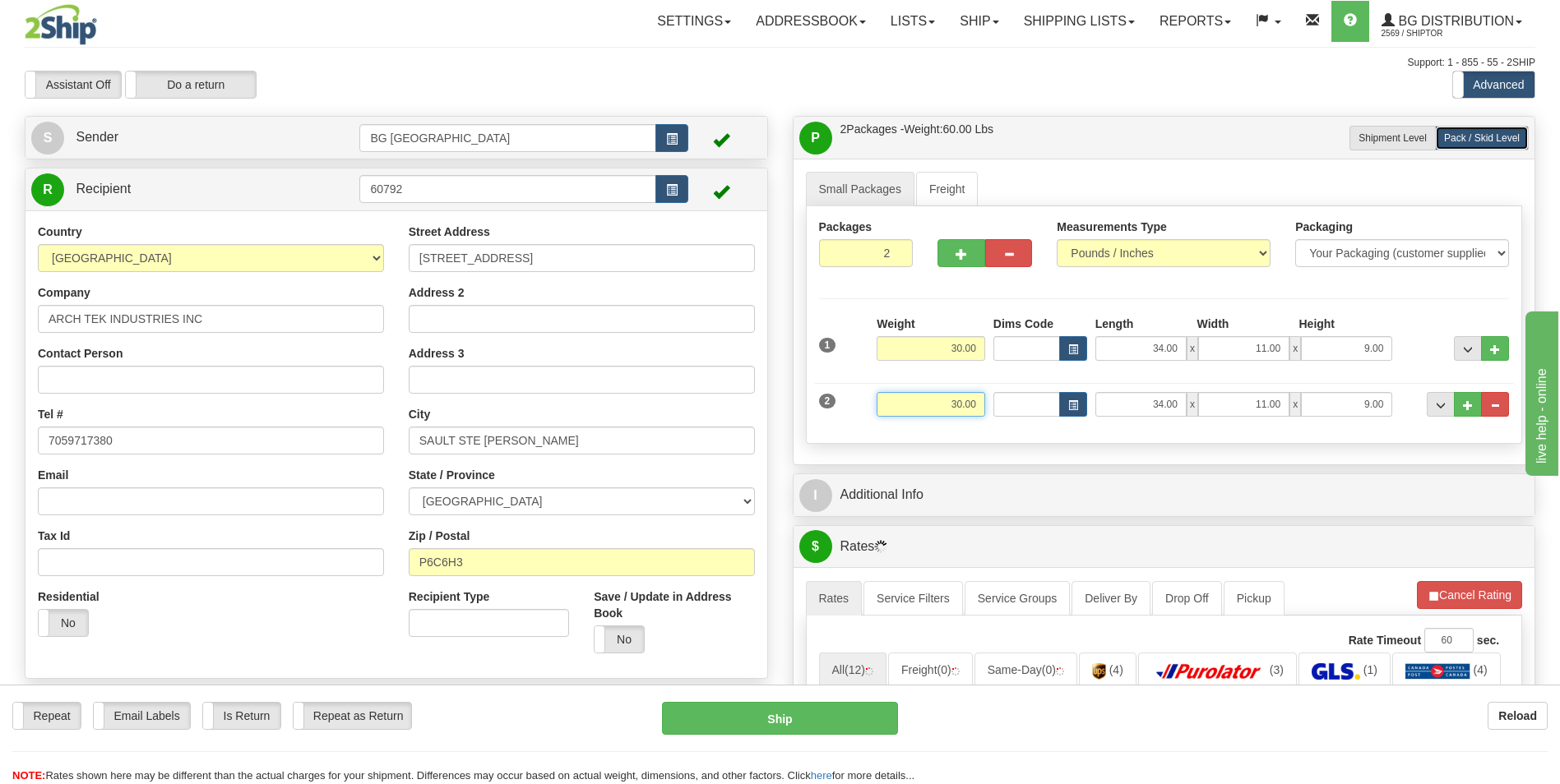
click at [951, 414] on input "30.00" at bounding box center [930, 404] width 109 height 24
type input "35.00"
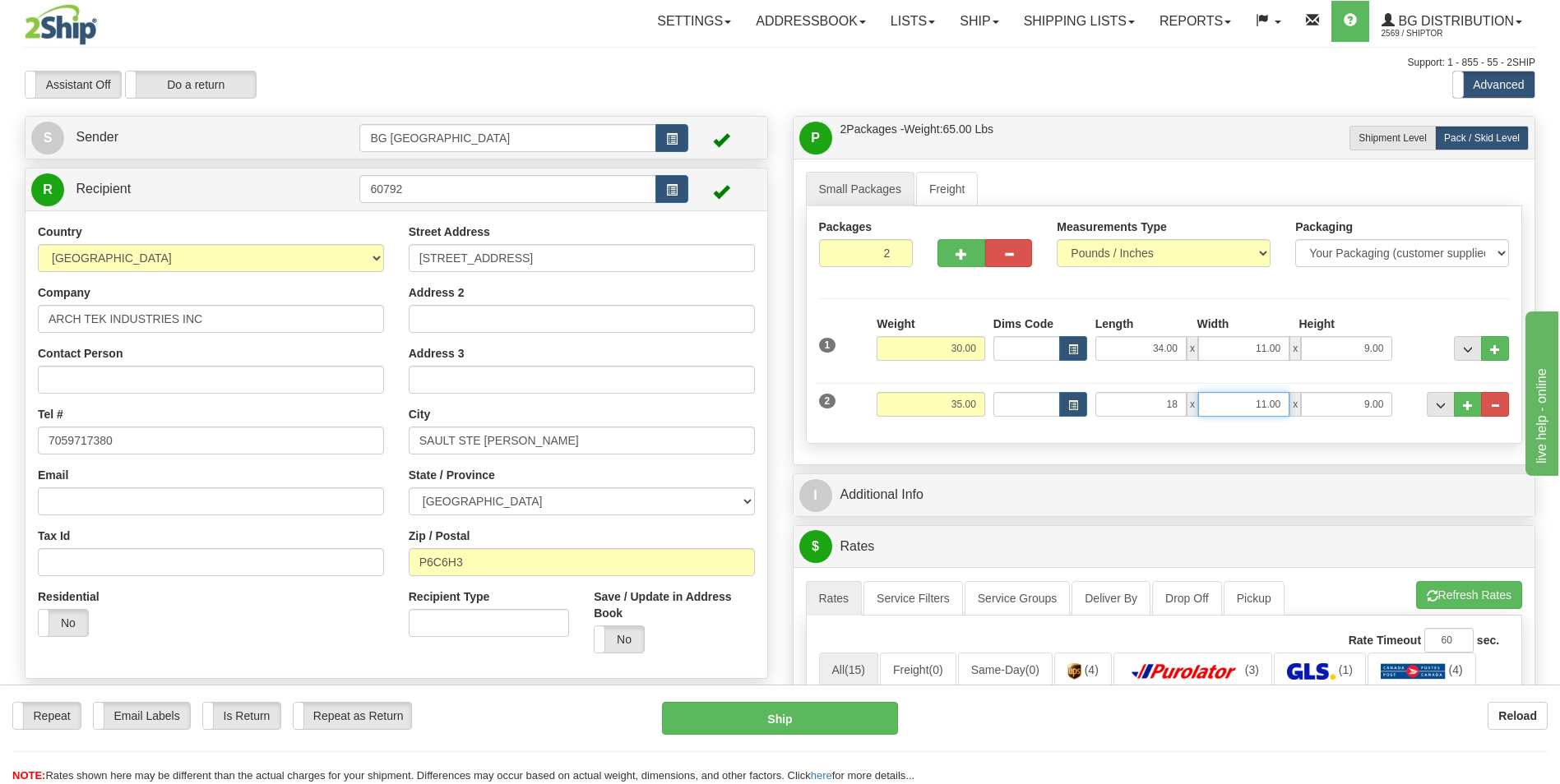
type input "18.00"
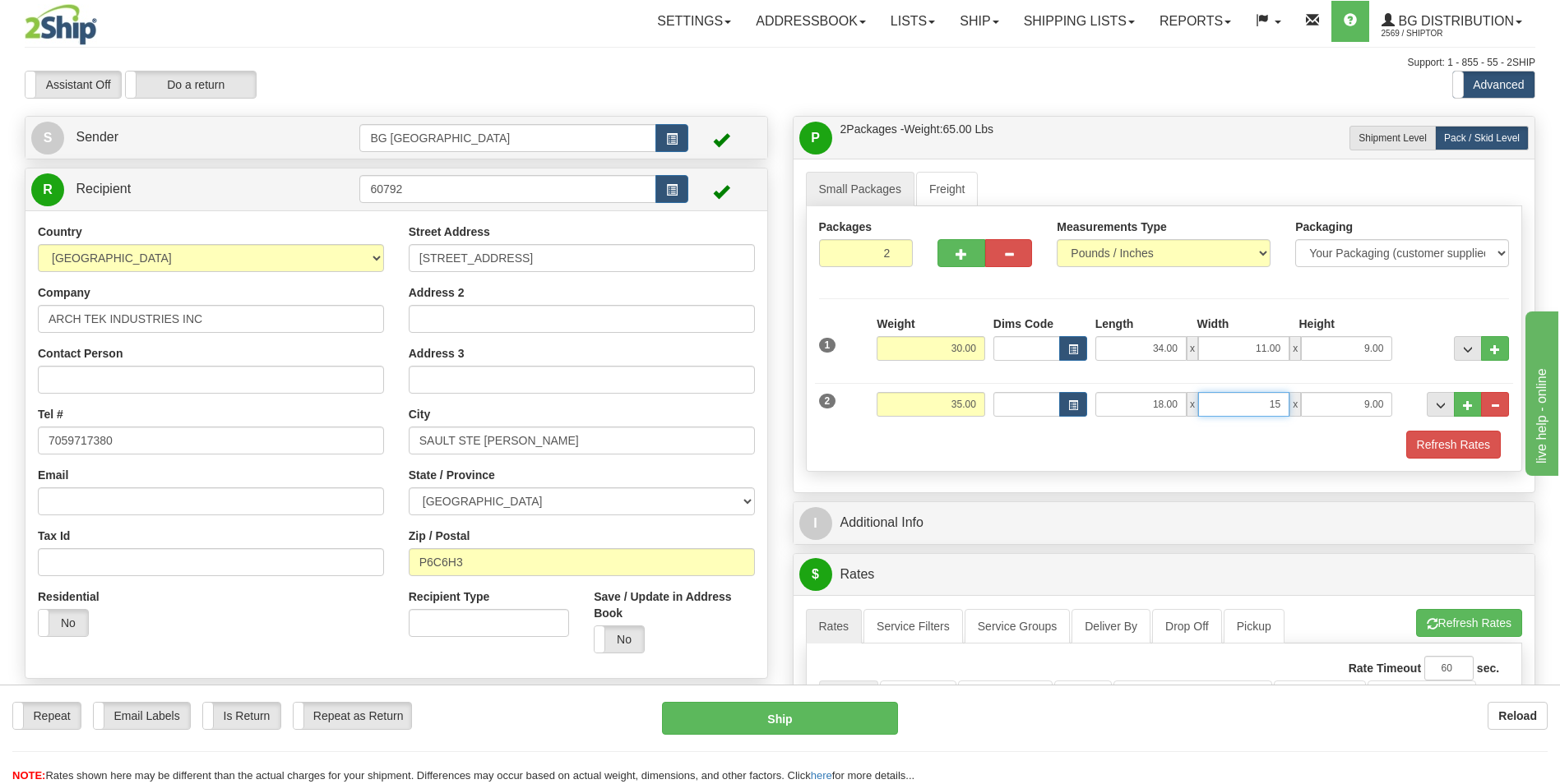
type input "15.00"
type input "6.00"
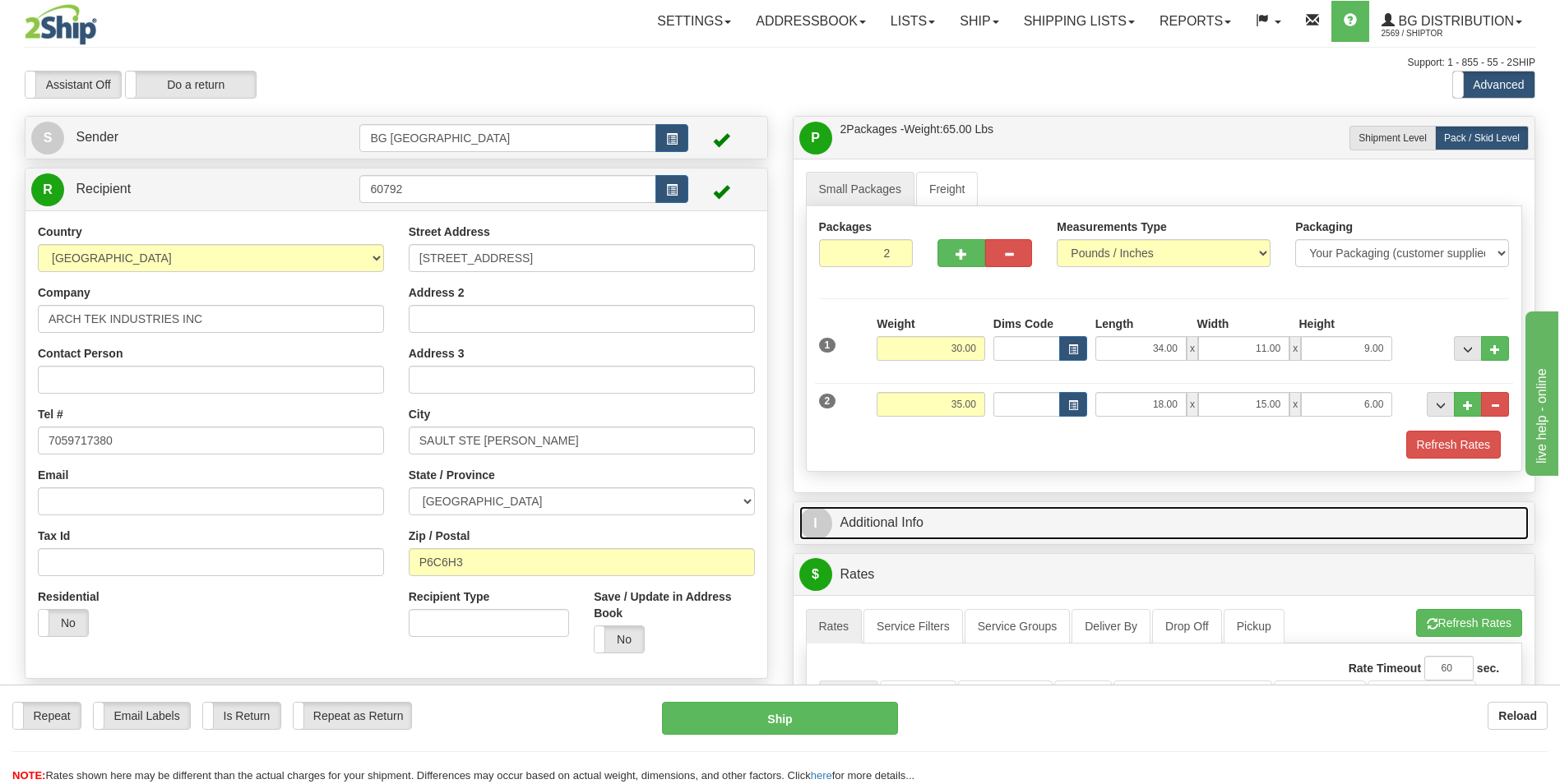
click at [935, 521] on link "I Additional Info" at bounding box center [1163, 523] width 730 height 34
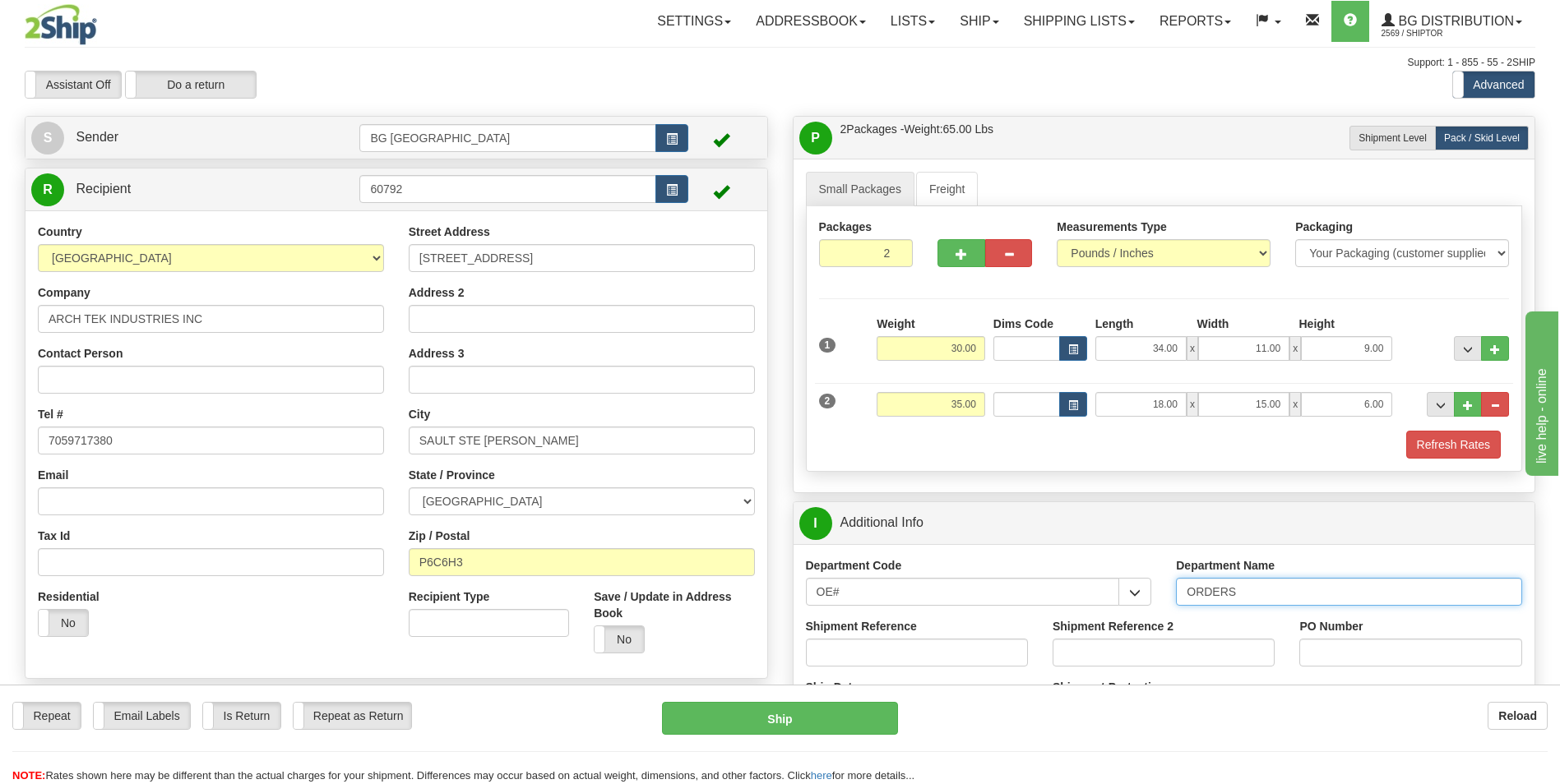
click at [1241, 592] on input "ORDERS" at bounding box center [1349, 591] width 346 height 28
type input "70184587-00"
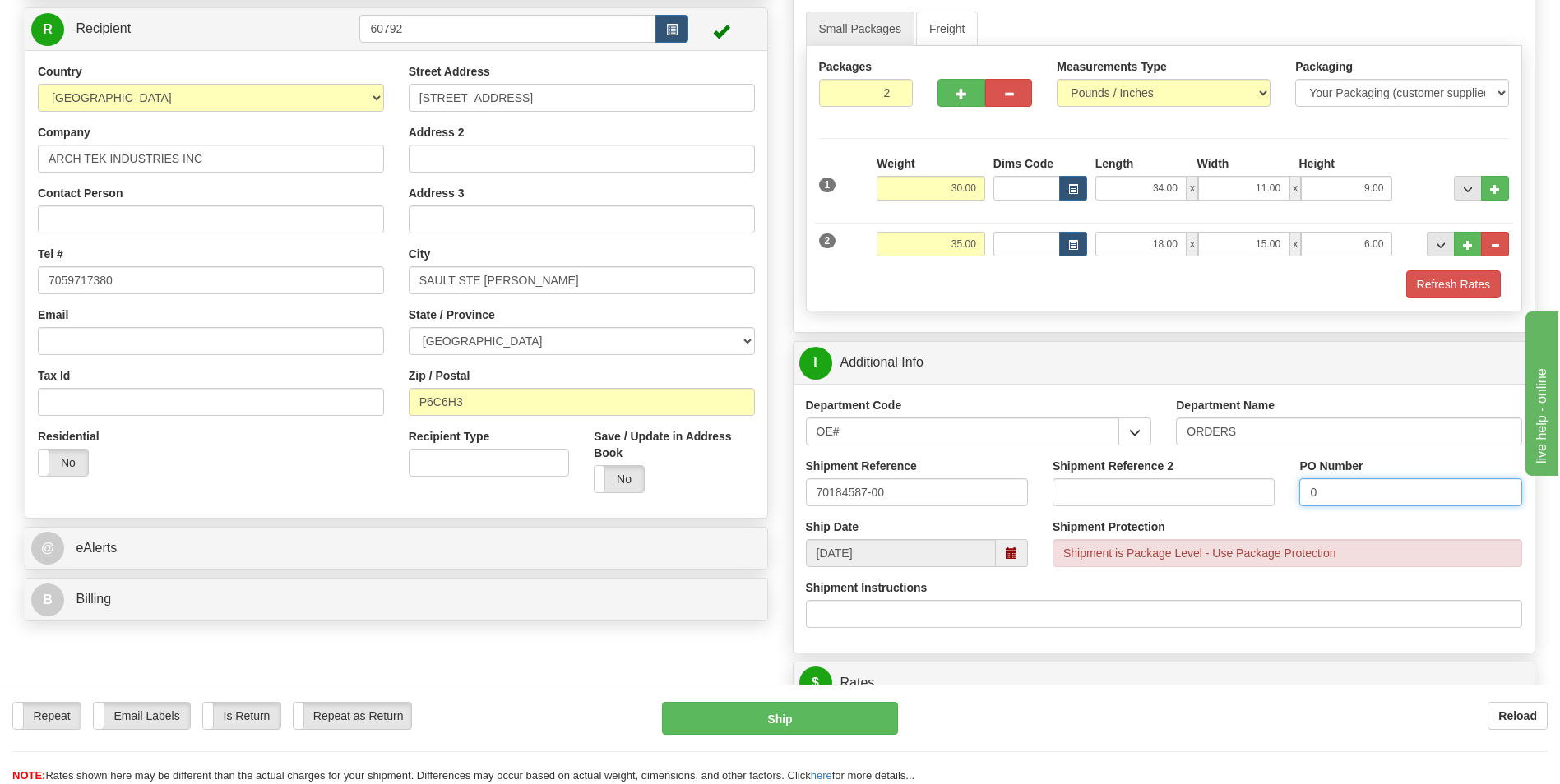
scroll to position [411, 0]
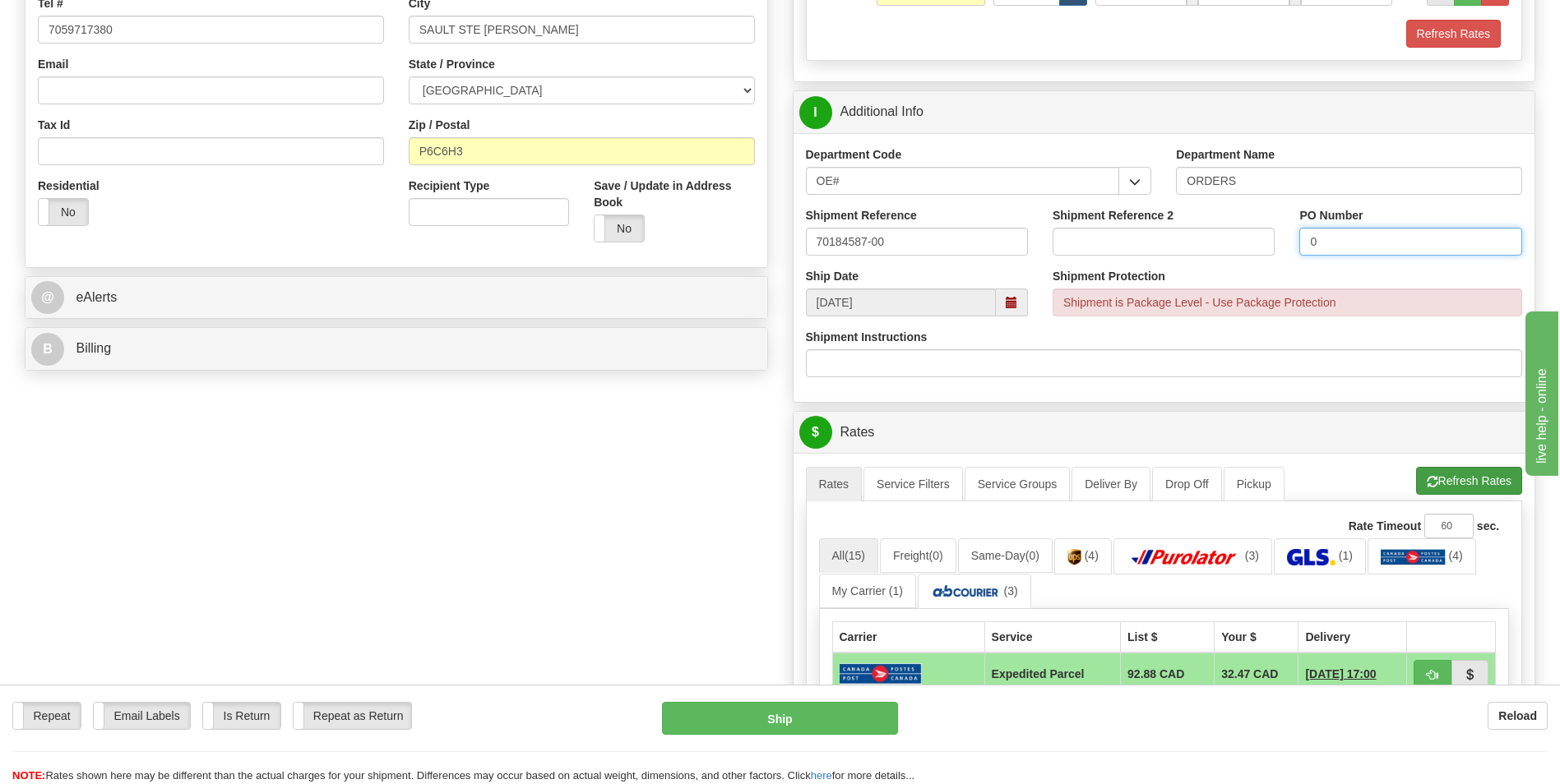
type input "0"
click at [1488, 484] on button "Refresh Rates" at bounding box center [1468, 480] width 106 height 28
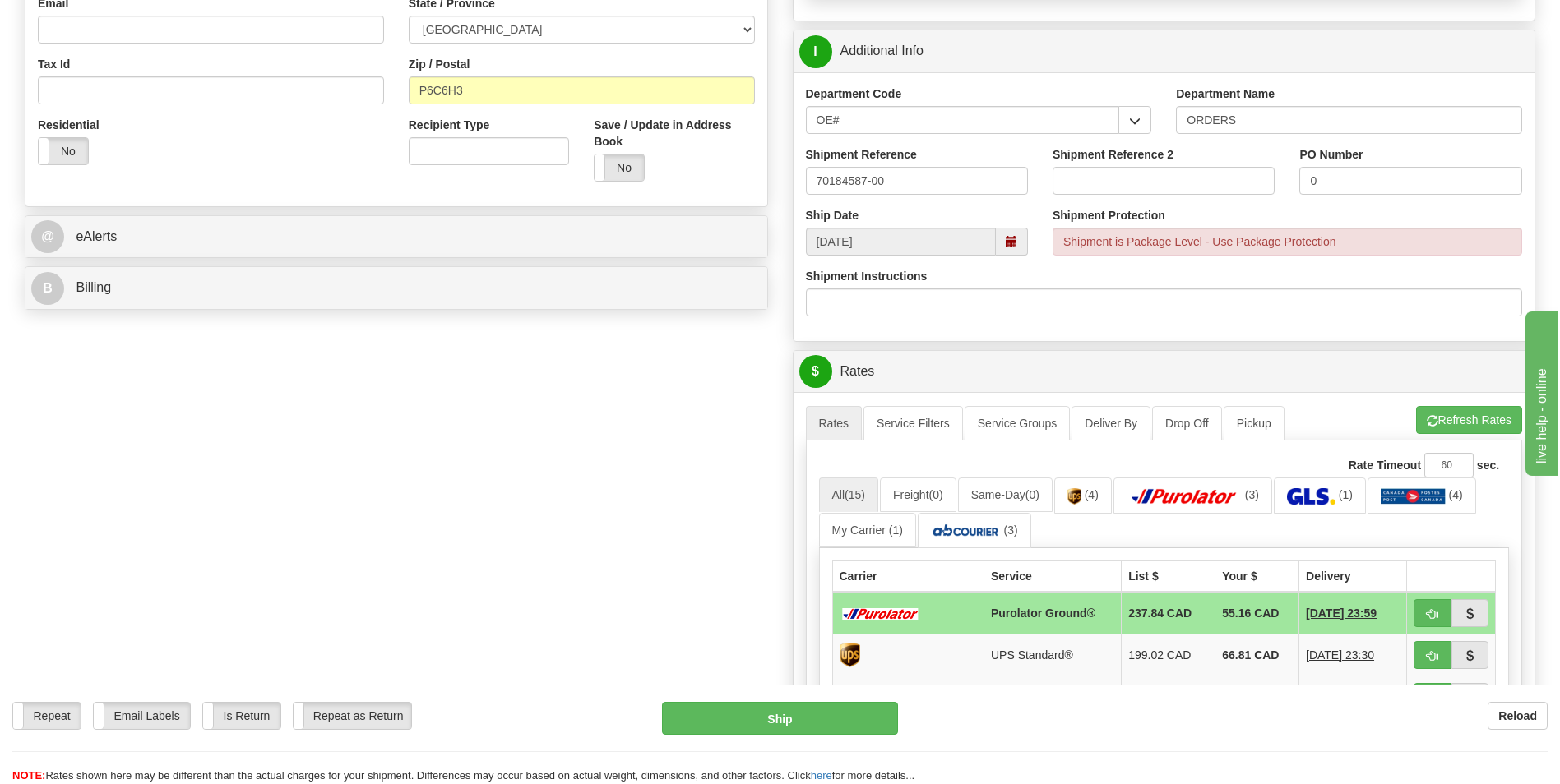
scroll to position [575, 0]
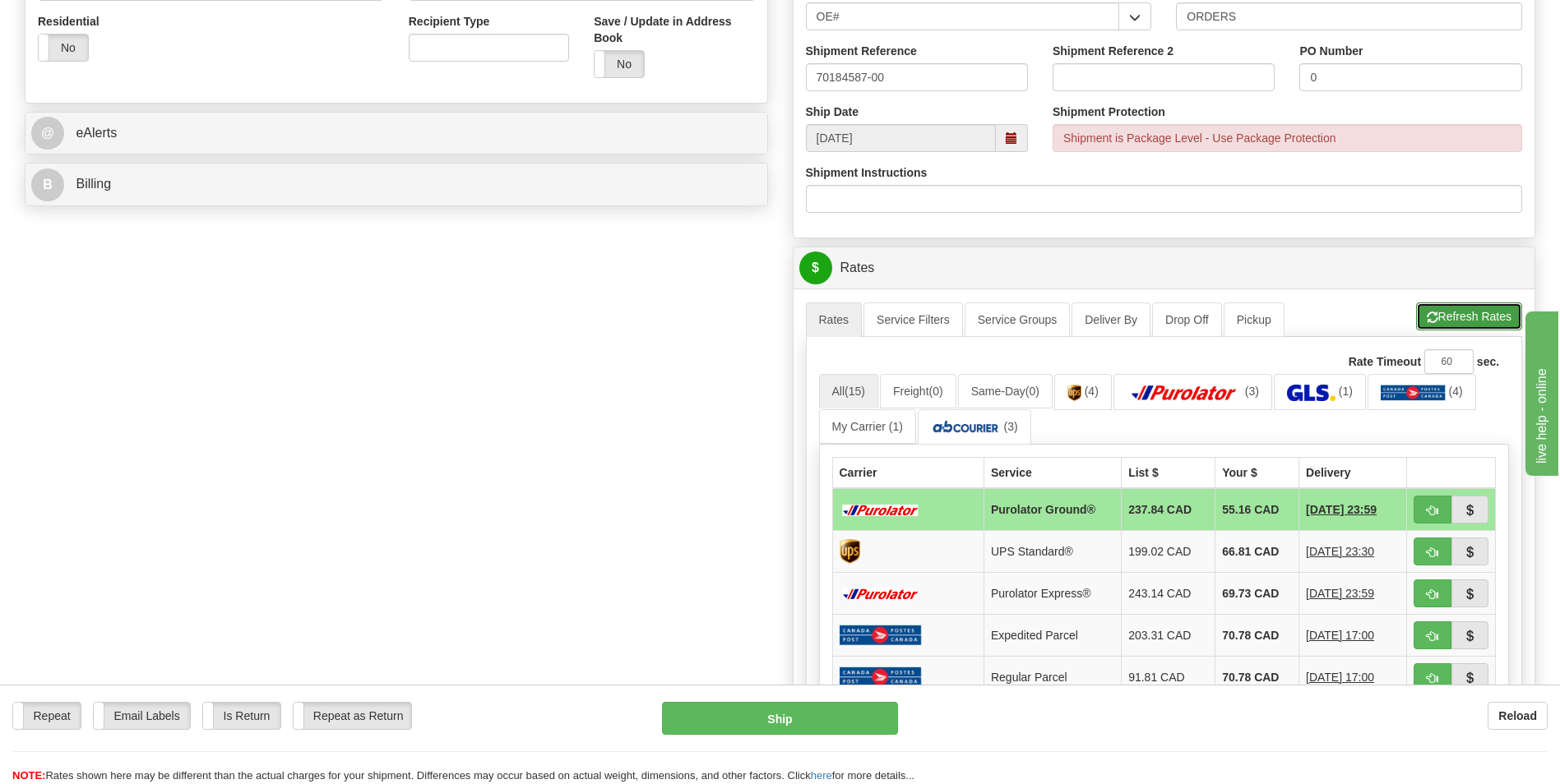
click at [1457, 318] on button "Refresh Rates" at bounding box center [1468, 316] width 106 height 28
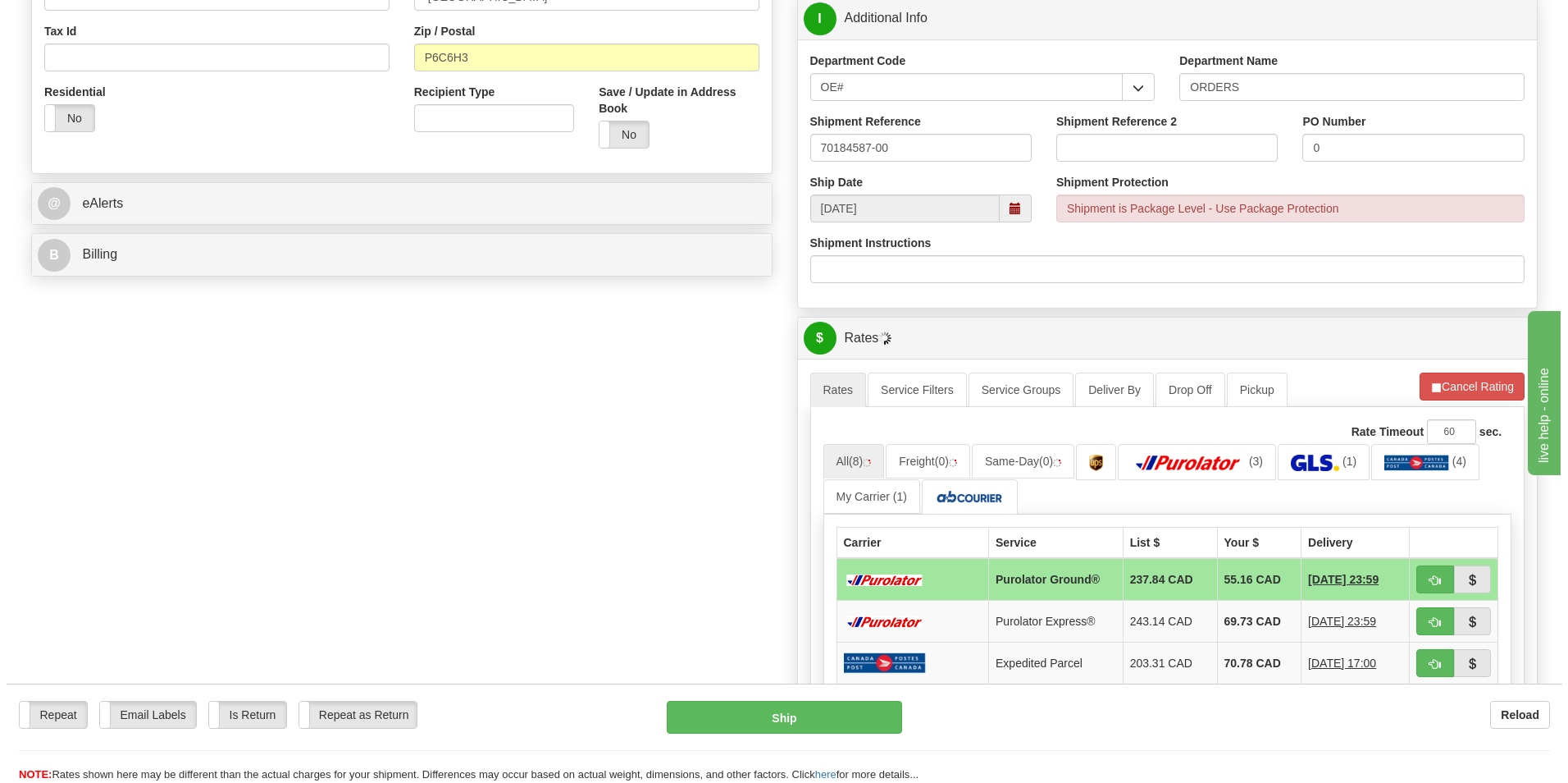
scroll to position [657, 0]
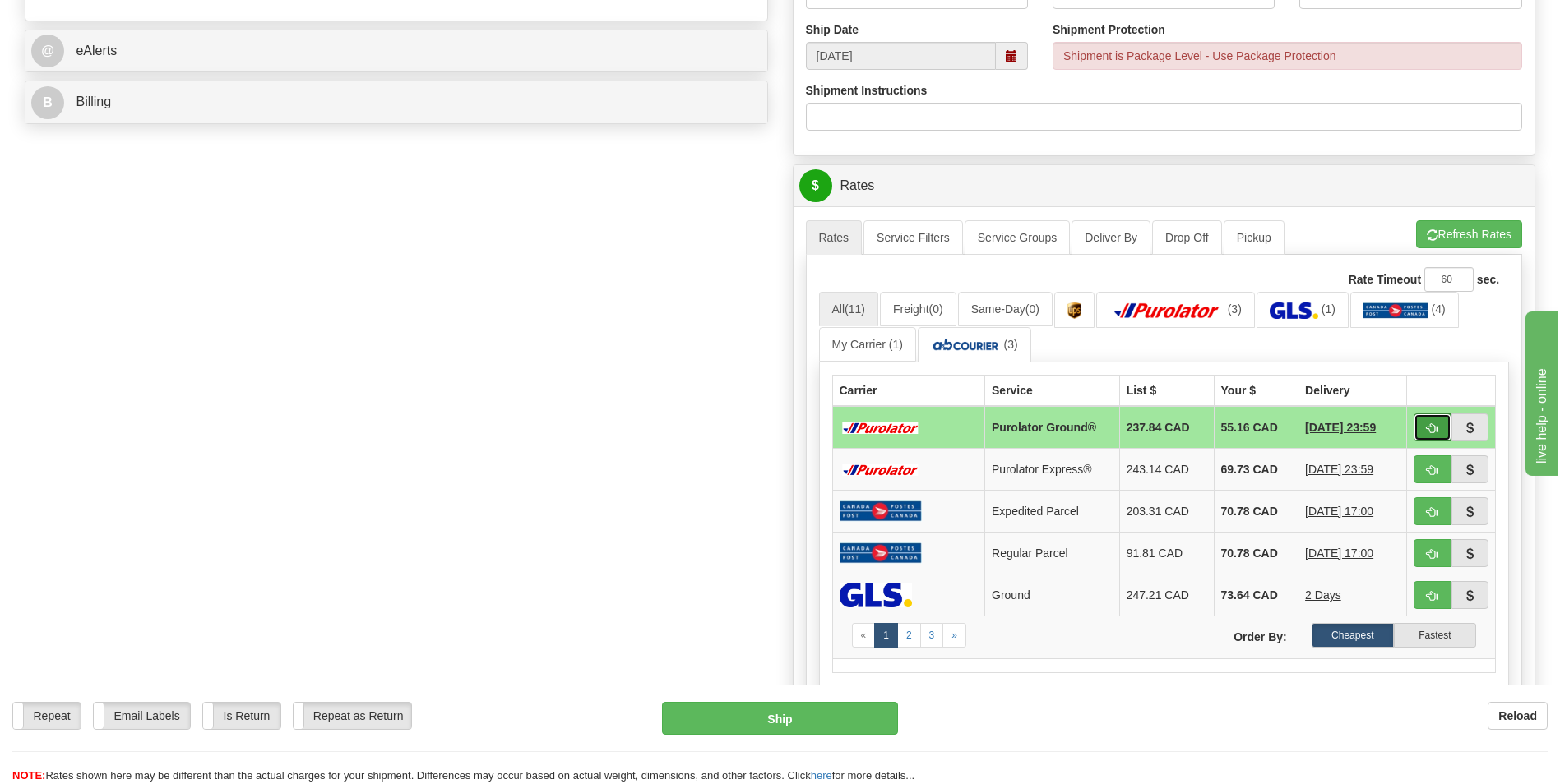
click at [1431, 425] on span "button" at bounding box center [1432, 429] width 12 height 11
type input "260"
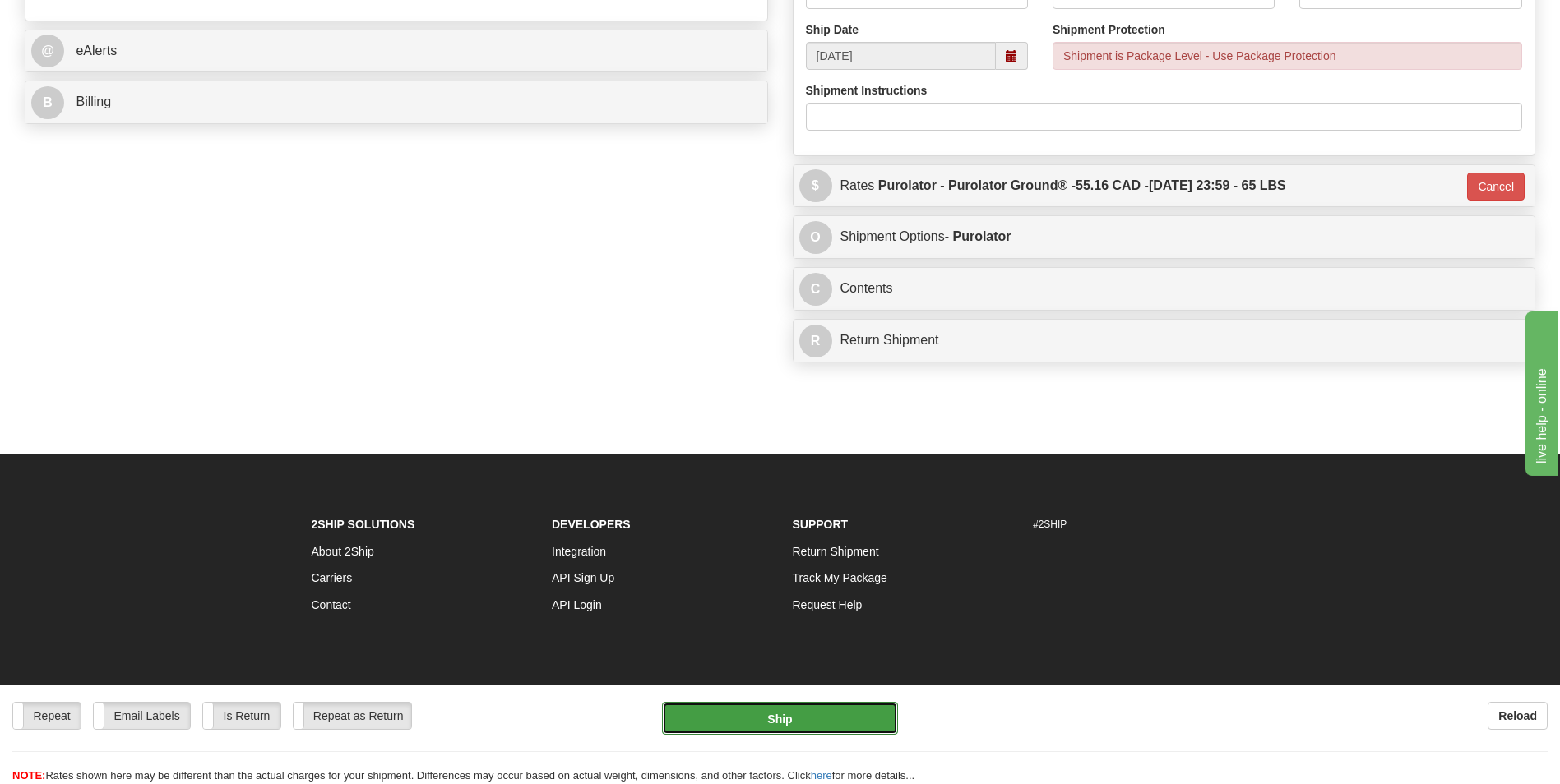
click at [829, 706] on button "Ship" at bounding box center [779, 718] width 235 height 33
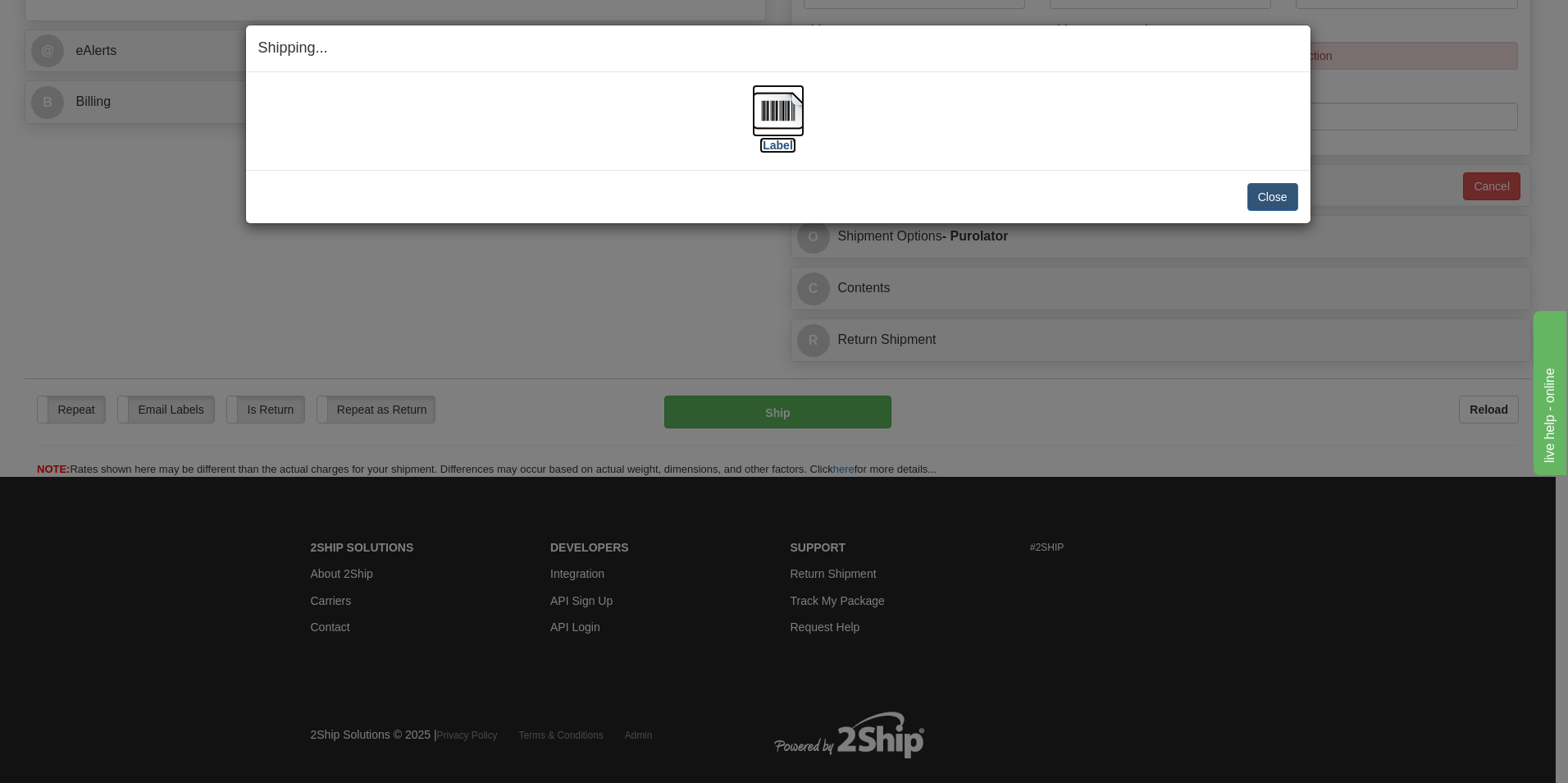
click at [753, 103] on img at bounding box center [778, 110] width 53 height 53
click at [1276, 185] on button "Close" at bounding box center [1272, 196] width 51 height 28
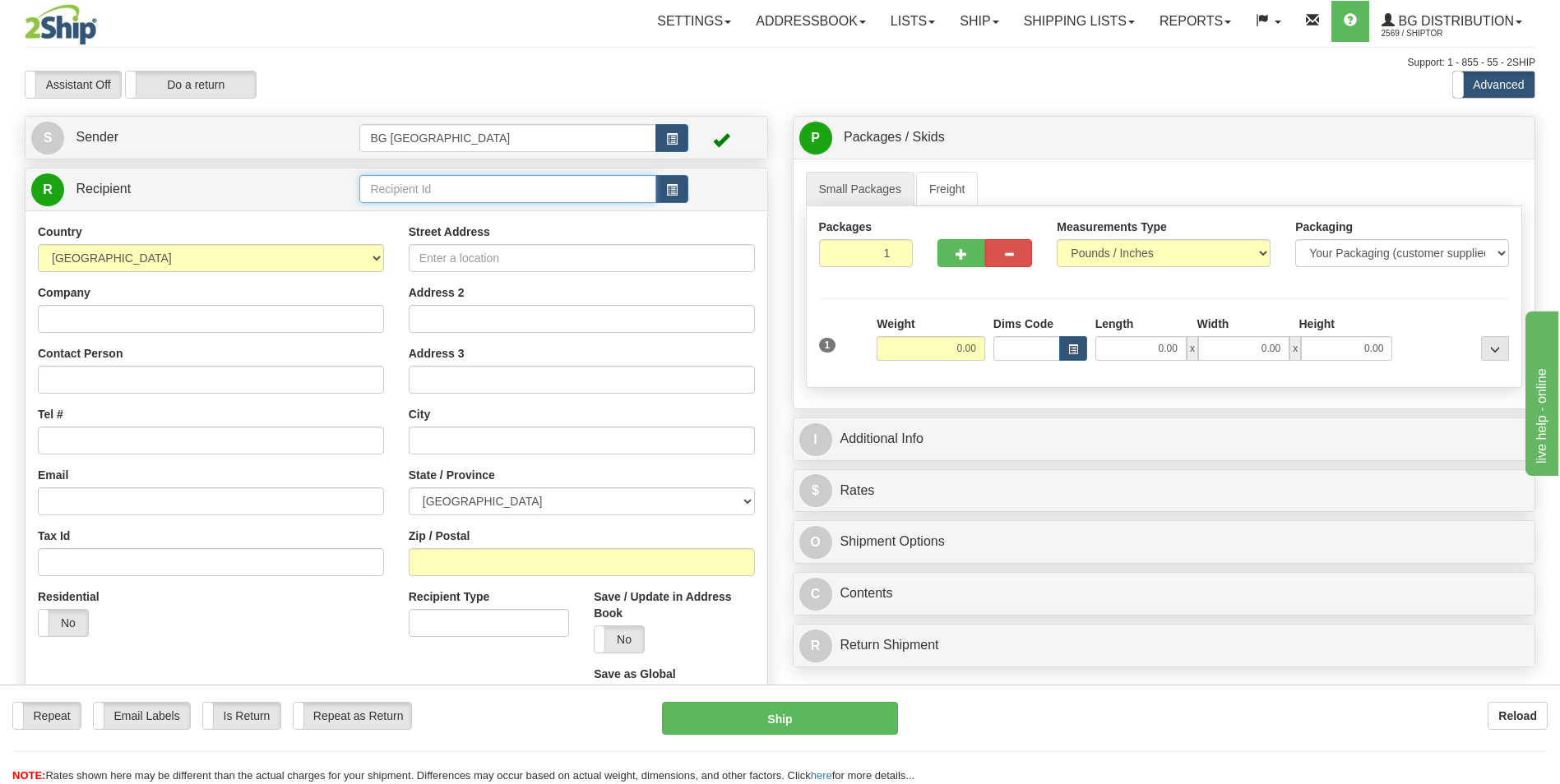
click at [395, 183] on input "text" at bounding box center [507, 188] width 296 height 28
click at [396, 205] on div "910736" at bounding box center [504, 214] width 280 height 18
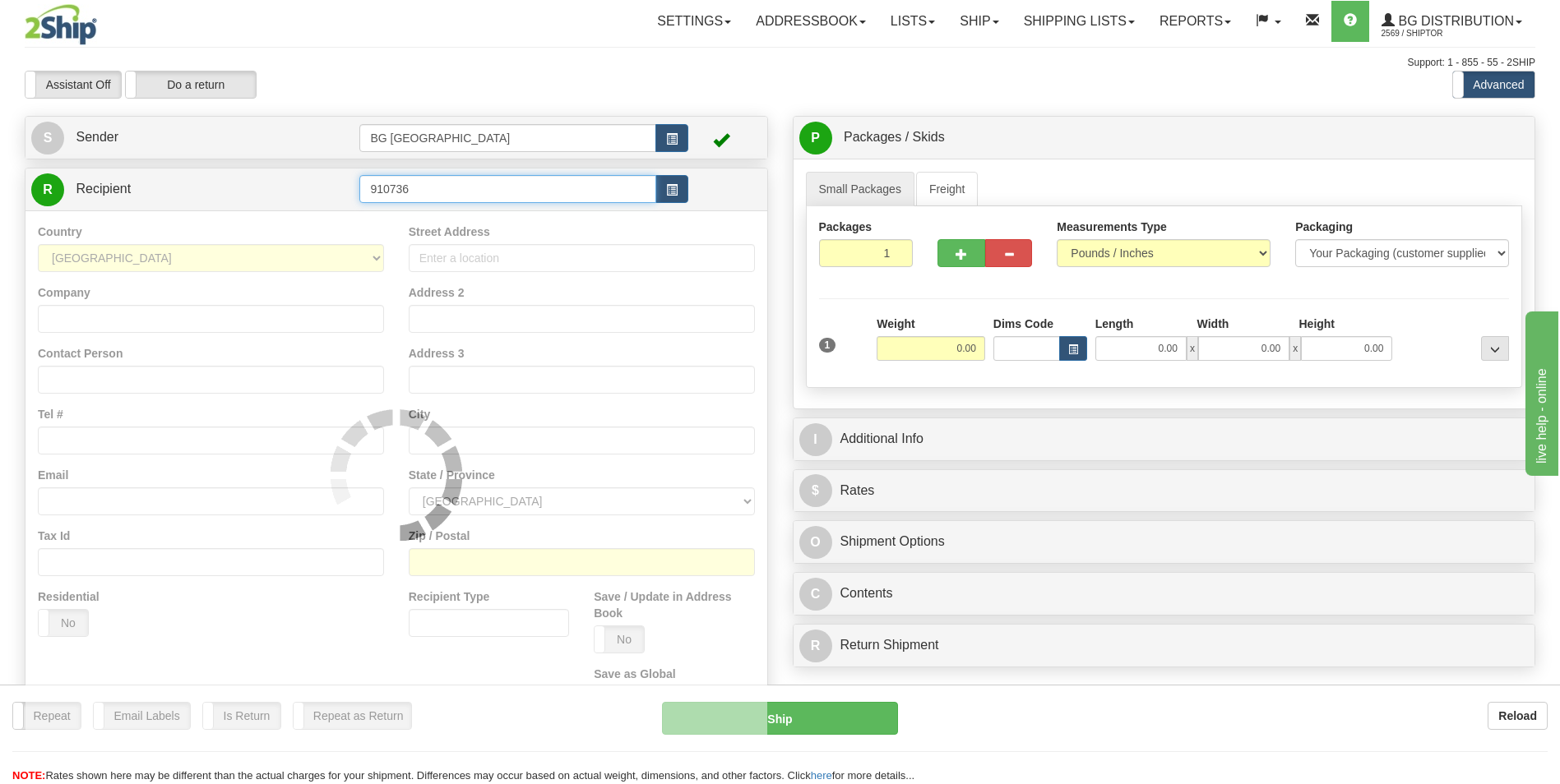
type input "910736"
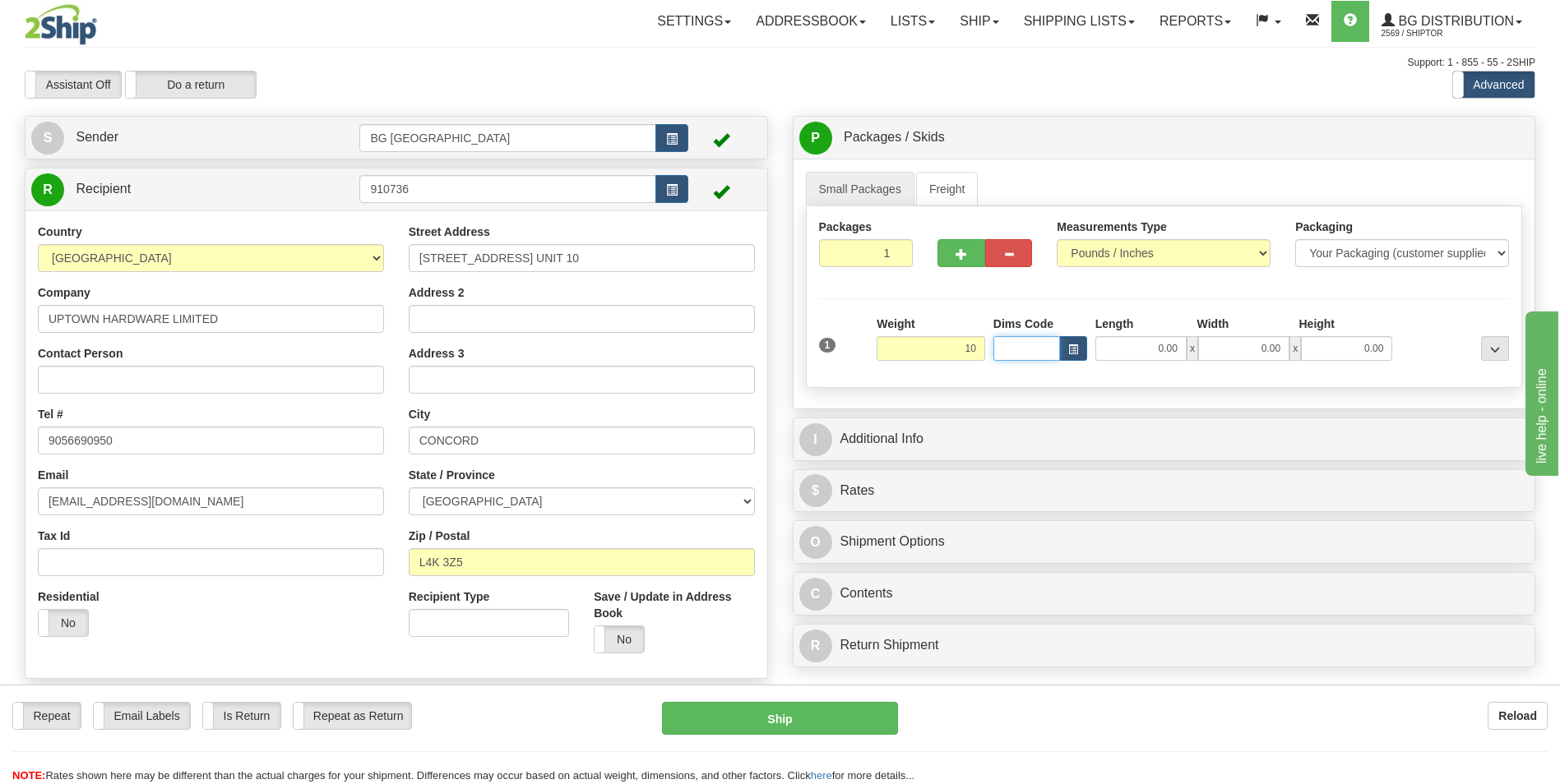
type input "10.00"
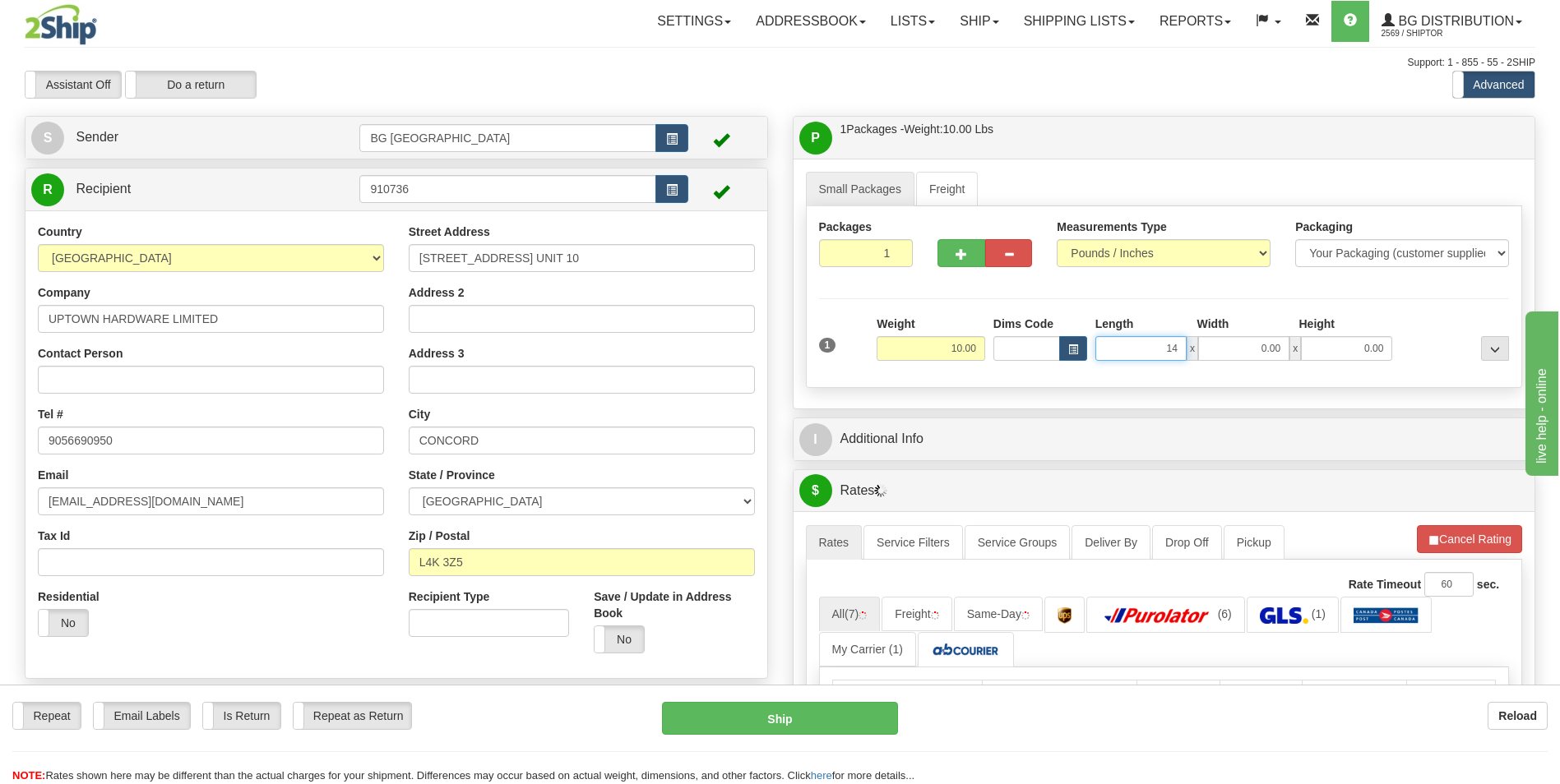
type input "14.00"
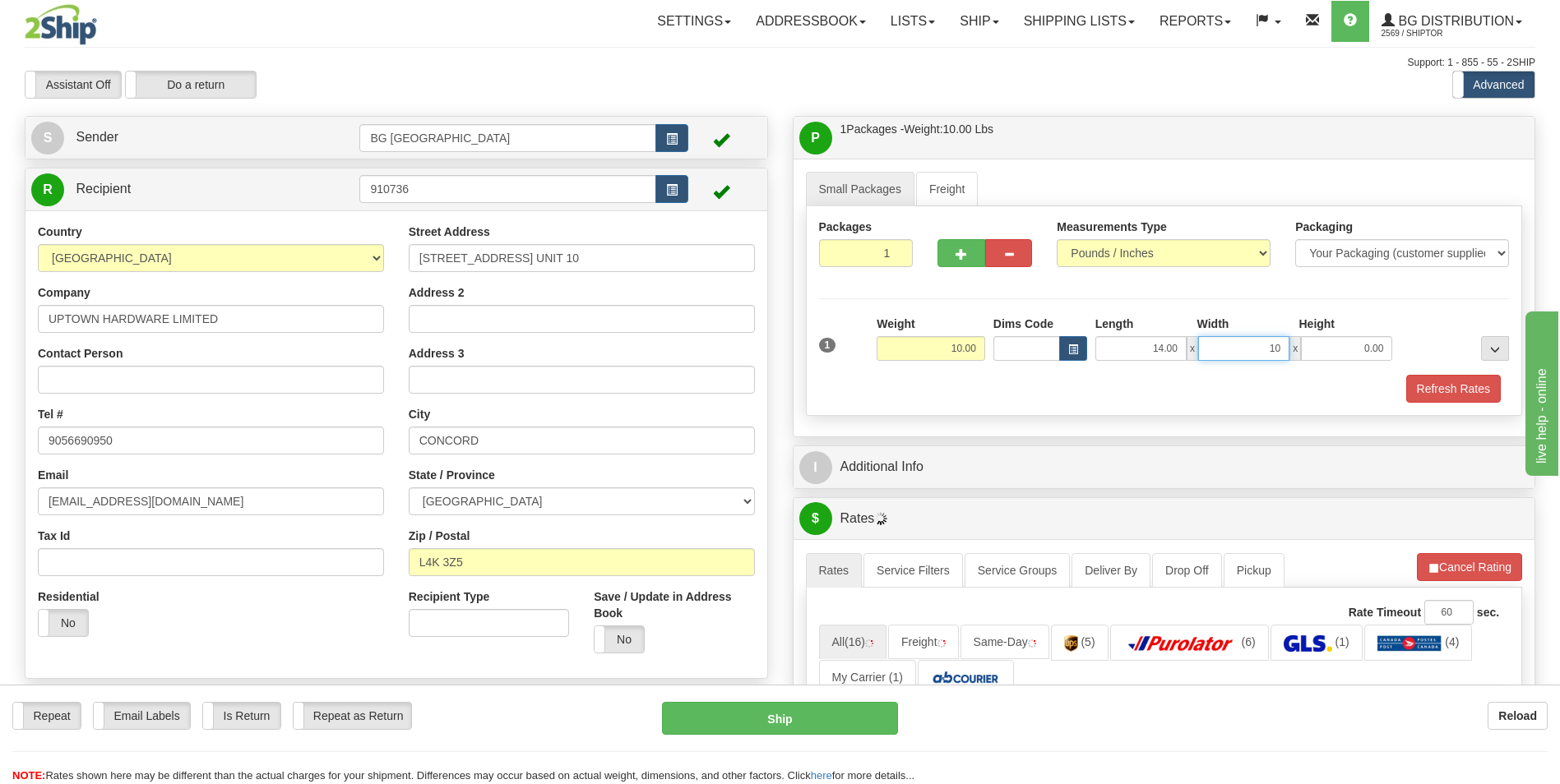
type input "10.00"
click at [960, 258] on span "button" at bounding box center [960, 255] width 12 height 11
type input "2"
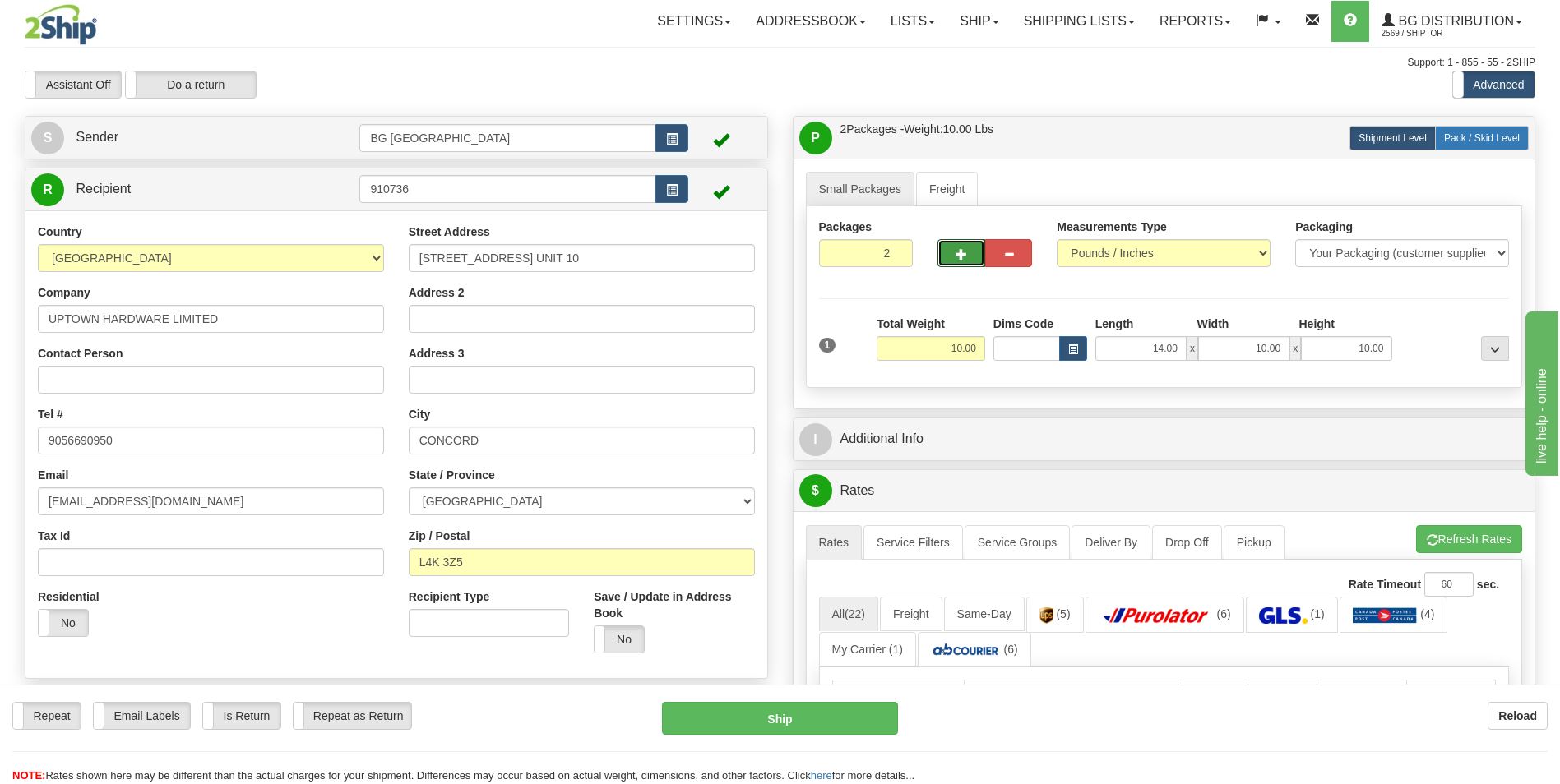
click at [1482, 140] on span "Pack / Skid Level" at bounding box center [1482, 137] width 75 height 12
radio input "true"
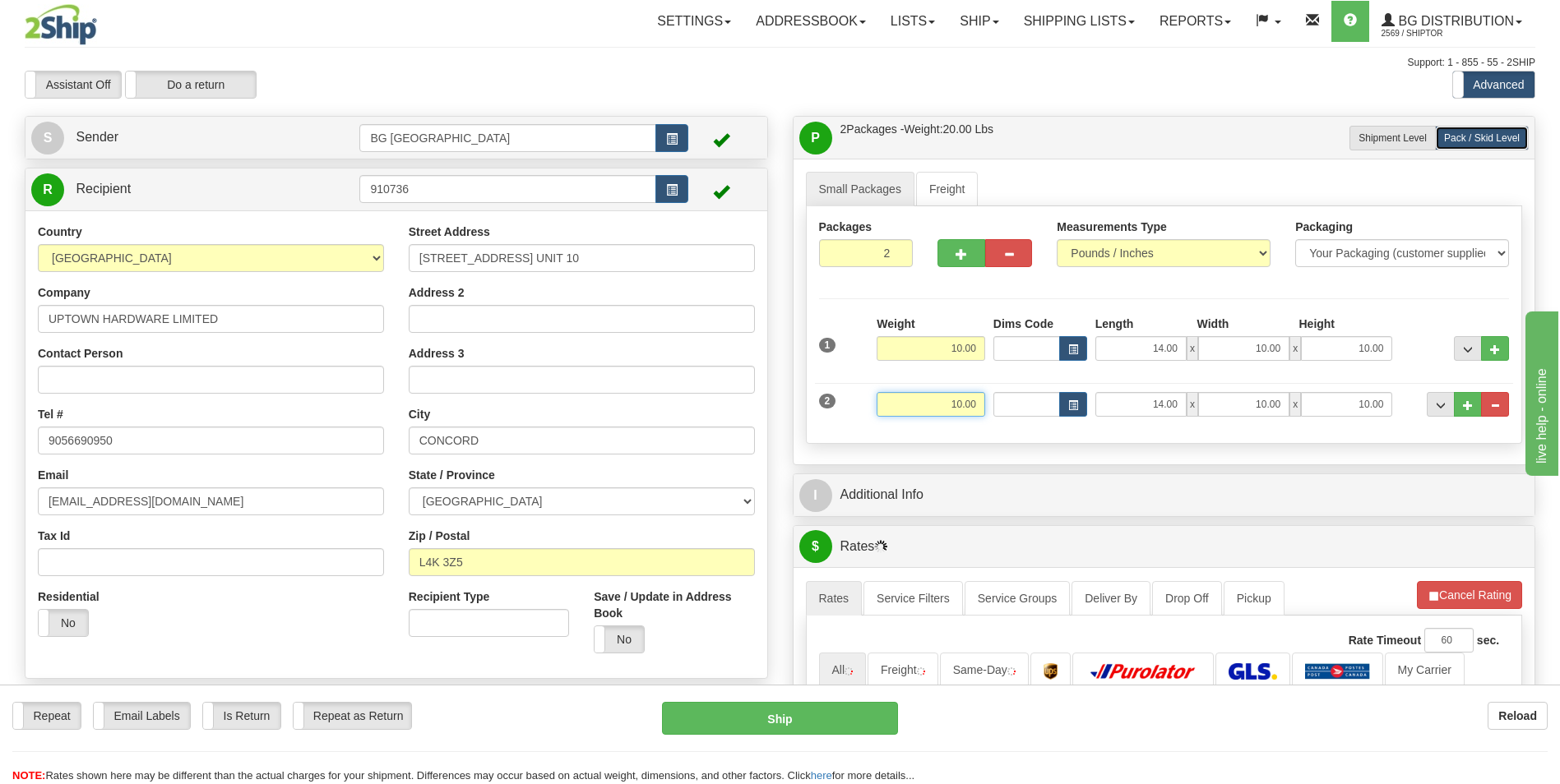
click at [925, 406] on input "10.00" at bounding box center [930, 404] width 109 height 24
type input "30.00"
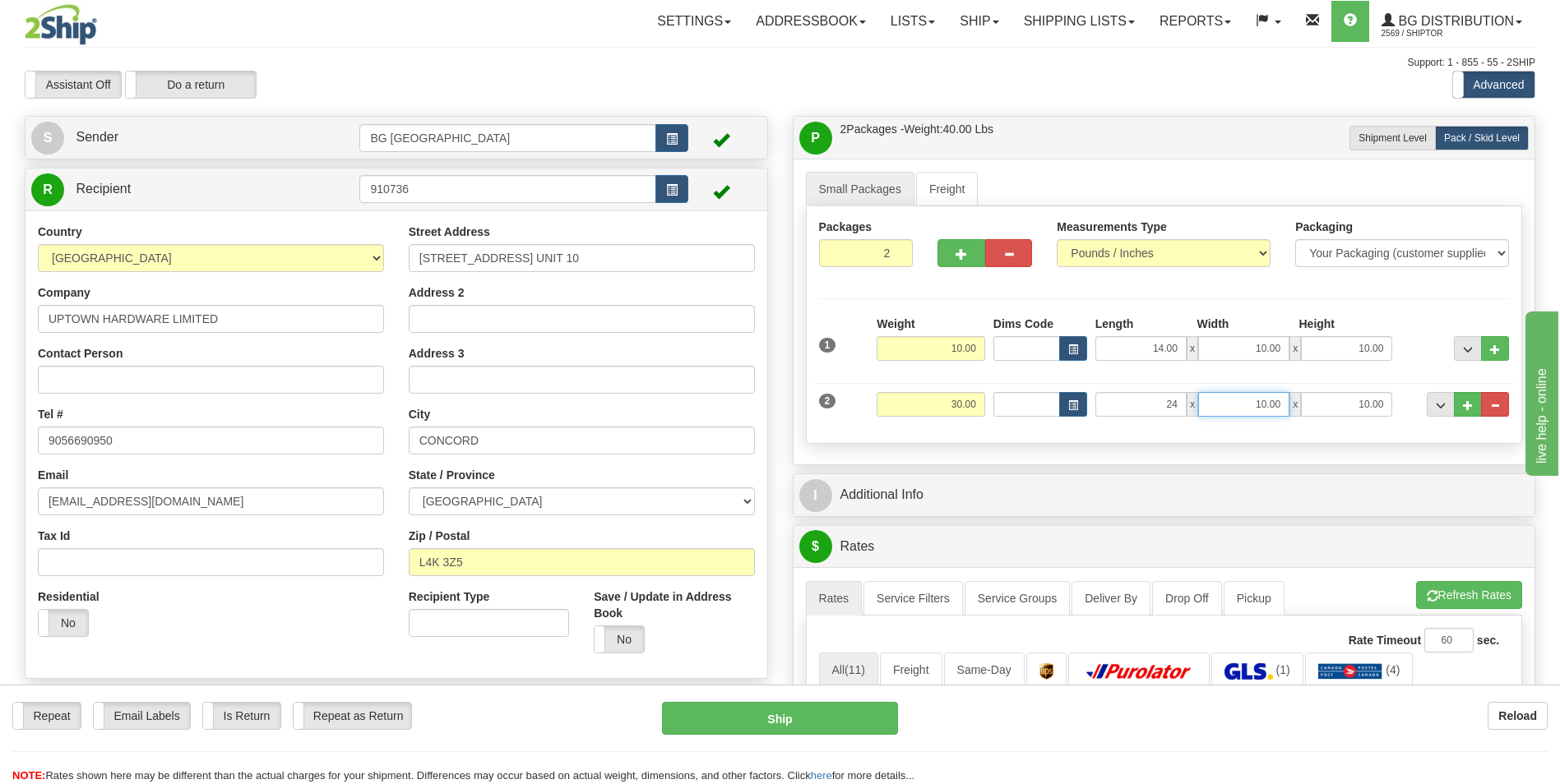
type input "24.00"
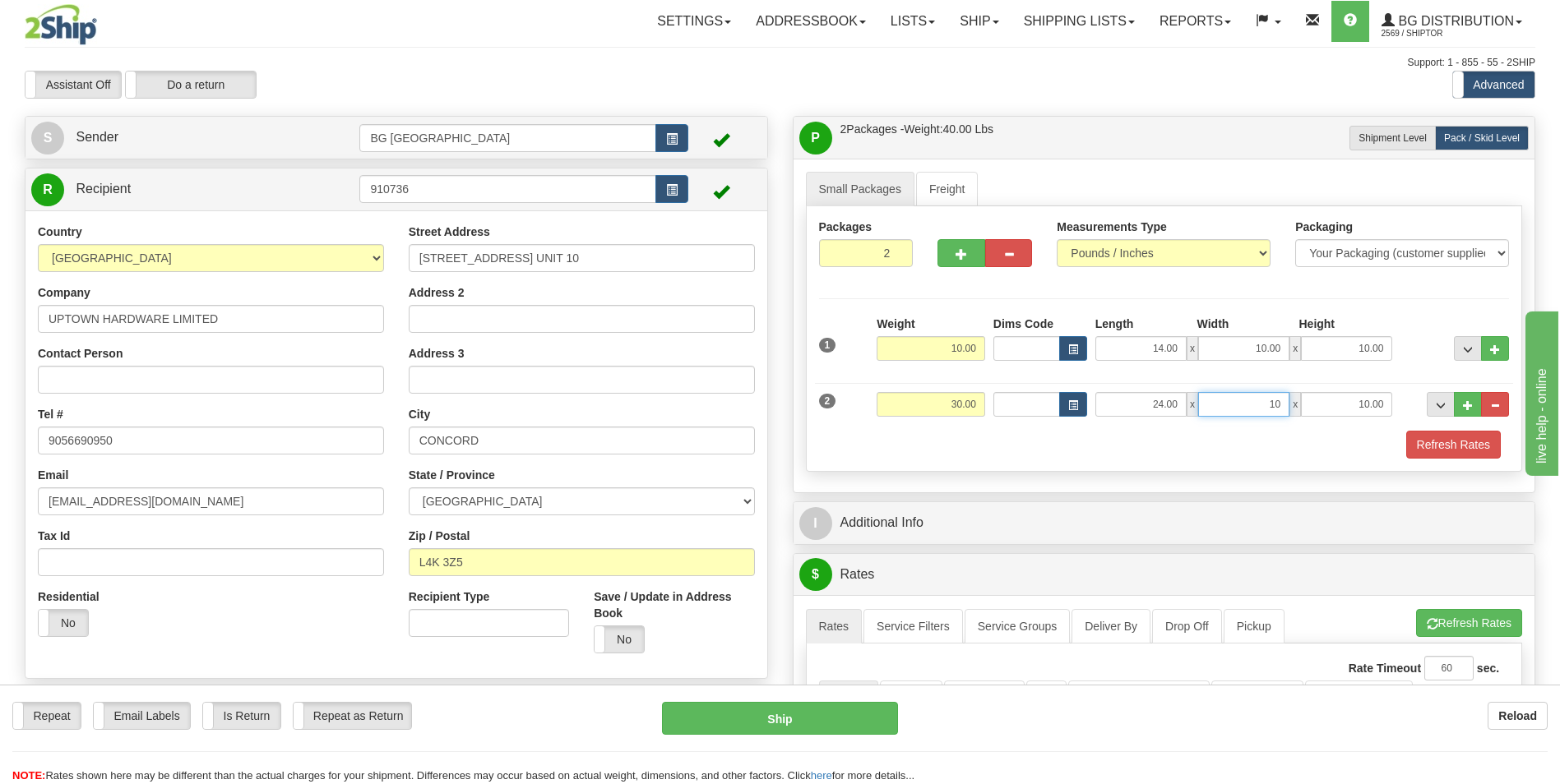
type input "10.00"
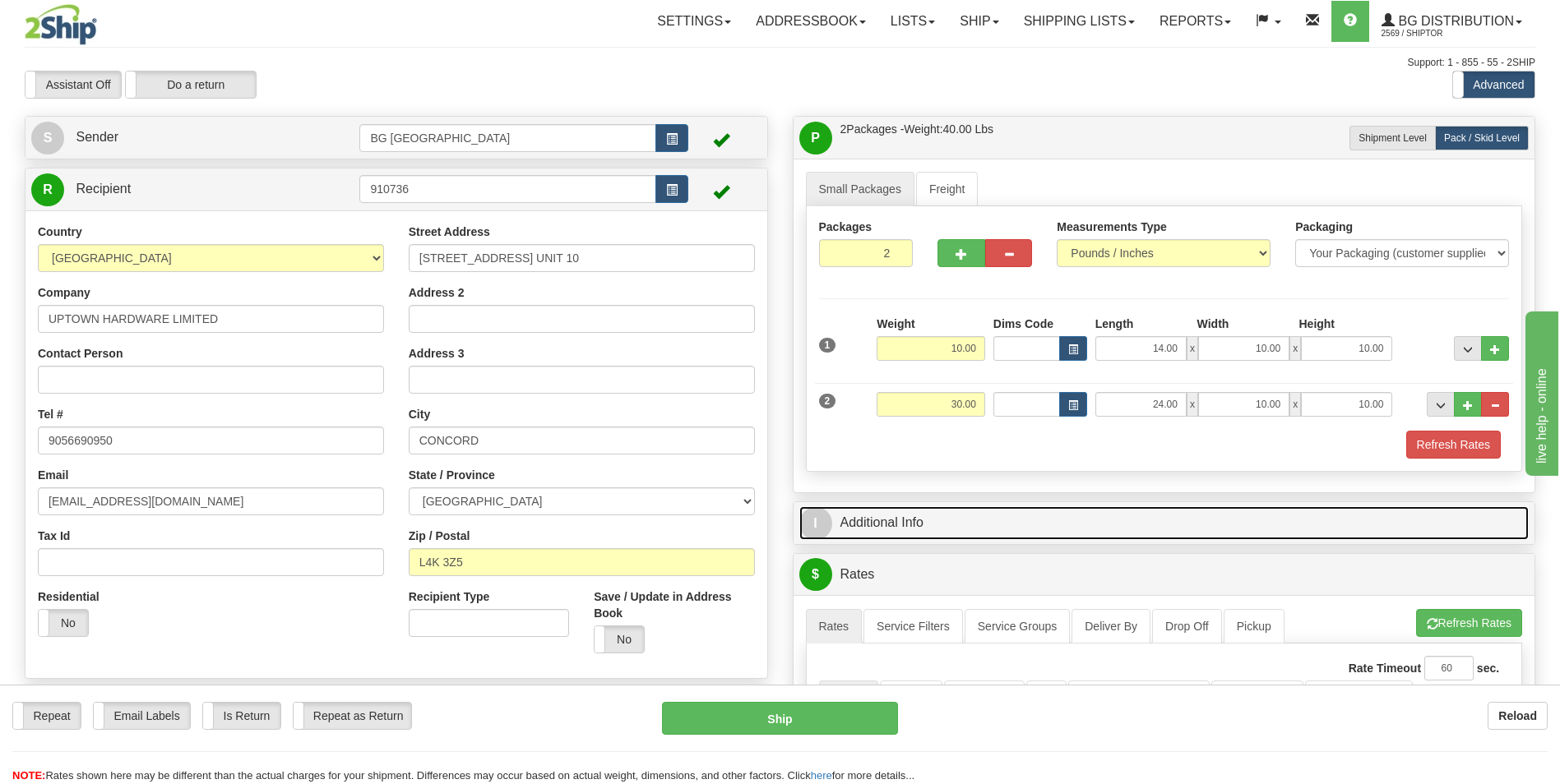
click at [935, 523] on link "I Additional Info" at bounding box center [1163, 523] width 730 height 34
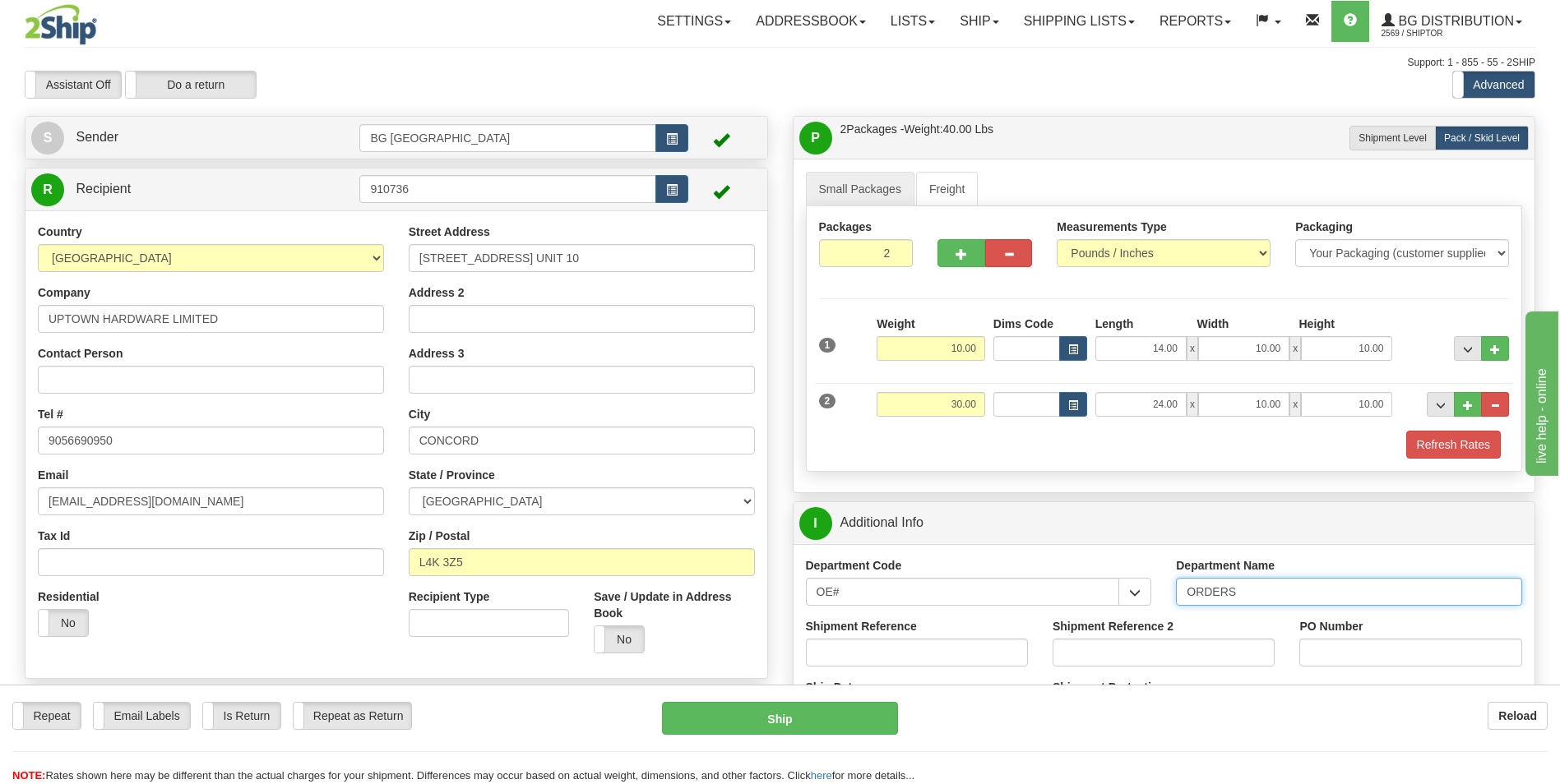
click at [1272, 598] on input "ORDERS" at bounding box center [1349, 591] width 346 height 28
type input "70184577-00"
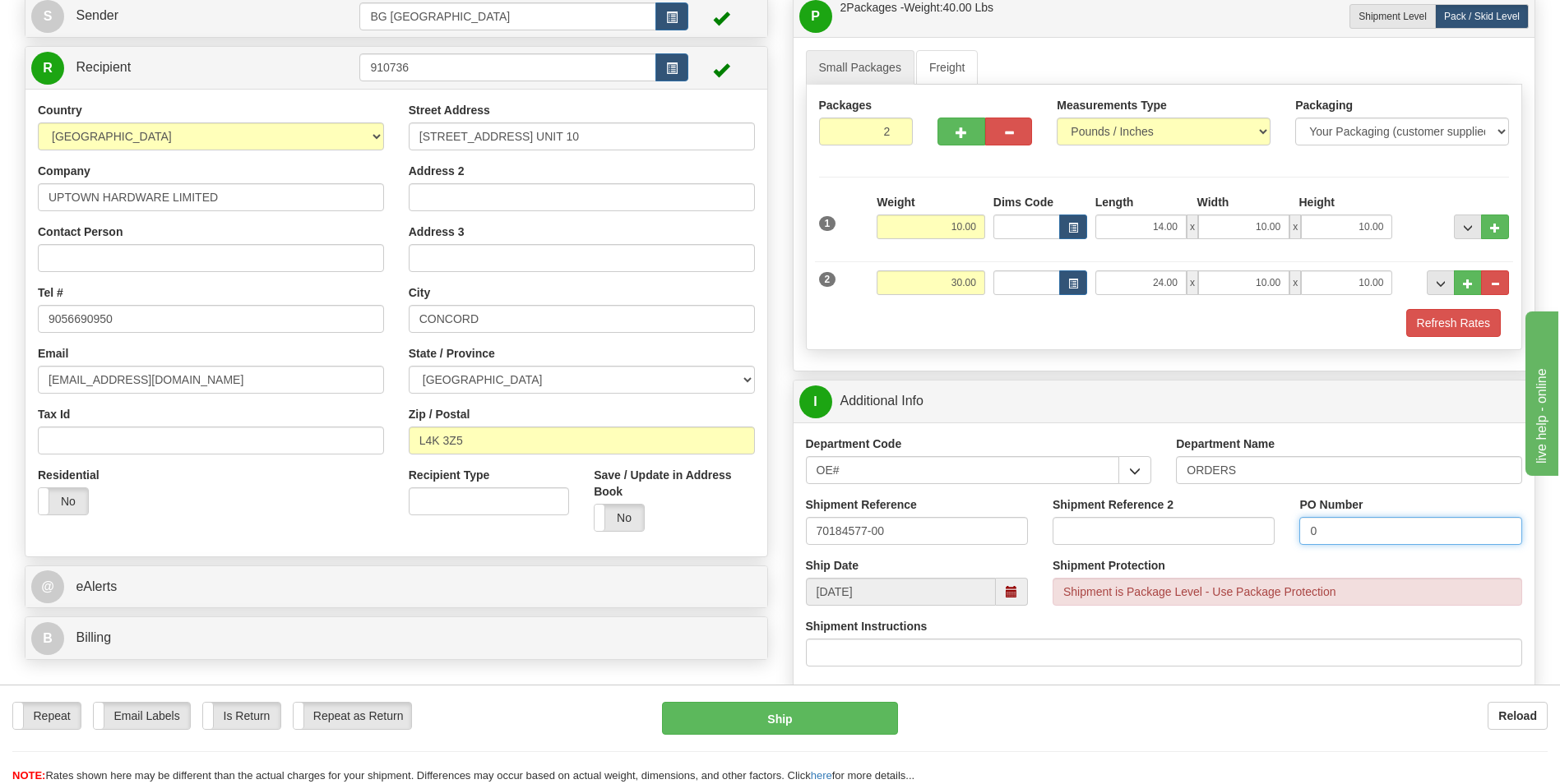
scroll to position [328, 0]
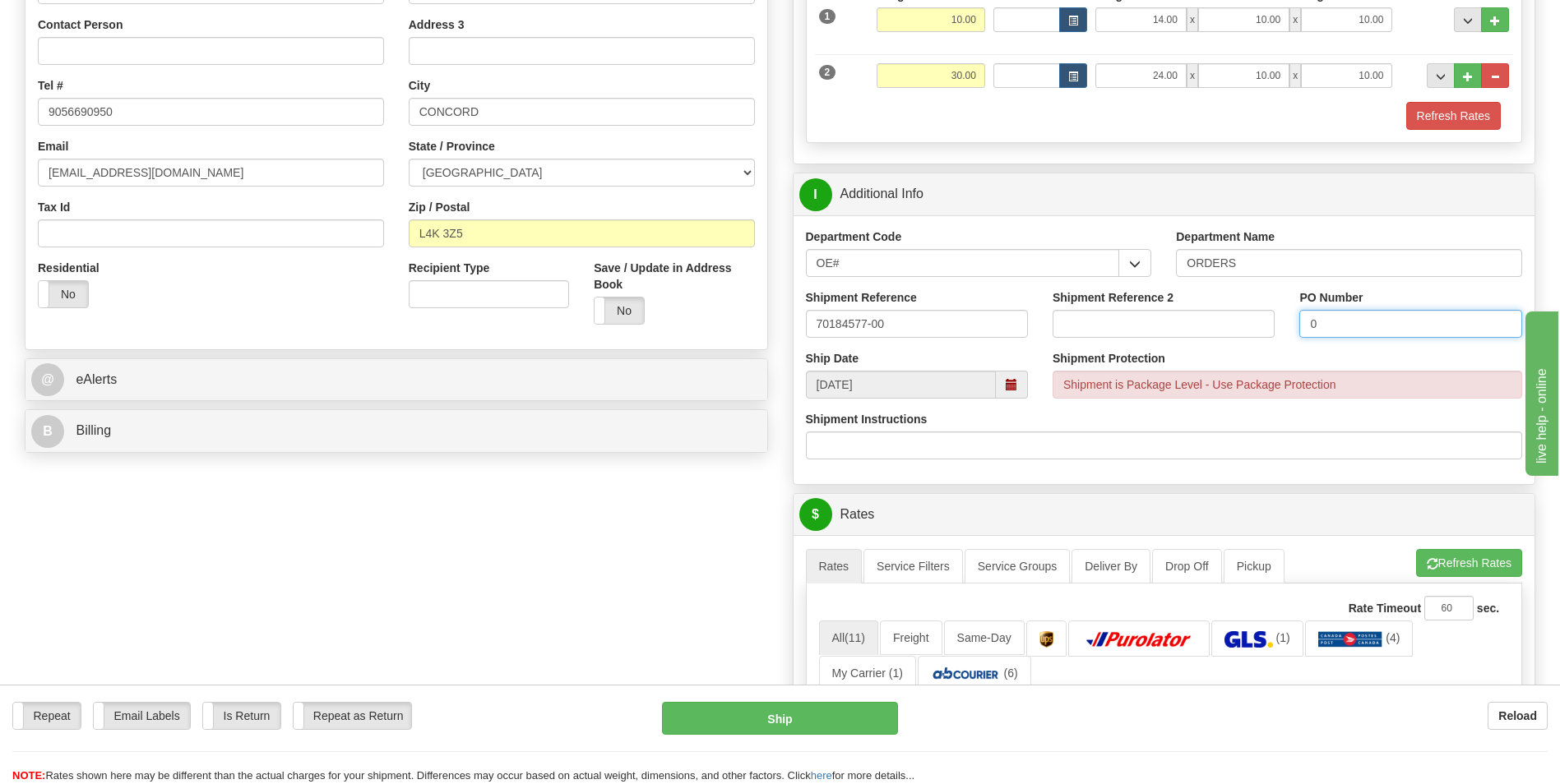
type input "0"
click at [1424, 553] on button "Refresh Rates" at bounding box center [1468, 562] width 106 height 28
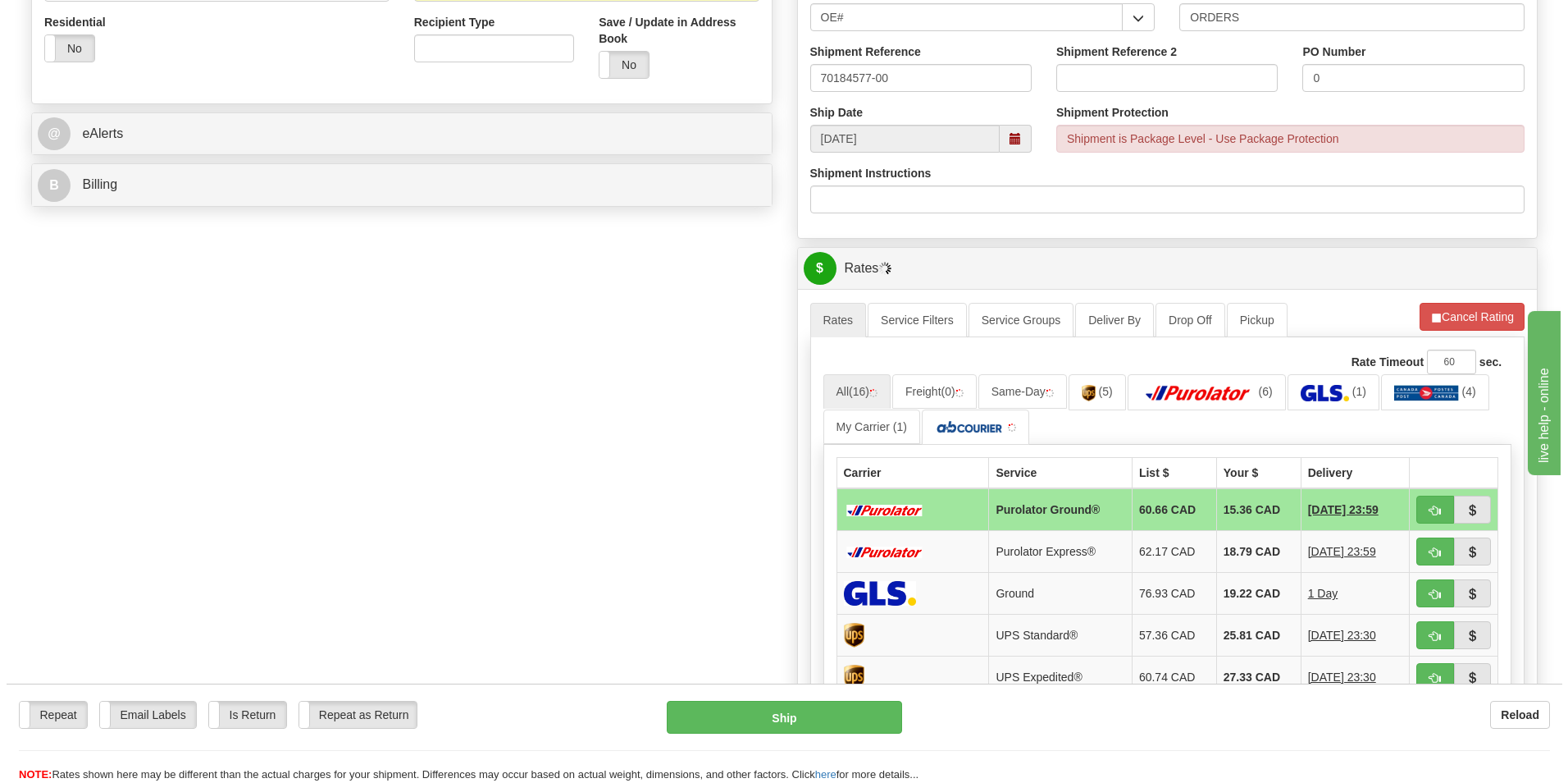
scroll to position [574, 0]
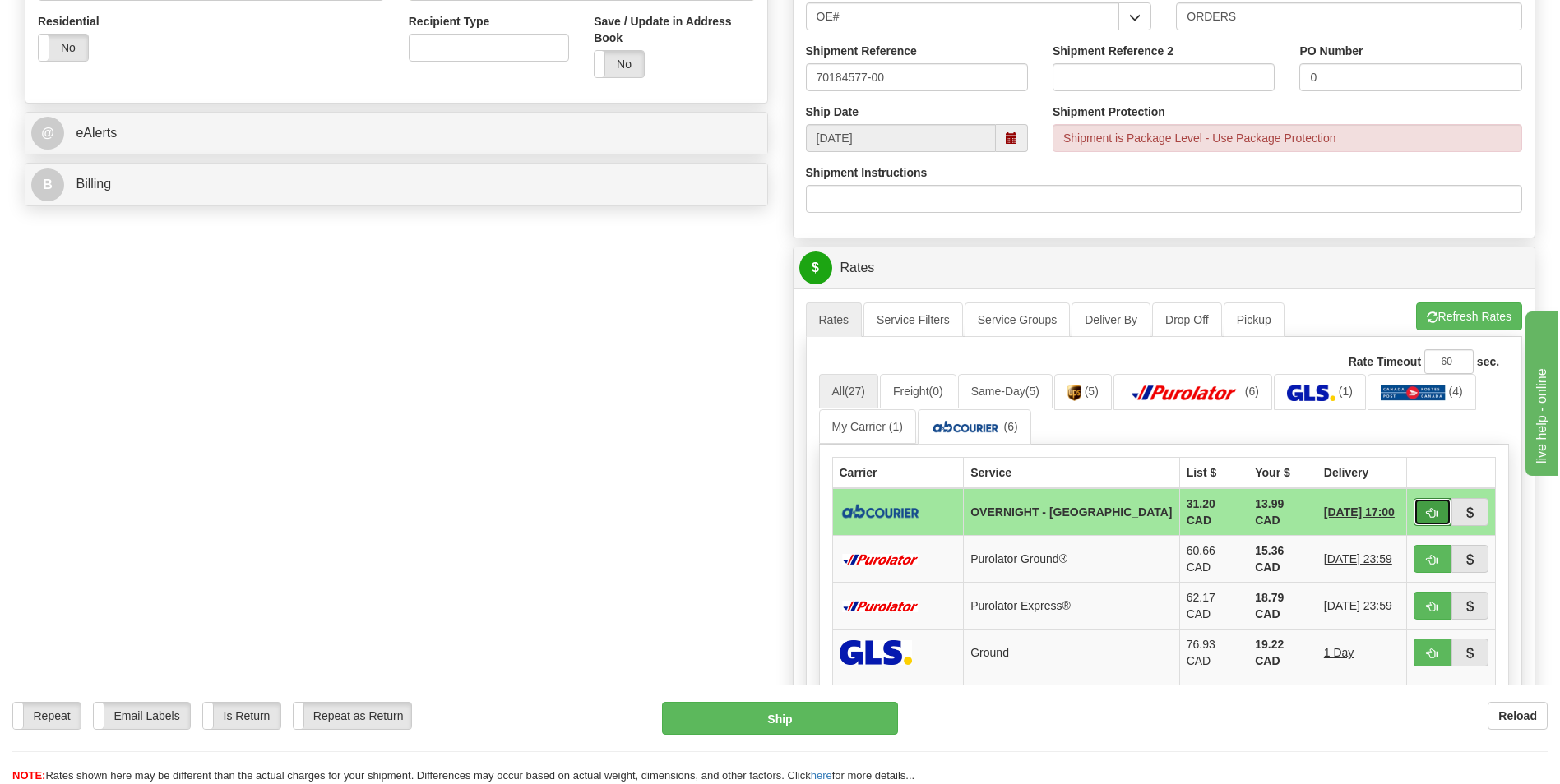
click at [1437, 511] on span "button" at bounding box center [1432, 513] width 12 height 11
type input "4"
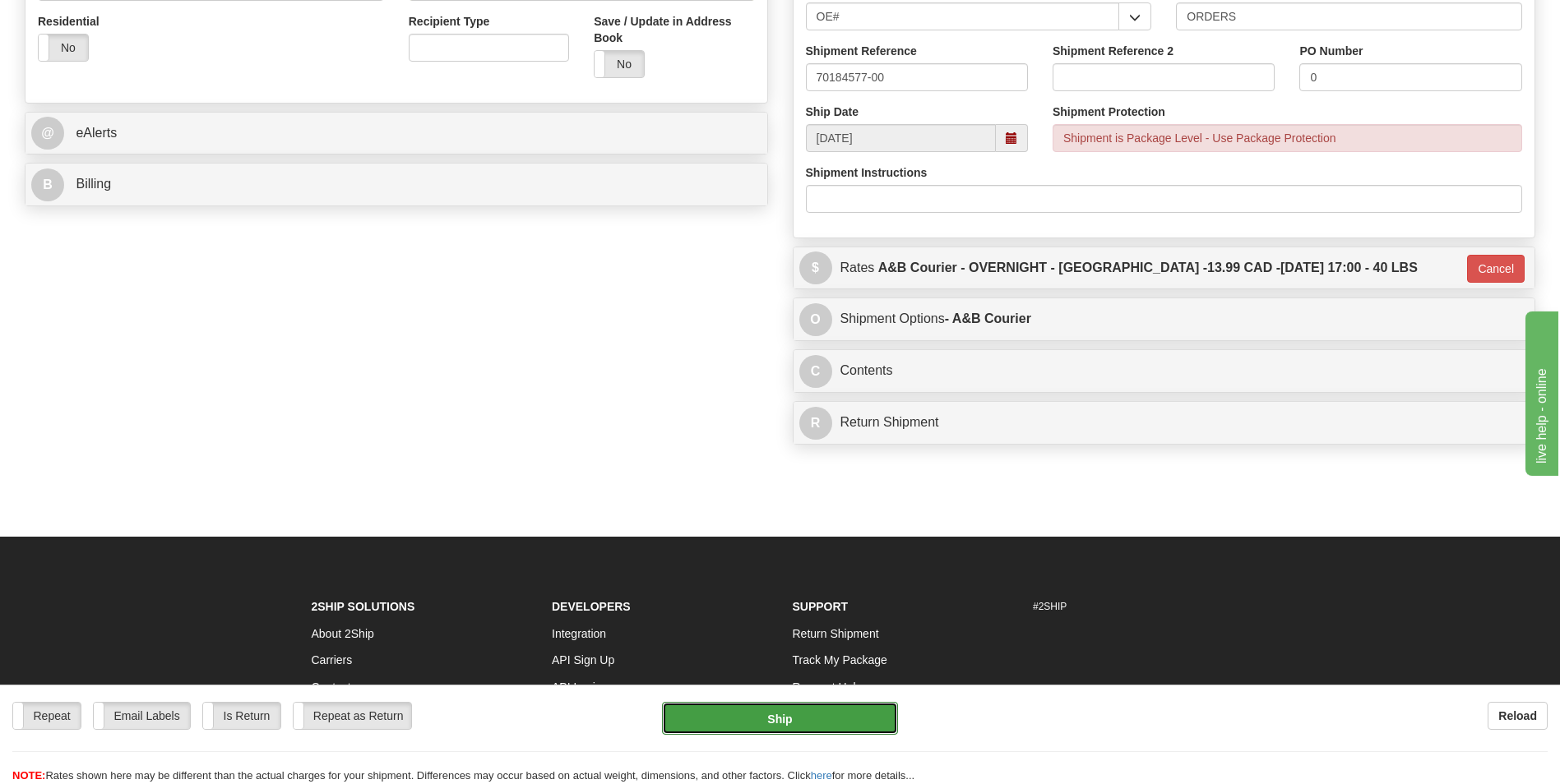
click at [811, 708] on button "Ship" at bounding box center [779, 718] width 235 height 33
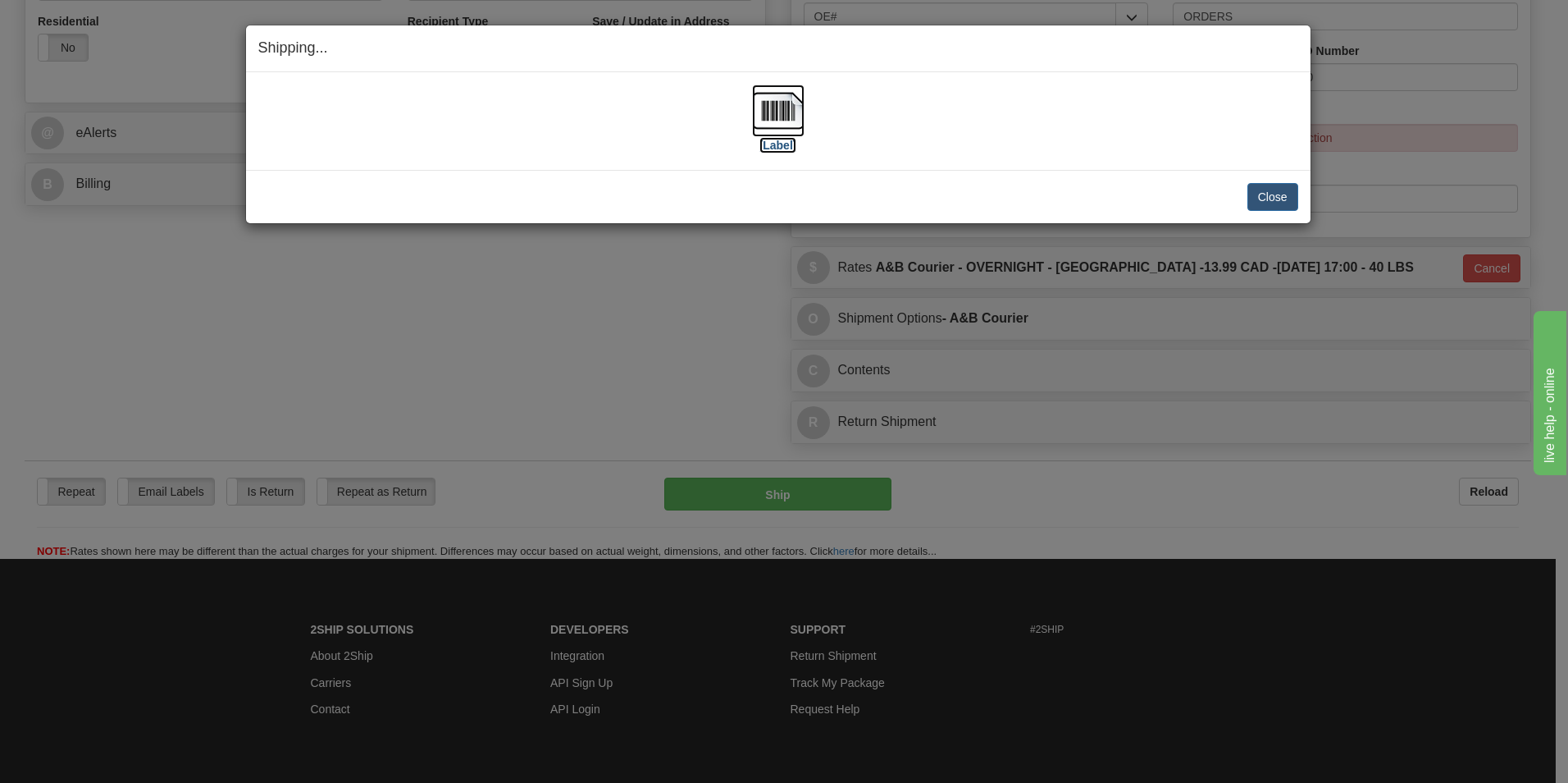
click at [786, 125] on img at bounding box center [778, 110] width 53 height 53
click at [1262, 189] on button "Close" at bounding box center [1272, 196] width 51 height 28
